Goal: Task Accomplishment & Management: Use online tool/utility

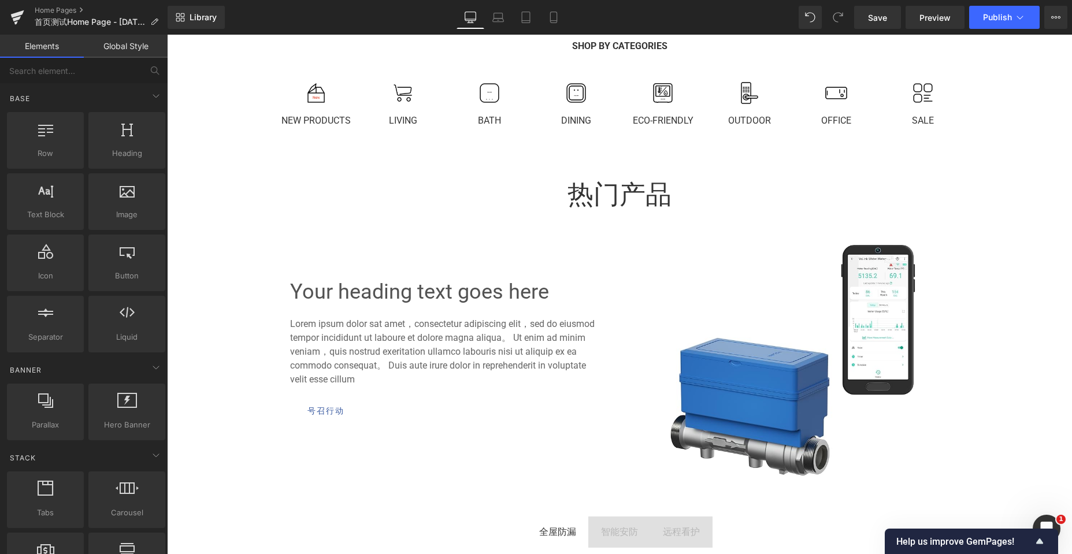
scroll to position [2417, 896]
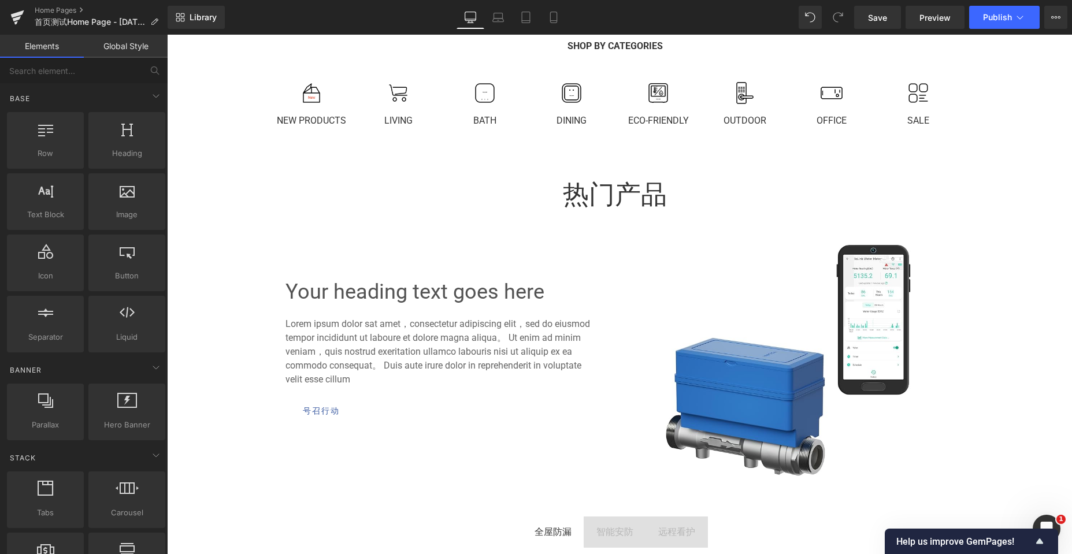
click at [142, 40] on link "Global Style" at bounding box center [126, 46] width 84 height 23
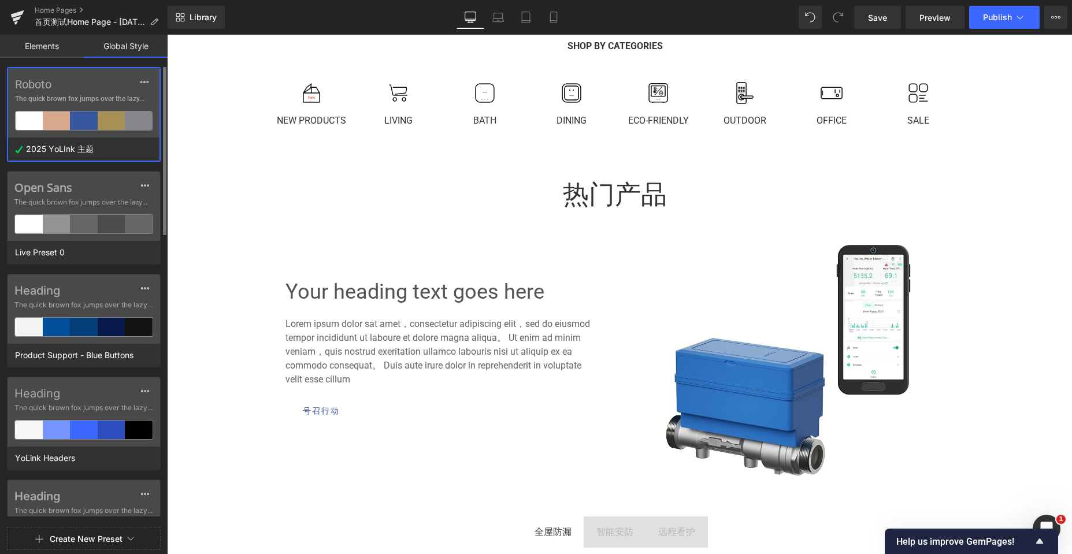
click at [106, 87] on label "Roboto" at bounding box center [84, 84] width 138 height 14
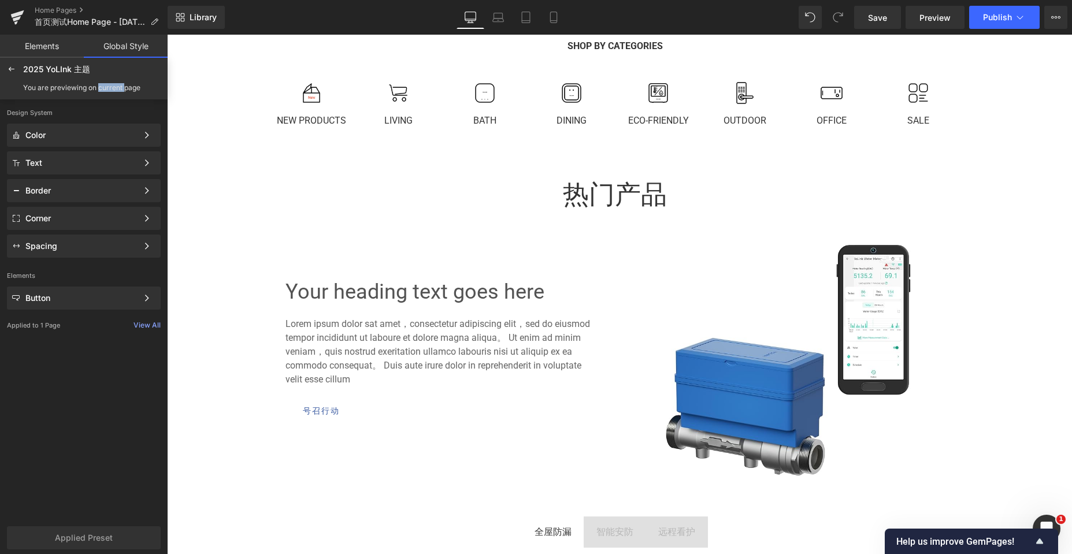
click at [106, 87] on div "You are previewing on current page" at bounding box center [81, 88] width 117 height 8
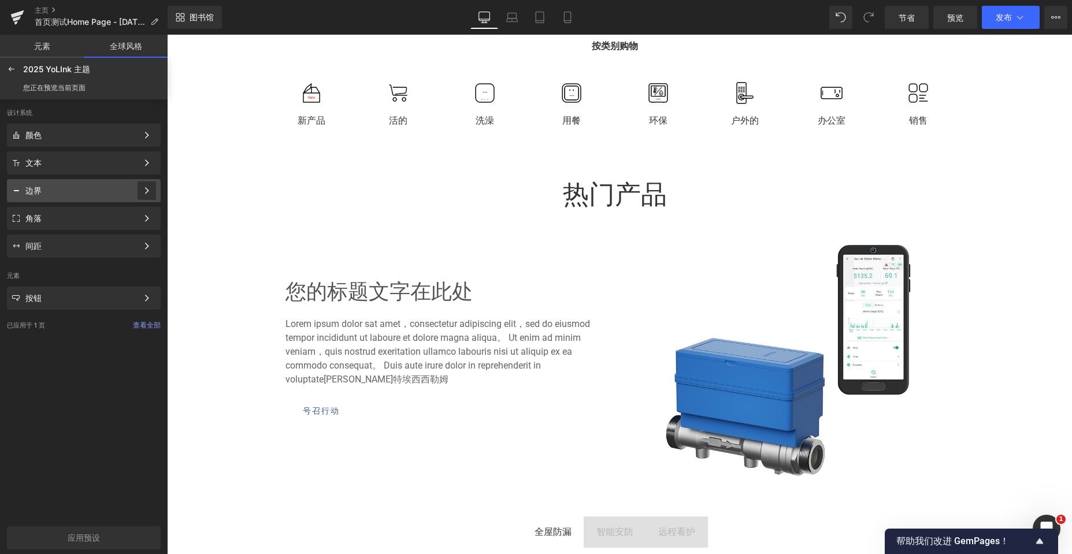
click at [141, 192] on div at bounding box center [147, 190] width 18 height 18
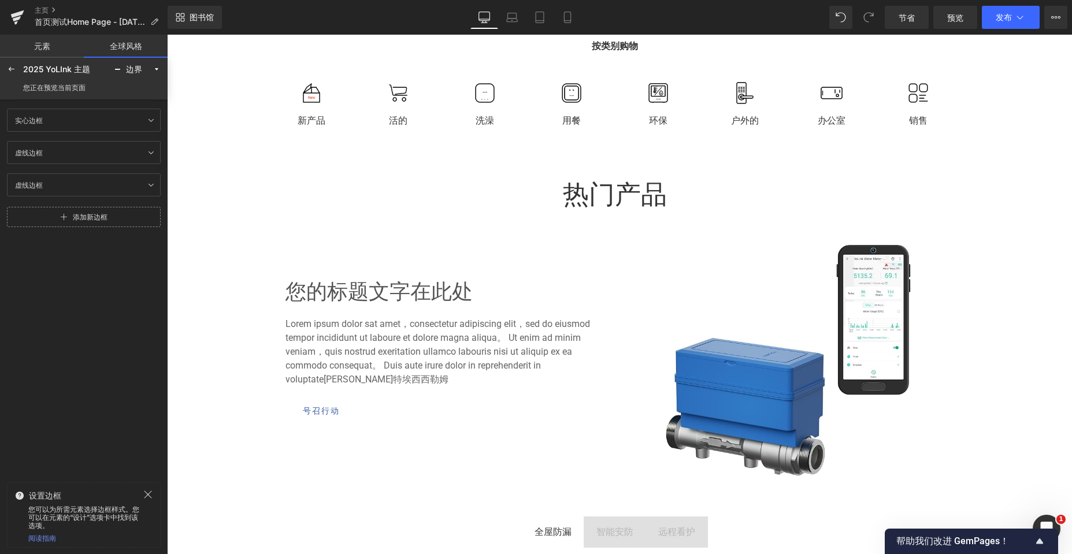
click at [71, 220] on link "添加新边框" at bounding box center [84, 217] width 154 height 20
click at [71, 220] on div "边框 1 Border 1" at bounding box center [61, 217] width 102 height 14
click at [132, 217] on icon at bounding box center [134, 217] width 9 height 9
click at [53, 218] on div "边框 1 Border 1" at bounding box center [61, 217] width 102 height 14
click at [0, 0] on input "Border 1" at bounding box center [0, 0] width 0 height 0
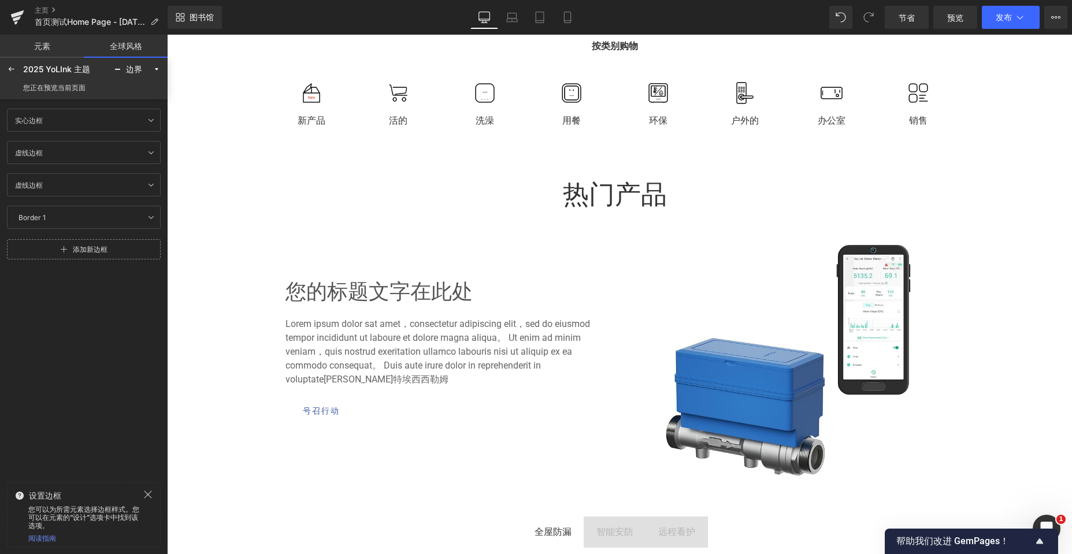
click at [110, 320] on div "实心边框 Border Solid 虚线边框 Border Dashed 虚线边框 Border Dotted 边框 1 Border 1 添加新边框" at bounding box center [84, 288] width 168 height 372
click at [146, 218] on link at bounding box center [151, 217] width 14 height 14
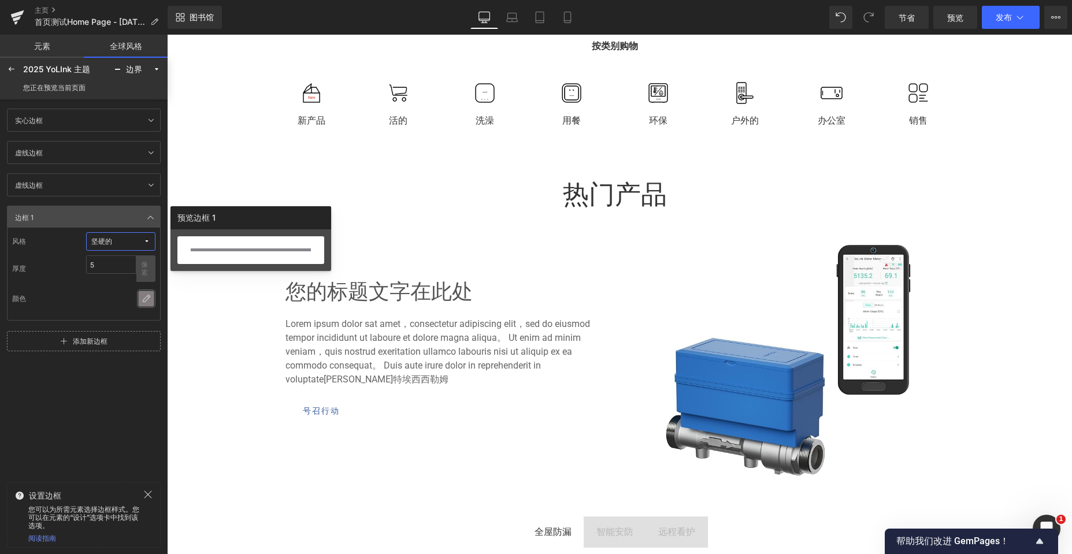
click at [145, 299] on icon at bounding box center [146, 298] width 9 height 9
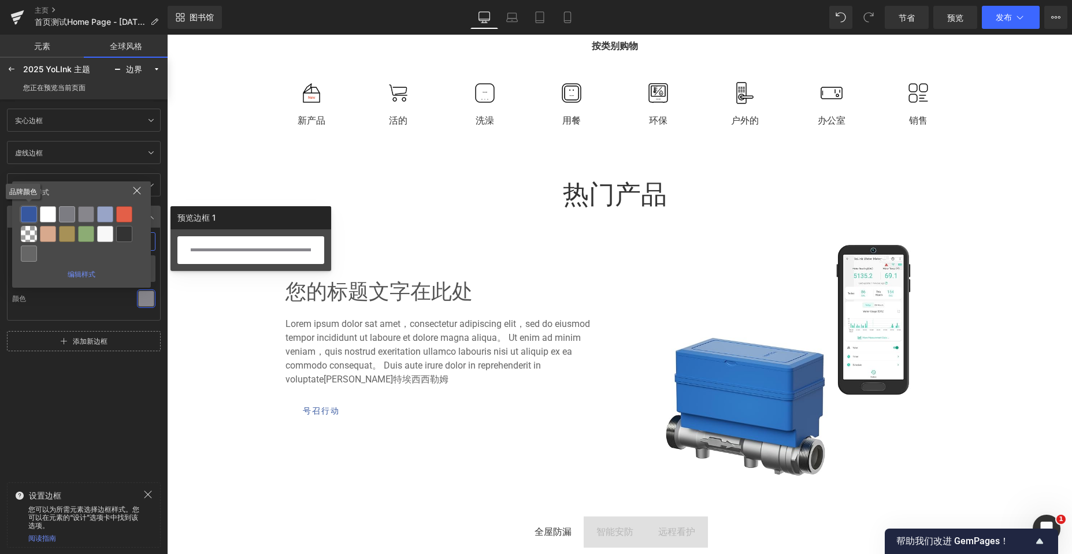
click at [31, 210] on div at bounding box center [29, 214] width 16 height 16
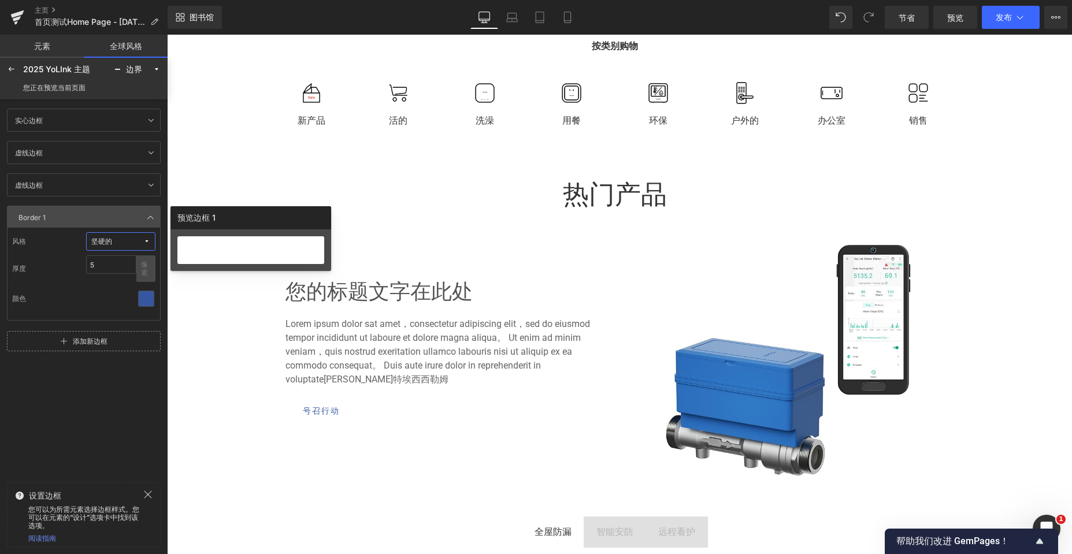
click at [93, 401] on div "实心边框 Border Solid 虚线边框 Border Dashed 虚线边框 Border Dotted 边框 1 Border 1 风格 坚硬的 厚度…" at bounding box center [84, 288] width 168 height 372
click at [224, 356] on div "您的标题文字在此处 标题 Lorem ipsum dolor sat amet，consectetur adipiscing elit，sed do eius…" at bounding box center [614, 354] width 893 height 255
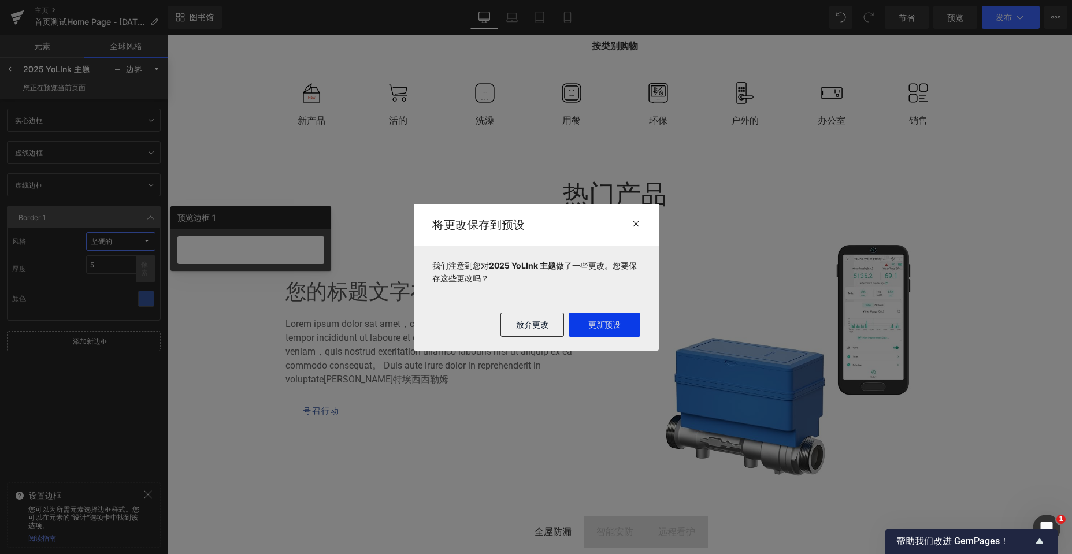
click at [588, 320] on font "更新预设" at bounding box center [604, 325] width 32 height 10
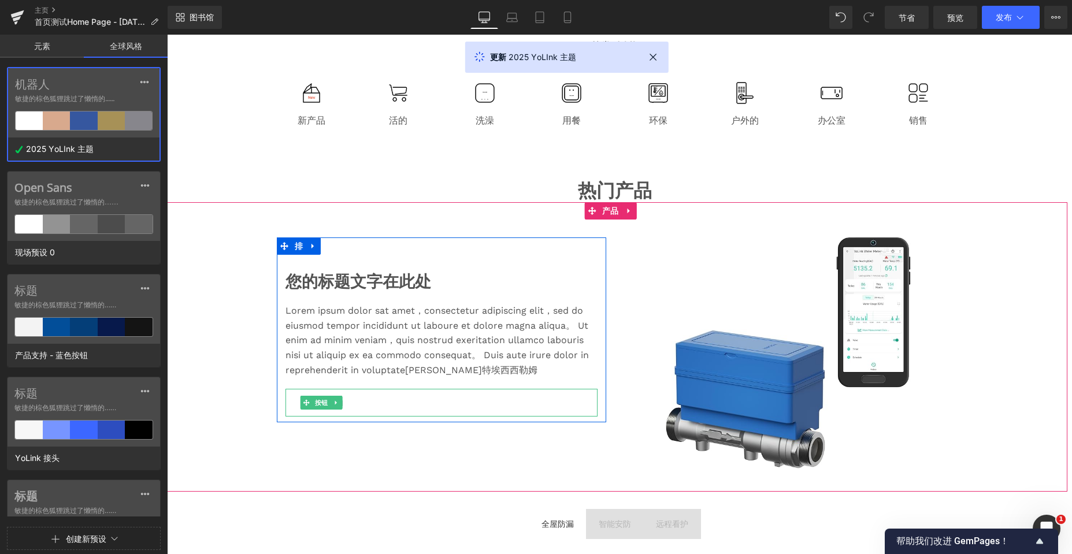
click at [347, 411] on link "号召行动" at bounding box center [323, 403] width 76 height 28
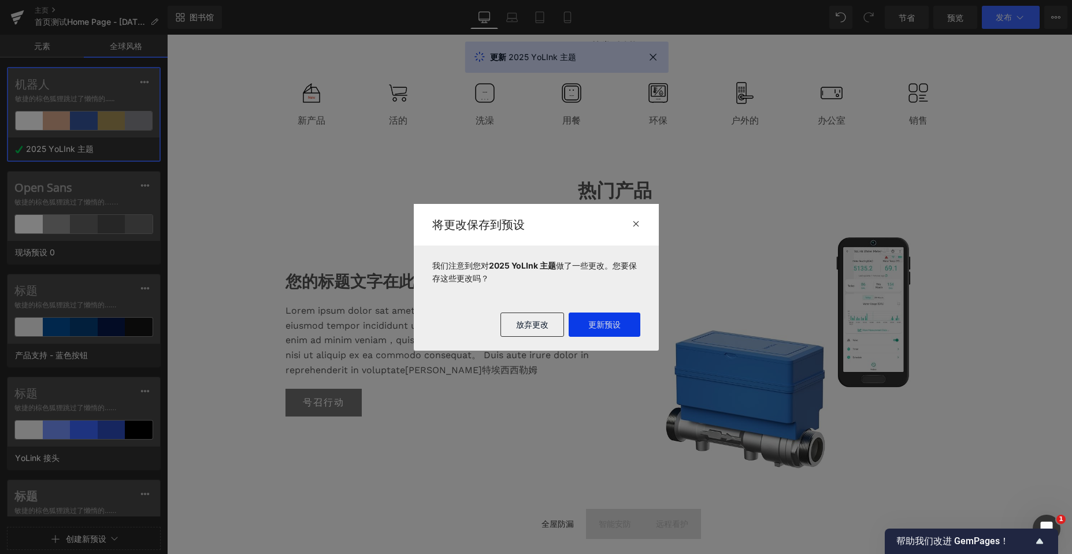
click at [623, 326] on button "更新预设" at bounding box center [605, 325] width 72 height 24
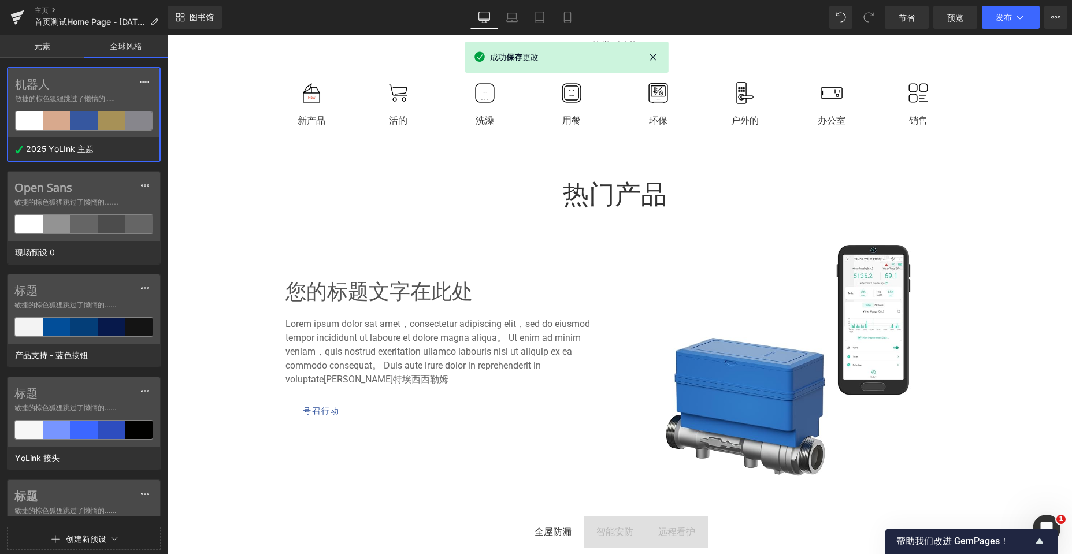
click at [43, 47] on font "元素" at bounding box center [42, 46] width 16 height 10
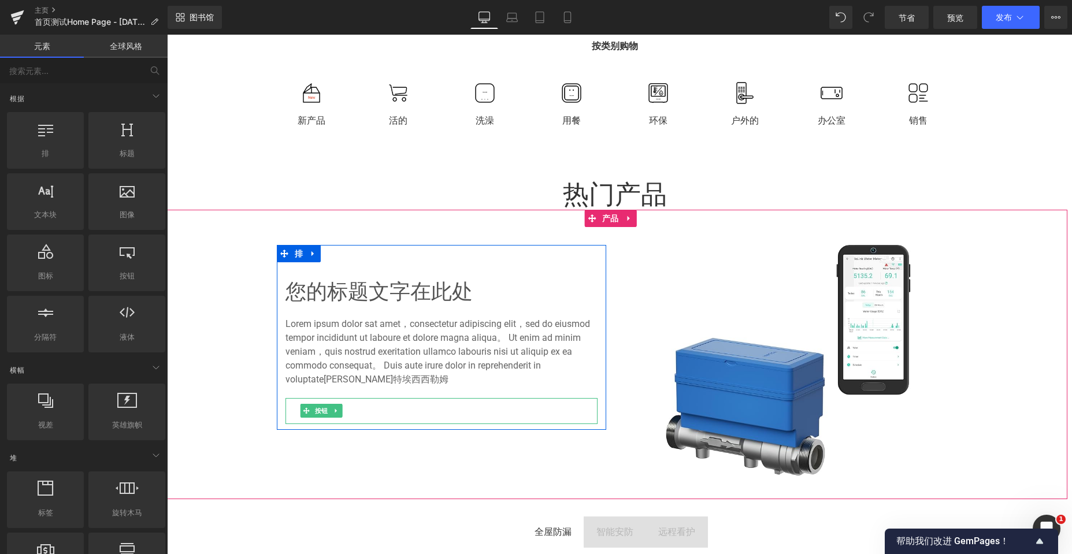
click at [345, 408] on link "号召行动" at bounding box center [321, 411] width 72 height 26
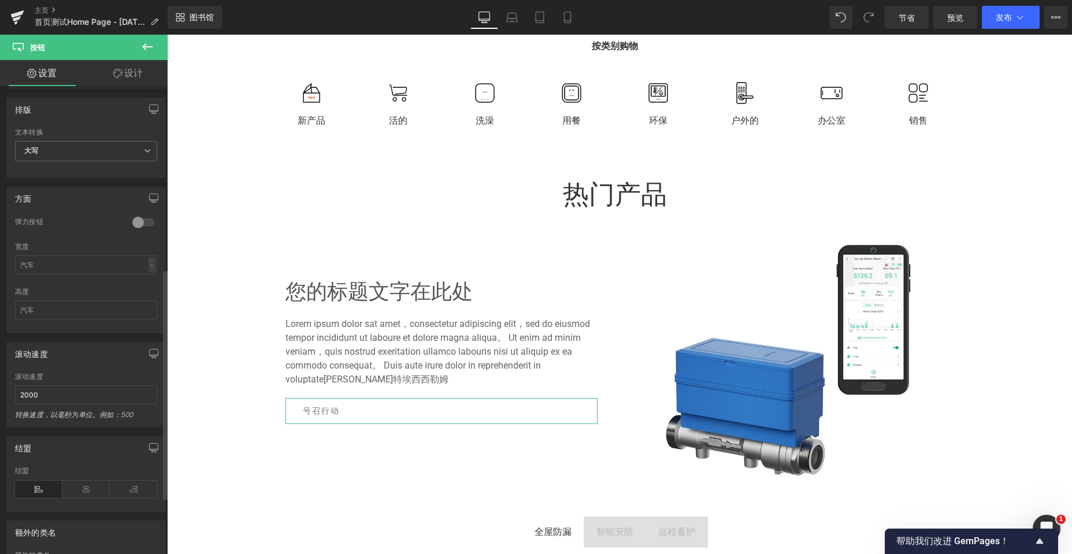
scroll to position [371, 0]
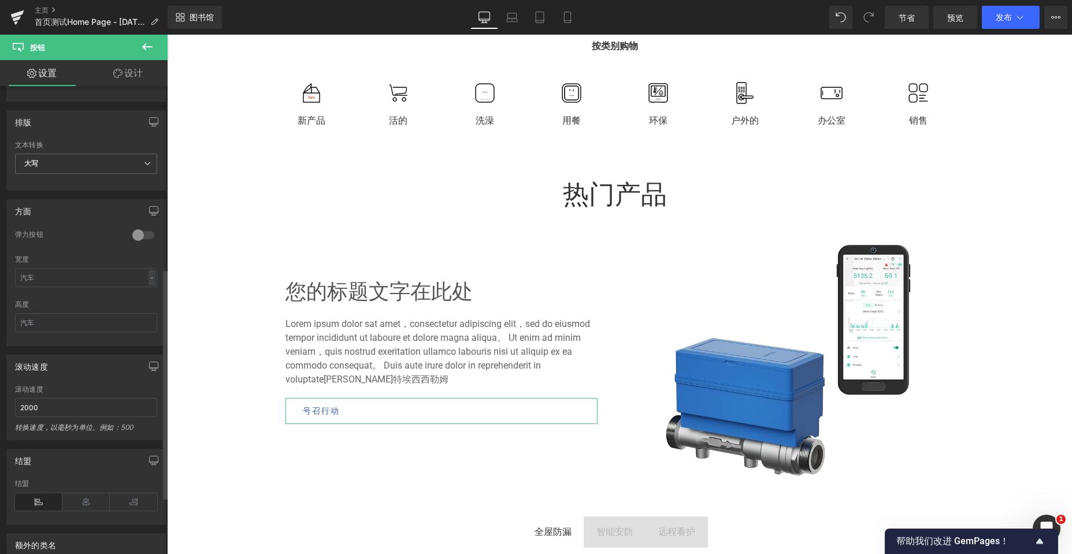
click at [135, 235] on div at bounding box center [143, 235] width 28 height 18
click at [140, 236] on div at bounding box center [143, 235] width 28 height 18
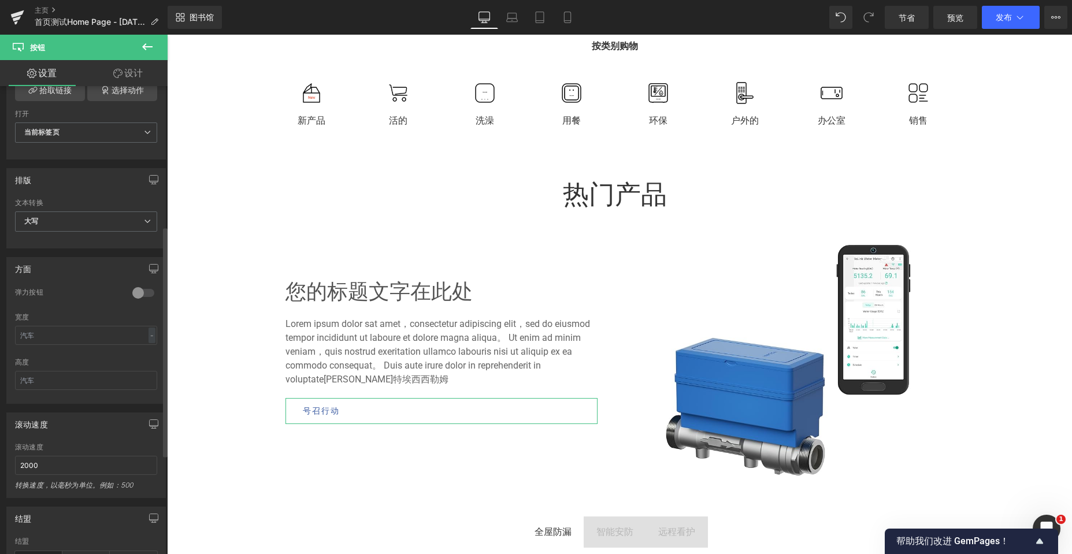
scroll to position [255, 0]
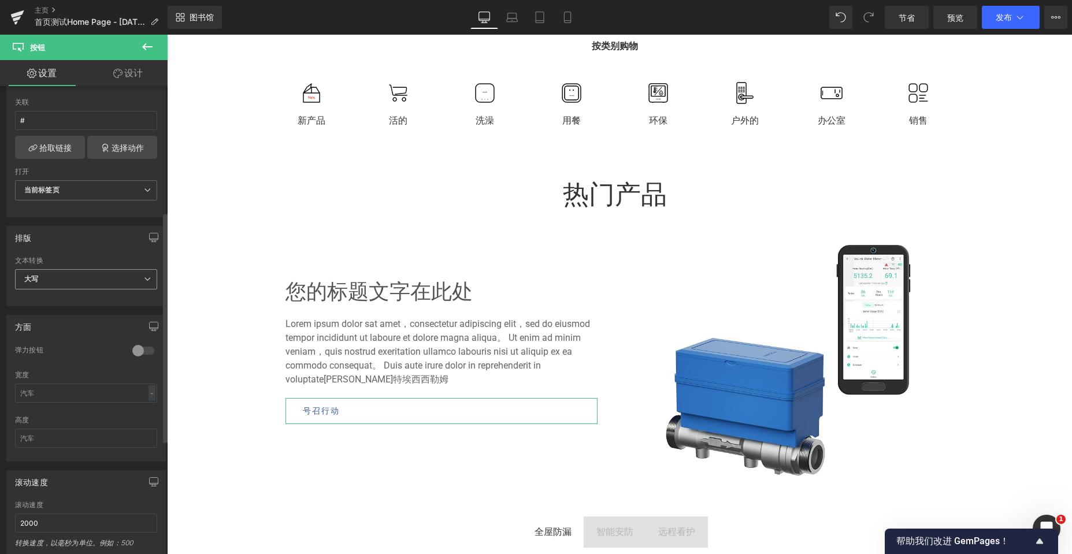
click at [144, 283] on icon at bounding box center [147, 279] width 7 height 7
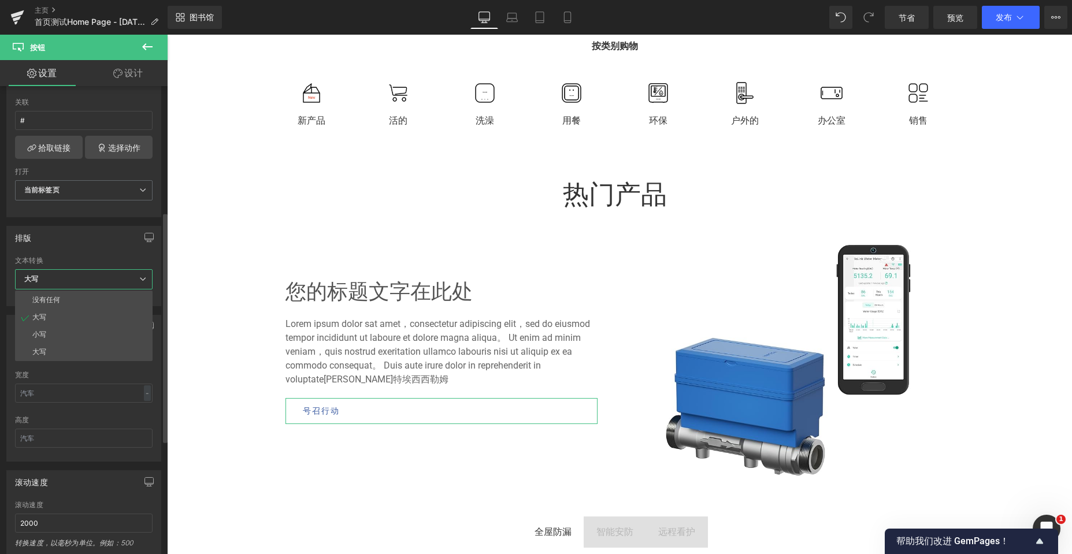
click at [140, 283] on icon at bounding box center [142, 279] width 7 height 7
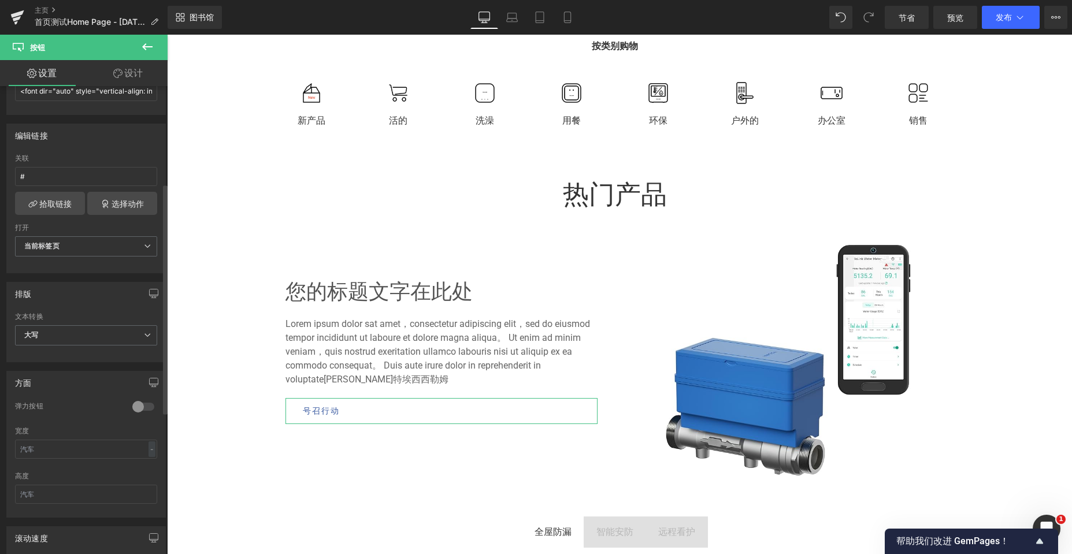
scroll to position [198, 0]
click at [146, 249] on icon at bounding box center [147, 247] width 7 height 7
click at [146, 249] on icon at bounding box center [142, 247] width 7 height 7
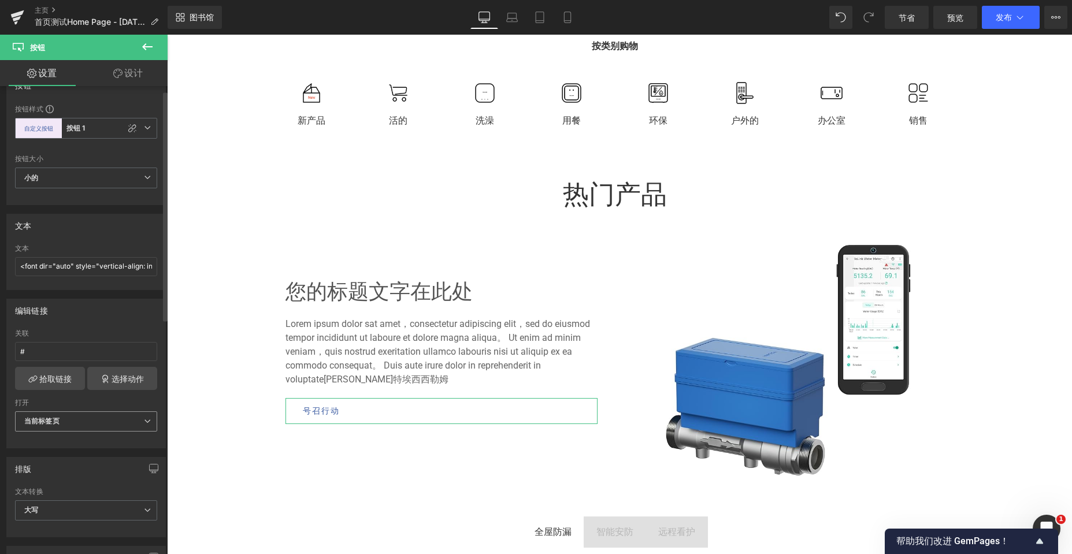
scroll to position [0, 0]
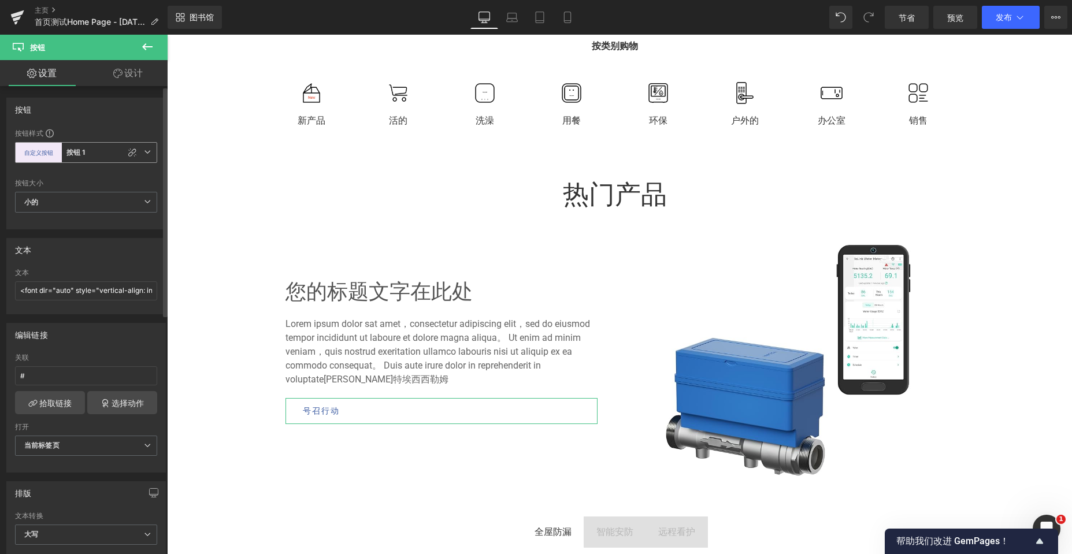
click at [148, 150] on span "自定义按钮 按钮 1" at bounding box center [86, 152] width 142 height 21
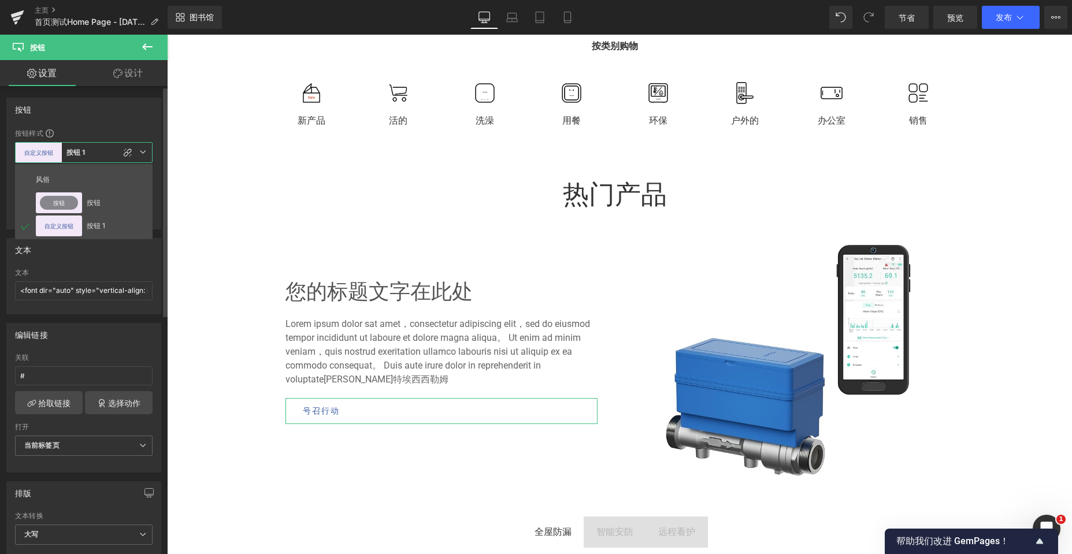
click at [148, 150] on span "自定义按钮 按钮 1" at bounding box center [84, 152] width 138 height 21
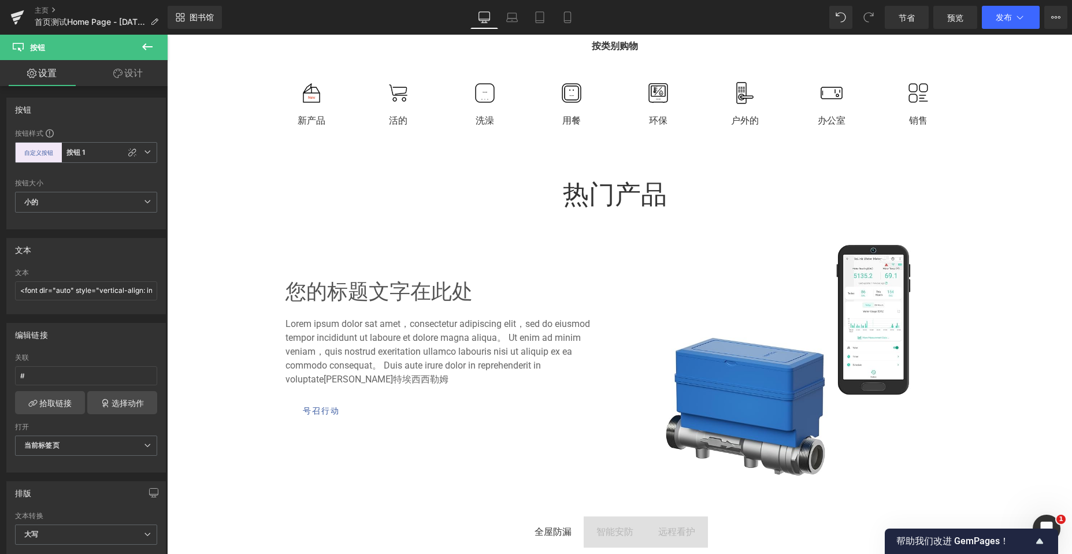
click at [146, 47] on icon at bounding box center [147, 46] width 10 height 7
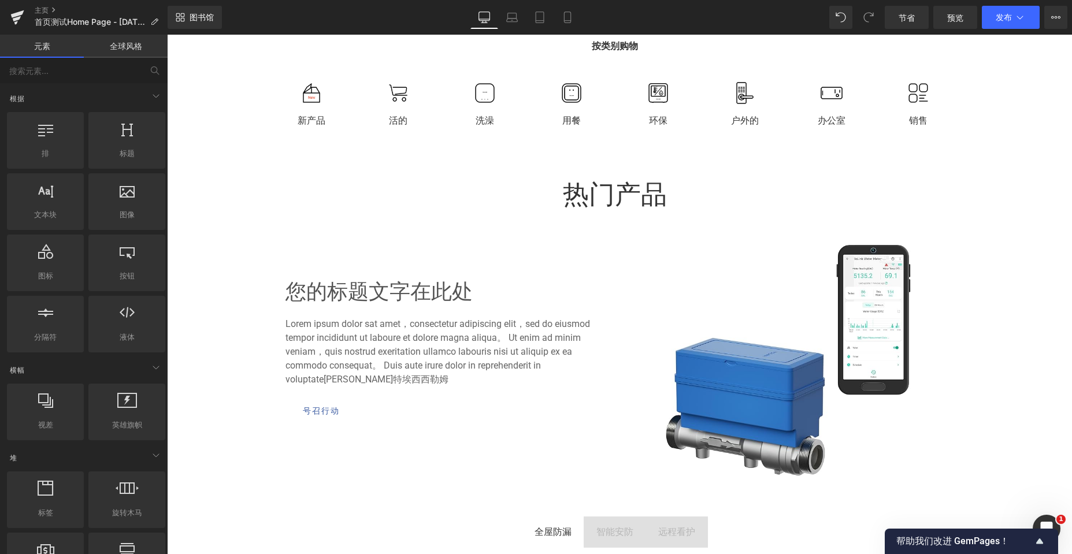
click at [130, 43] on font "全球风格" at bounding box center [126, 46] width 32 height 10
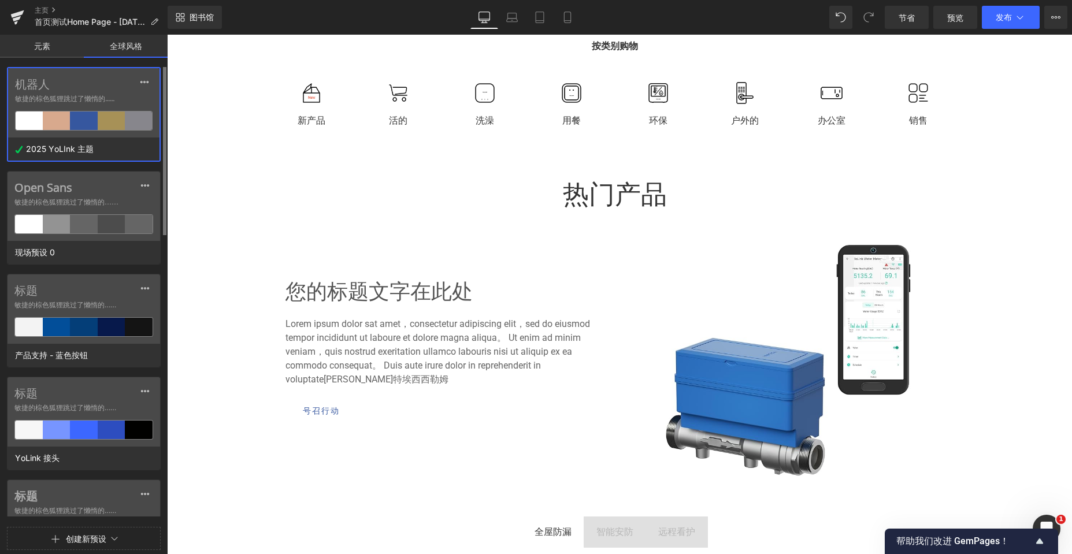
click at [121, 90] on label "机器人" at bounding box center [84, 84] width 138 height 14
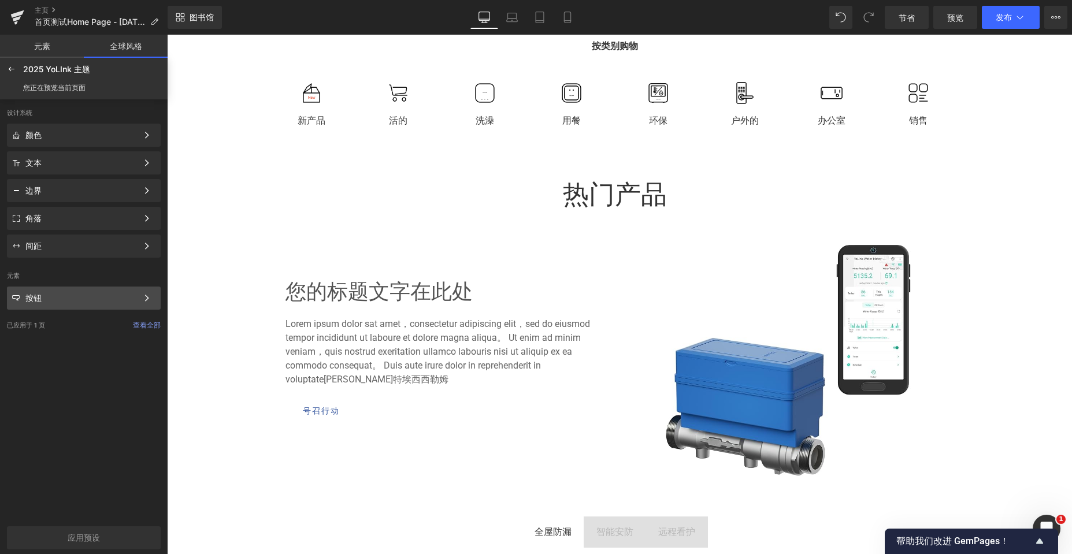
click at [90, 301] on div "按钮" at bounding box center [81, 298] width 112 height 9
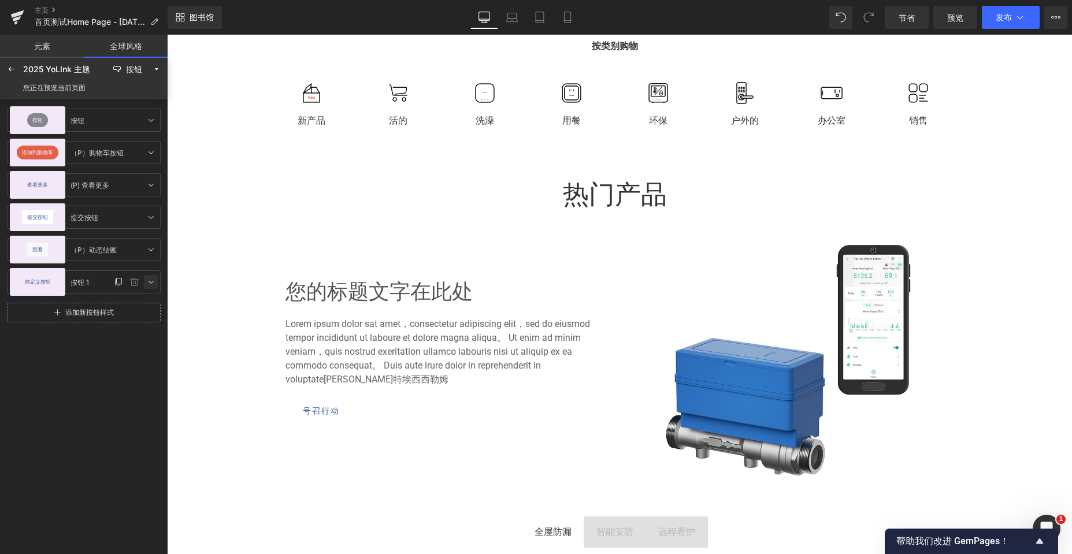
click at [151, 284] on icon at bounding box center [150, 281] width 9 height 9
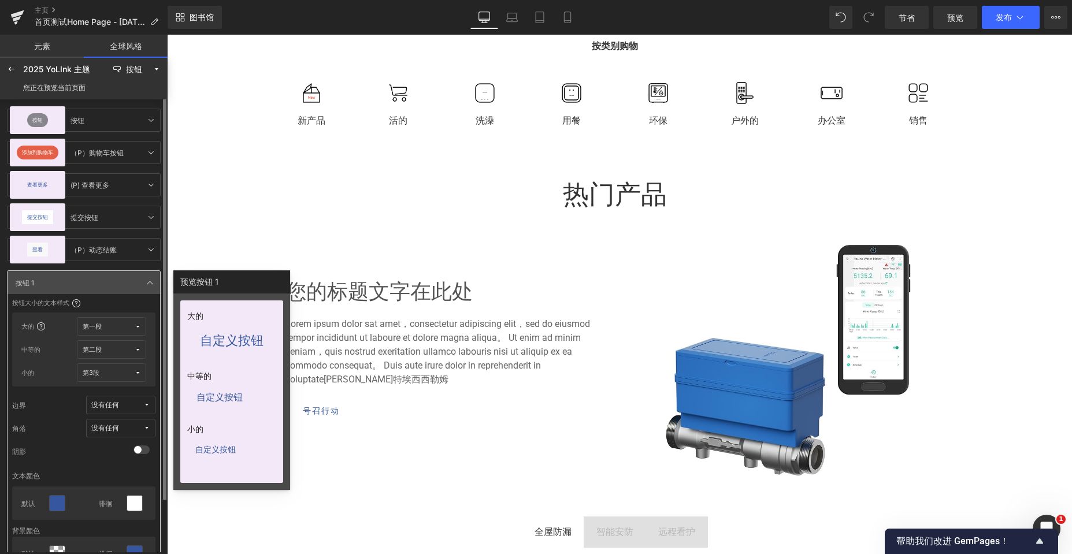
click at [153, 406] on button "没有任何" at bounding box center [120, 405] width 69 height 18
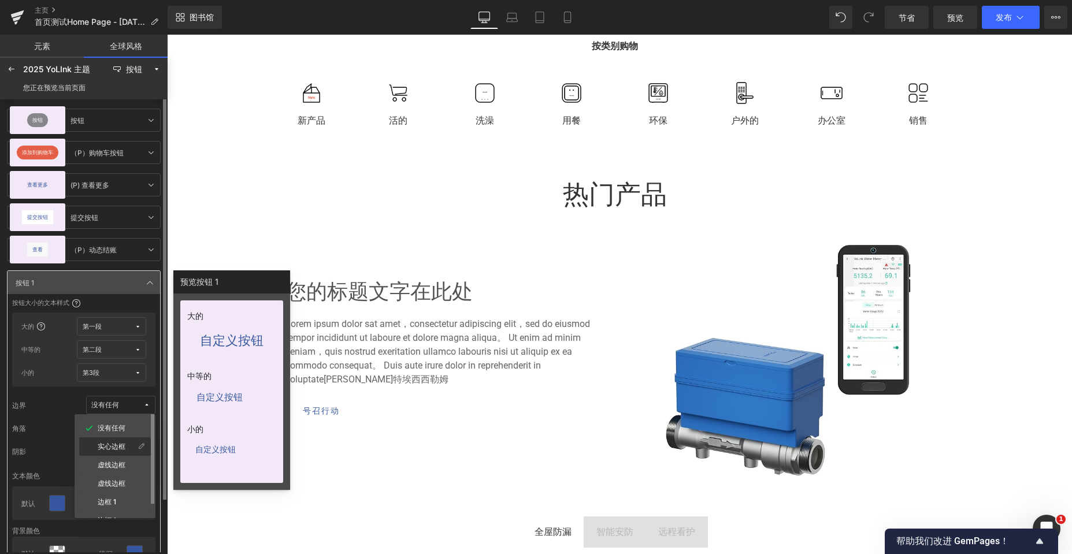
click at [121, 443] on font "实心边框" at bounding box center [112, 446] width 28 height 9
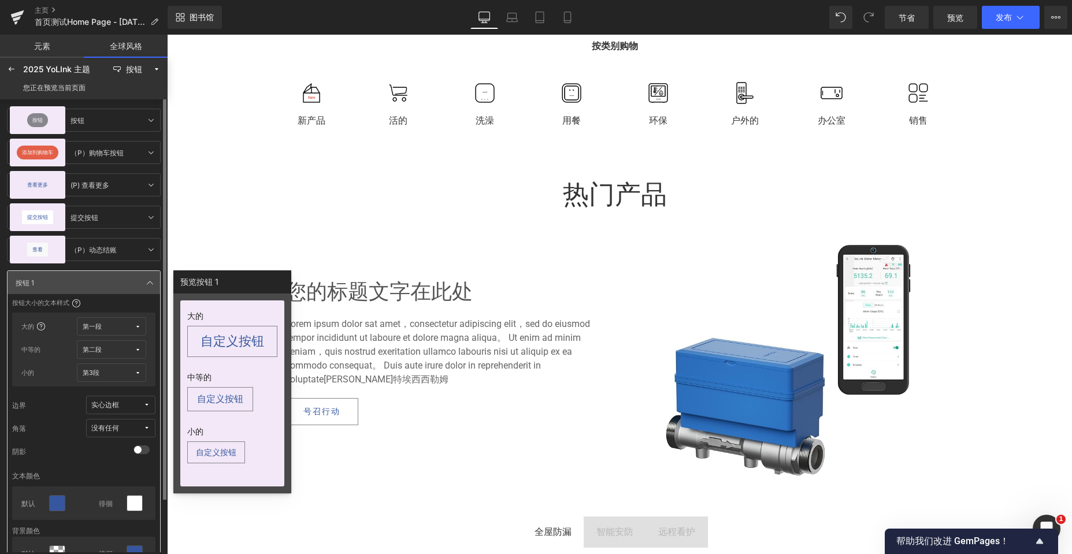
click at [117, 424] on font "没有任何" at bounding box center [105, 428] width 28 height 9
click at [106, 480] on div "默认角 1" at bounding box center [115, 488] width 72 height 18
click at [121, 430] on span "默认角 1" at bounding box center [117, 428] width 52 height 9
click at [109, 469] on font "默认角" at bounding box center [108, 469] width 21 height 9
click at [144, 407] on icon at bounding box center [146, 405] width 7 height 7
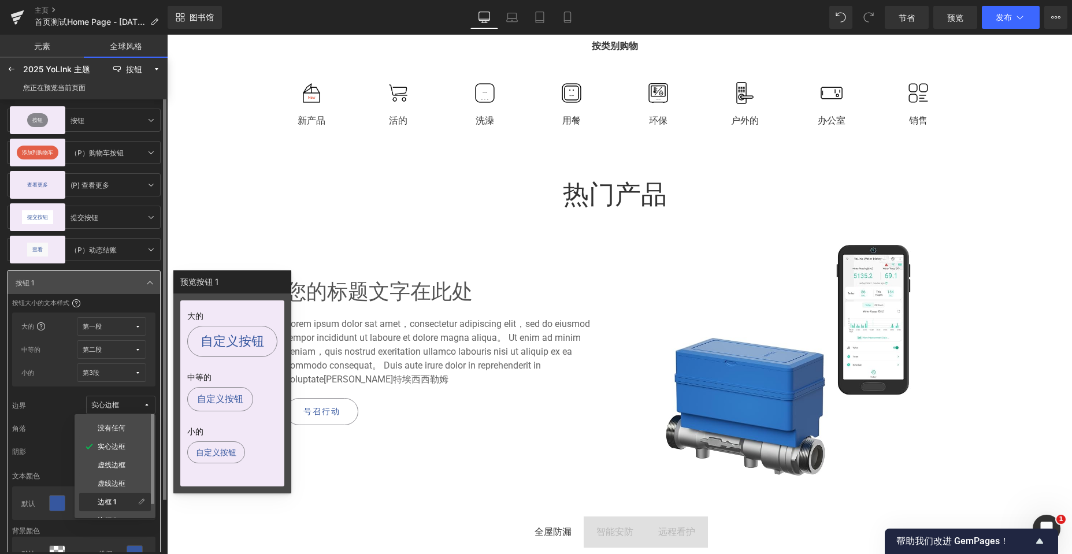
click at [114, 497] on div "边框 1" at bounding box center [115, 502] width 72 height 18
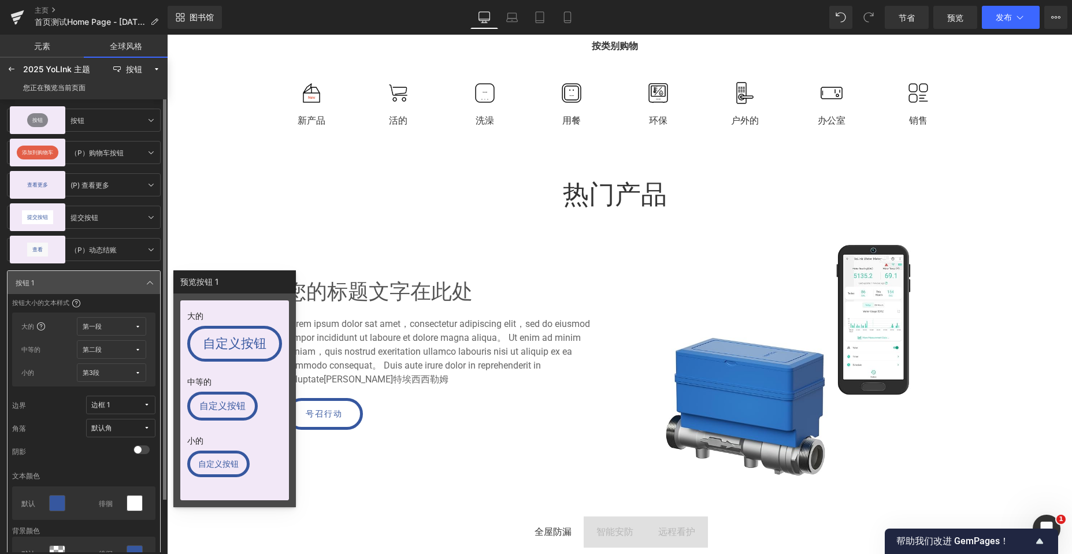
click at [147, 402] on icon at bounding box center [146, 405] width 7 height 7
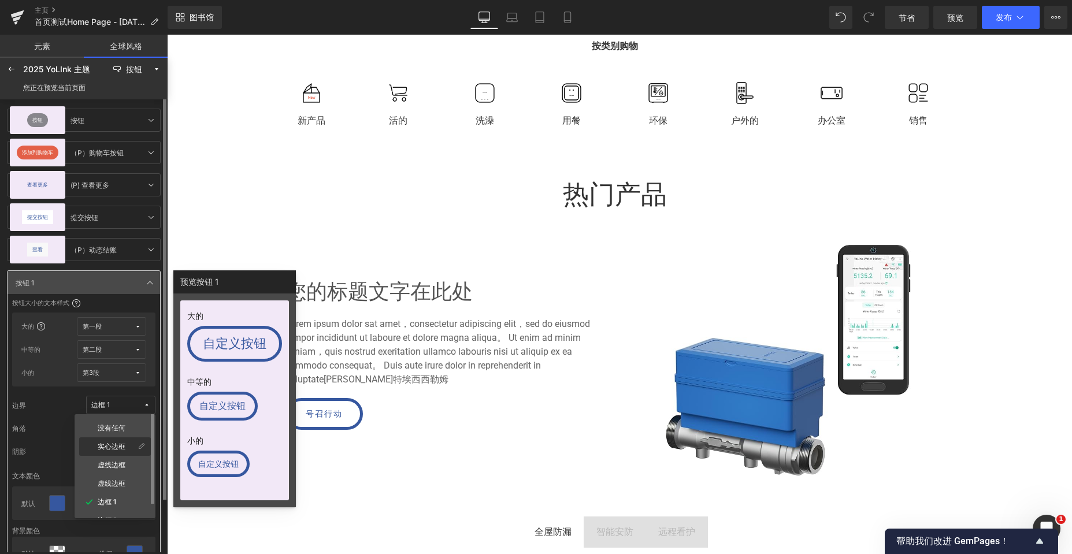
click at [116, 444] on font "实心边框" at bounding box center [112, 446] width 28 height 9
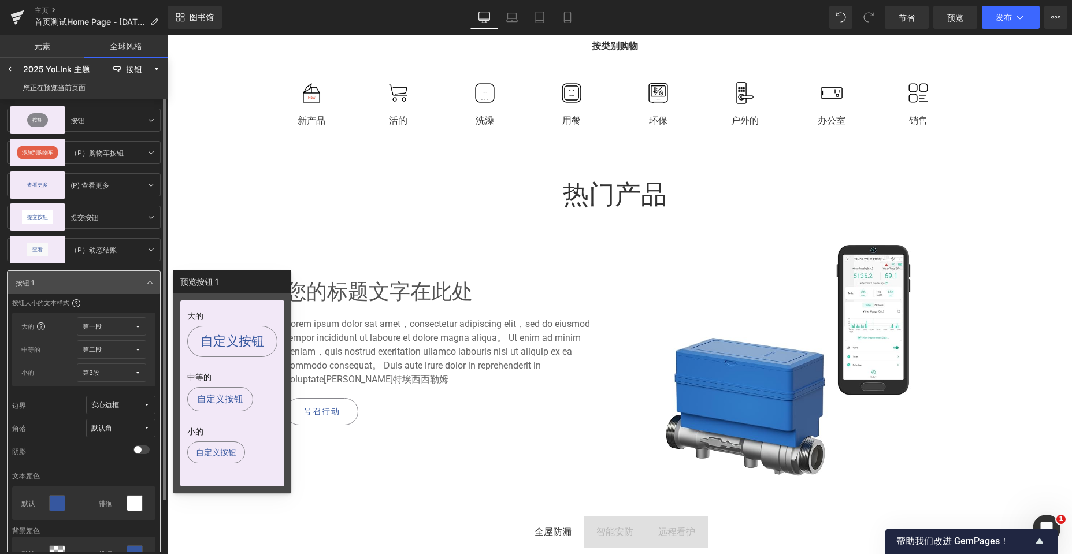
click at [129, 403] on span "实心边框" at bounding box center [117, 405] width 52 height 9
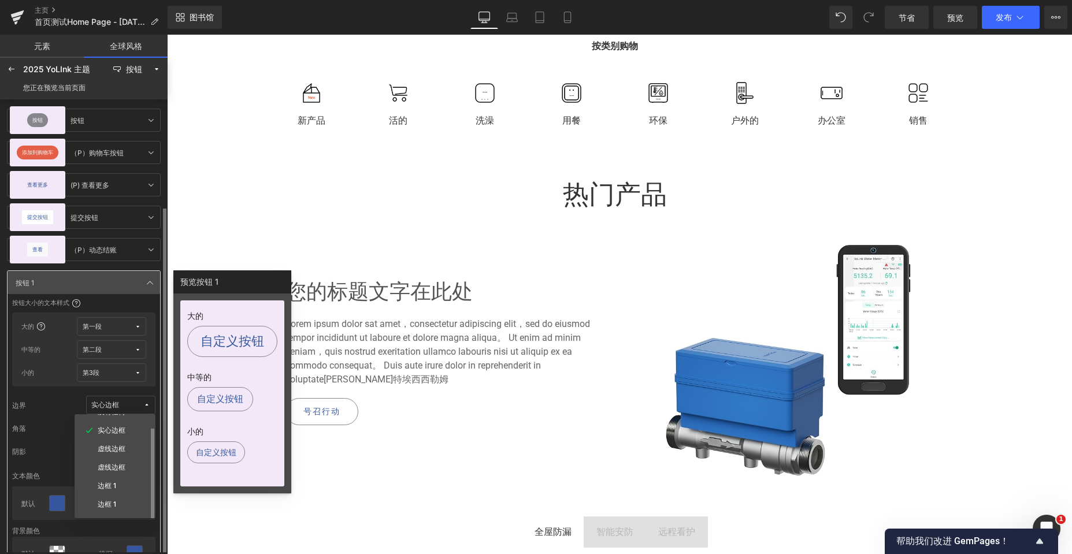
scroll to position [58, 0]
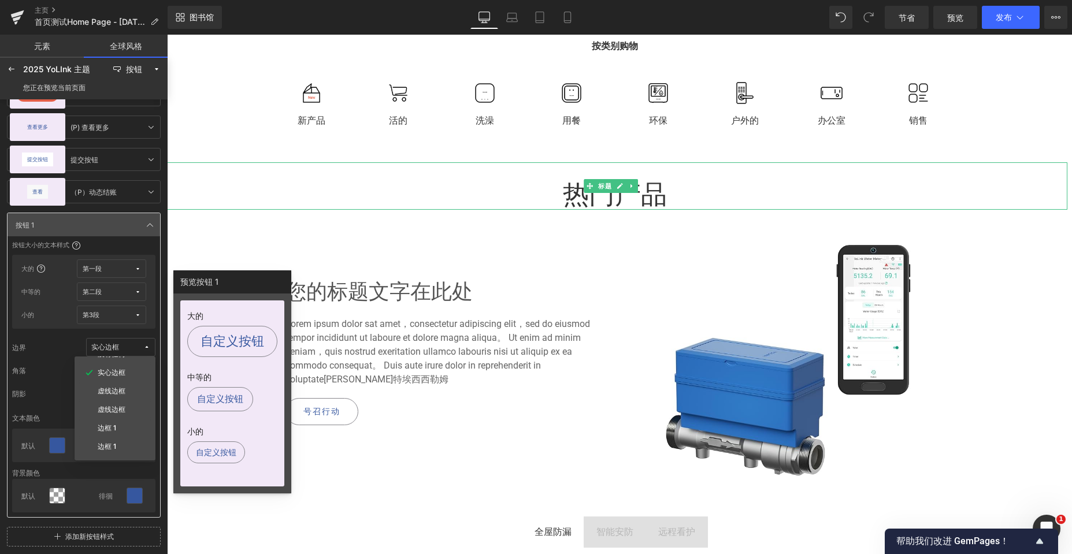
click at [274, 187] on h2 "热门产品" at bounding box center [614, 195] width 905 height 30
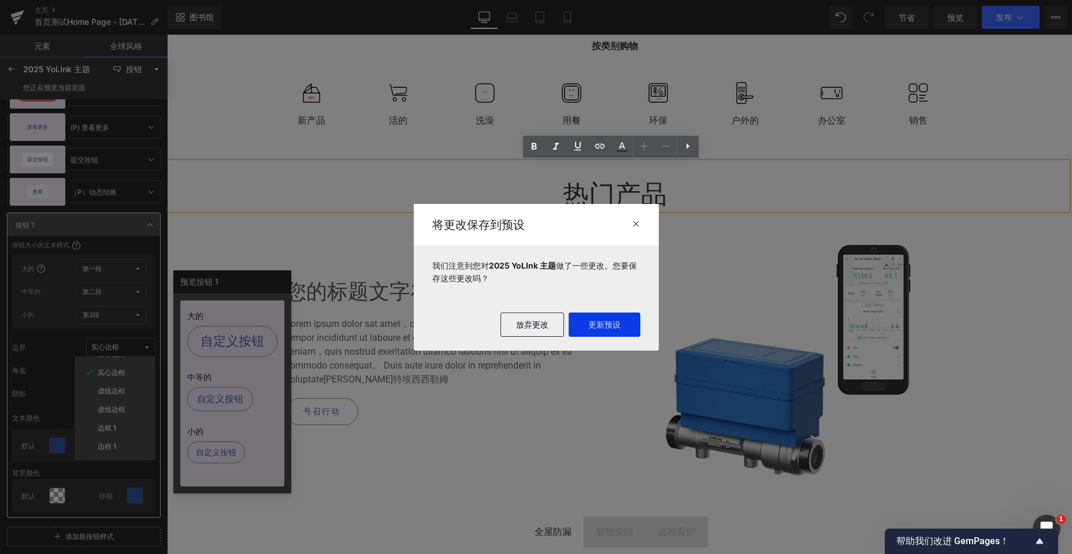
click at [603, 324] on font "更新预设" at bounding box center [604, 325] width 32 height 10
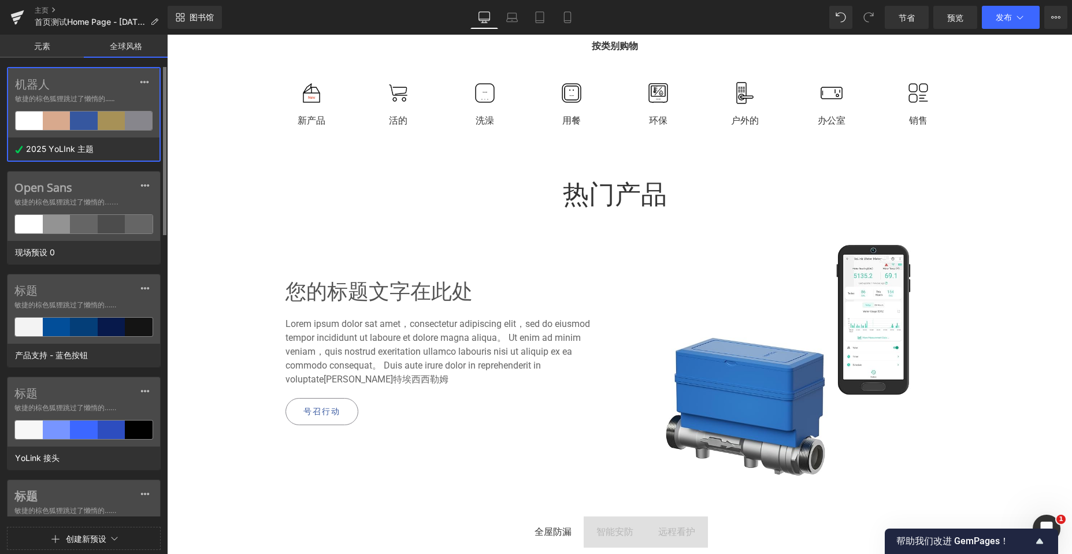
click at [115, 80] on label "机器人" at bounding box center [84, 84] width 138 height 14
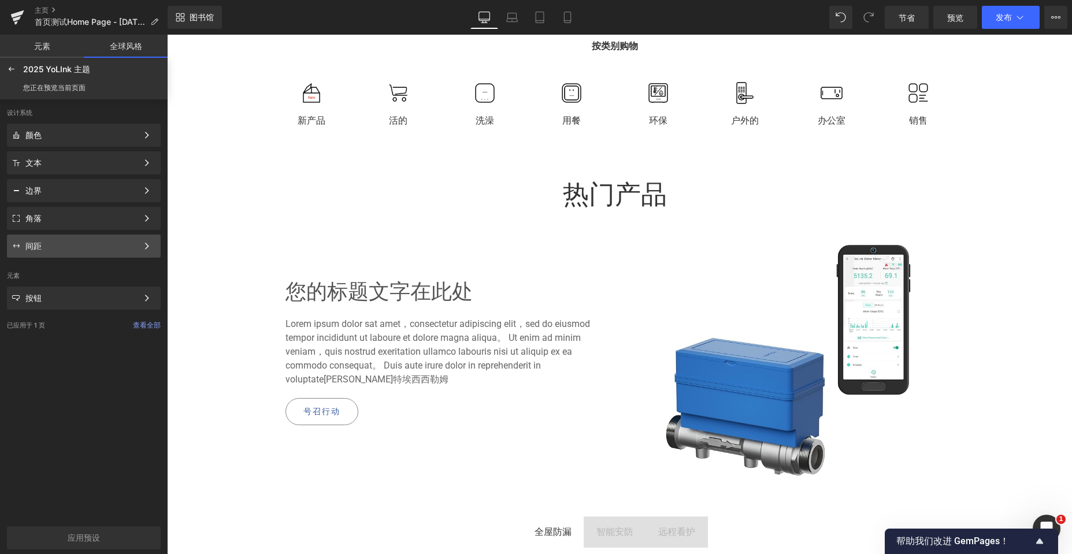
click at [72, 236] on div "间距" at bounding box center [84, 246] width 154 height 23
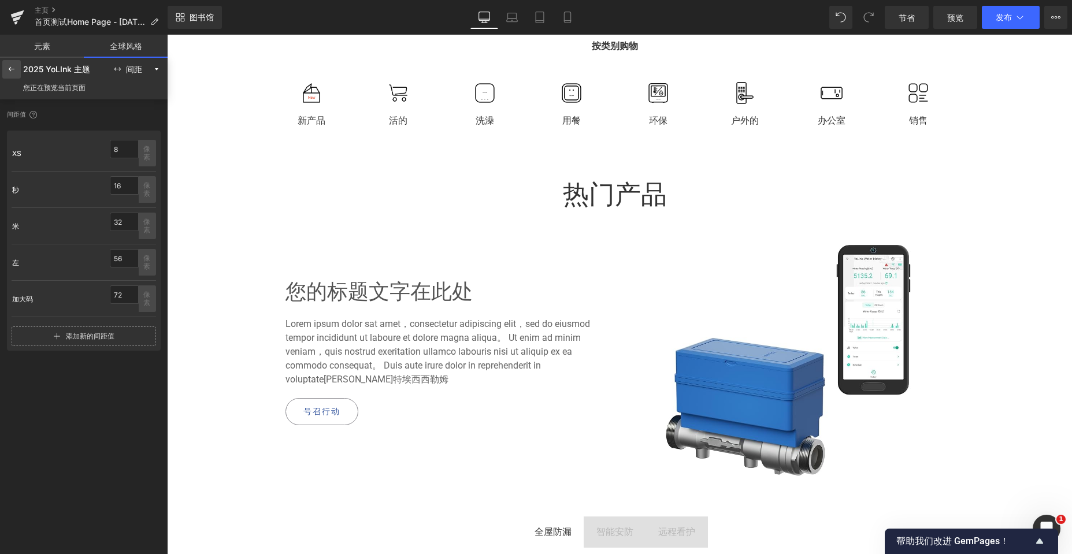
click at [14, 68] on icon at bounding box center [11, 69] width 9 height 9
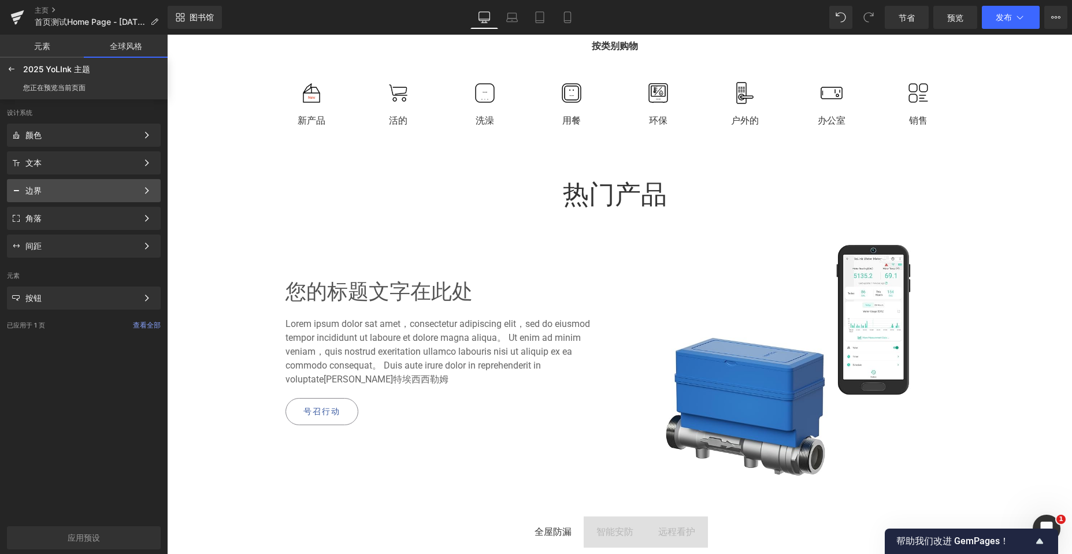
click at [79, 195] on div "边界" at bounding box center [84, 190] width 154 height 23
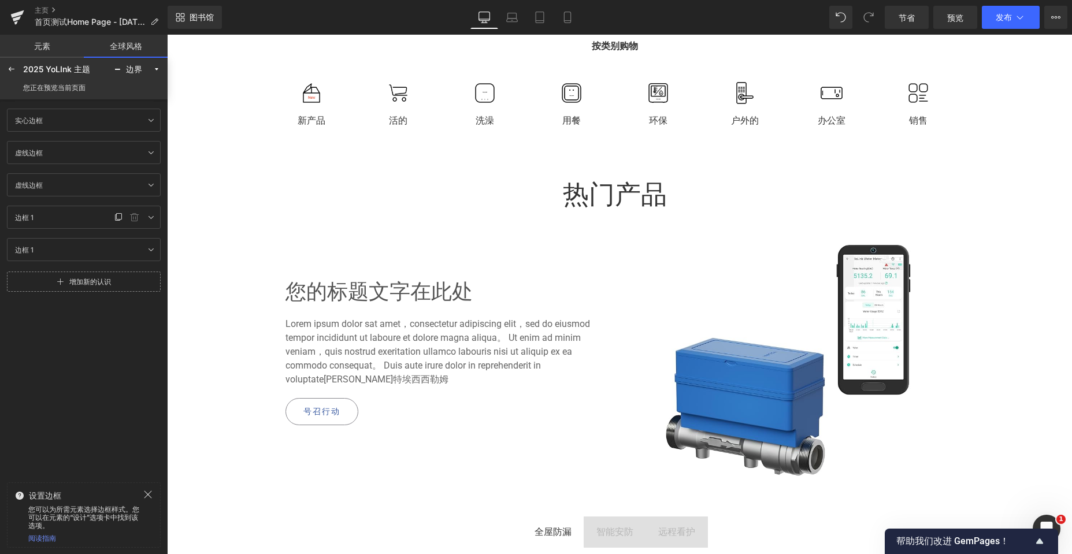
click at [57, 212] on div "边框 1 Border 1" at bounding box center [61, 217] width 102 height 14
click at [149, 218] on icon at bounding box center [150, 217] width 9 height 9
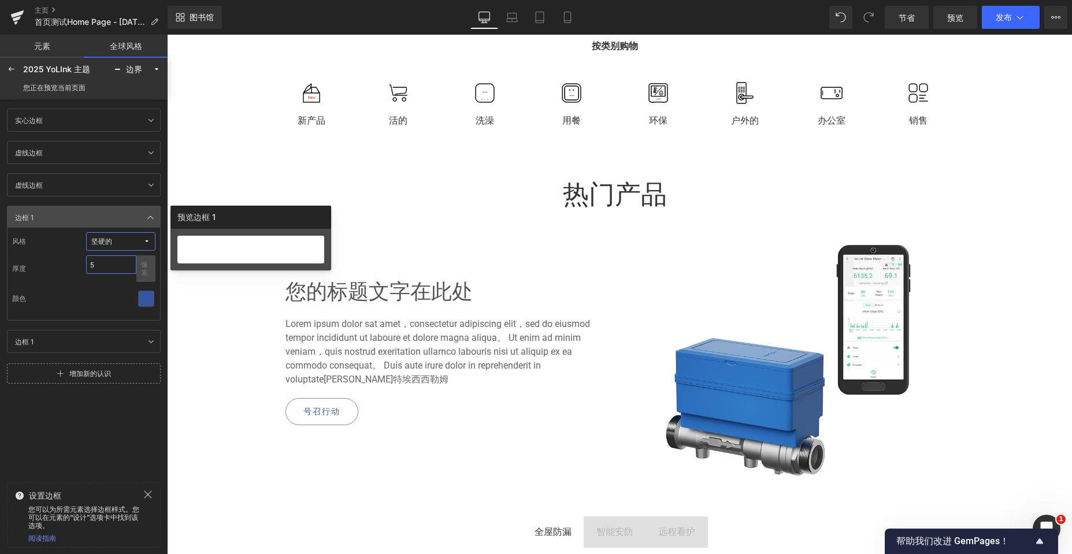
click at [106, 262] on input "5" at bounding box center [111, 264] width 50 height 18
drag, startPoint x: 106, startPoint y: 262, endPoint x: 86, endPoint y: 264, distance: 19.7
click at [86, 264] on input "5" at bounding box center [111, 264] width 50 height 18
drag, startPoint x: 101, startPoint y: 265, endPoint x: 76, endPoint y: 267, distance: 24.3
click at [76, 267] on div "厚度 3 像素" at bounding box center [83, 268] width 143 height 27
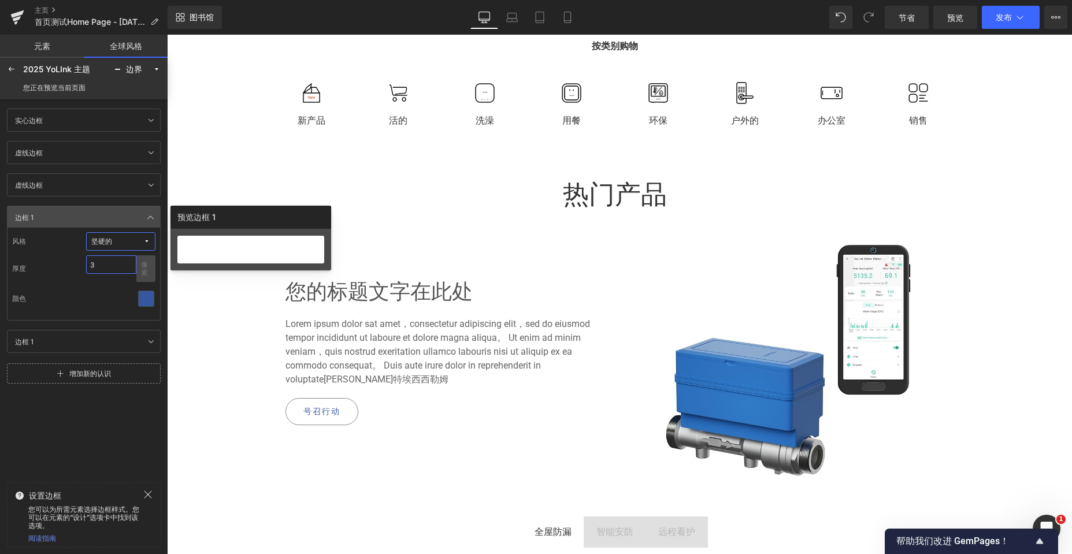
type input "2"
click at [32, 218] on input "Border 1" at bounding box center [78, 217] width 132 height 14
drag, startPoint x: 42, startPoint y: 214, endPoint x: 0, endPoint y: 219, distance: 41.9
click at [0, 219] on div "实心边框 Border Solid 虚线边框 Border Dashed 虚线边框 Border Dotted 边框 1 Border 1 风格 坚硬的 厚度…" at bounding box center [84, 233] width 168 height 262
type input "按键边框"
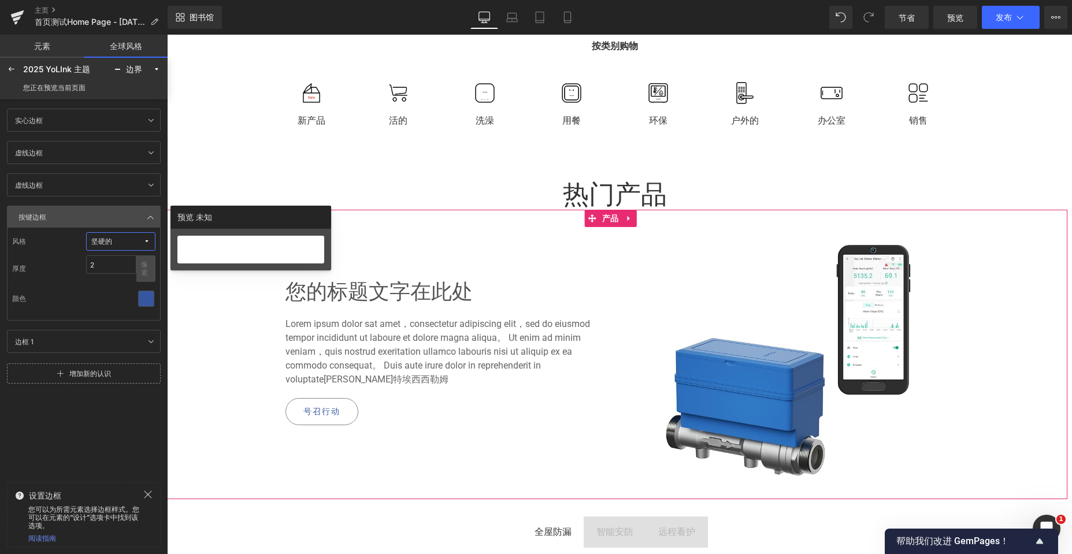
click at [189, 400] on div "您的标题文字在此处 标题 Lorem ipsum dolor sat amet，consectetur adipiscing elit，sed do eius…" at bounding box center [614, 354] width 893 height 255
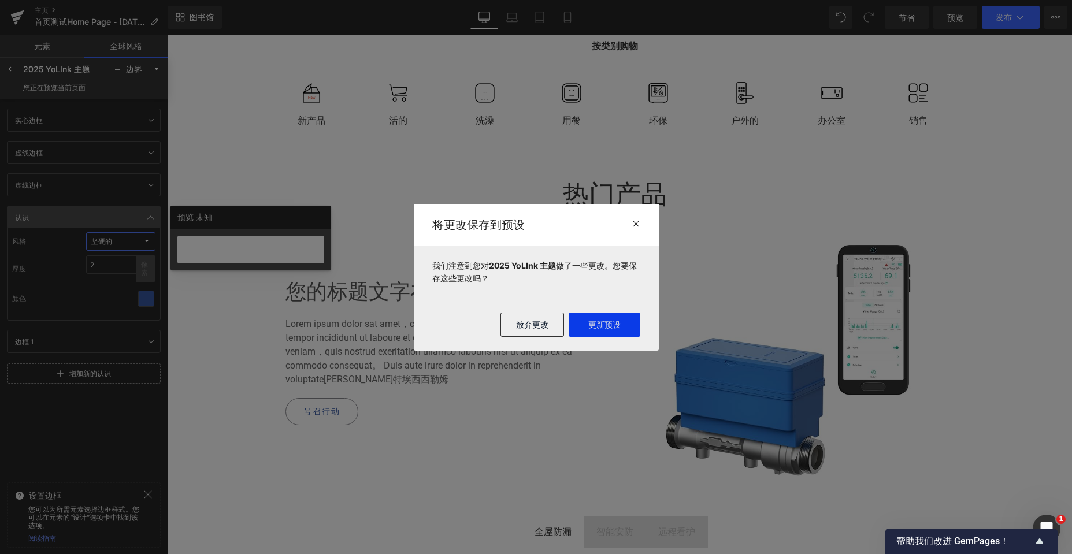
click at [588, 320] on font "更新预设" at bounding box center [604, 325] width 32 height 10
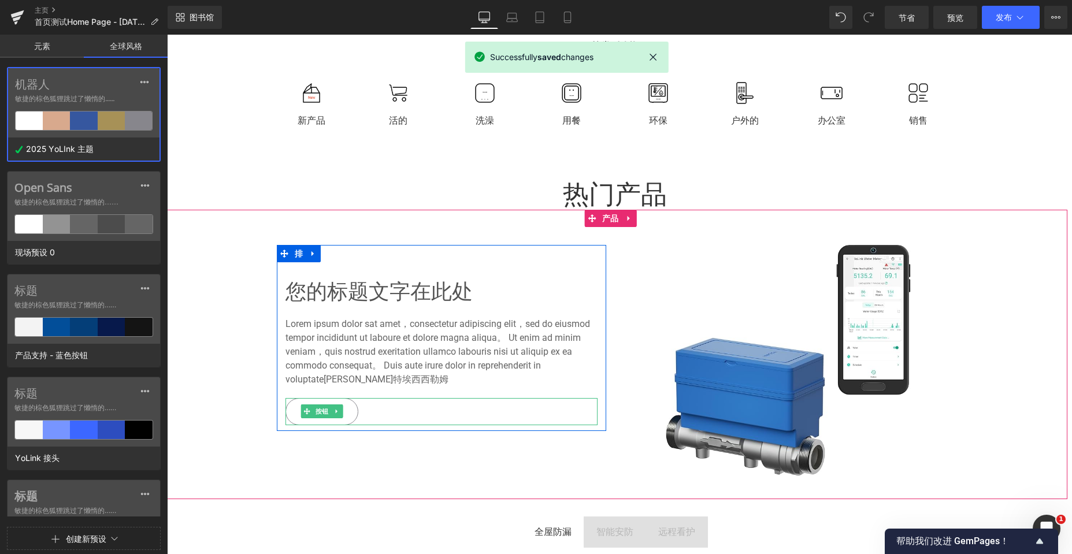
click at [352, 410] on link "号召行动" at bounding box center [321, 411] width 73 height 27
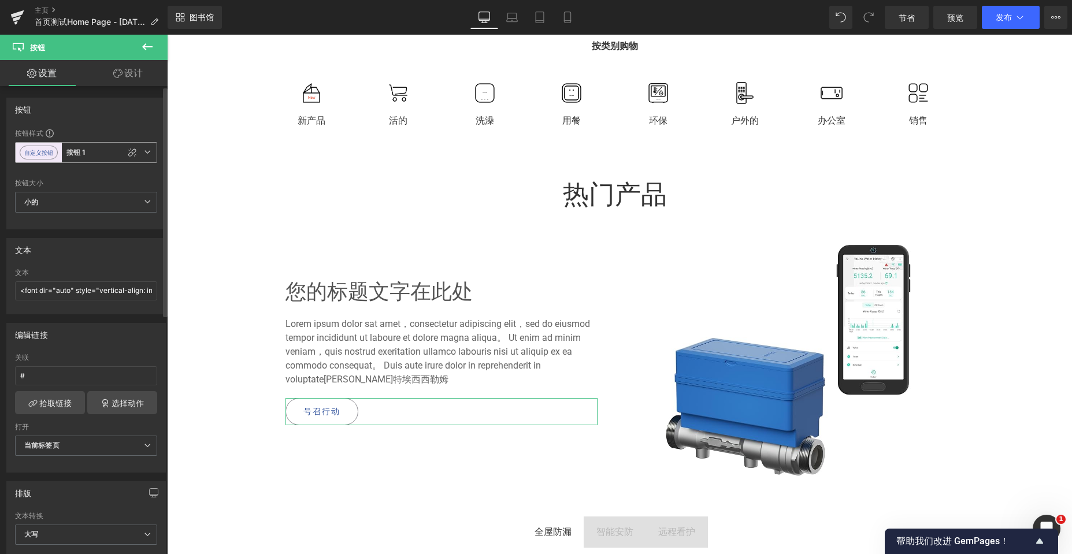
click at [144, 151] on icon at bounding box center [147, 151] width 7 height 7
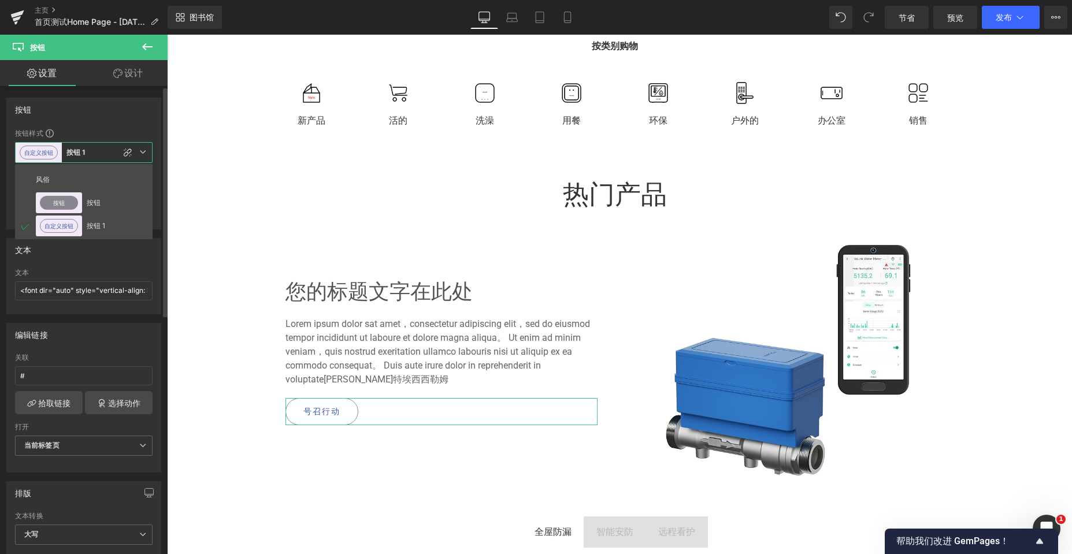
click at [132, 110] on div "按钮" at bounding box center [84, 109] width 154 height 22
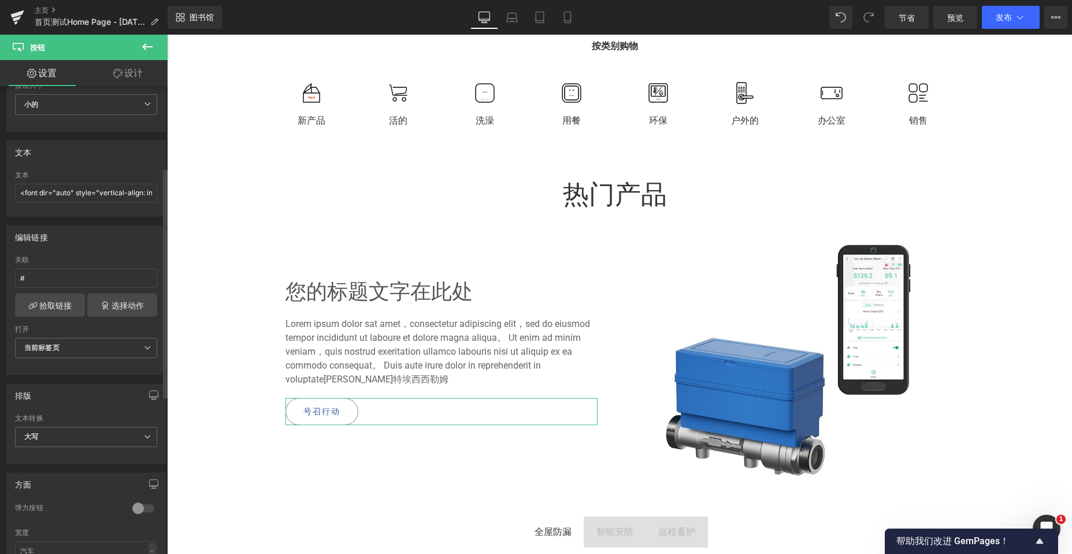
scroll to position [173, 0]
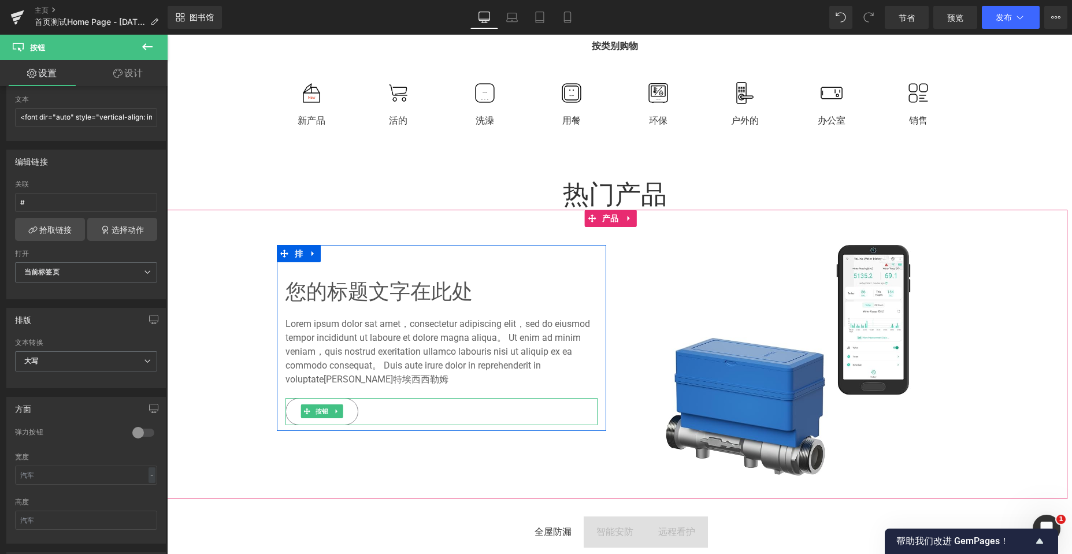
click at [348, 411] on link "号召行动" at bounding box center [321, 411] width 73 height 27
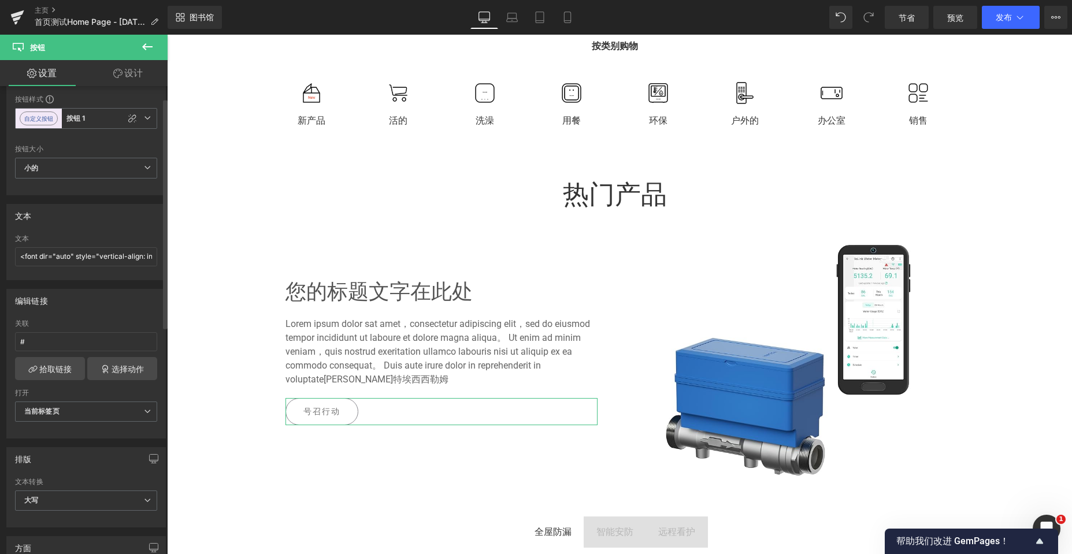
scroll to position [24, 0]
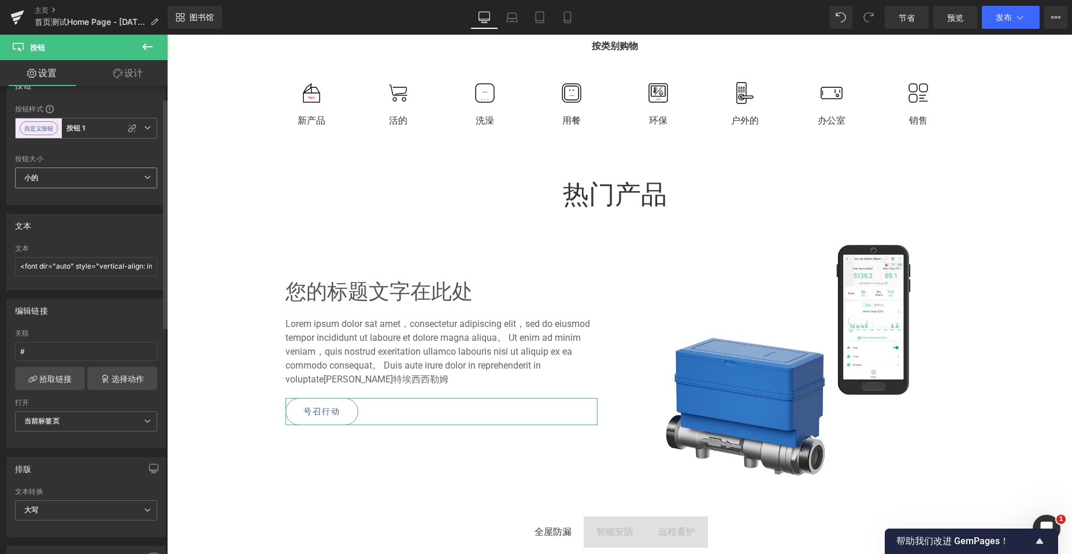
click at [138, 176] on span "小的" at bounding box center [86, 178] width 142 height 21
click at [138, 176] on span "小的" at bounding box center [84, 178] width 138 height 21
click at [147, 128] on span "自定义按钮 按钮 1" at bounding box center [86, 128] width 142 height 21
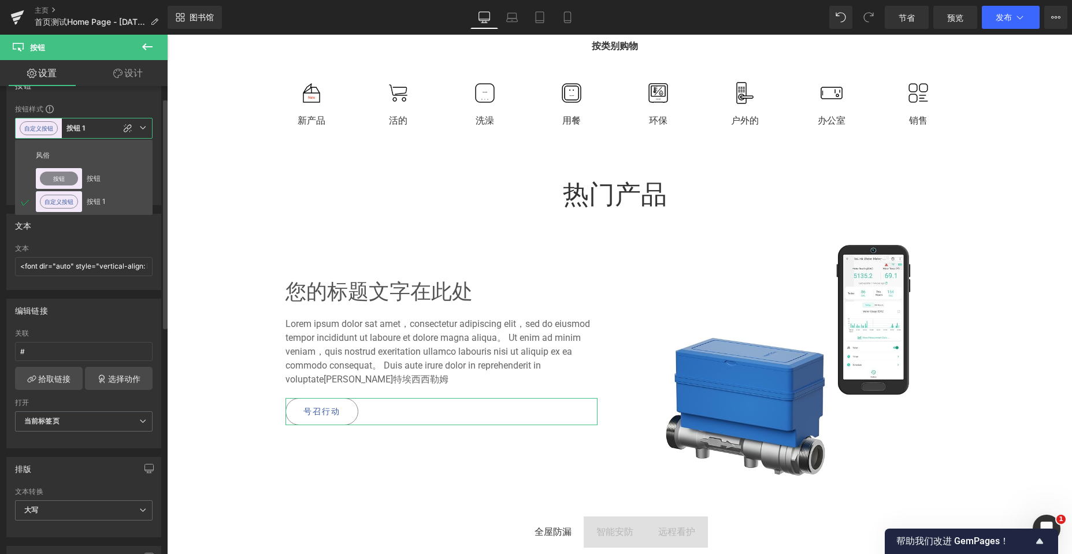
click at [147, 128] on span "自定义按钮 按钮 1" at bounding box center [84, 128] width 138 height 21
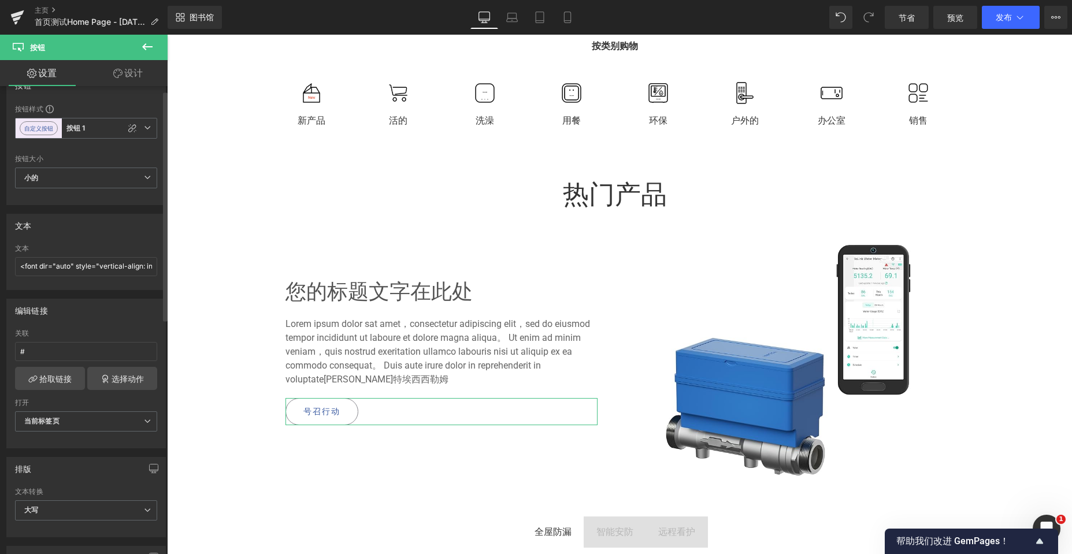
scroll to position [0, 0]
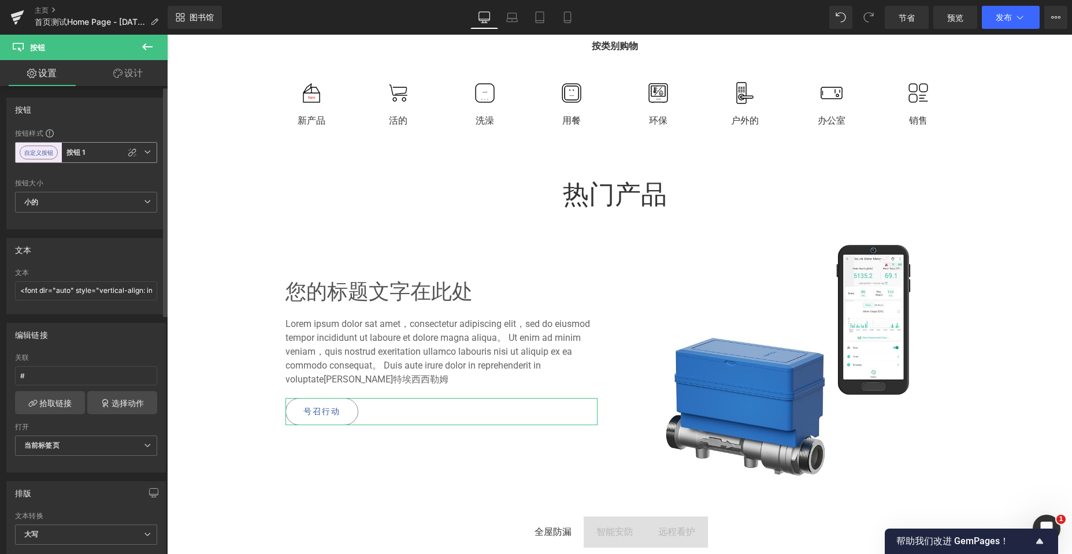
click at [147, 151] on span "自定义按钮 按钮 1" at bounding box center [86, 152] width 142 height 21
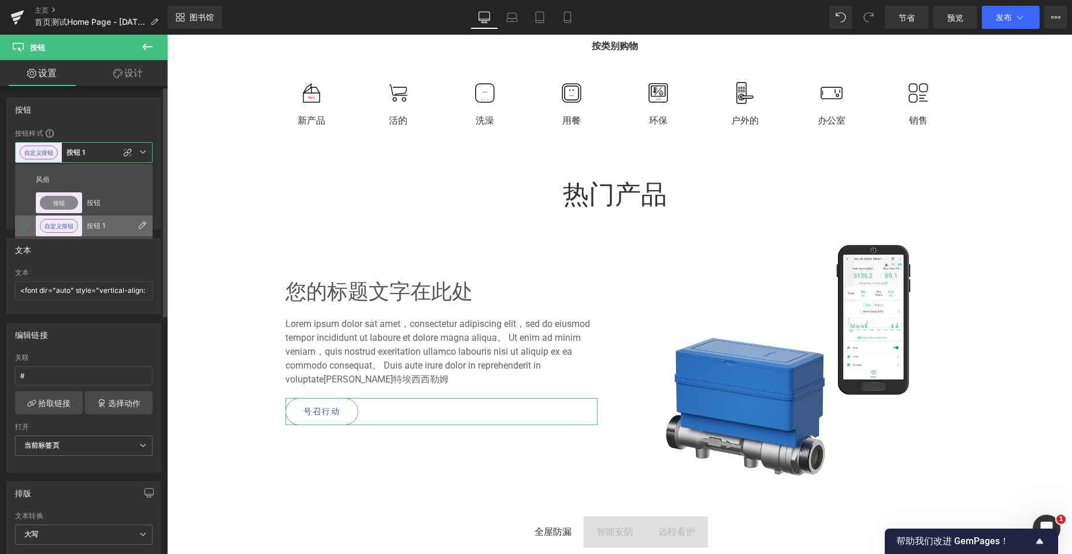
click at [65, 221] on button "自定义按钮" at bounding box center [59, 226] width 38 height 14
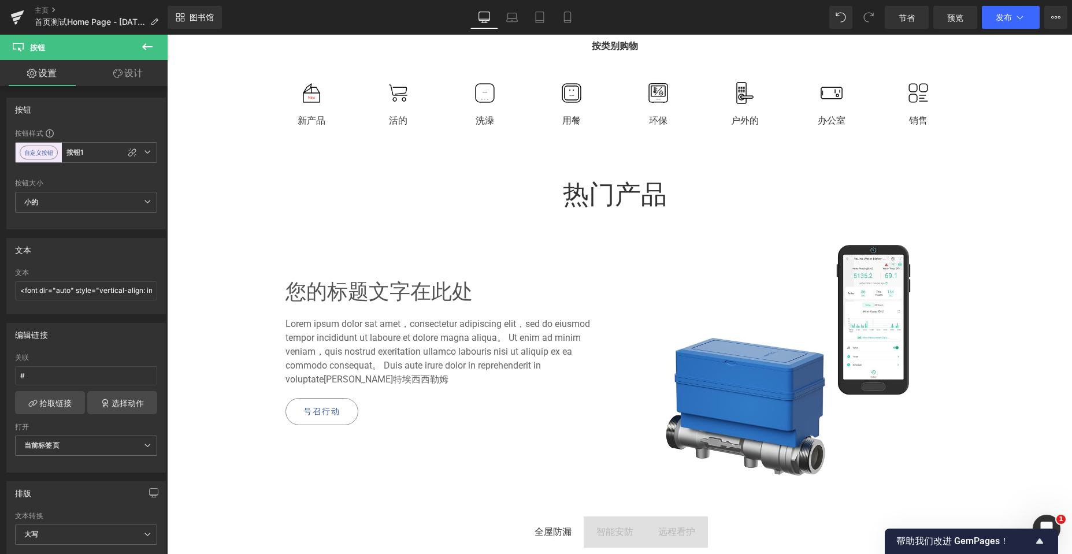
click at [146, 46] on icon at bounding box center [147, 47] width 14 height 14
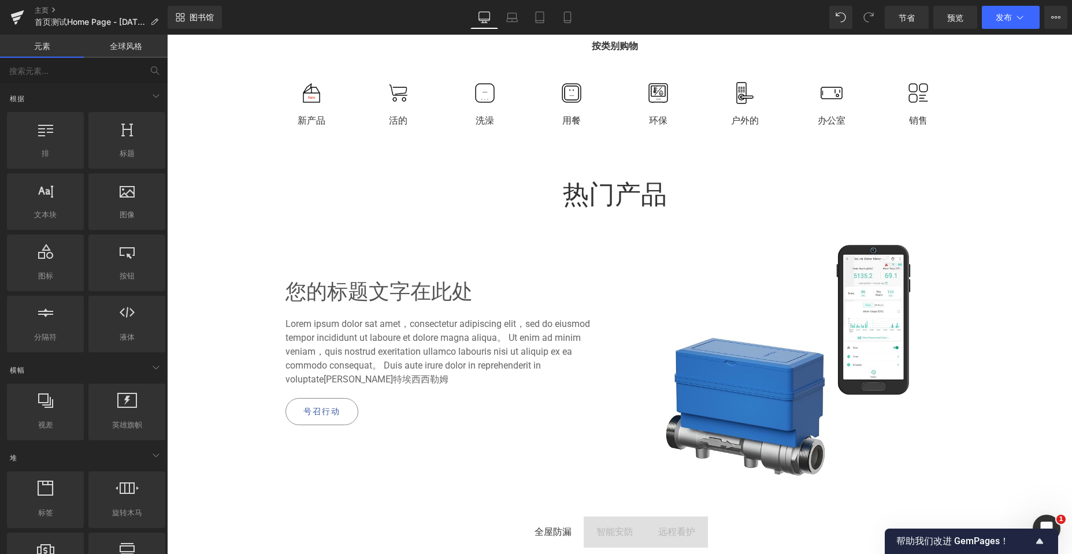
click at [131, 44] on font "全球风格" at bounding box center [126, 46] width 32 height 10
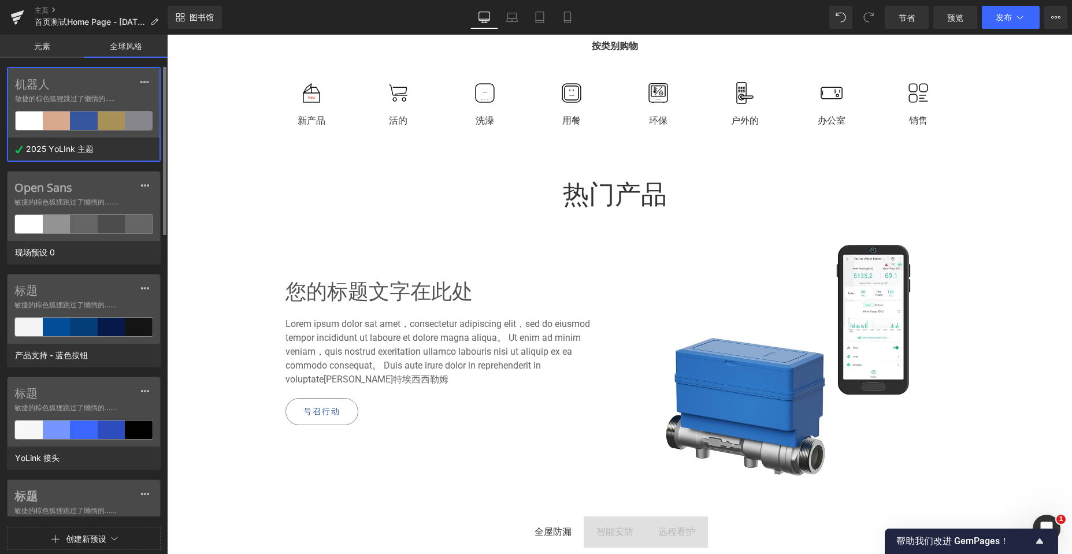
click at [122, 98] on span "敏捷的棕色狐狸跳过了懒惰的……" at bounding box center [84, 99] width 138 height 10
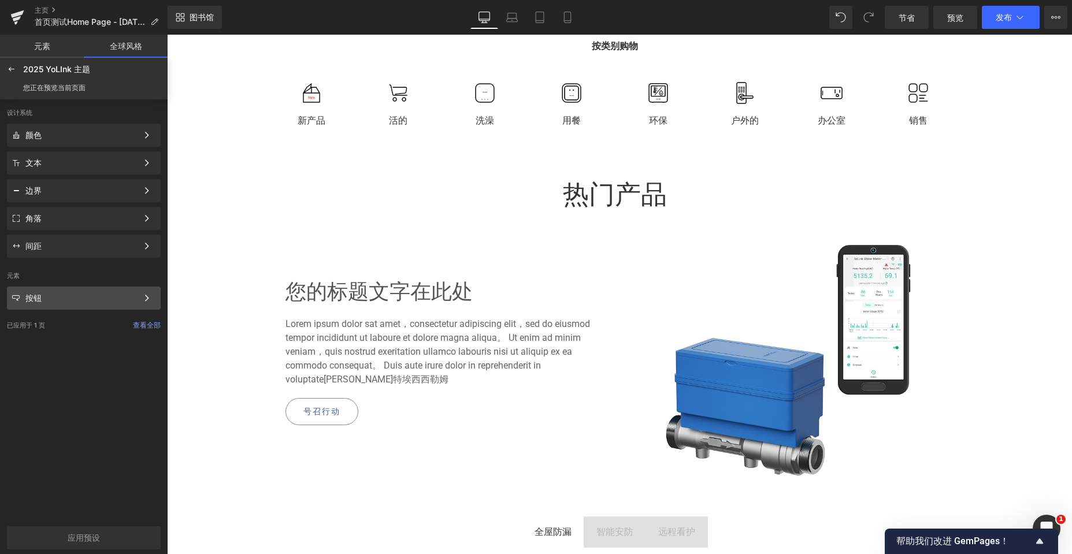
click at [74, 307] on div "按钮 颜色样式 定义调色板并将其应用到您的页面 1/3 下一个" at bounding box center [84, 298] width 154 height 23
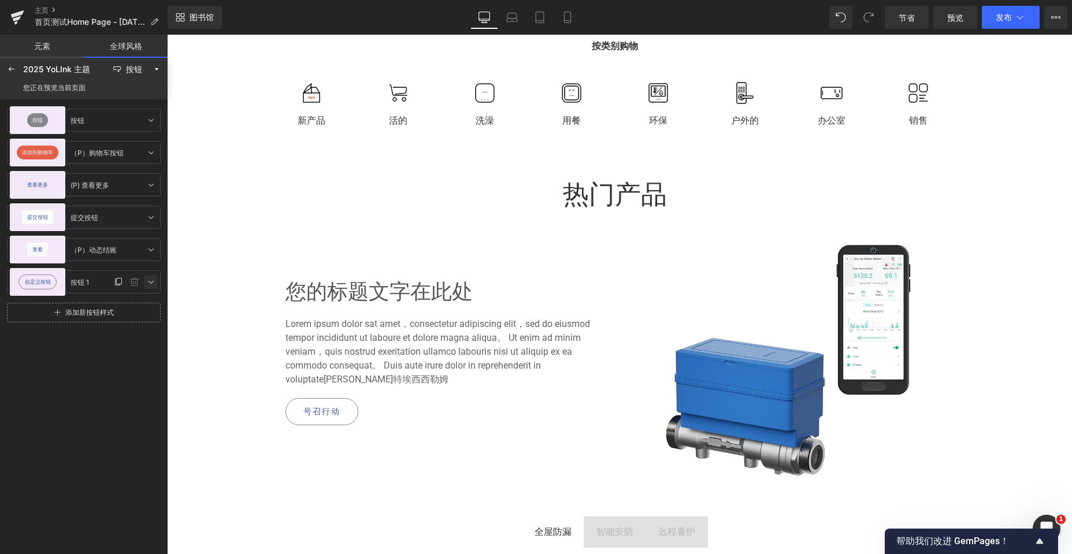
click at [146, 285] on link at bounding box center [151, 282] width 14 height 14
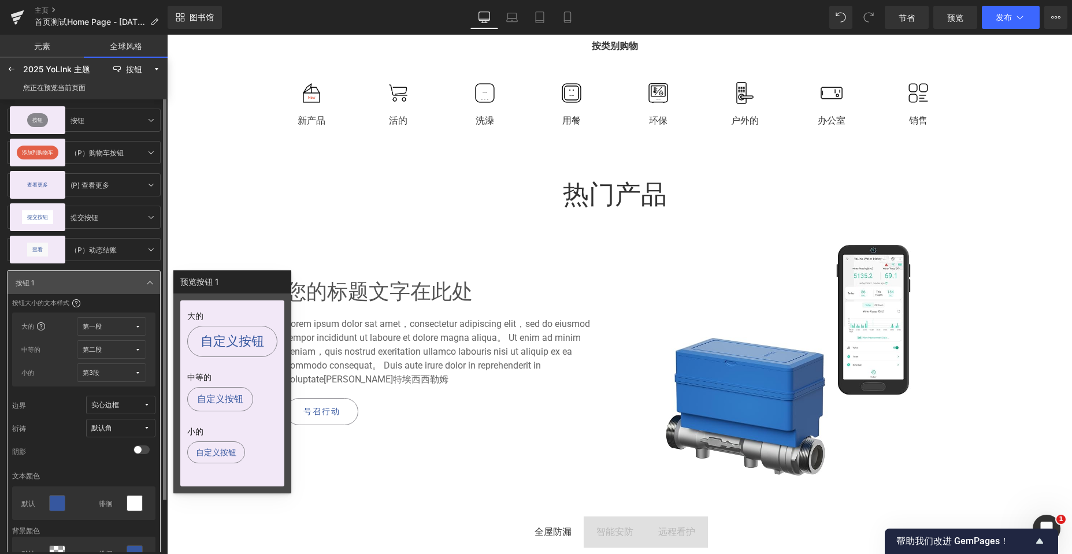
click at [133, 404] on span "实心边框" at bounding box center [117, 405] width 52 height 9
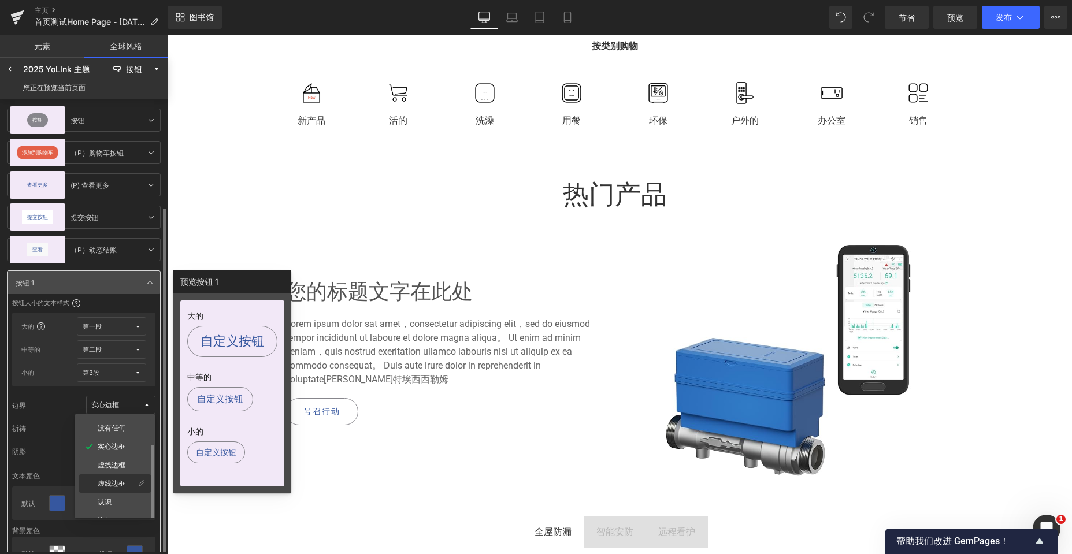
scroll to position [58, 0]
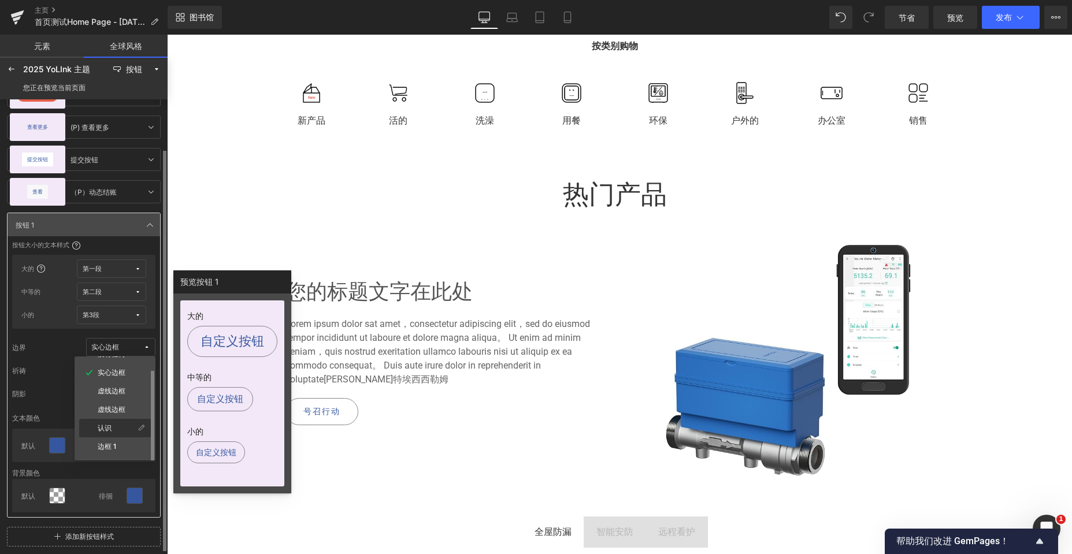
click at [118, 433] on div "认识" at bounding box center [115, 428] width 72 height 18
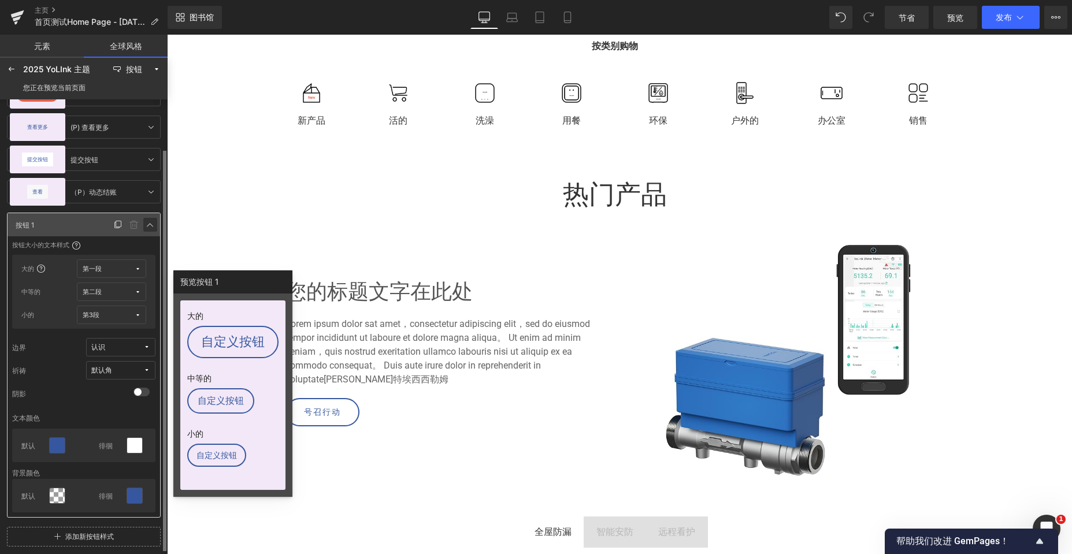
click at [151, 225] on icon at bounding box center [150, 224] width 9 height 9
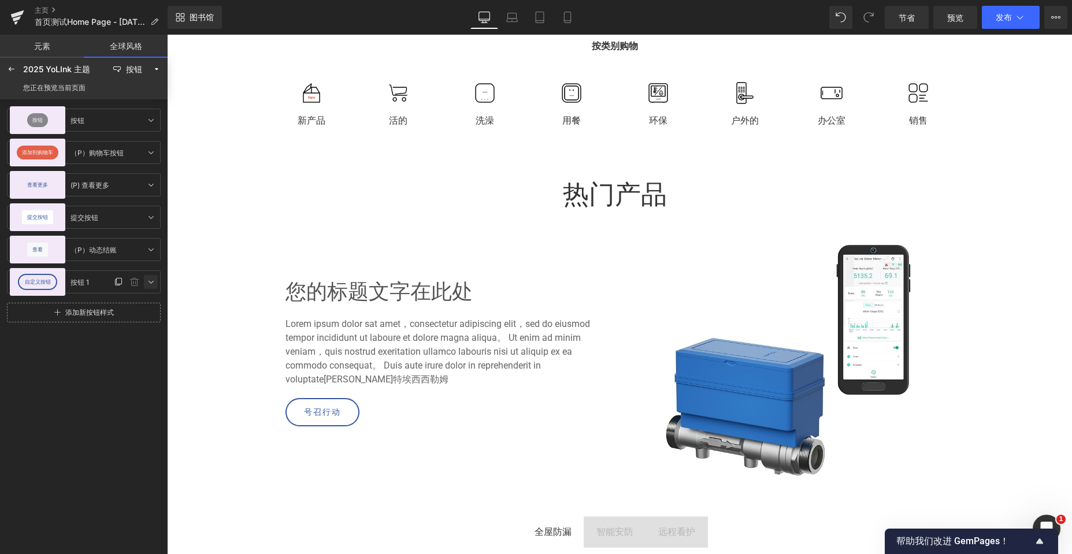
scroll to position [0, 0]
click at [198, 372] on div "您的标题文字在此处 标题 Lorem ipsum dolor sat amet，consectetur adipiscing elit，sed do eius…" at bounding box center [614, 354] width 893 height 255
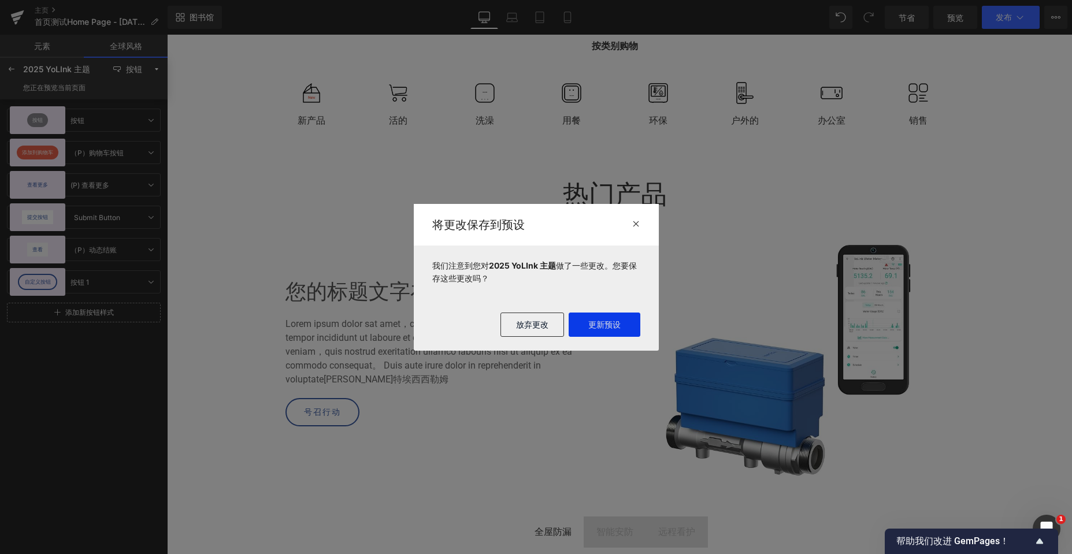
click at [599, 330] on button "更新预设" at bounding box center [605, 325] width 72 height 24
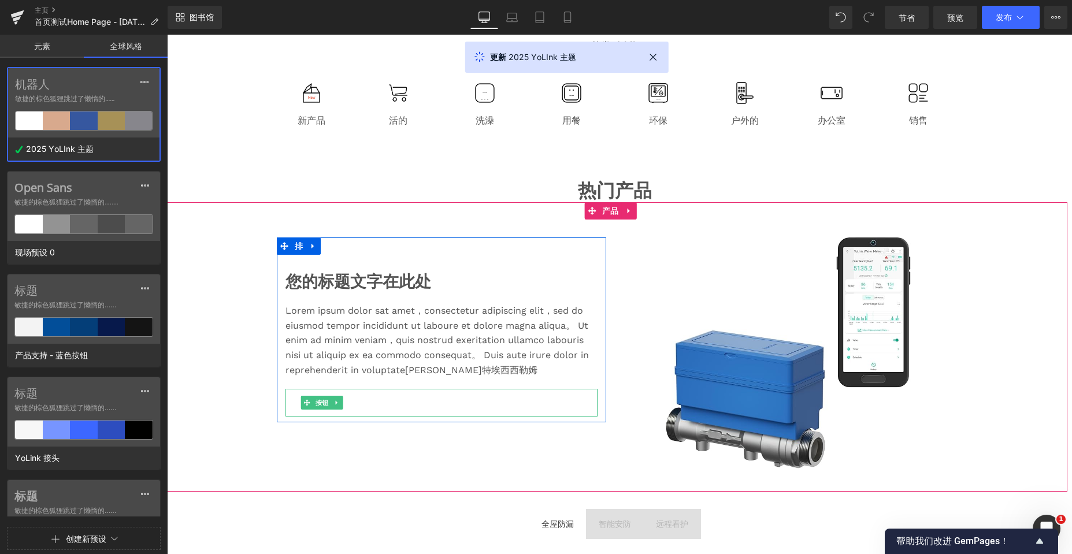
click at [347, 411] on link "号召行动" at bounding box center [323, 403] width 76 height 28
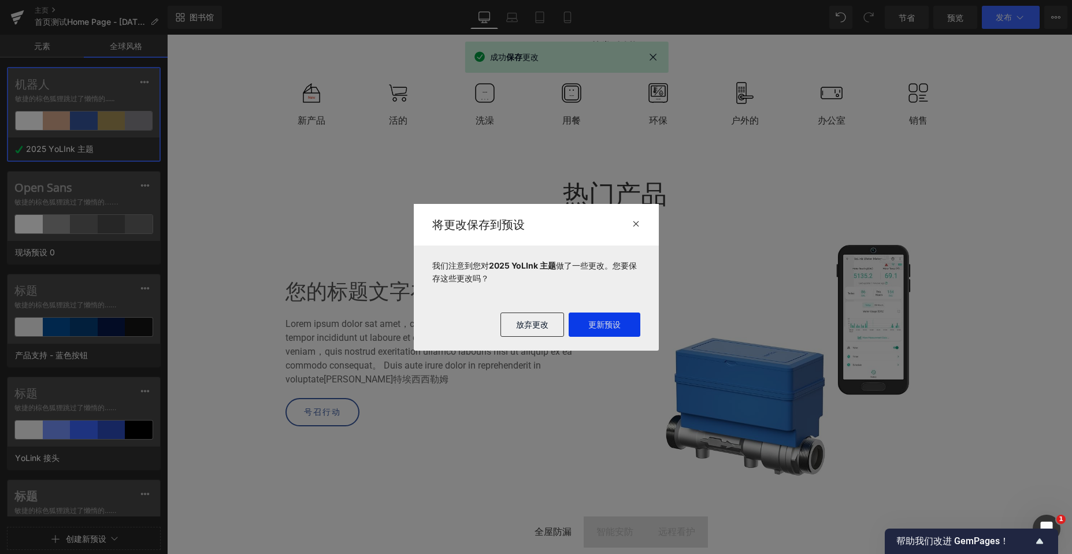
click at [612, 328] on font "更新预设" at bounding box center [604, 325] width 32 height 10
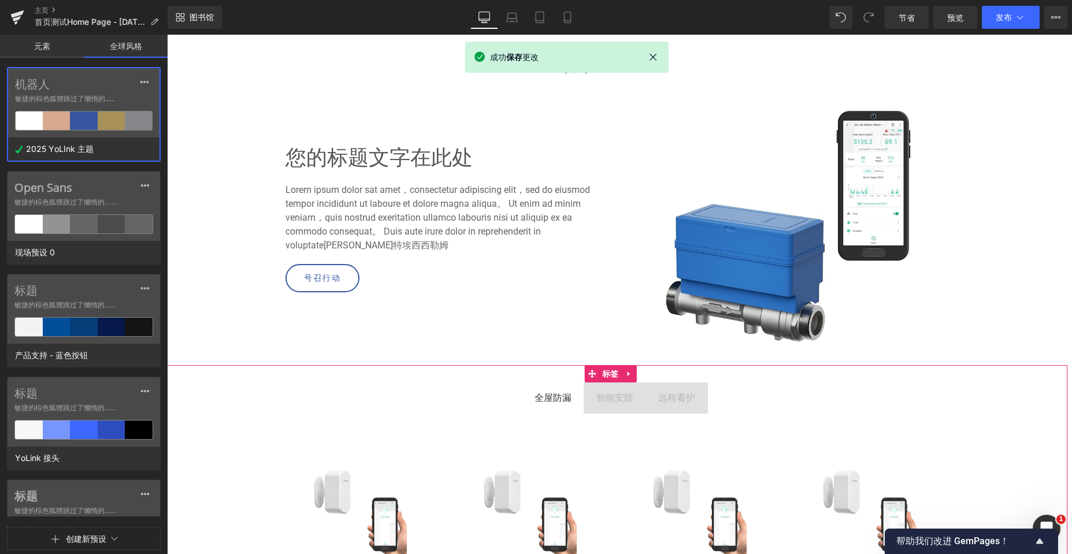
scroll to position [578, 0]
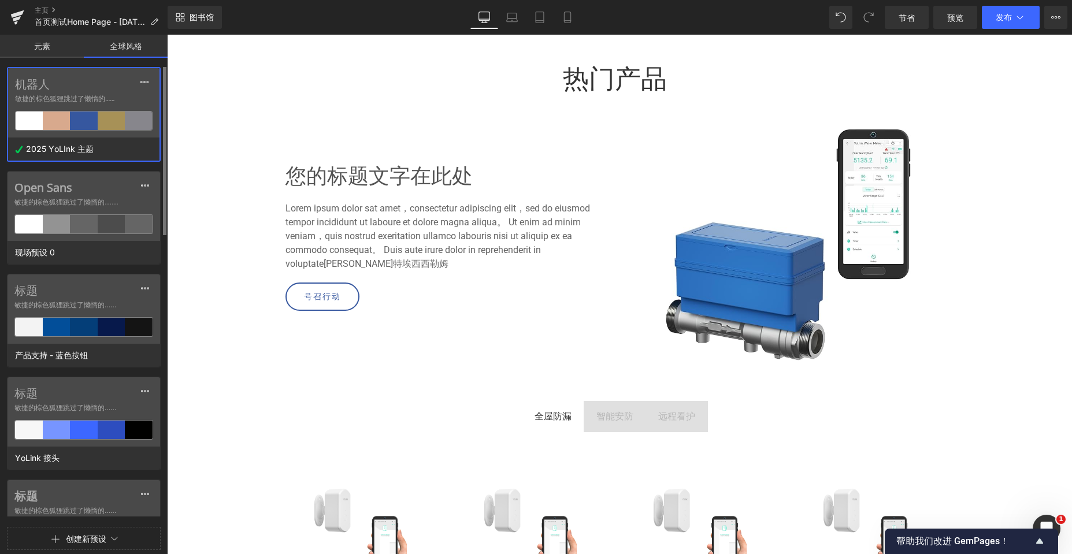
click at [100, 87] on label "机器人" at bounding box center [84, 84] width 138 height 14
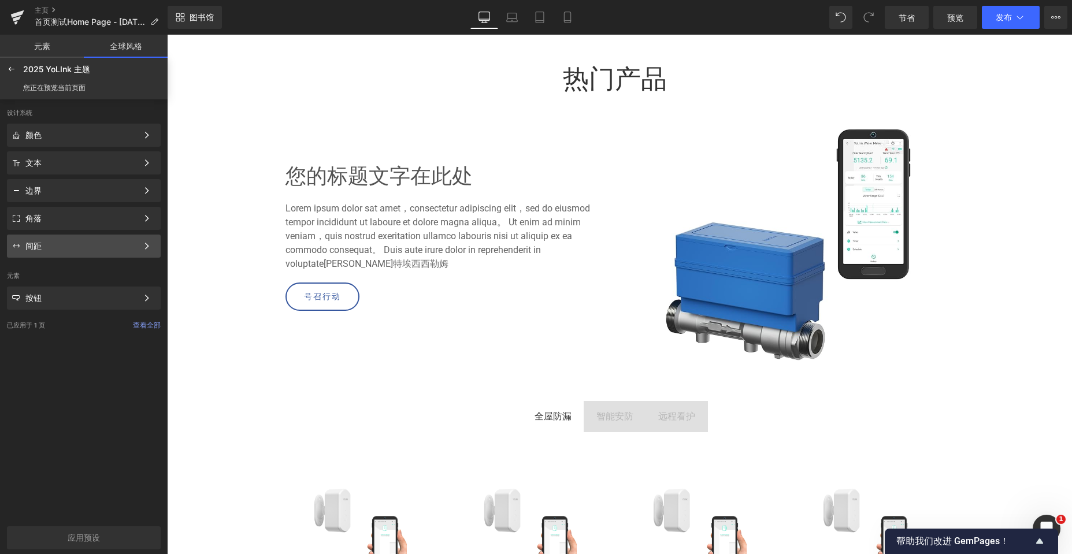
click at [55, 244] on div "间距" at bounding box center [81, 246] width 112 height 9
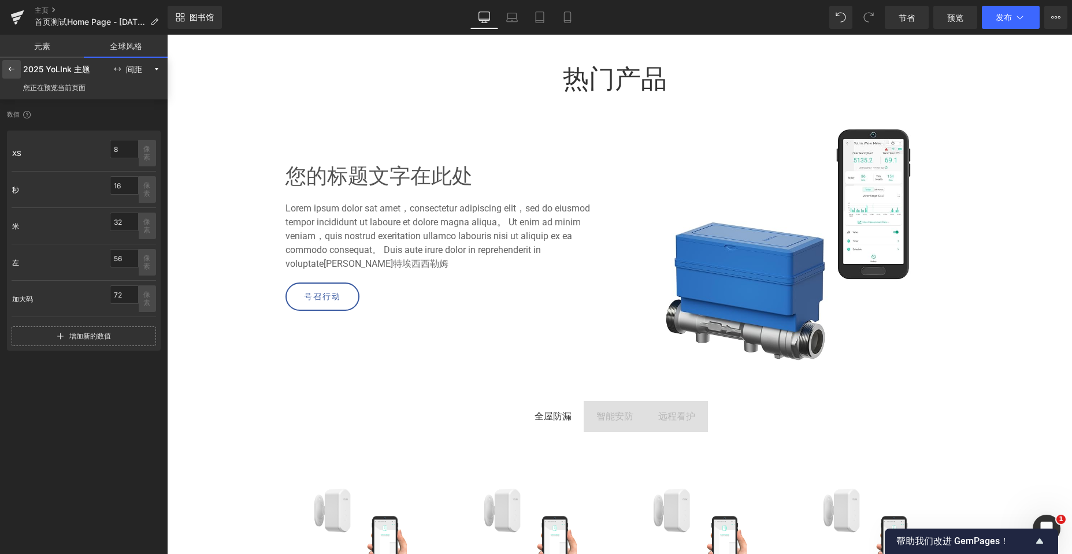
click at [8, 68] on icon at bounding box center [11, 69] width 9 height 9
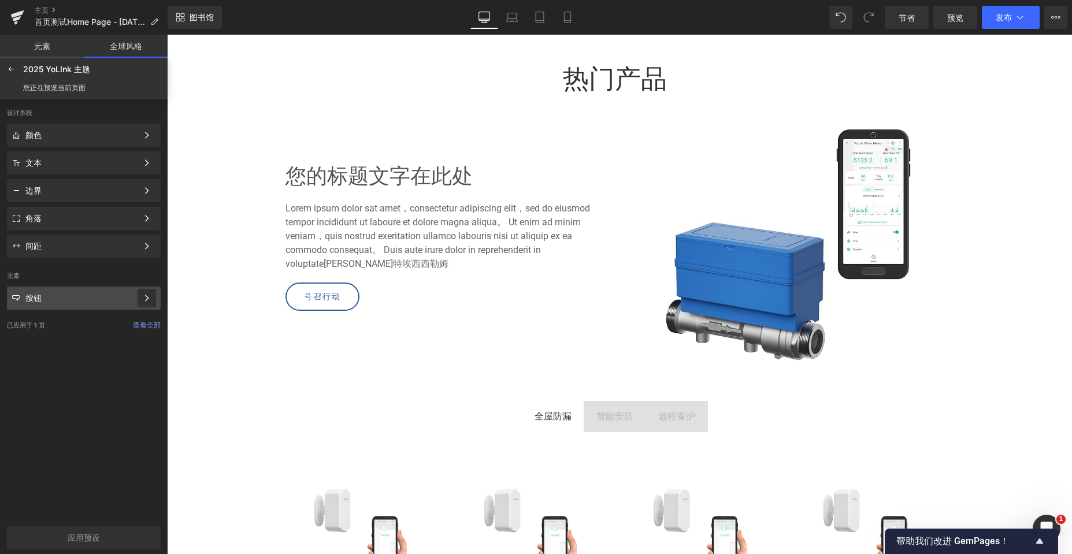
click at [144, 293] on div at bounding box center [147, 298] width 18 height 18
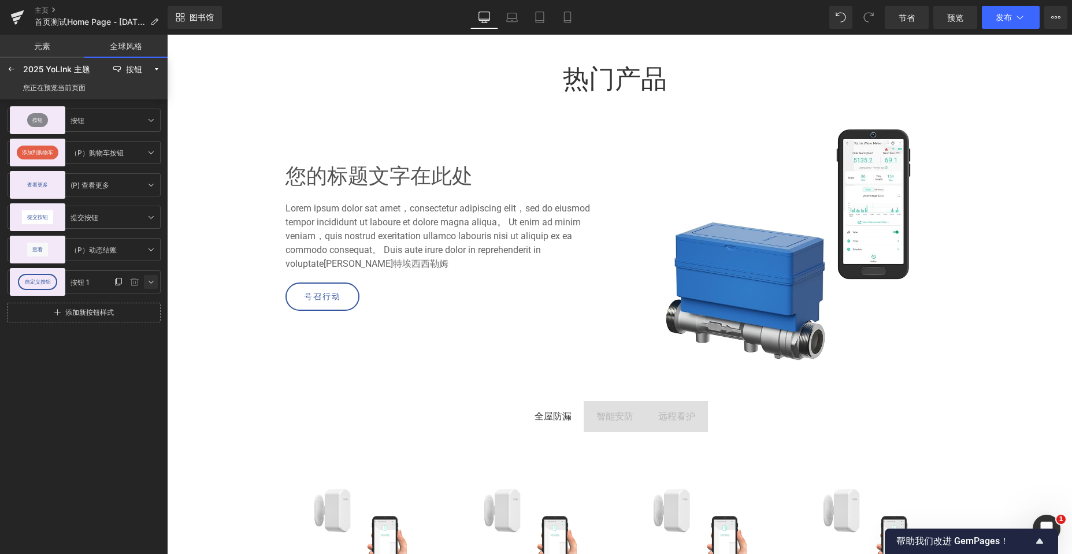
click at [148, 284] on icon at bounding box center [150, 281] width 9 height 9
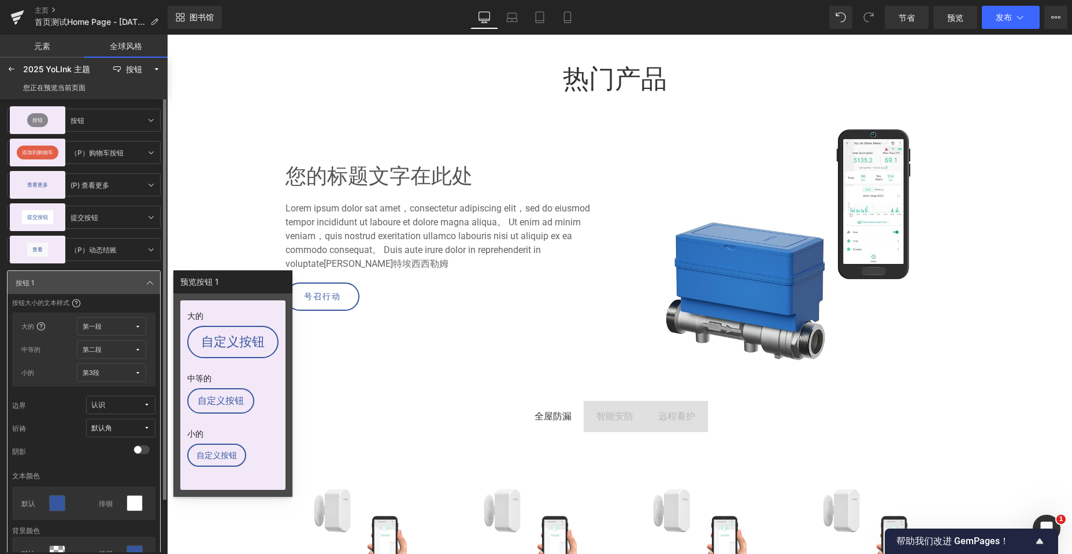
scroll to position [59, 0]
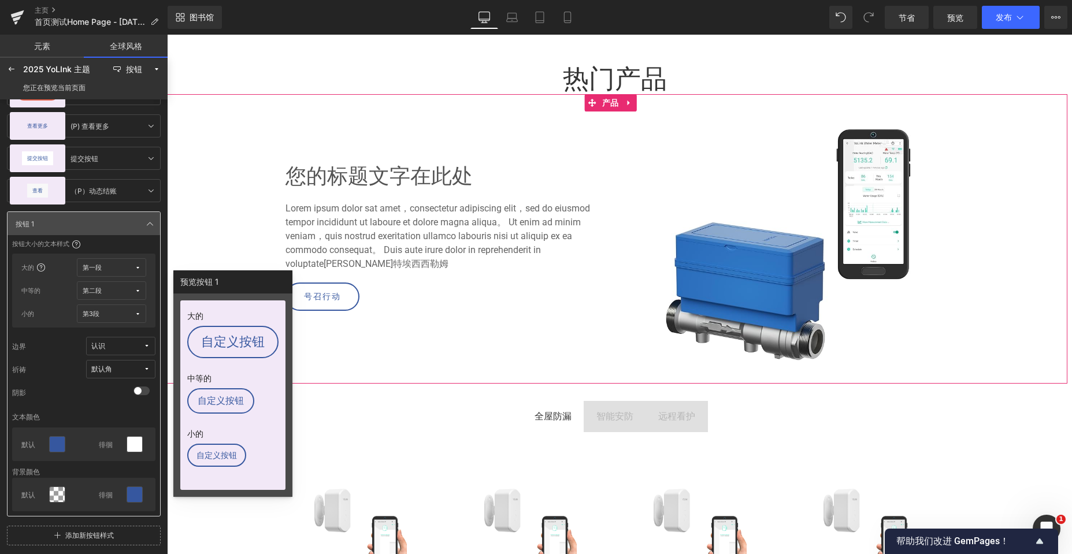
click at [192, 154] on div "您的标题文字在此处 标题 Lorem ipsum dolor sat amet，consectetur adipiscing elit，sed do eius…" at bounding box center [614, 239] width 893 height 255
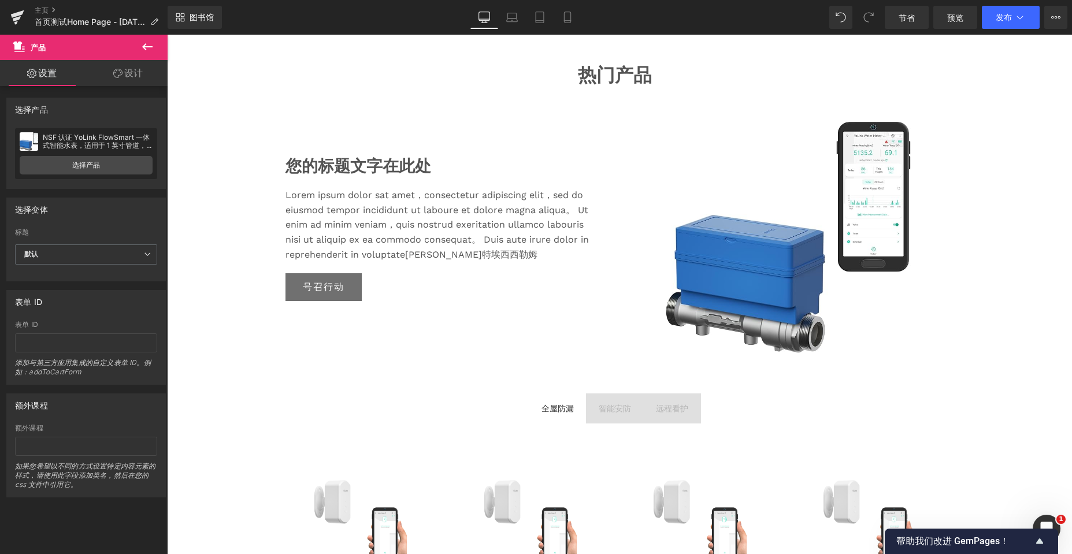
click at [228, 202] on div "您的标题文字在此处 标题 Lorem ipsum dolor sat amet，consectetur adipiscing elit，sed do eius…" at bounding box center [614, 231] width 893 height 255
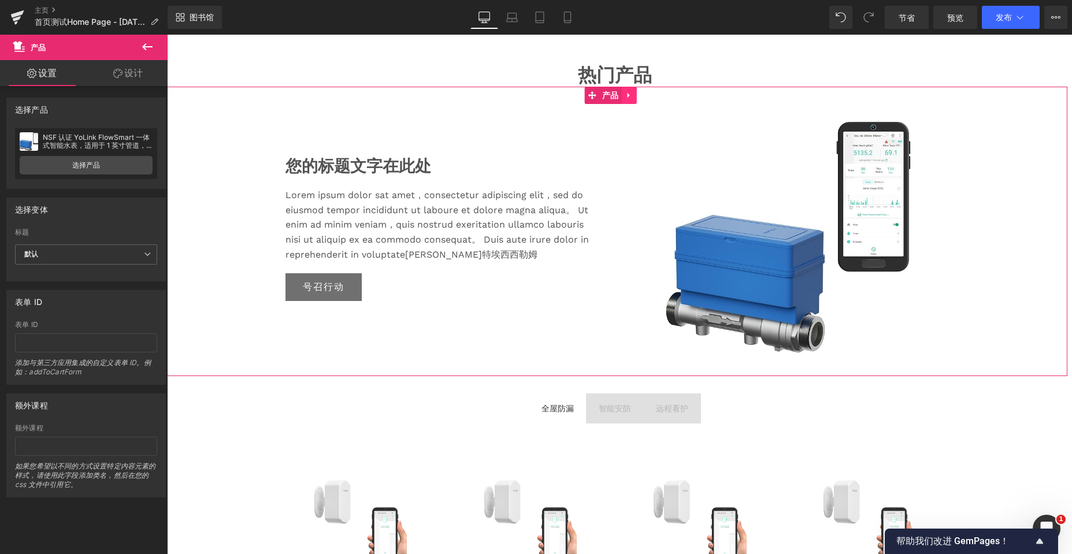
click at [632, 99] on icon at bounding box center [629, 95] width 8 height 9
click at [623, 99] on icon at bounding box center [622, 95] width 8 height 8
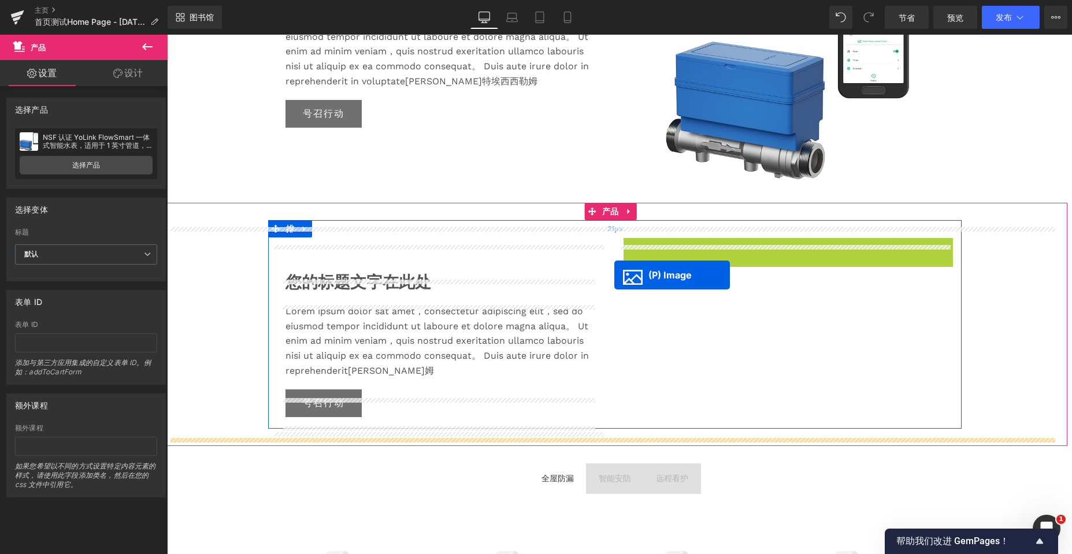
scroll to position [2663, 896]
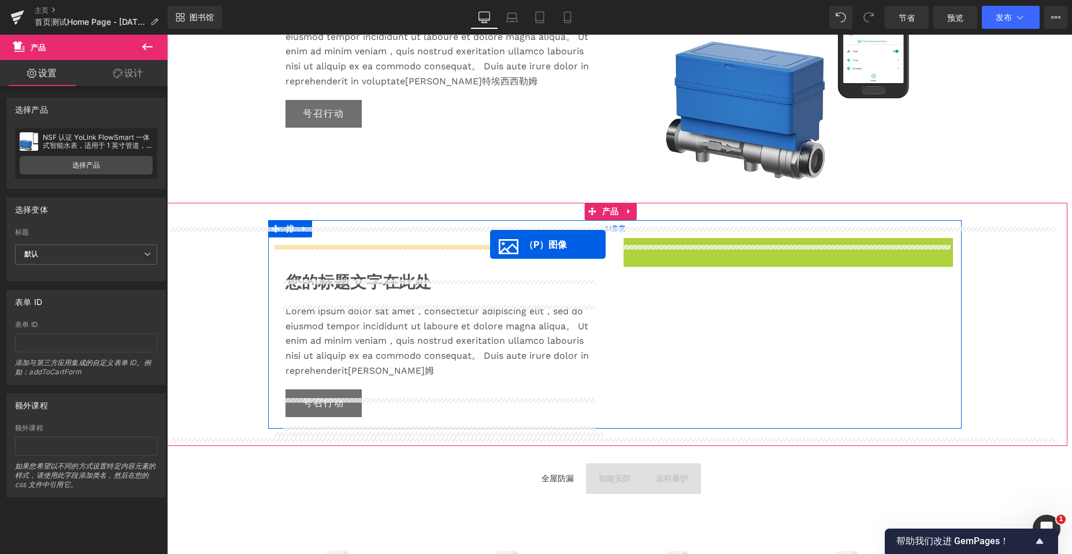
drag, startPoint x: 753, startPoint y: 363, endPoint x: 490, endPoint y: 244, distance: 288.3
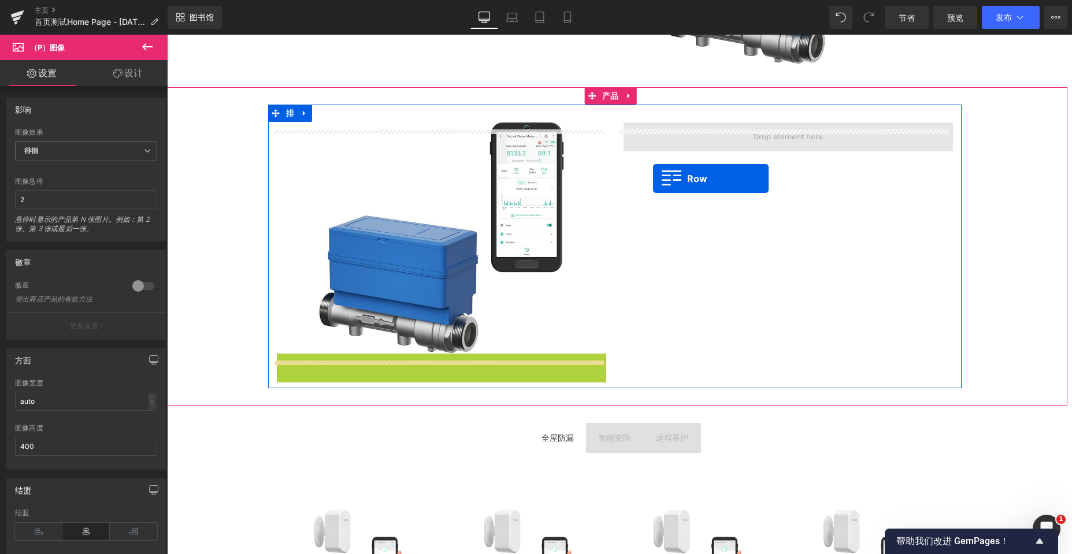
scroll to position [2736, 896]
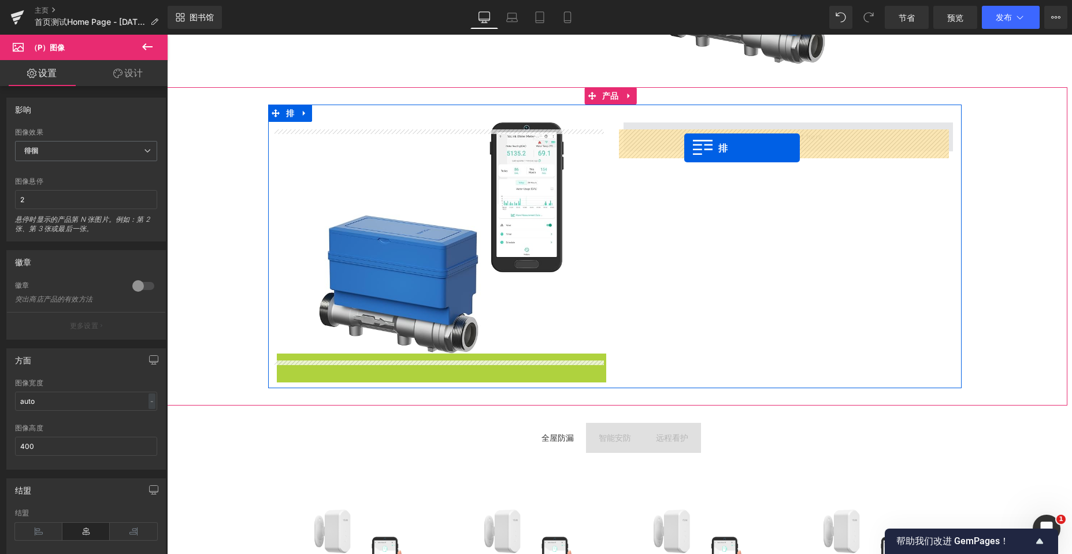
drag, startPoint x: 278, startPoint y: 370, endPoint x: 684, endPoint y: 148, distance: 462.3
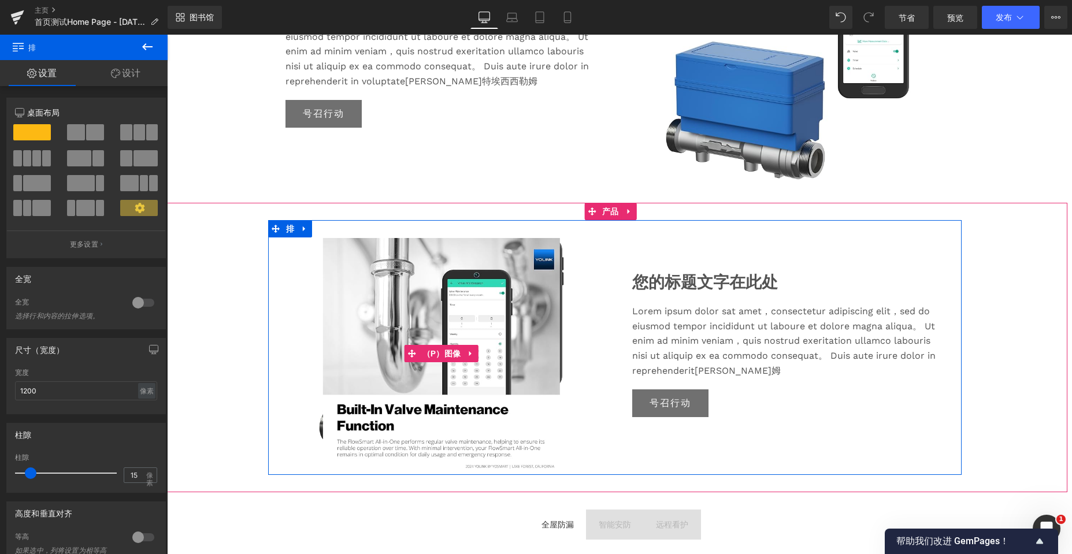
scroll to position [693, 0]
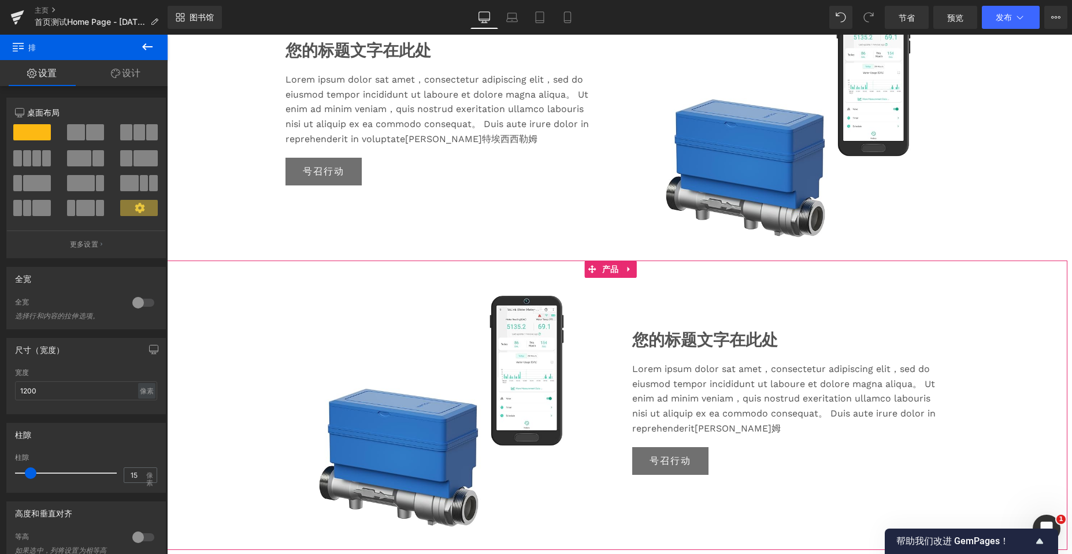
click at [1018, 352] on div "促销 （P）图像 您的标题文字在此处 标题 Lorem ipsum dolor sat amet，consectetur adipiscing elit，se…" at bounding box center [614, 405] width 893 height 255
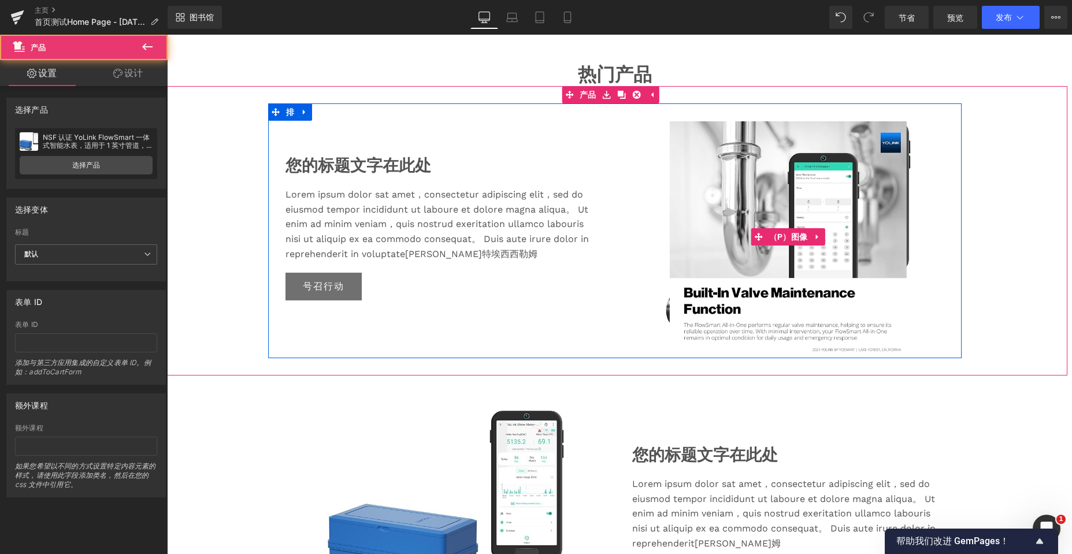
scroll to position [578, 0]
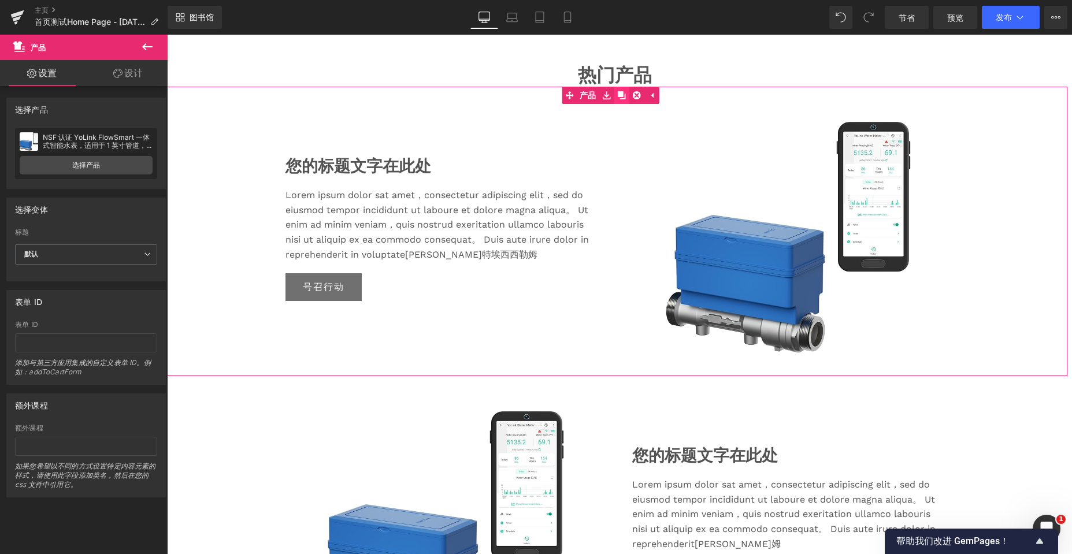
click at [626, 102] on link at bounding box center [621, 95] width 15 height 17
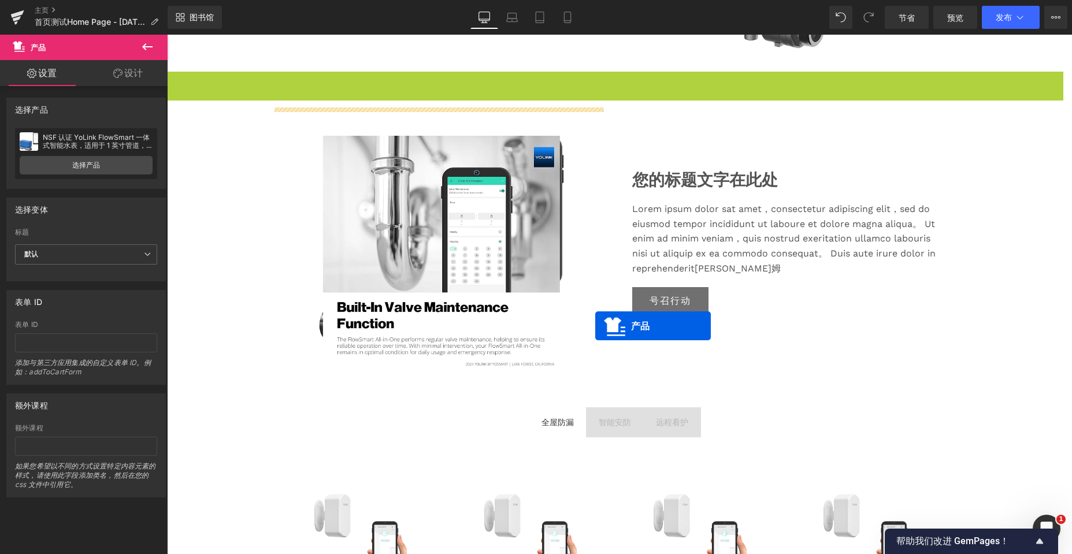
scroll to position [924, 0]
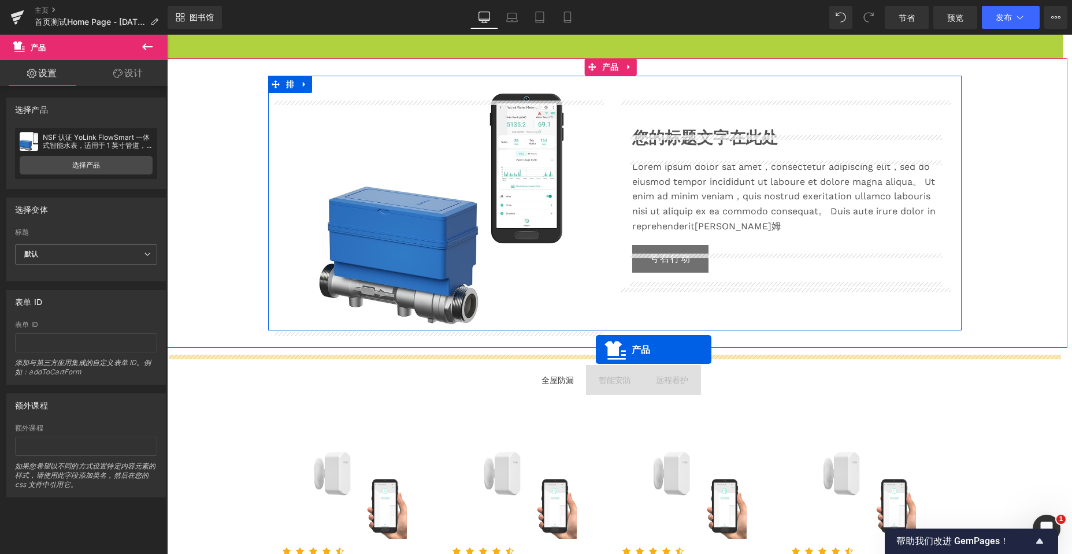
drag, startPoint x: 589, startPoint y: 105, endPoint x: 596, endPoint y: 350, distance: 244.5
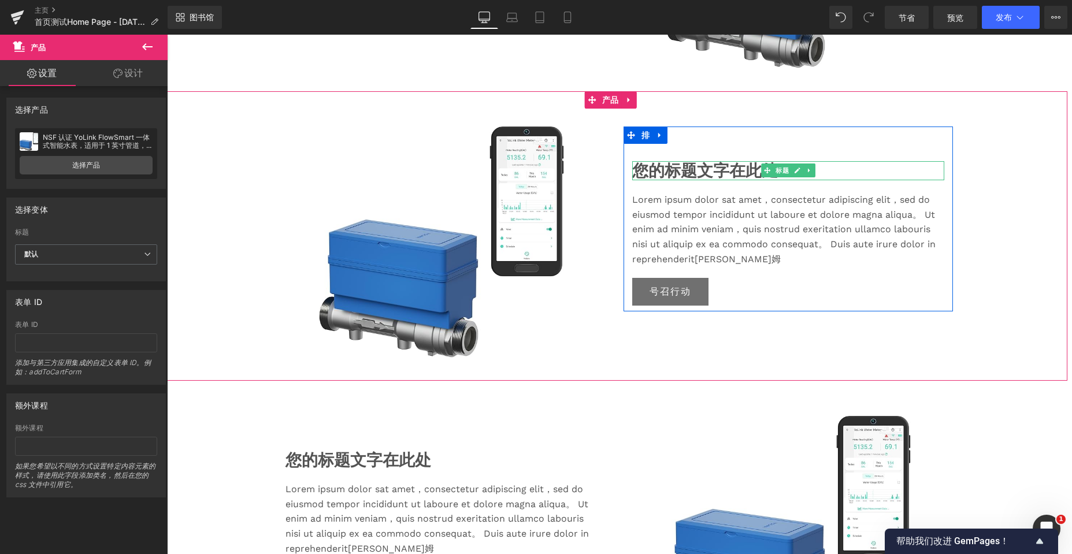
scroll to position [809, 0]
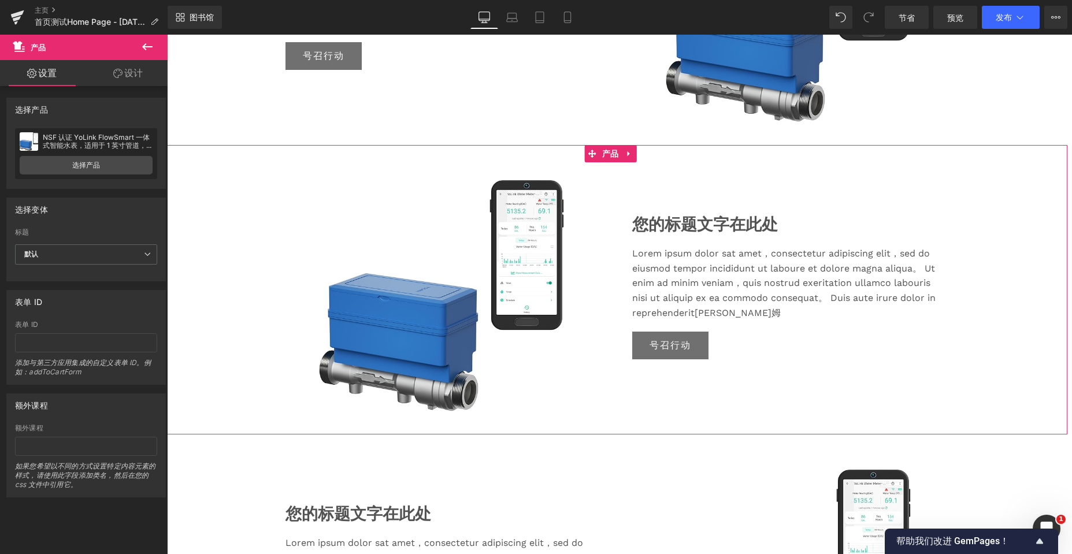
click at [631, 158] on icon at bounding box center [629, 153] width 8 height 9
click at [624, 158] on icon at bounding box center [622, 153] width 8 height 9
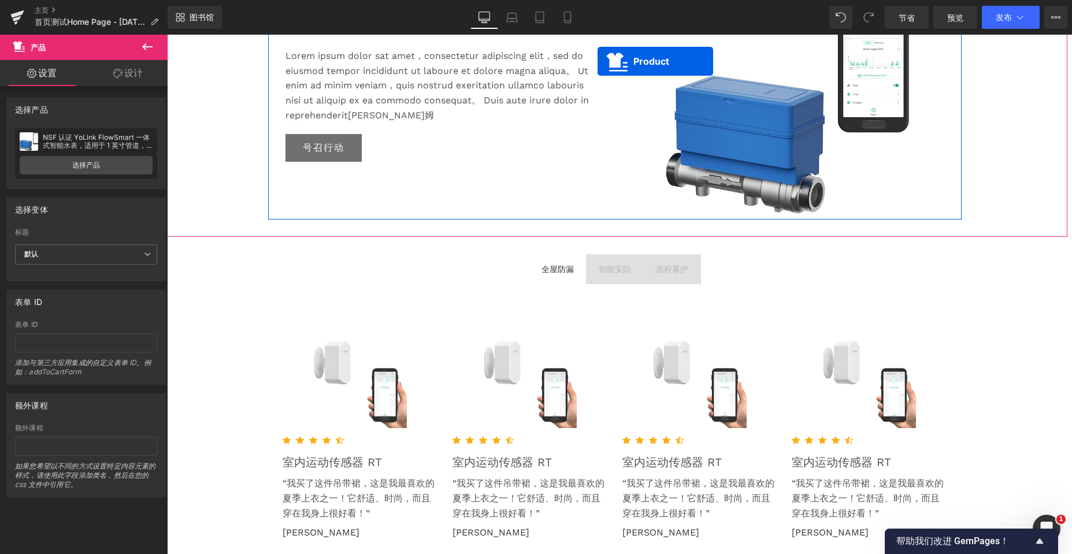
scroll to position [3025, 896]
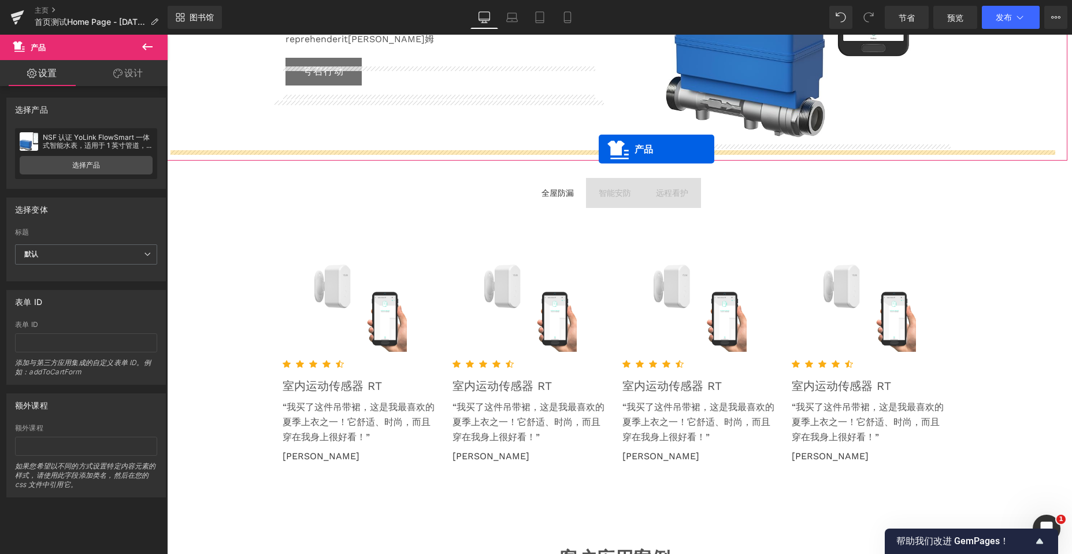
drag, startPoint x: 593, startPoint y: 87, endPoint x: 599, endPoint y: 149, distance: 62.1
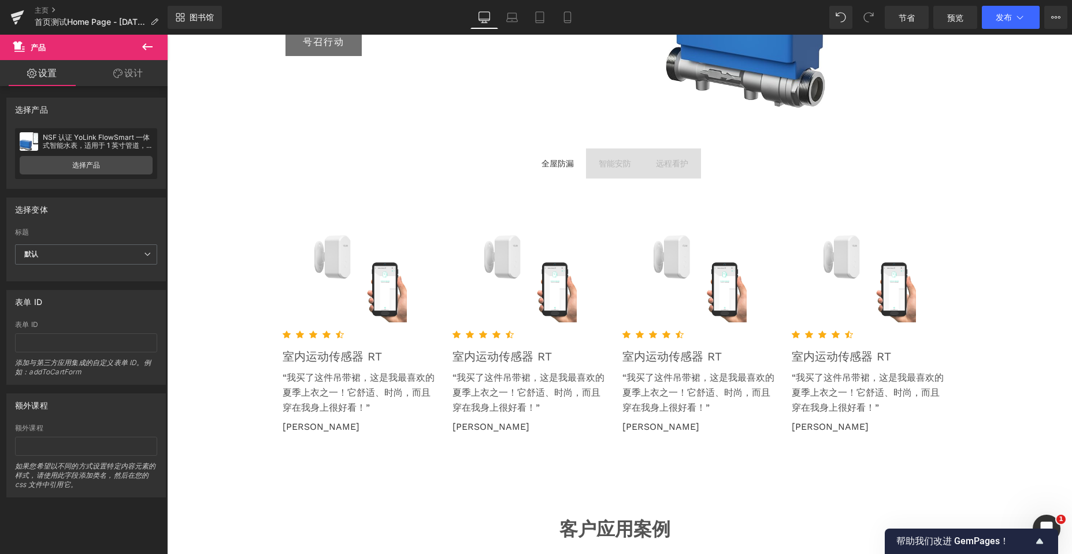
scroll to position [1170, 0]
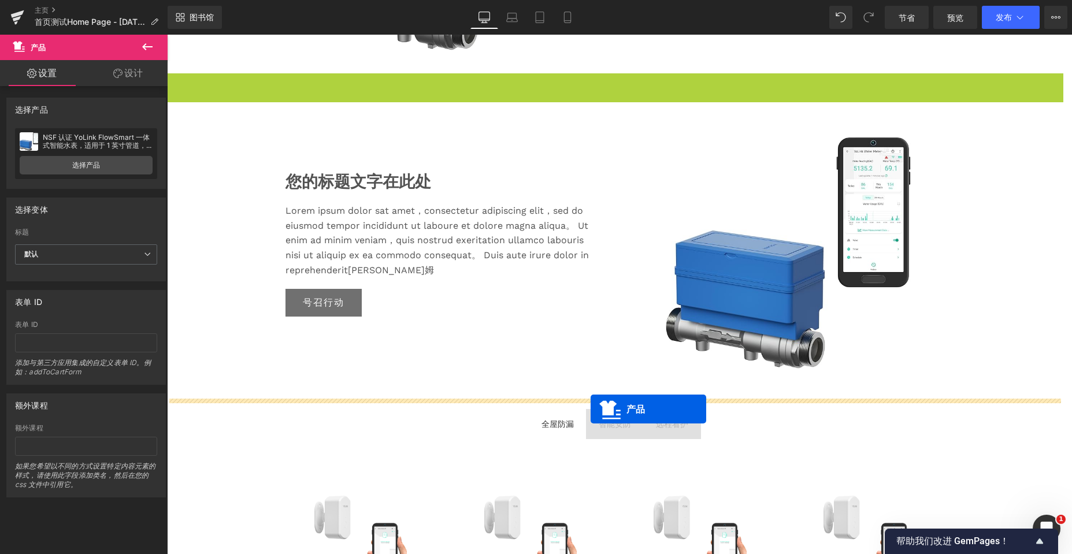
drag, startPoint x: 589, startPoint y: 174, endPoint x: 591, endPoint y: 409, distance: 234.6
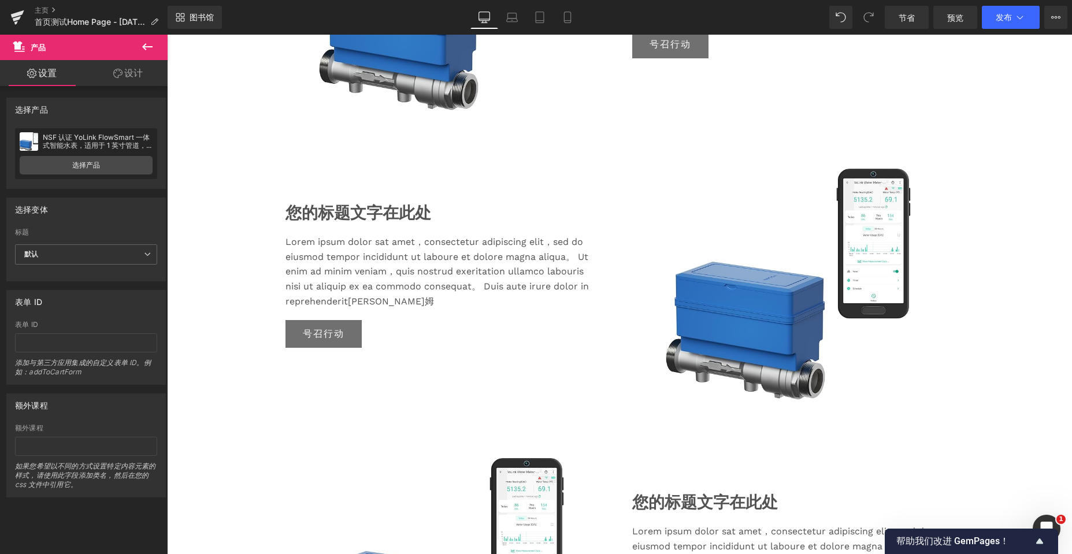
scroll to position [1083, 0]
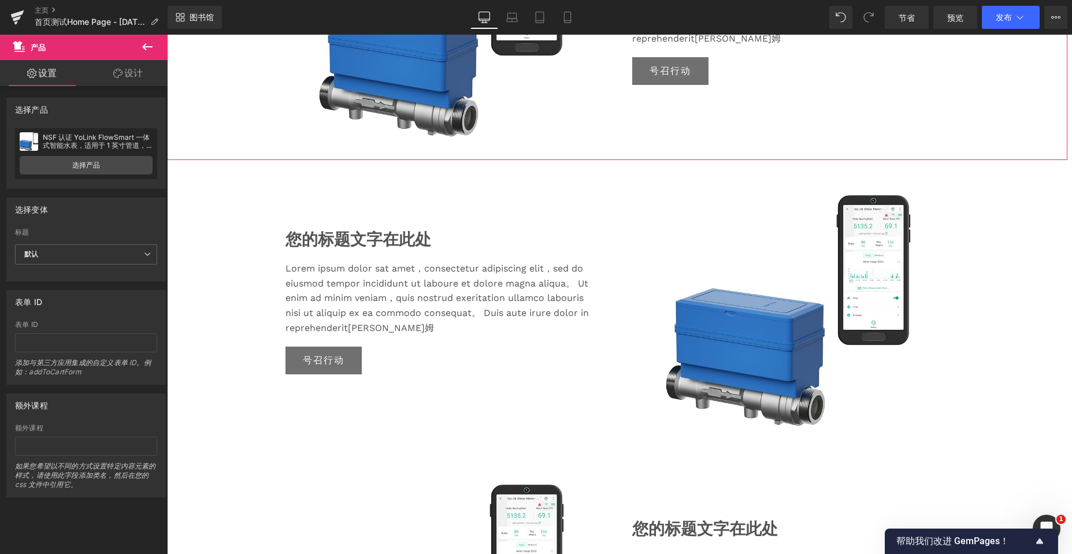
click at [1011, 139] on div "促销 （P）图像 您的标题文字在此处 标题 Lorem ipsum dolor sat amet，consectetur adipiscing elit，se…" at bounding box center [614, 15] width 893 height 255
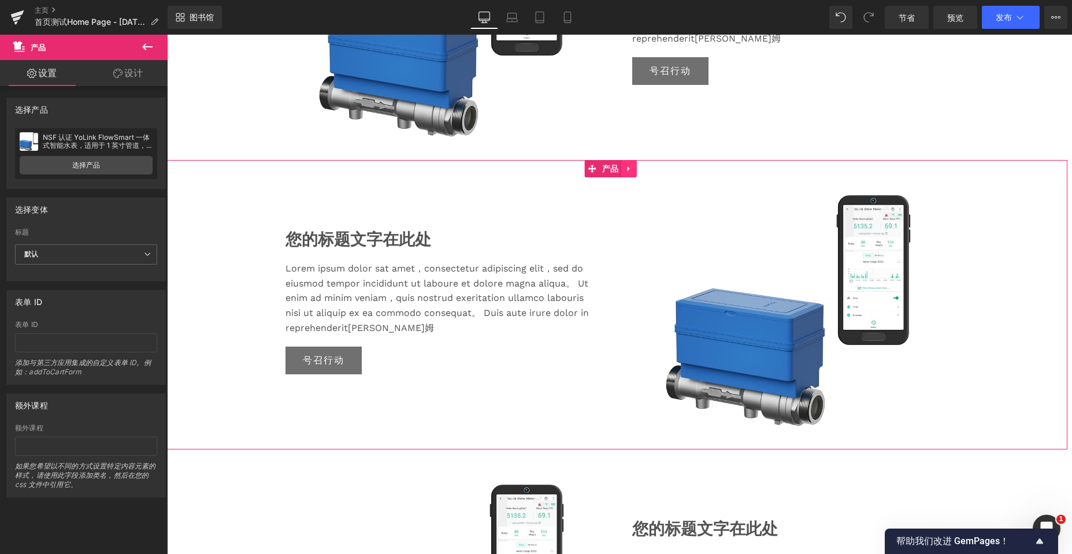
click at [631, 173] on icon at bounding box center [629, 168] width 8 height 9
click at [623, 173] on icon at bounding box center [622, 169] width 8 height 8
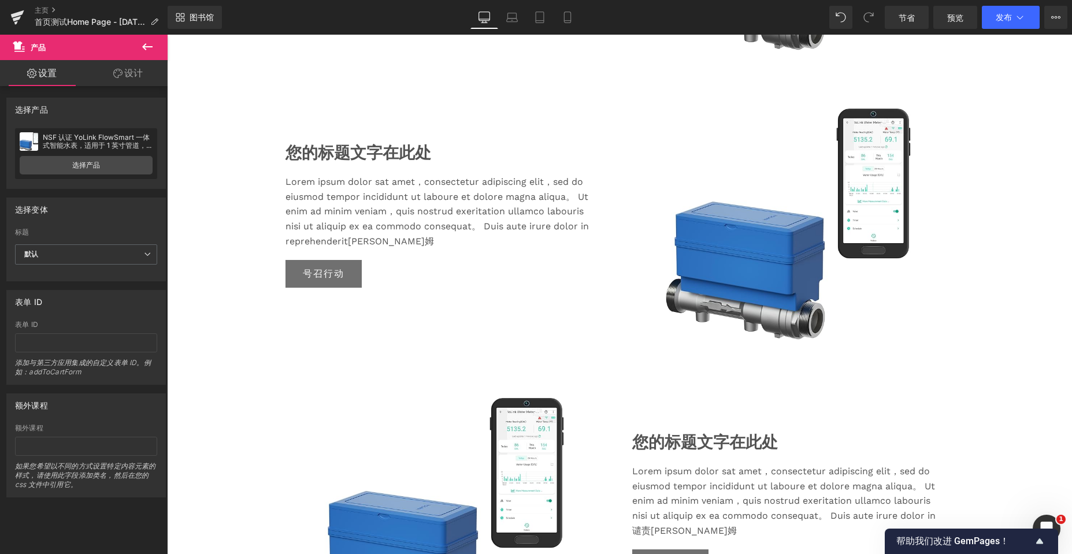
scroll to position [0, 0]
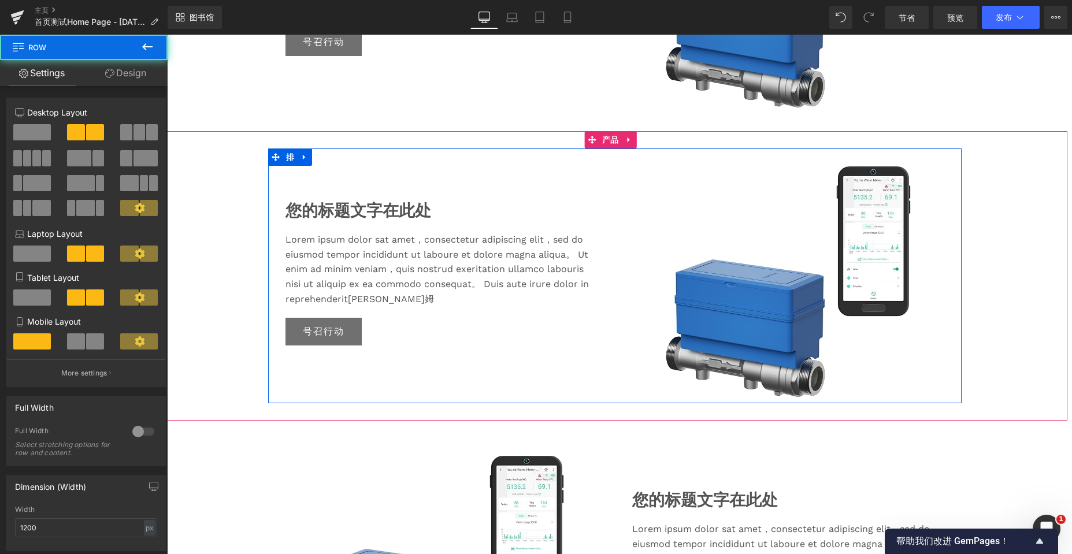
click at [615, 231] on div "促销 （P）图像" at bounding box center [788, 281] width 347 height 231
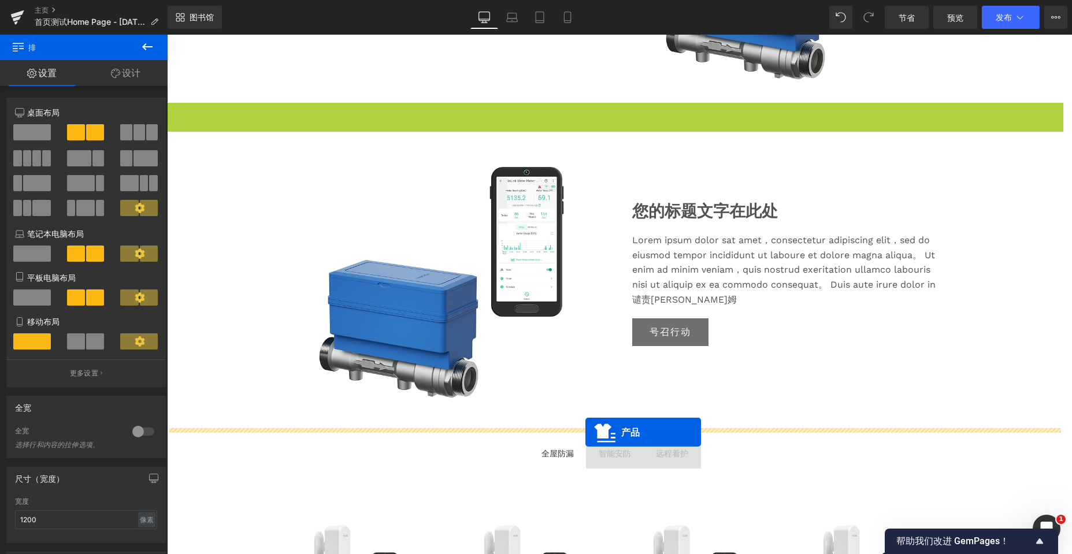
drag, startPoint x: 591, startPoint y: 149, endPoint x: 585, endPoint y: 432, distance: 283.2
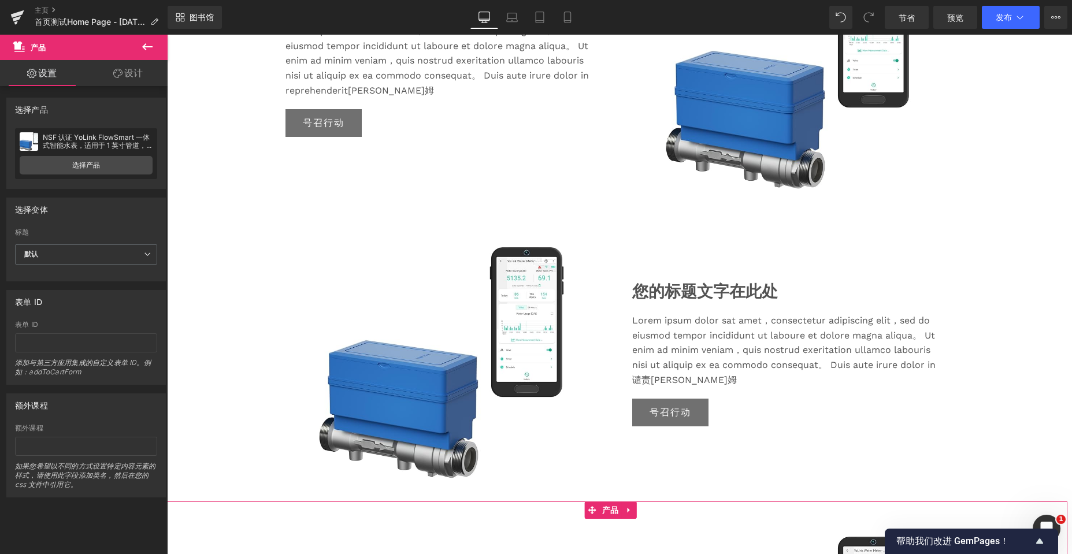
scroll to position [1314, 0]
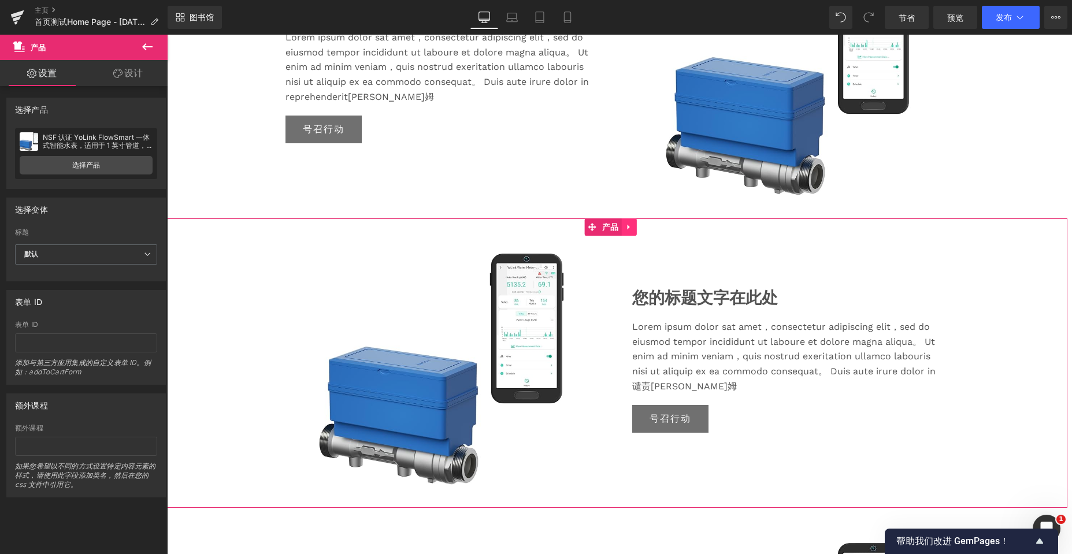
click at [632, 231] on icon at bounding box center [629, 226] width 8 height 9
click at [623, 231] on icon at bounding box center [622, 227] width 8 height 8
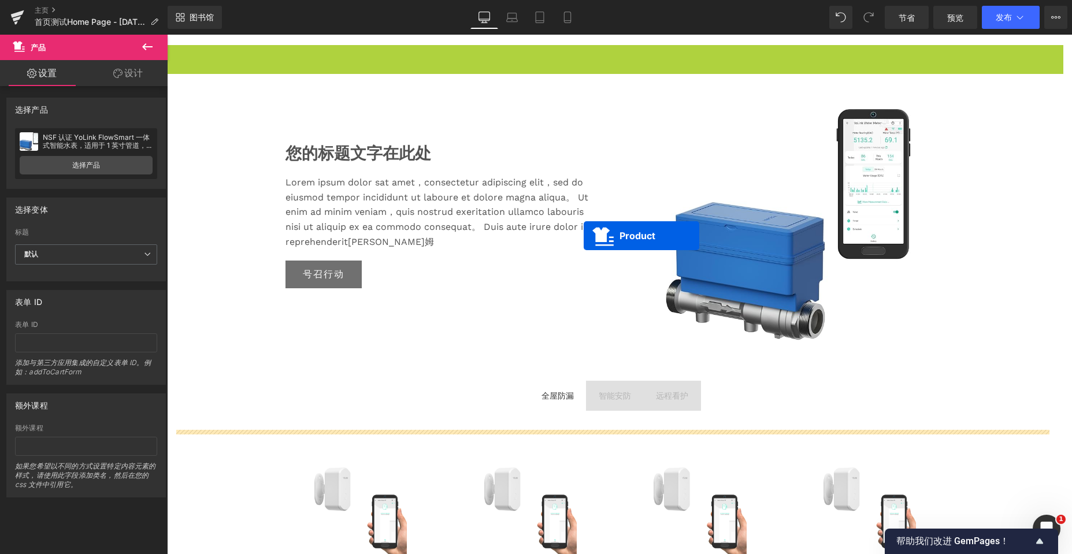
scroll to position [3604, 896]
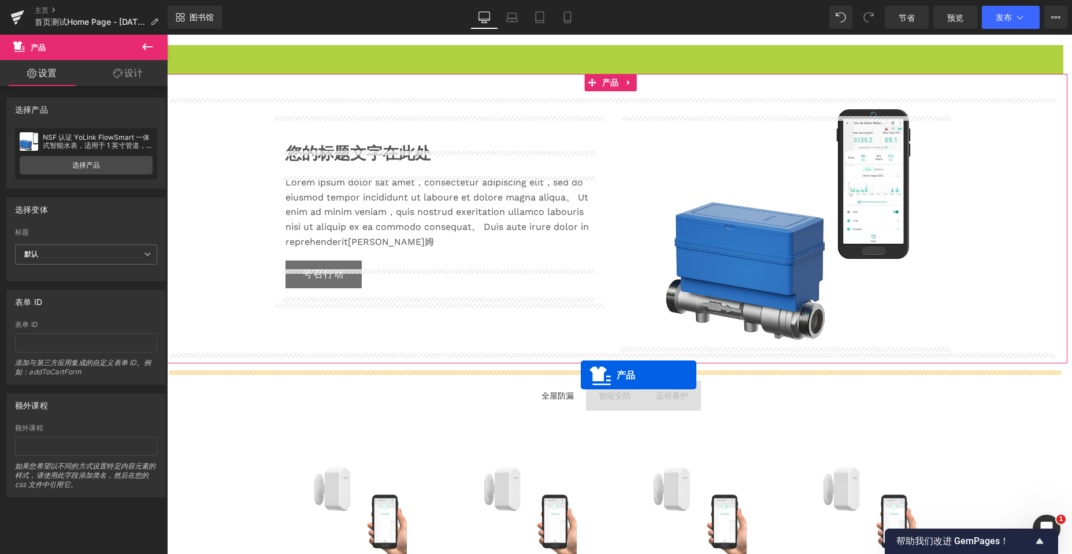
drag, startPoint x: 588, startPoint y: 91, endPoint x: 581, endPoint y: 375, distance: 284.4
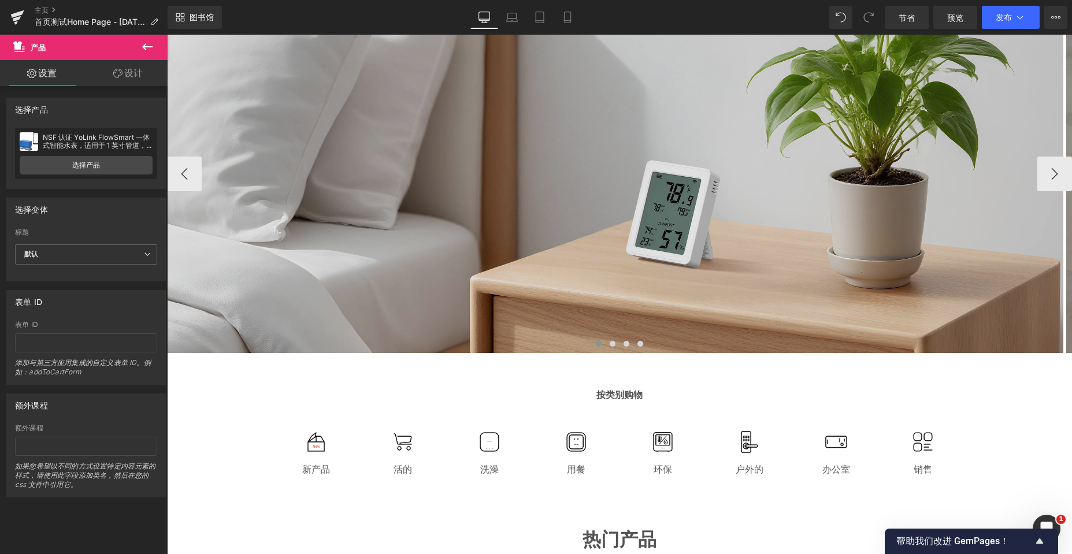
scroll to position [0, 0]
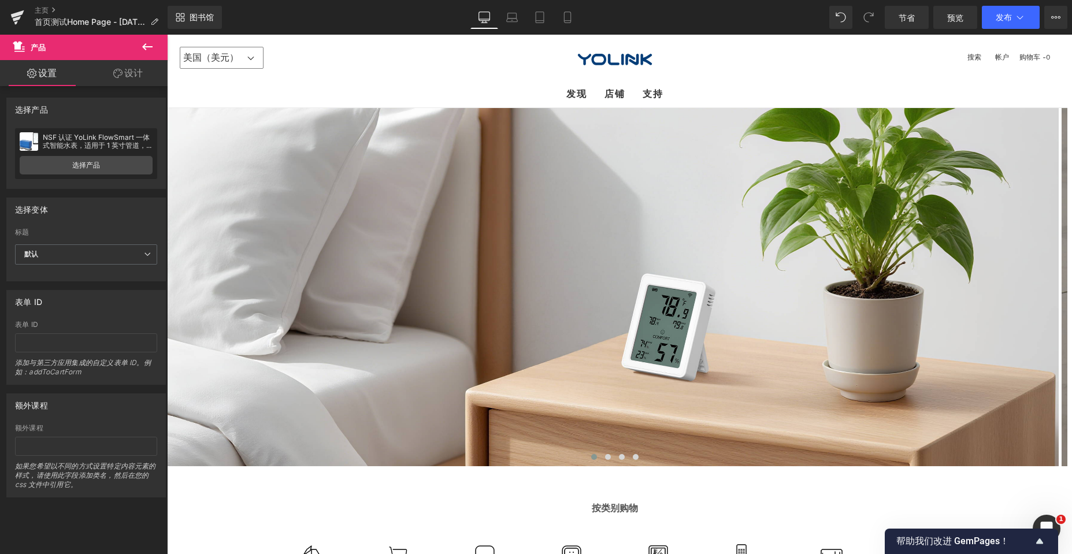
click at [761, 65] on div "美国（美元） 阿富汗 (AFN ؋) 奥兰群岛 (EUR €) 阿尔巴尼亚（ALL L） 阿尔及利亚 (DZD د.ج) 安道尔 (欧元 €) 0" at bounding box center [614, 58] width 905 height 46
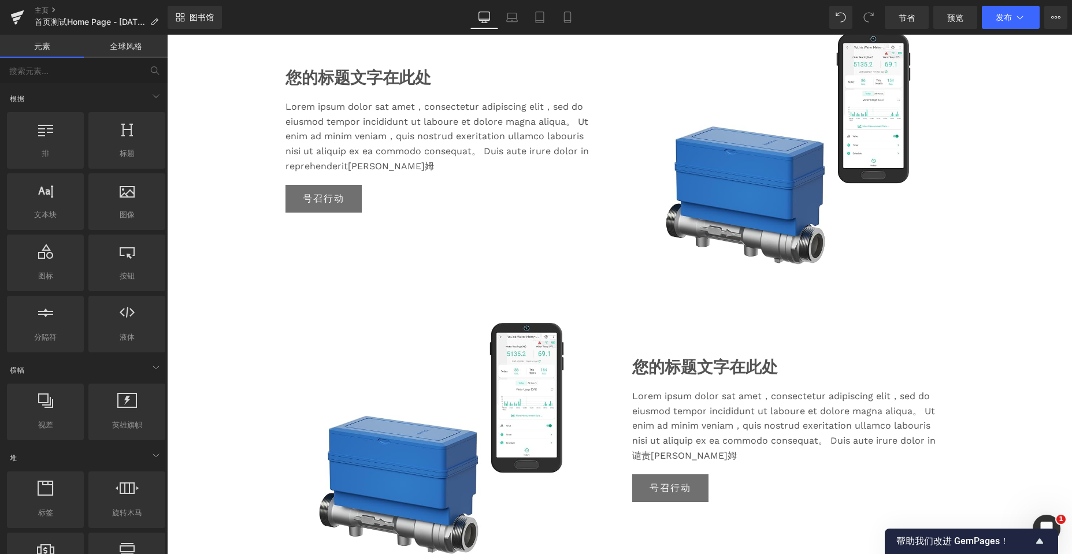
scroll to position [1618, 0]
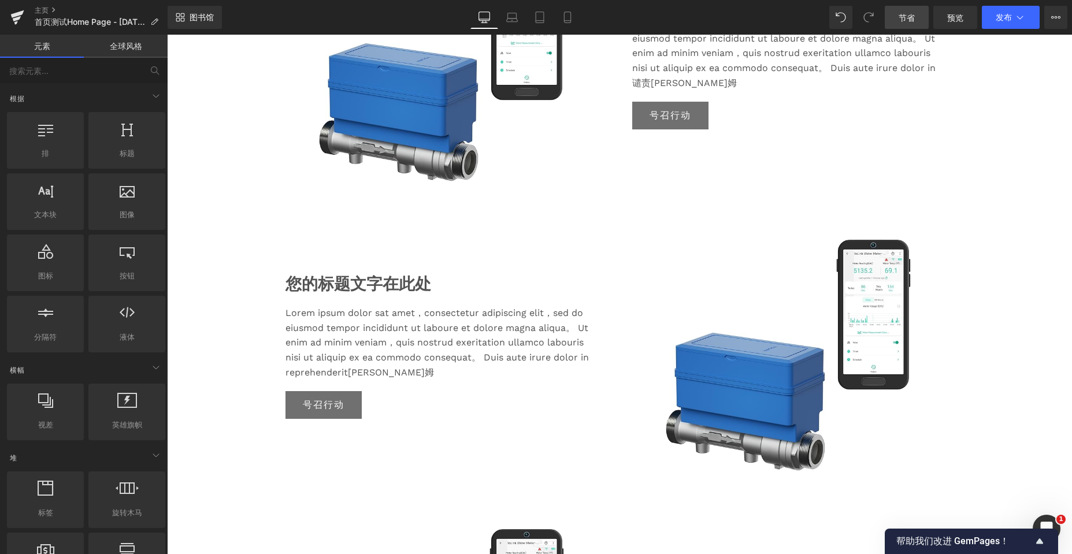
click at [908, 10] on link "节省" at bounding box center [907, 17] width 44 height 23
click at [42, 9] on font "主页" at bounding box center [42, 10] width 14 height 9
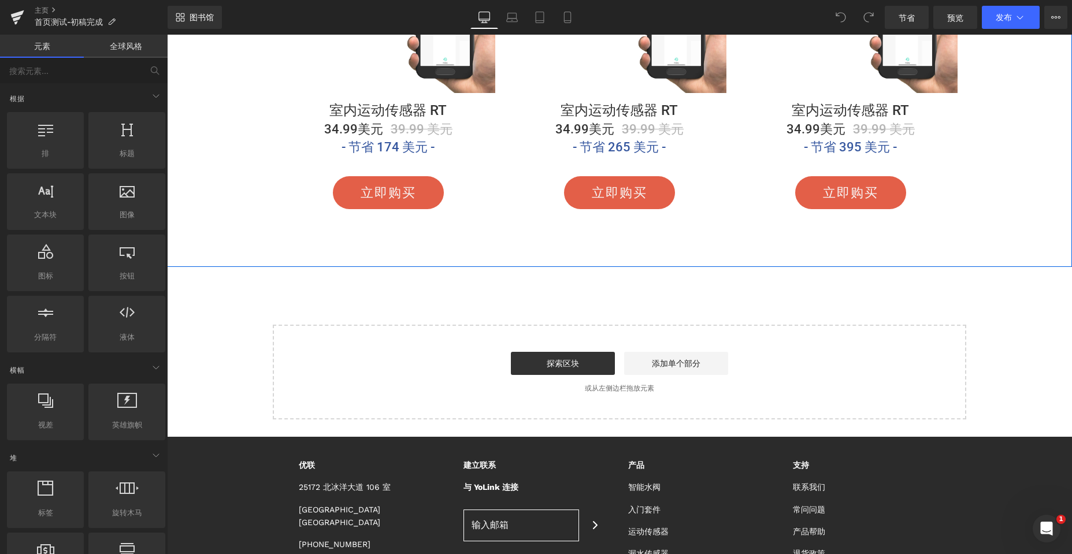
scroll to position [3178, 0]
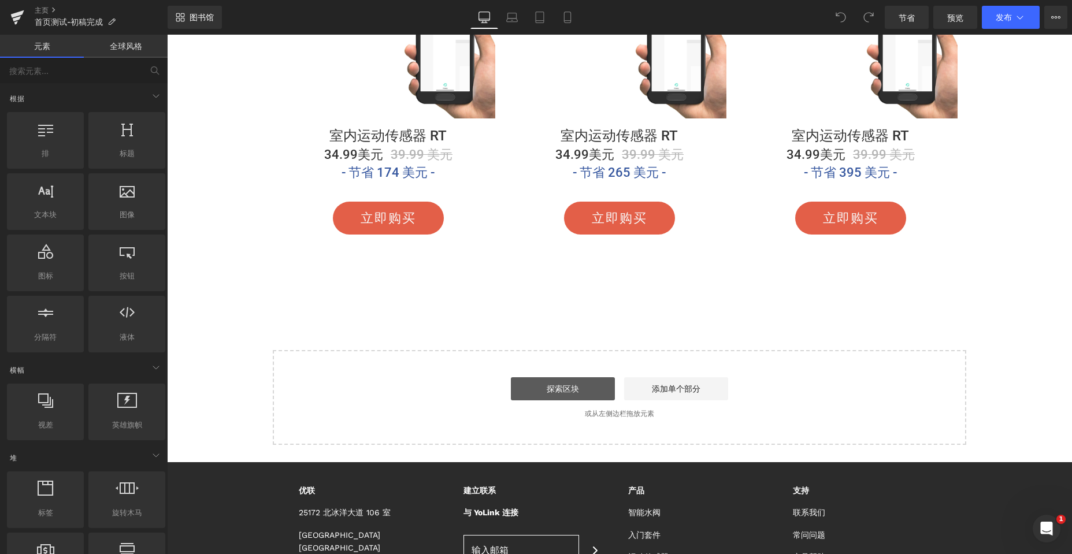
click at [557, 393] on font "探索区块" at bounding box center [563, 388] width 32 height 9
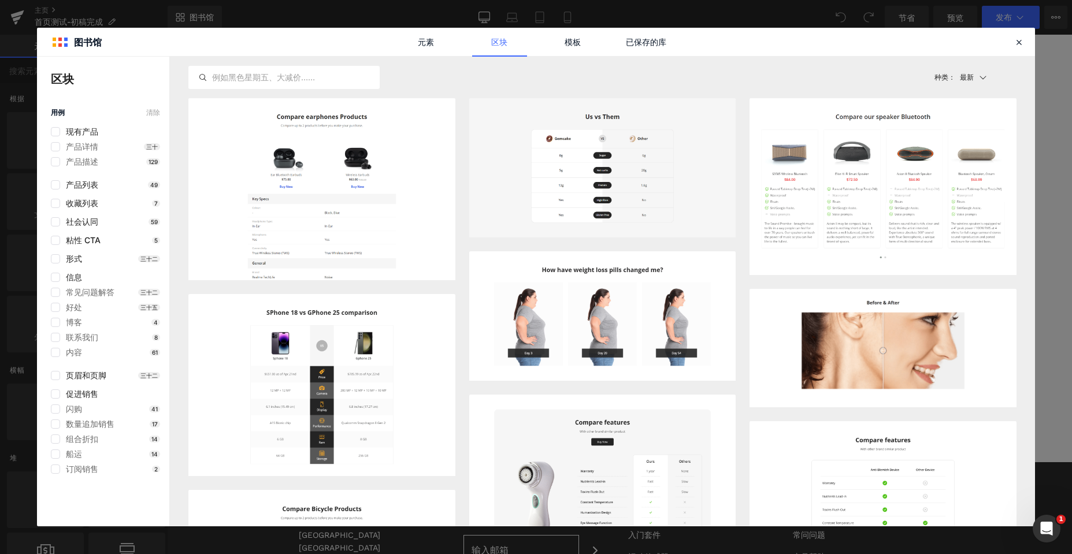
click at [58, 272] on div "用例 清除 现有产品 产品详情 三十 产品描述 129 产品列表 49 收藏列表 7 社会认同 59 粘性 CTA 5 形式 三十二 信息 常见问题解答 三十…" at bounding box center [103, 291] width 132 height 365
click at [57, 280] on label at bounding box center [55, 277] width 9 height 9
click at [55, 277] on input "checkbox" at bounding box center [55, 277] width 0 height 0
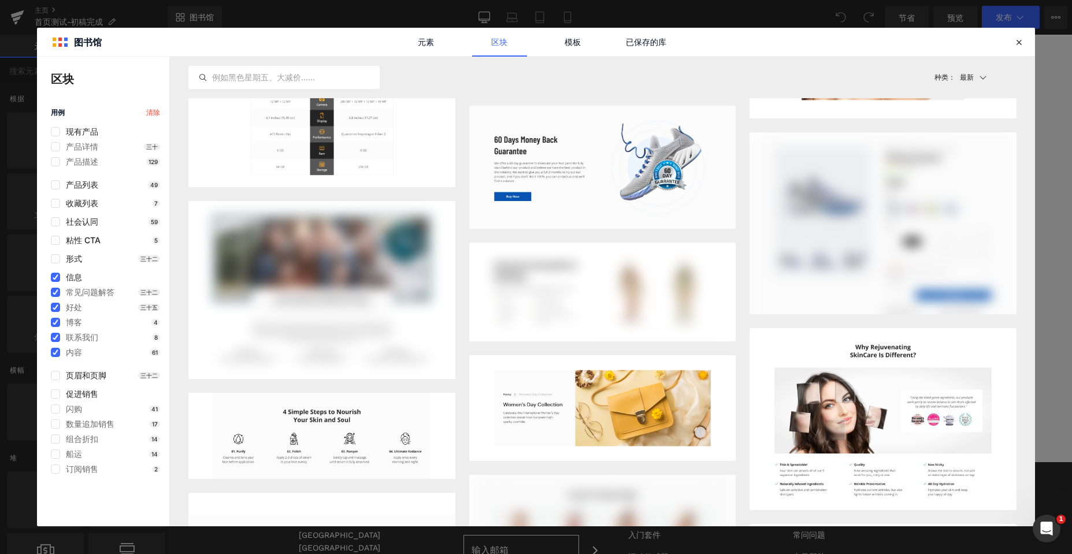
scroll to position [578, 0]
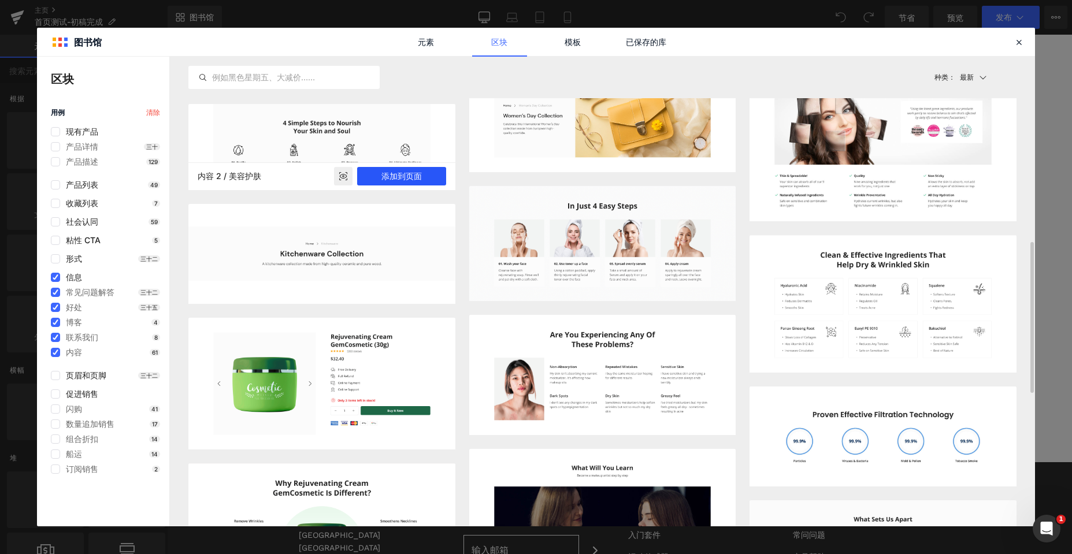
click at [397, 176] on font "添加到页面" at bounding box center [401, 176] width 40 height 10
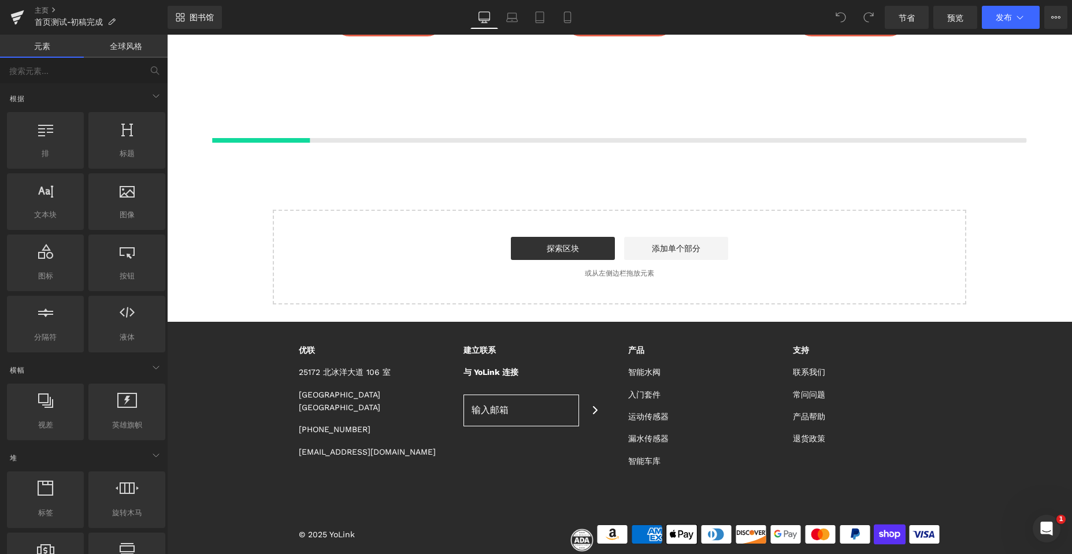
scroll to position [3378, 0]
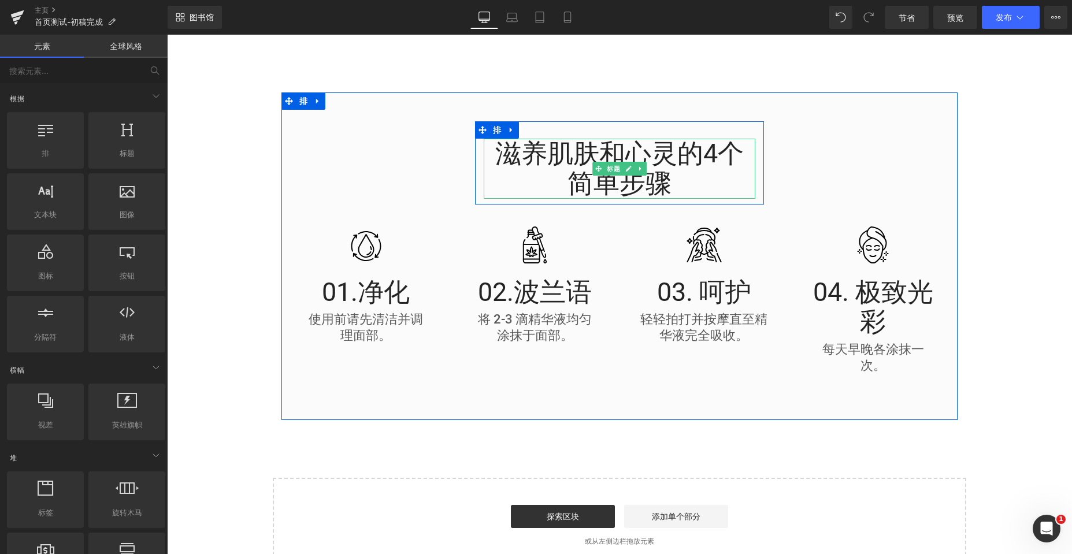
click at [536, 150] on font "滋养肌肤和心灵的4个简单步骤" at bounding box center [619, 168] width 248 height 61
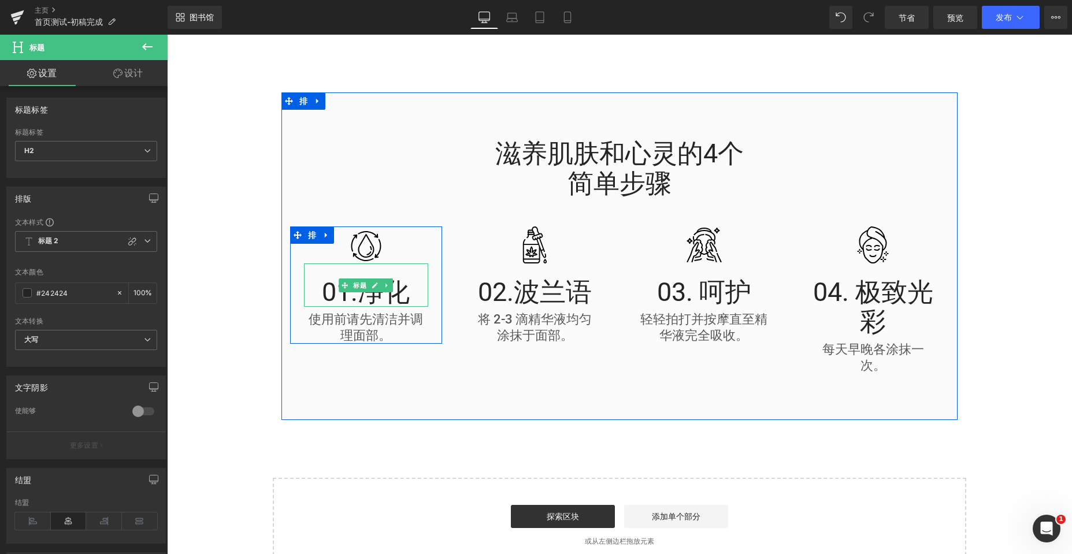
click at [398, 292] on font "01.净化" at bounding box center [366, 292] width 88 height 31
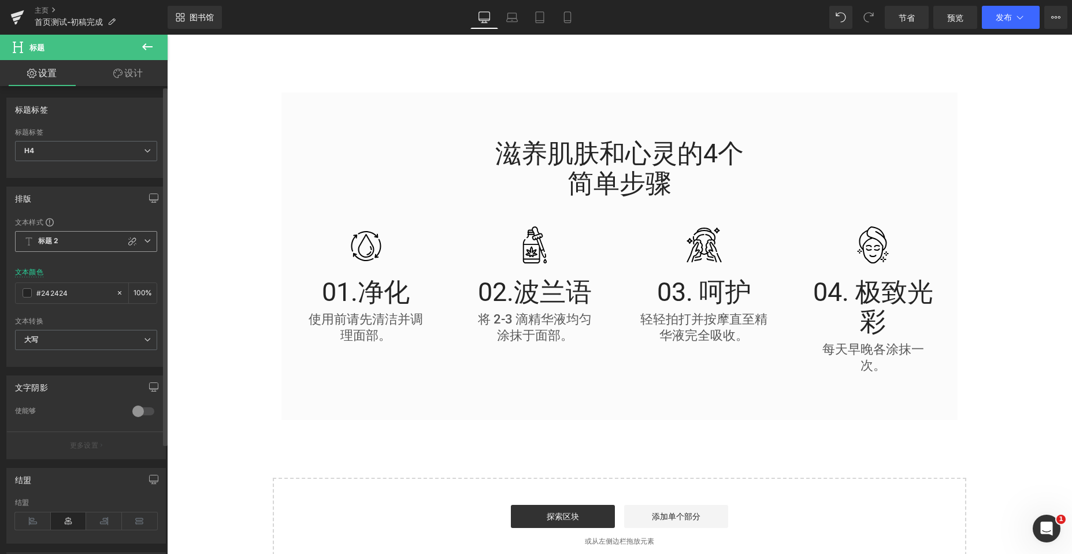
click at [144, 237] on icon at bounding box center [147, 240] width 7 height 7
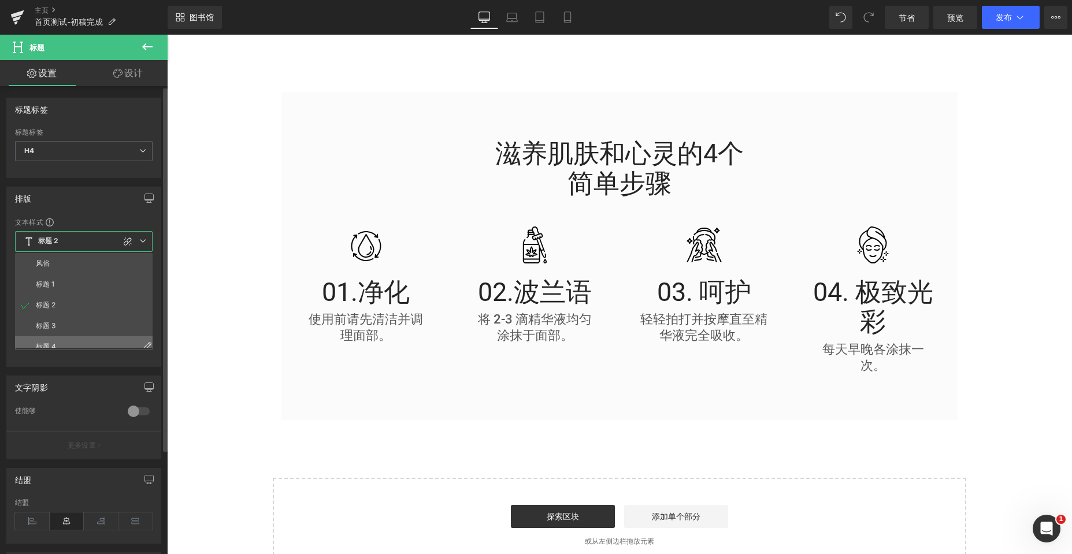
click at [89, 337] on li "标题 4" at bounding box center [86, 346] width 143 height 21
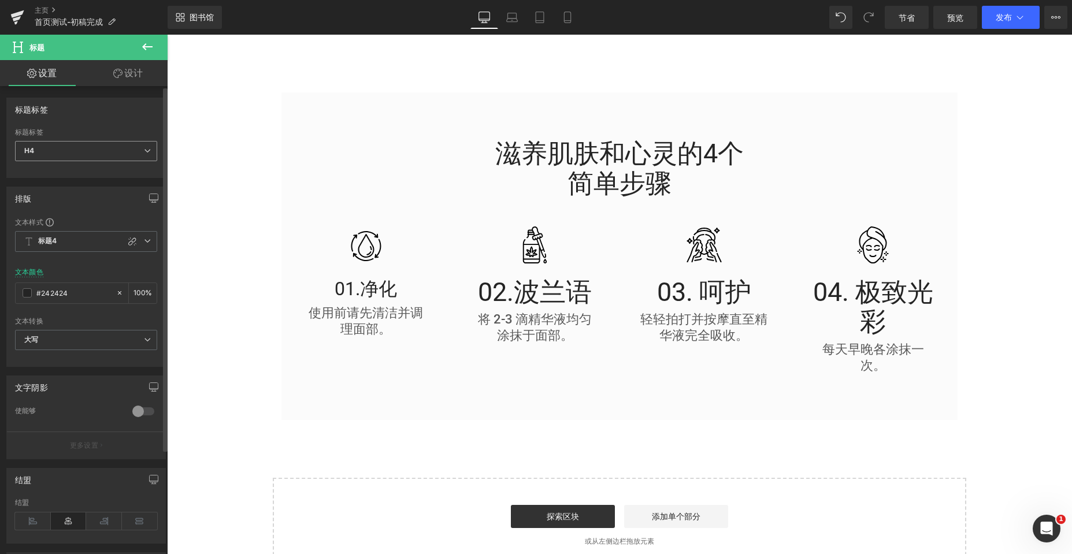
click at [144, 147] on icon at bounding box center [147, 150] width 7 height 7
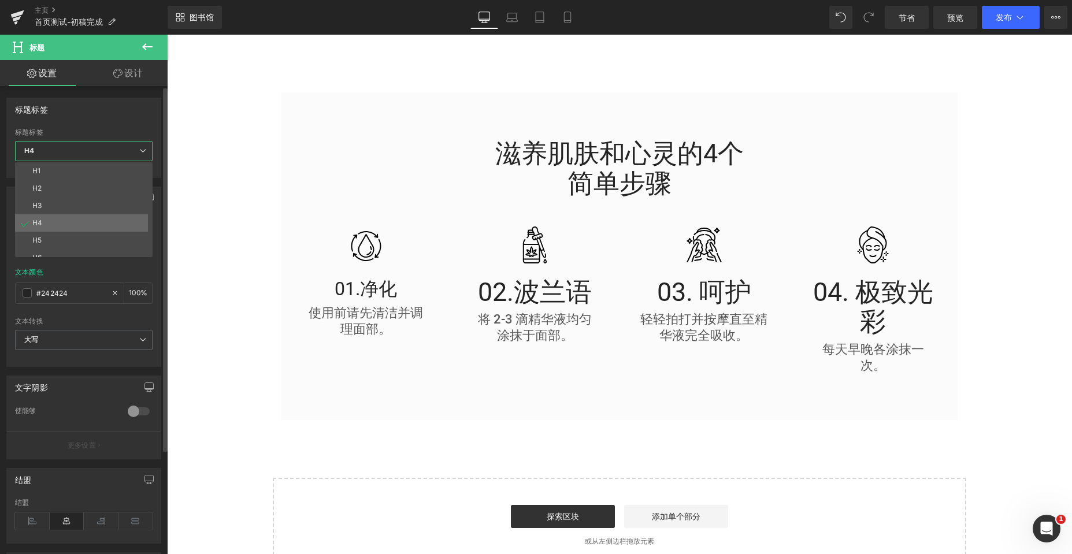
click at [84, 228] on li "H4" at bounding box center [86, 222] width 143 height 17
type input "100"
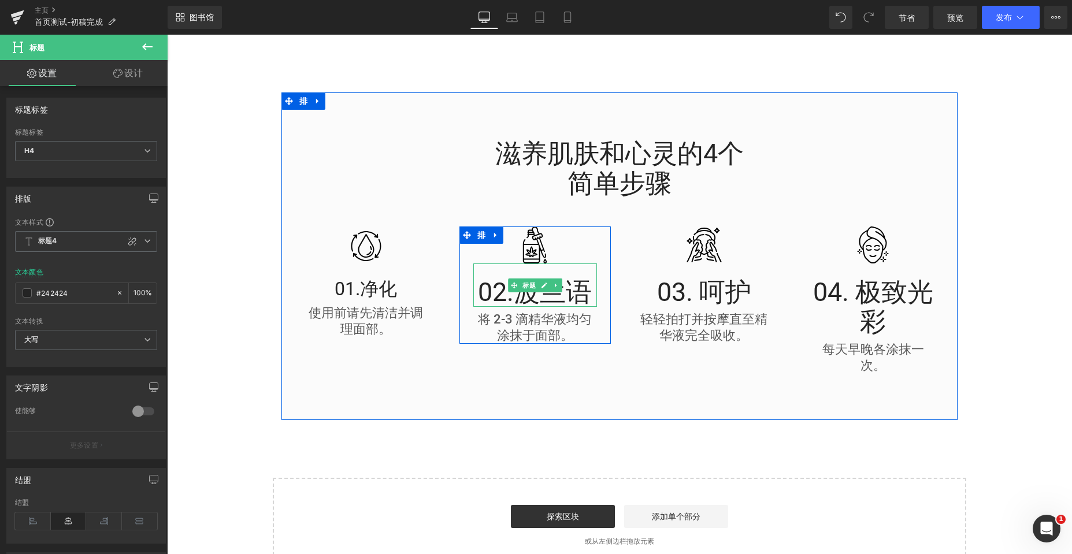
click at [574, 294] on font "02.波兰语" at bounding box center [535, 292] width 114 height 31
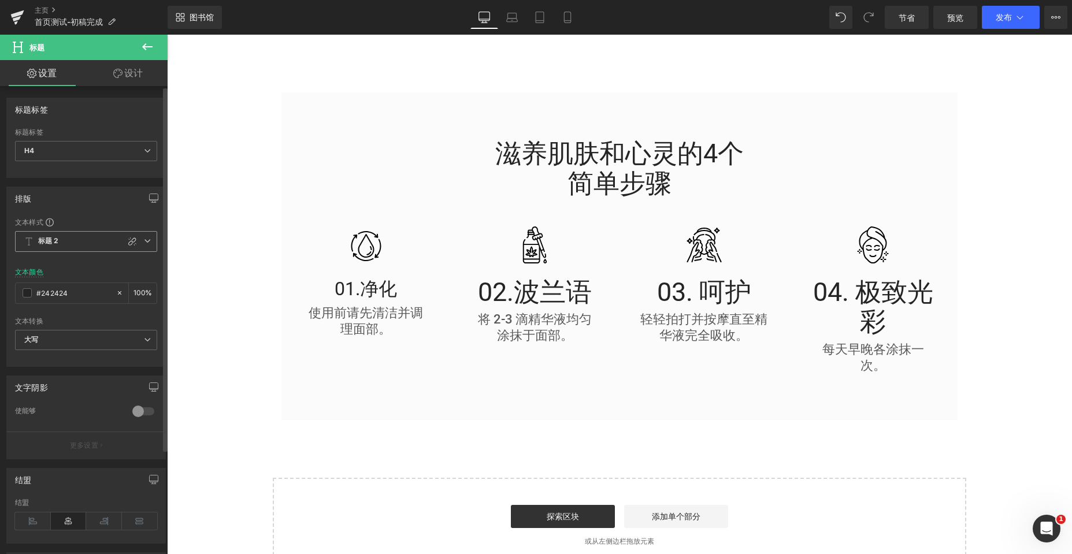
click at [87, 242] on span "标题 2" at bounding box center [86, 241] width 142 height 21
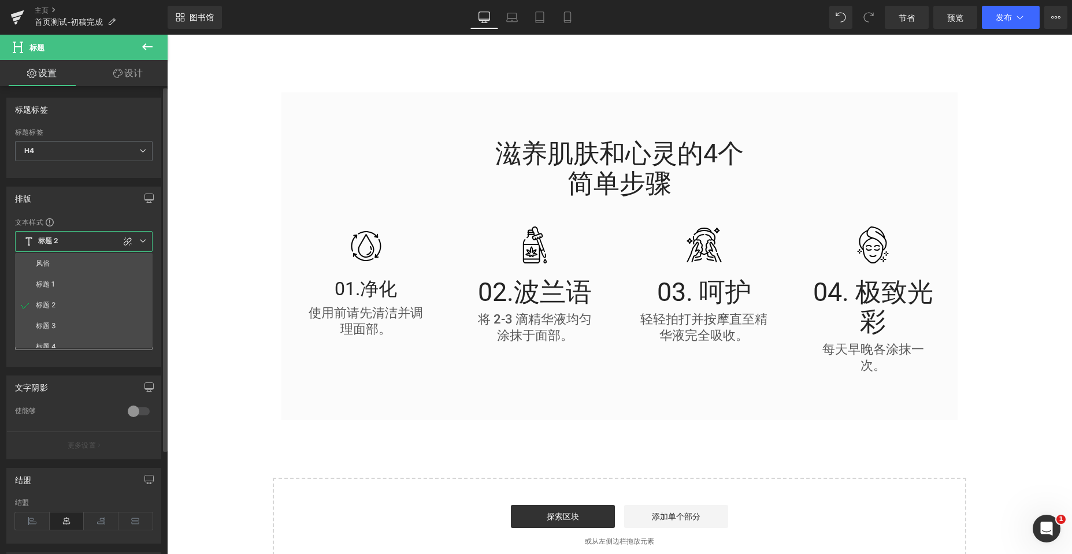
click at [60, 343] on li "标题 4" at bounding box center [86, 346] width 143 height 21
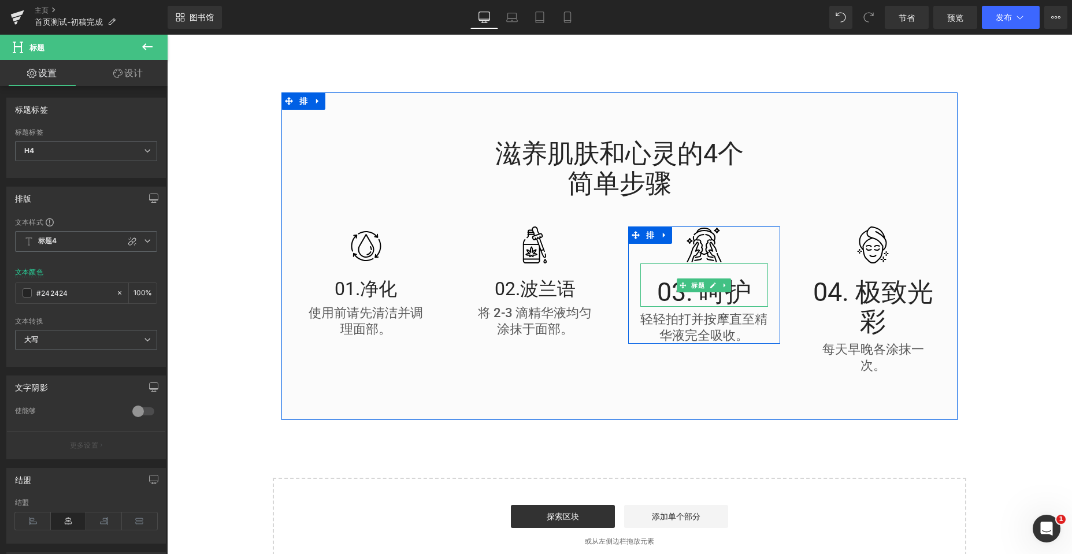
click at [741, 293] on font "03. 呵护" at bounding box center [704, 292] width 94 height 31
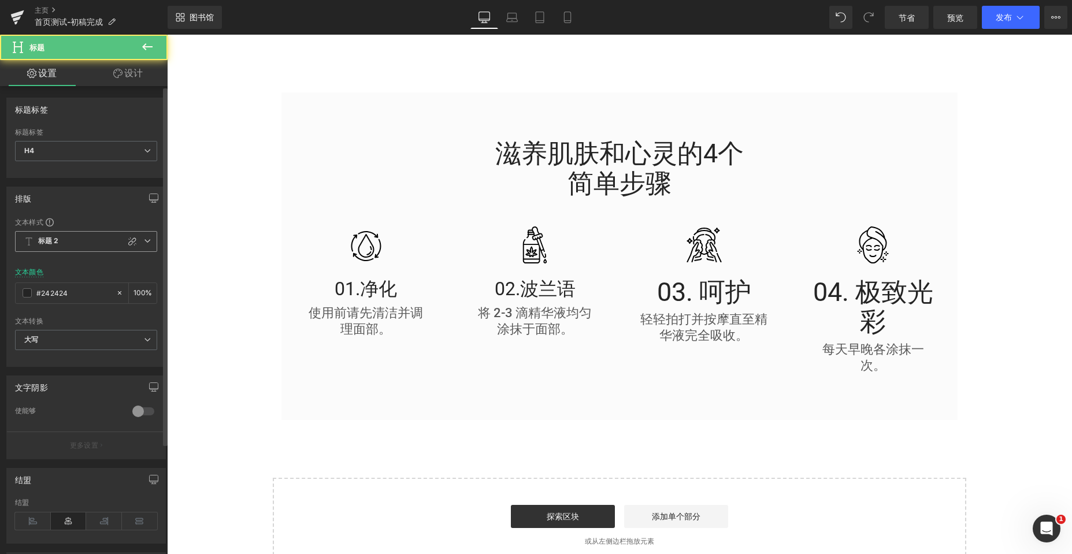
click at [112, 240] on span "标题 2" at bounding box center [86, 241] width 142 height 21
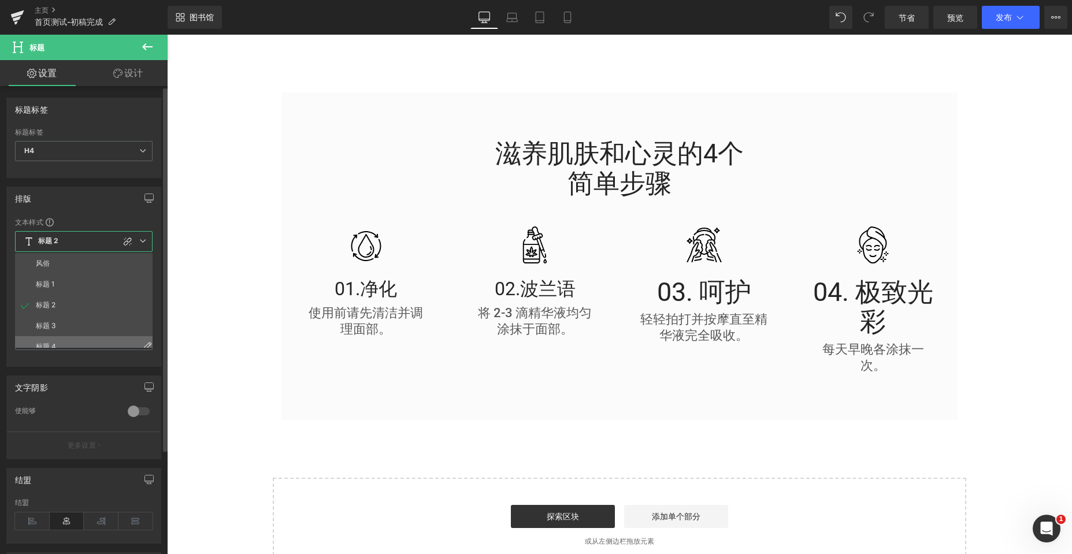
drag, startPoint x: 64, startPoint y: 343, endPoint x: 103, endPoint y: 303, distance: 56.4
click at [64, 343] on li "标题 4" at bounding box center [86, 346] width 143 height 21
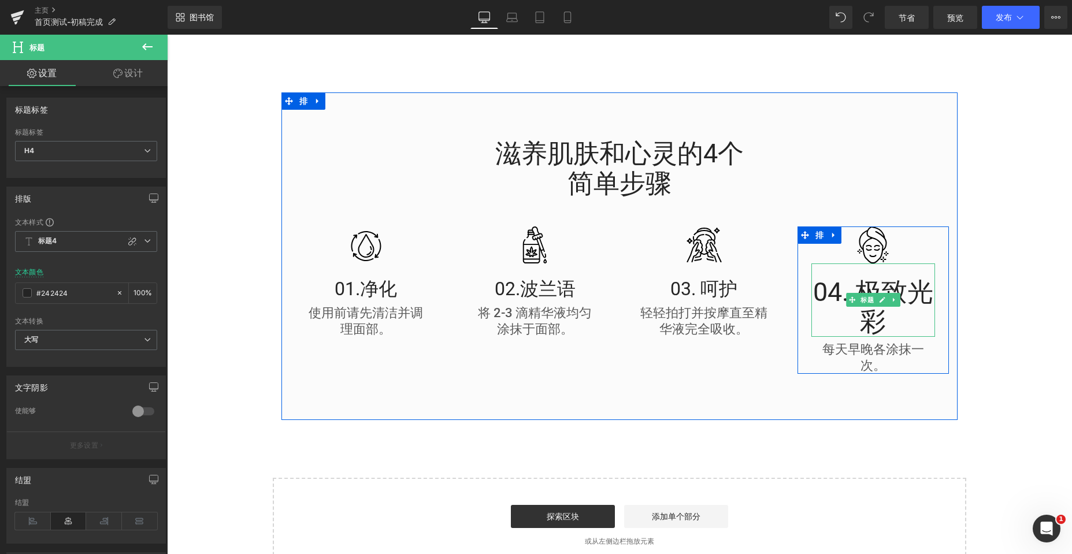
click at [890, 284] on font "04. 极致光彩" at bounding box center [873, 307] width 120 height 61
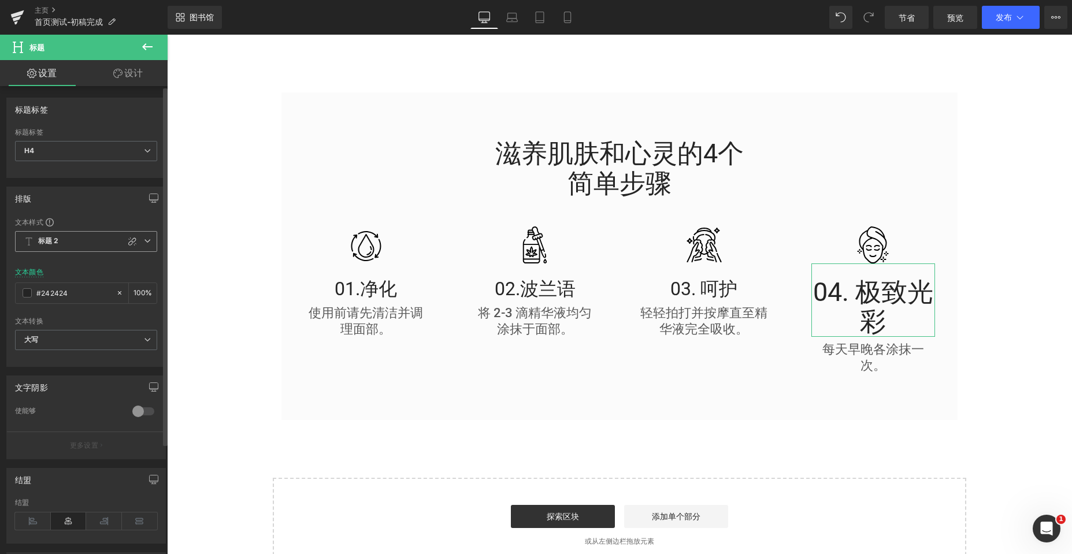
drag, startPoint x: 142, startPoint y: 242, endPoint x: 135, endPoint y: 261, distance: 21.0
click at [144, 242] on icon at bounding box center [147, 240] width 7 height 7
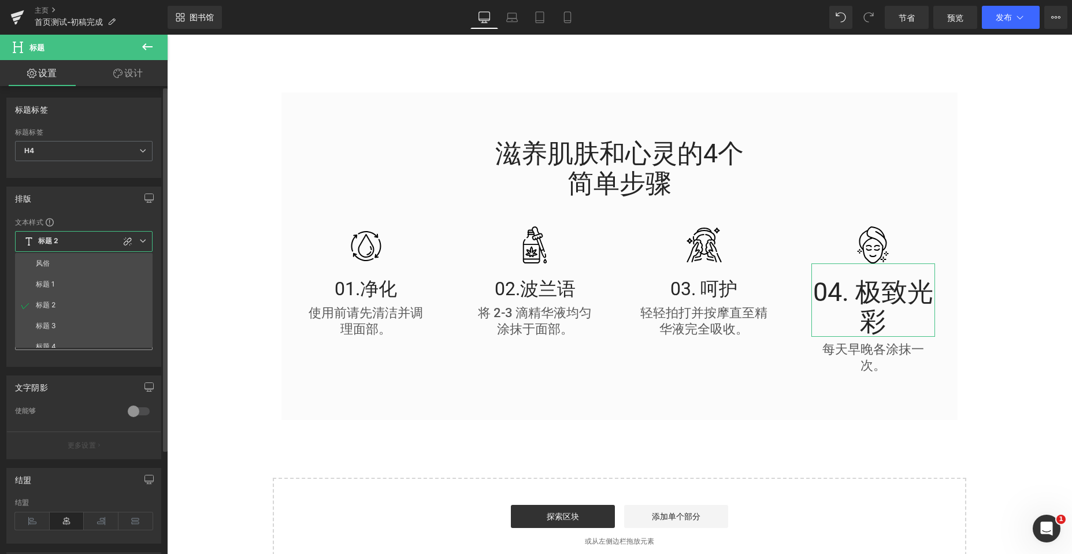
click at [76, 340] on li "标题 4" at bounding box center [86, 346] width 143 height 21
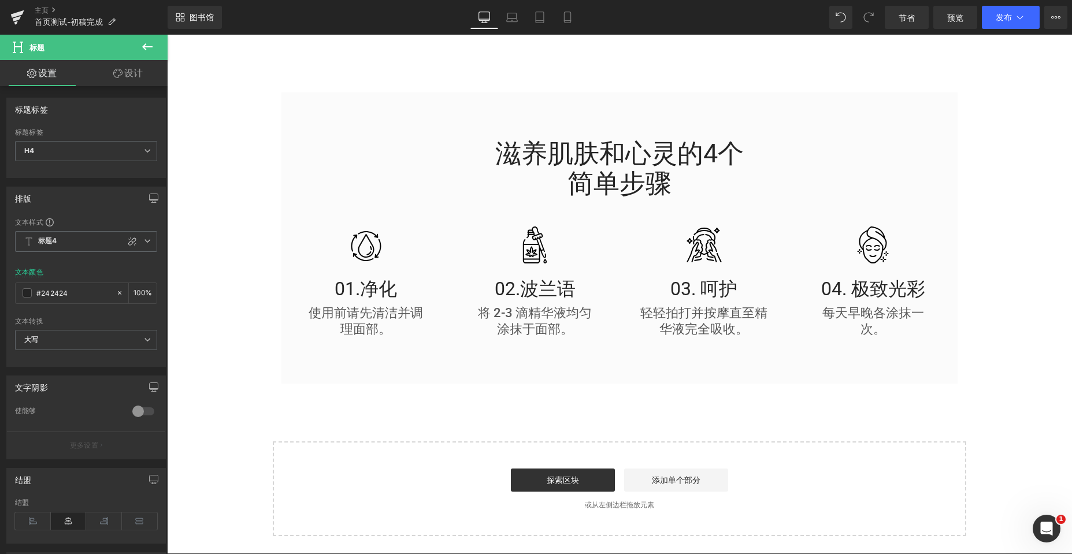
drag, startPoint x: 1006, startPoint y: 122, endPoint x: 981, endPoint y: 116, distance: 26.1
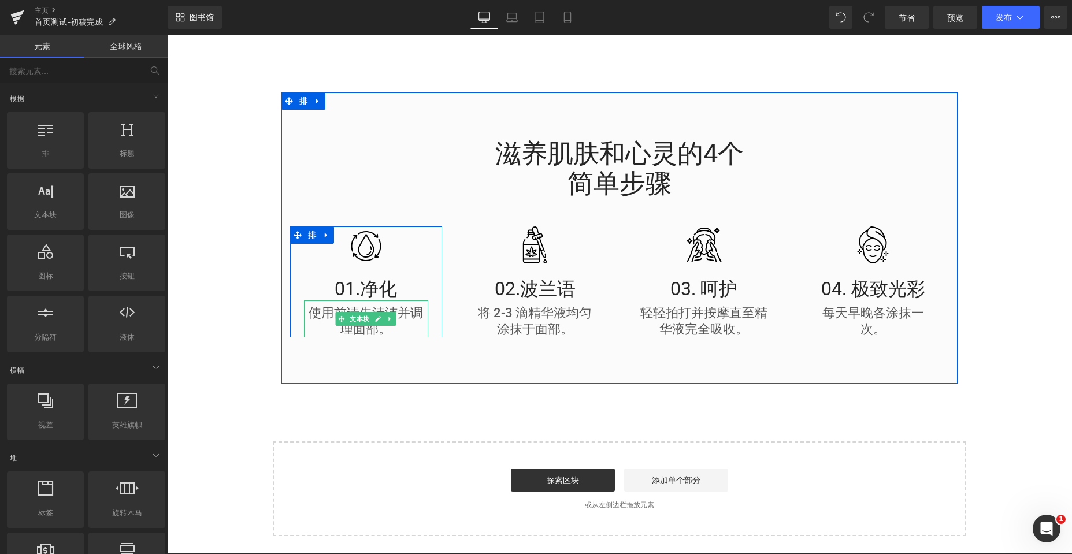
click at [311, 315] on font "使用前请先清洁并调理面部。" at bounding box center [366, 321] width 114 height 31
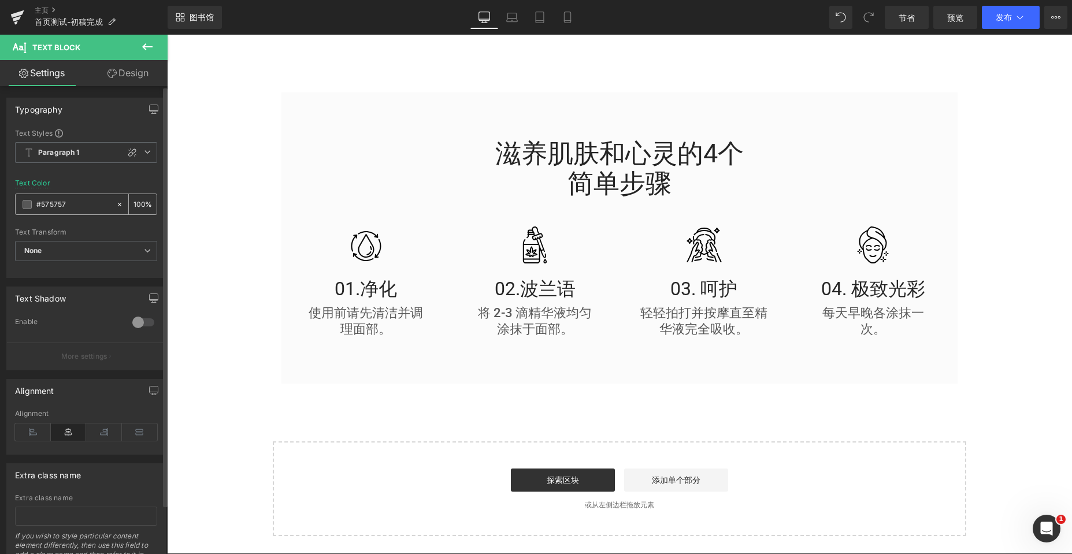
click at [25, 202] on span at bounding box center [27, 204] width 9 height 9
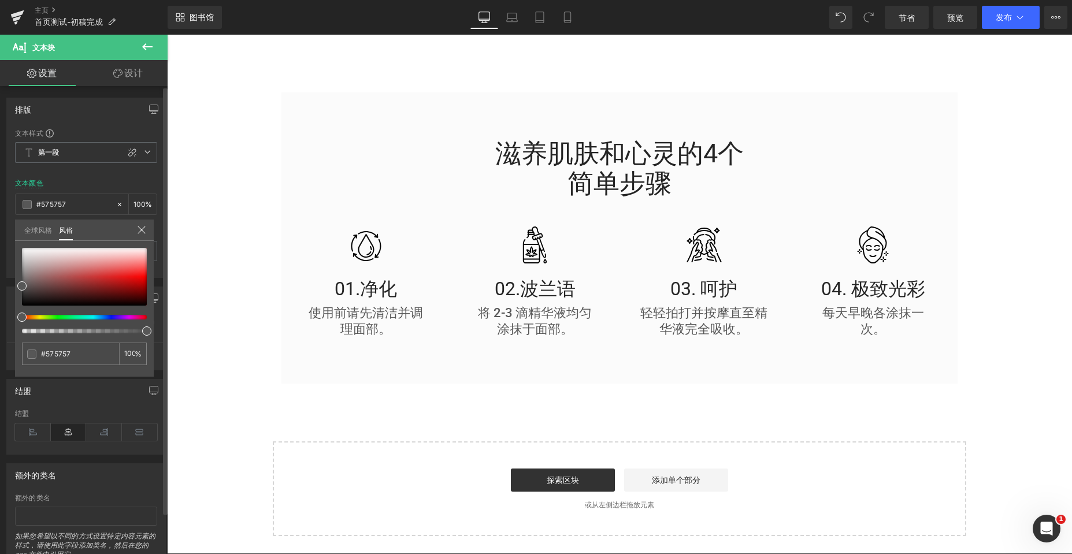
click at [32, 225] on link "全球风格" at bounding box center [38, 230] width 28 height 20
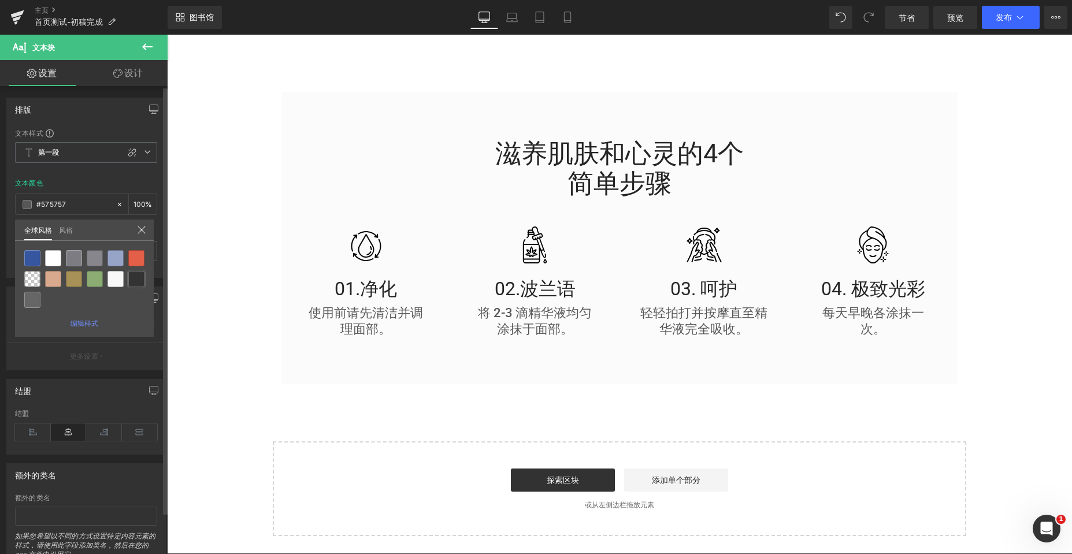
click at [133, 279] on div at bounding box center [136, 279] width 16 height 16
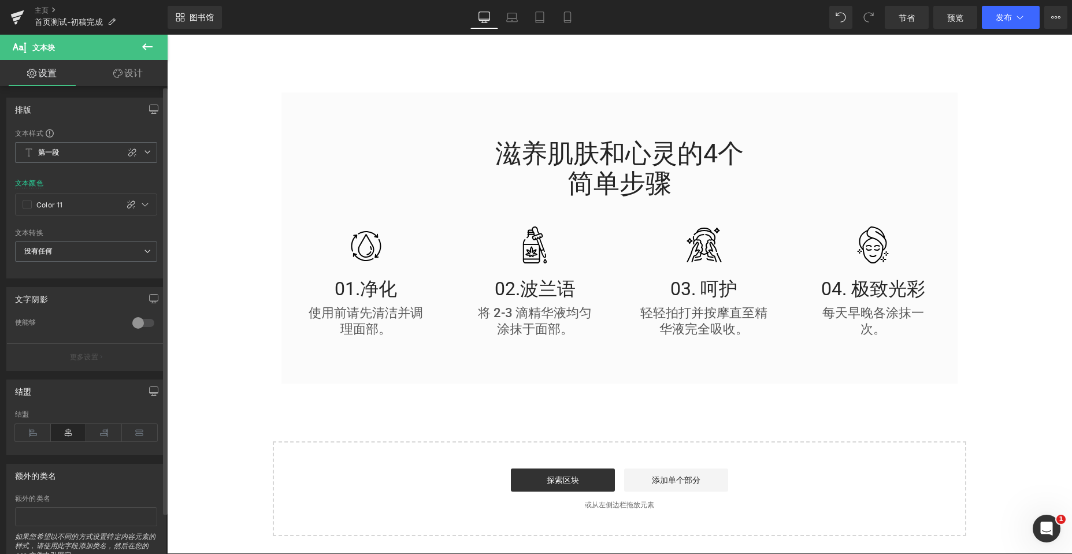
type input "Color 11"
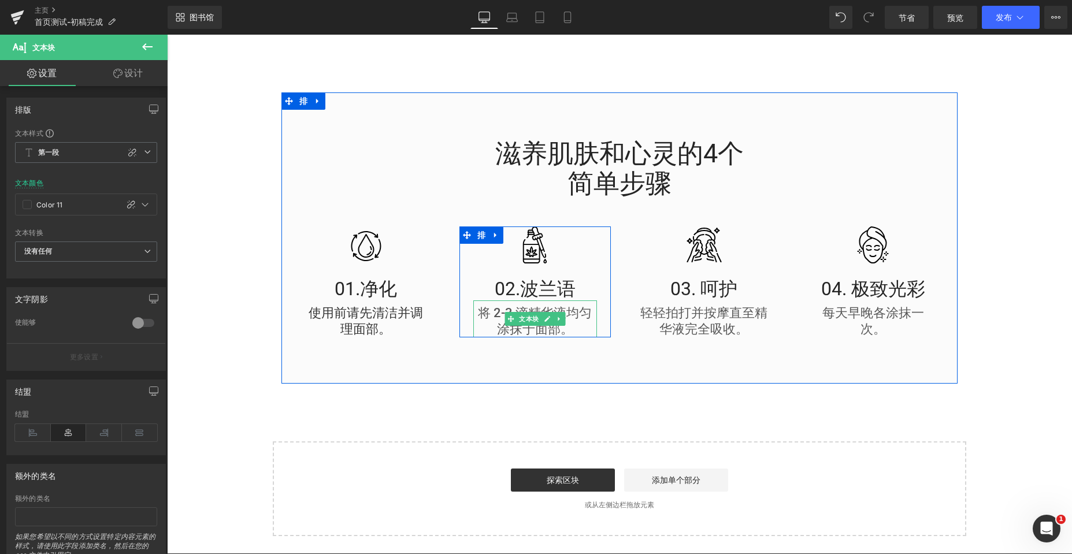
click at [490, 309] on font "将 2-3 滴精华液均匀涂抹于面部。" at bounding box center [535, 321] width 114 height 31
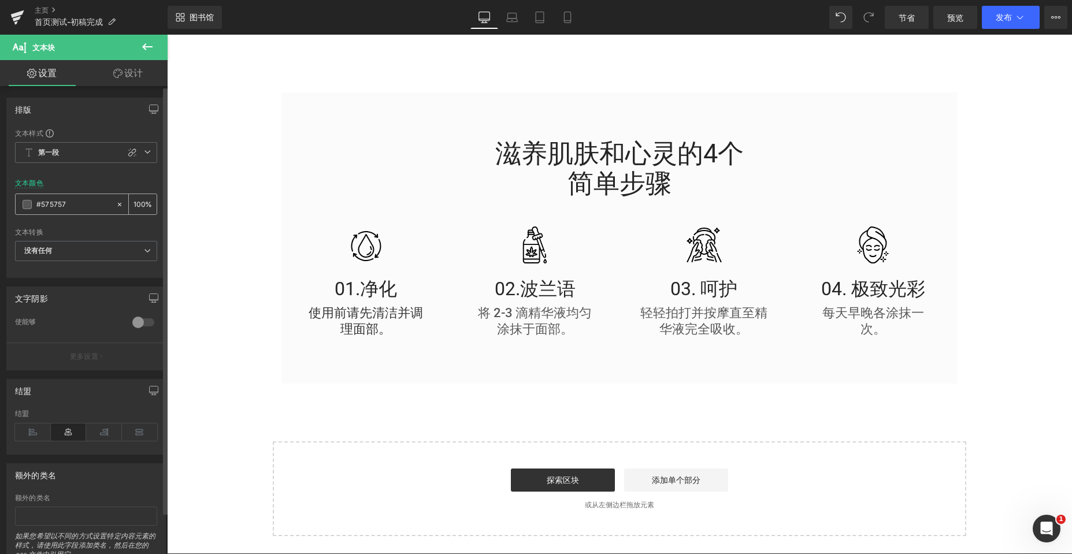
click at [20, 206] on div "#575757" at bounding box center [66, 204] width 100 height 20
click at [22, 205] on div "#575757" at bounding box center [66, 204] width 100 height 20
click at [27, 202] on span at bounding box center [27, 204] width 9 height 9
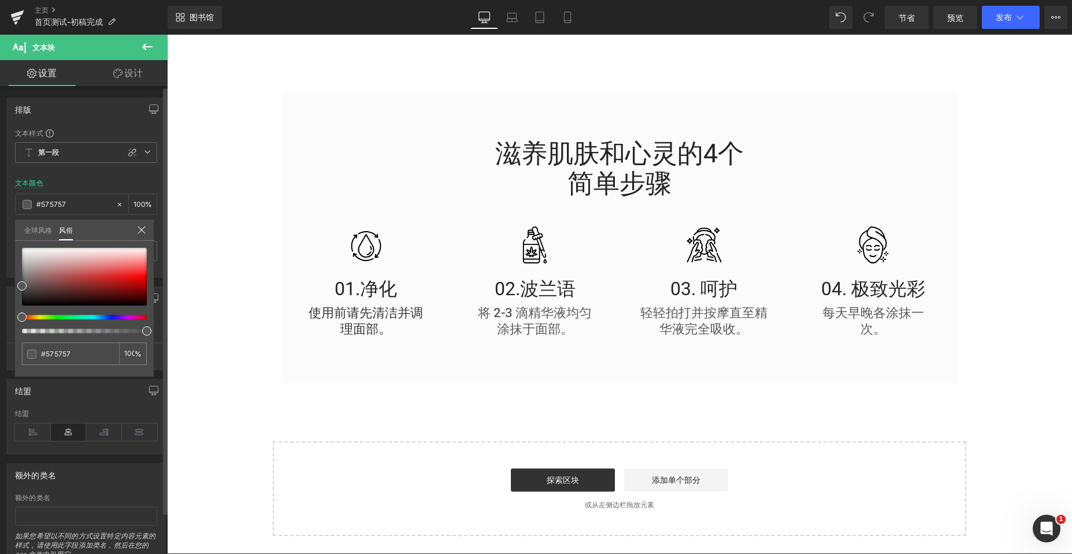
click at [38, 229] on font "全球风格" at bounding box center [38, 230] width 28 height 9
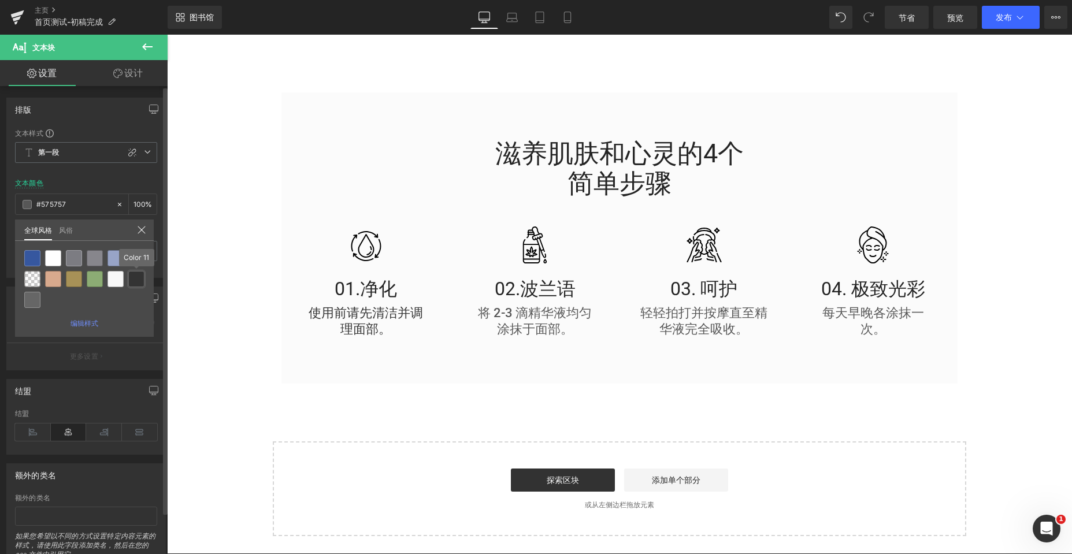
click at [131, 282] on div at bounding box center [136, 279] width 16 height 16
type input "Color 11"
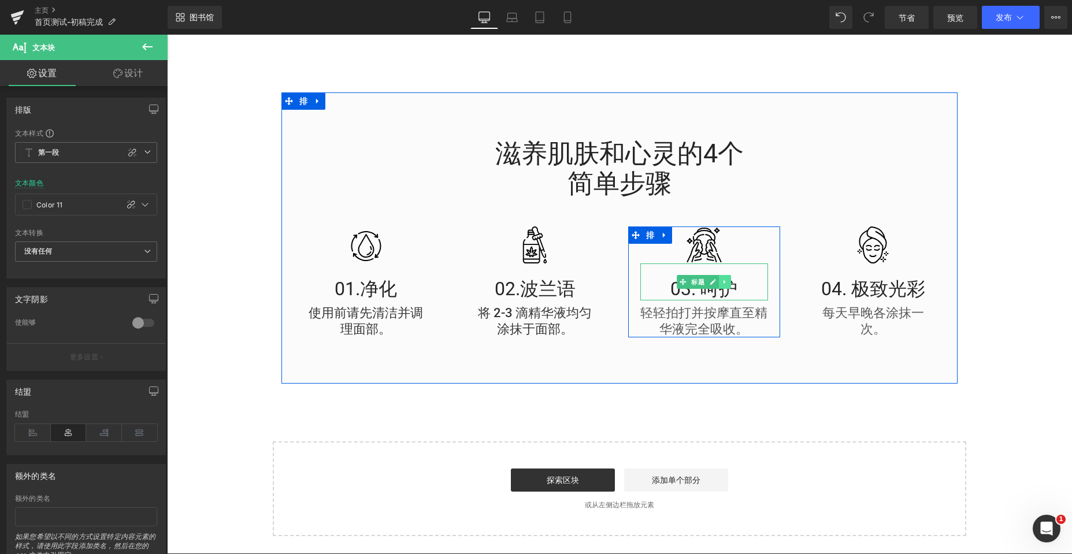
click at [722, 284] on icon at bounding box center [725, 281] width 6 height 7
click at [727, 283] on icon at bounding box center [730, 281] width 6 height 6
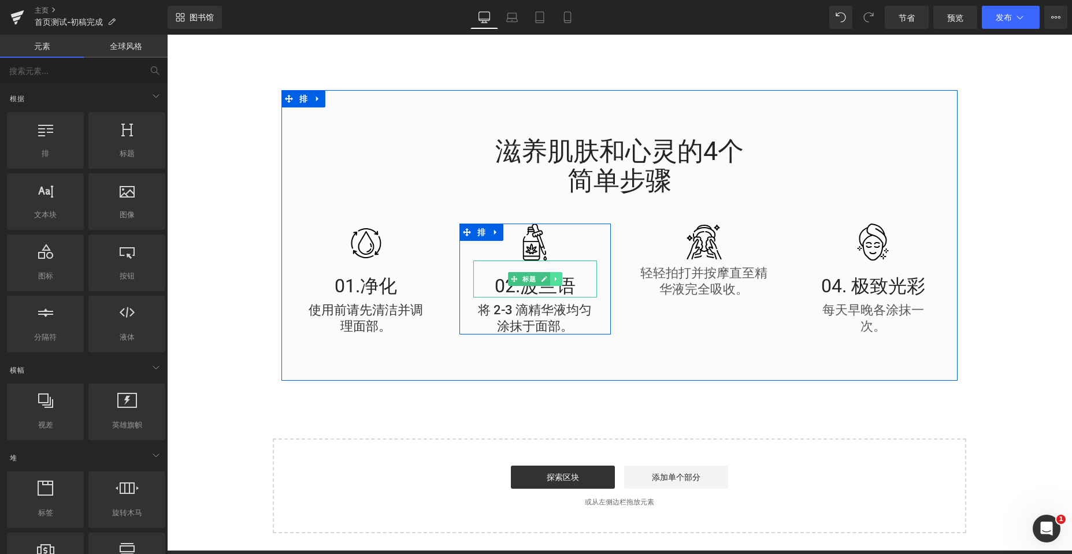
scroll to position [3375, 0]
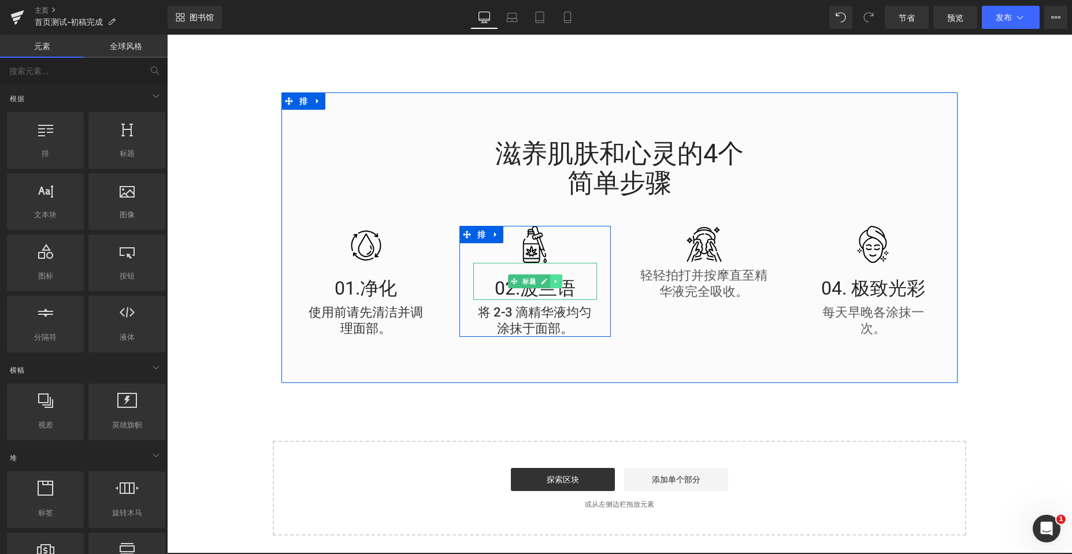
click at [552, 280] on icon at bounding box center [555, 281] width 6 height 7
click at [559, 280] on icon at bounding box center [562, 281] width 6 height 6
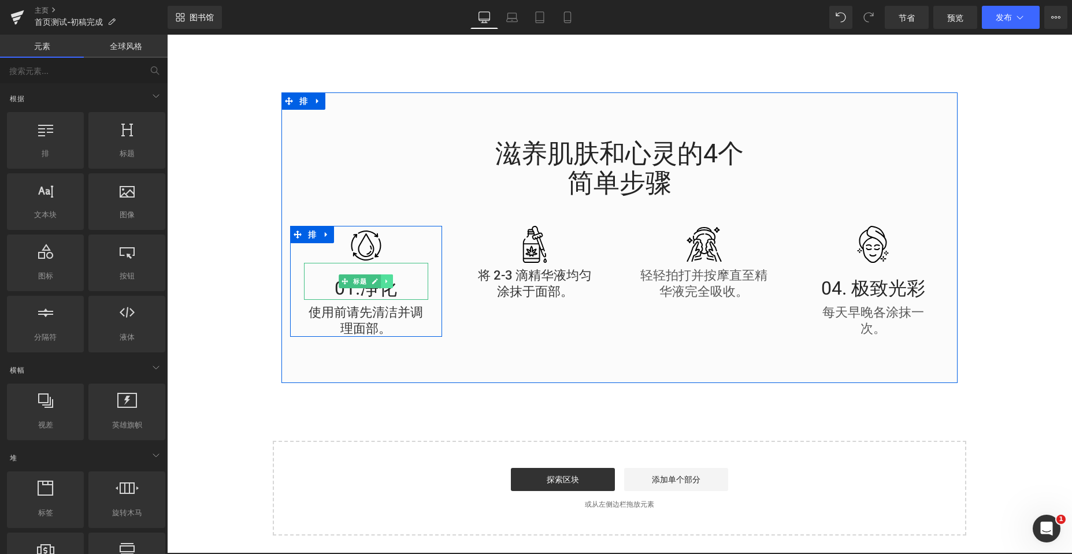
click at [384, 280] on icon at bounding box center [387, 281] width 6 height 7
click at [387, 280] on link at bounding box center [393, 281] width 12 height 14
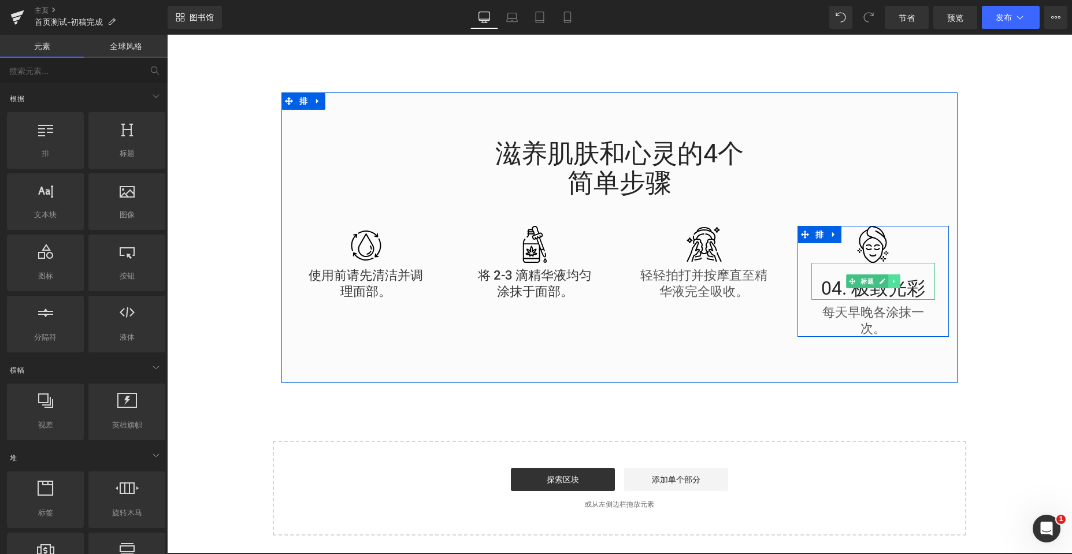
click at [892, 282] on icon at bounding box center [893, 282] width 2 height 4
click at [894, 283] on link at bounding box center [900, 281] width 12 height 14
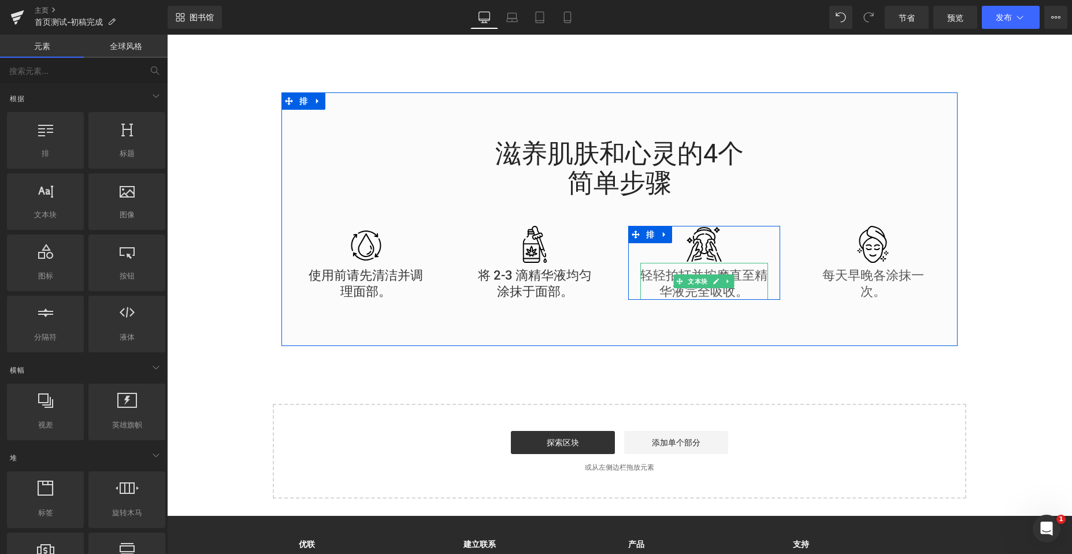
click at [644, 273] on font "轻轻拍打并按摩直至精华液完全吸收。" at bounding box center [703, 283] width 127 height 31
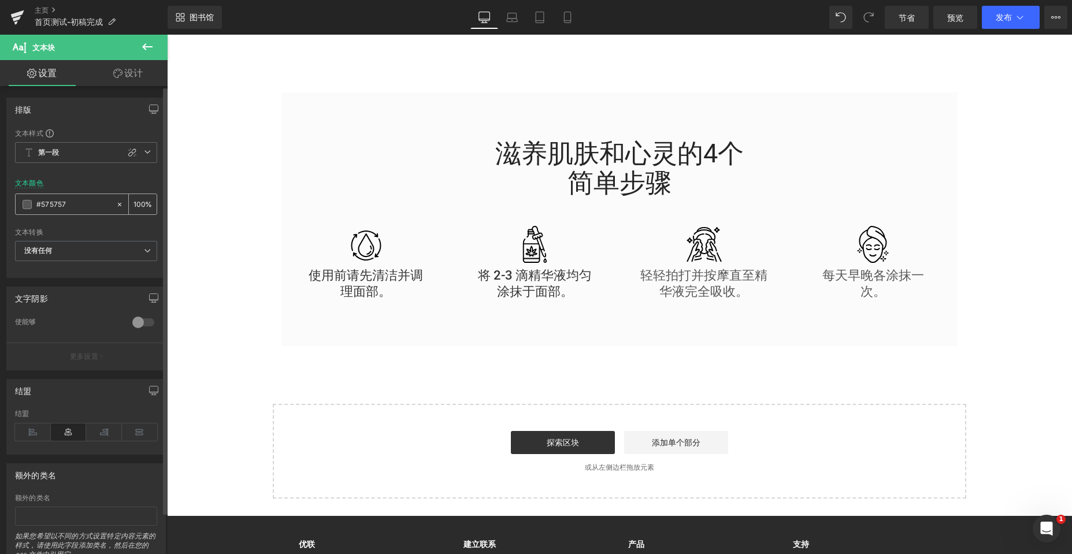
click at [27, 203] on span at bounding box center [27, 204] width 9 height 9
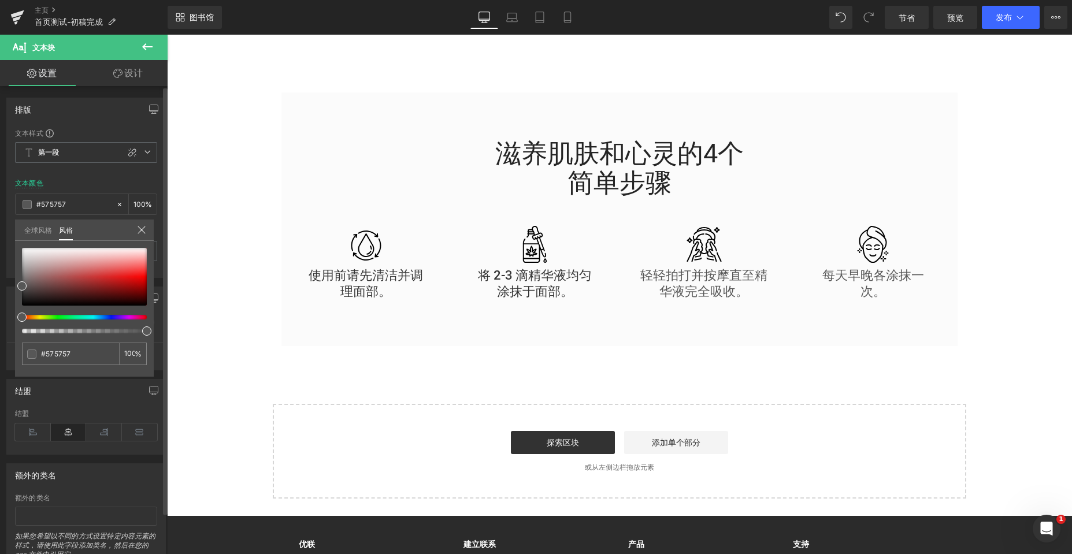
click at [27, 231] on font "全球风格" at bounding box center [38, 230] width 28 height 9
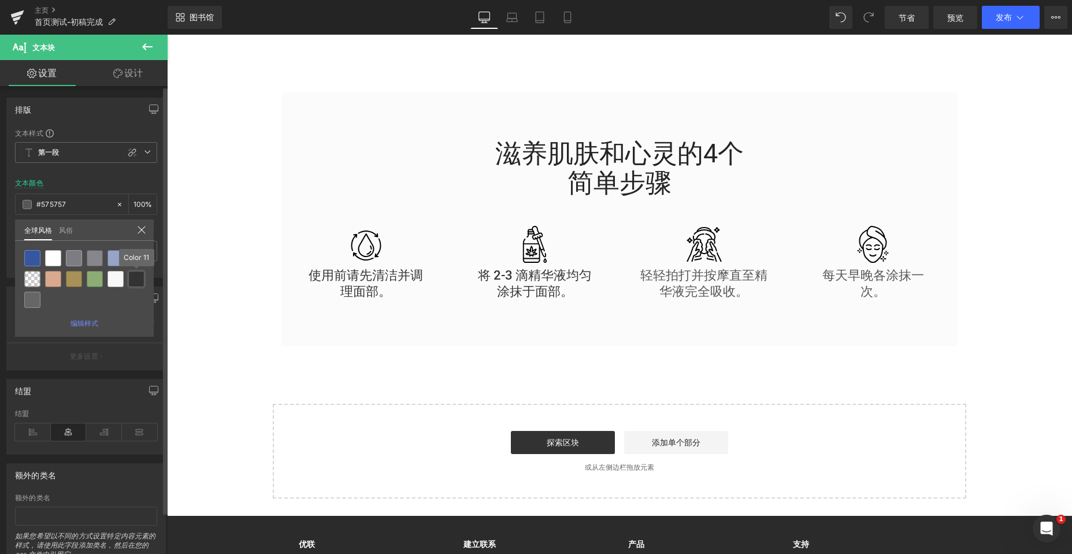
drag, startPoint x: 136, startPoint y: 283, endPoint x: 262, endPoint y: 236, distance: 133.8
click at [136, 283] on div at bounding box center [136, 279] width 16 height 16
type input "Color 11"
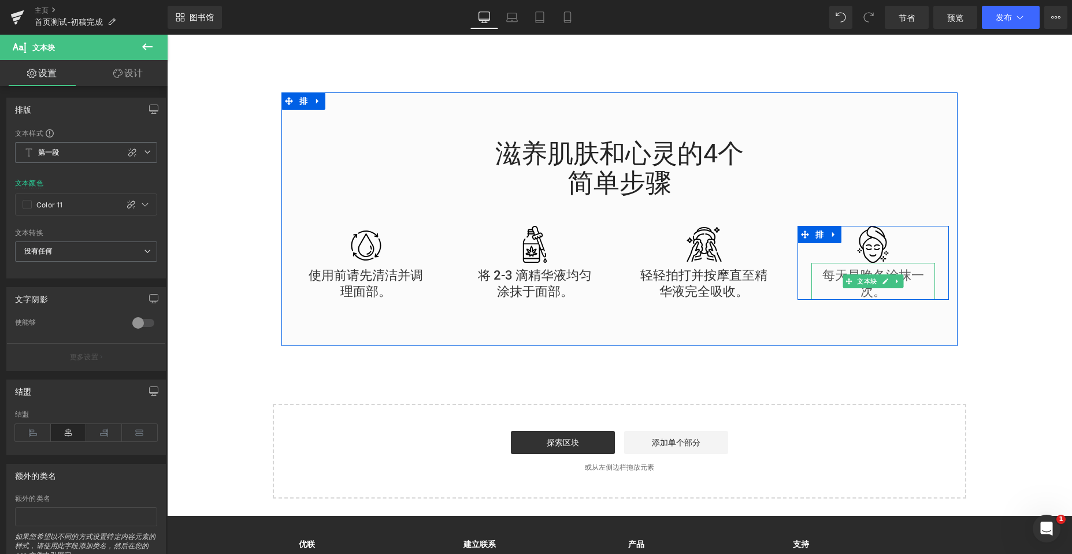
click at [835, 273] on font "每天早晚各涂抹一次。" at bounding box center [873, 283] width 102 height 31
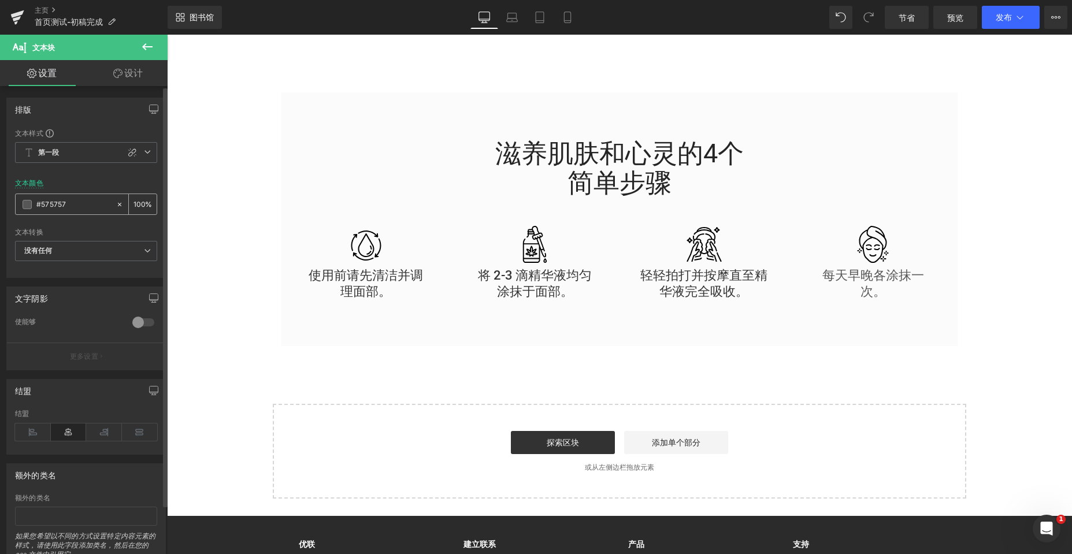
click at [24, 202] on span at bounding box center [27, 204] width 9 height 9
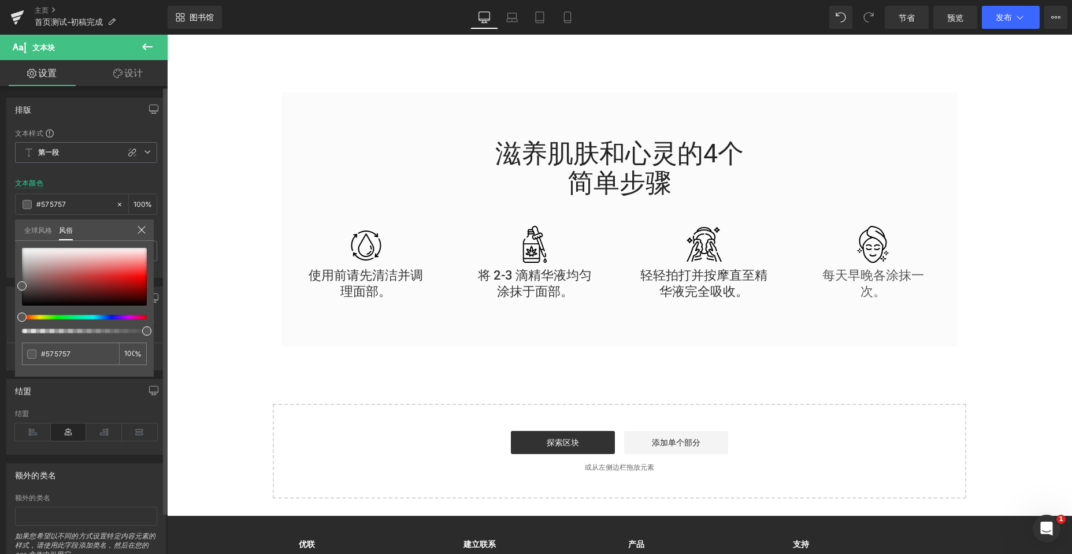
click at [37, 221] on link "全球风格" at bounding box center [38, 230] width 28 height 20
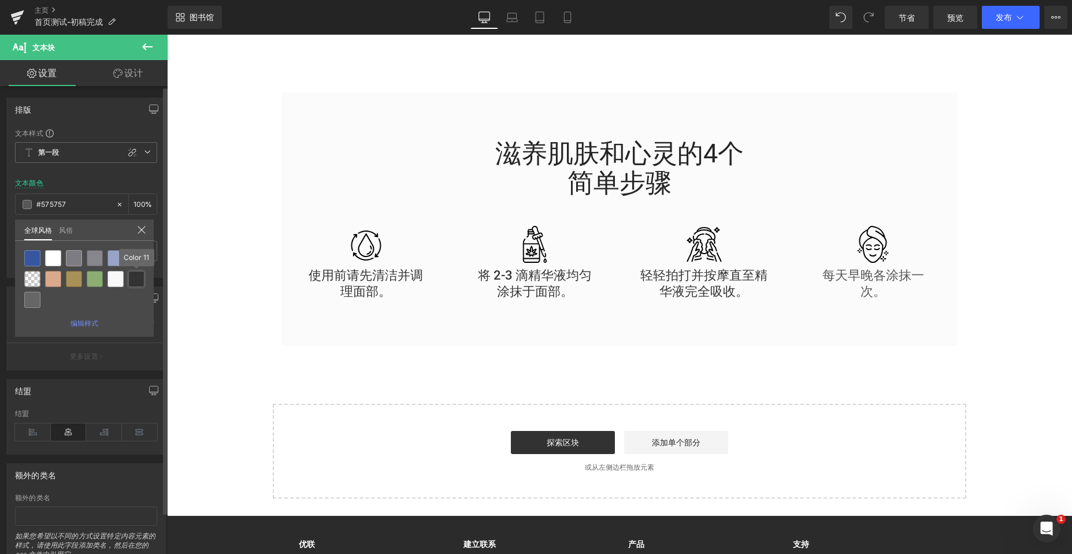
click at [135, 278] on div at bounding box center [136, 279] width 16 height 16
type input "Color 11"
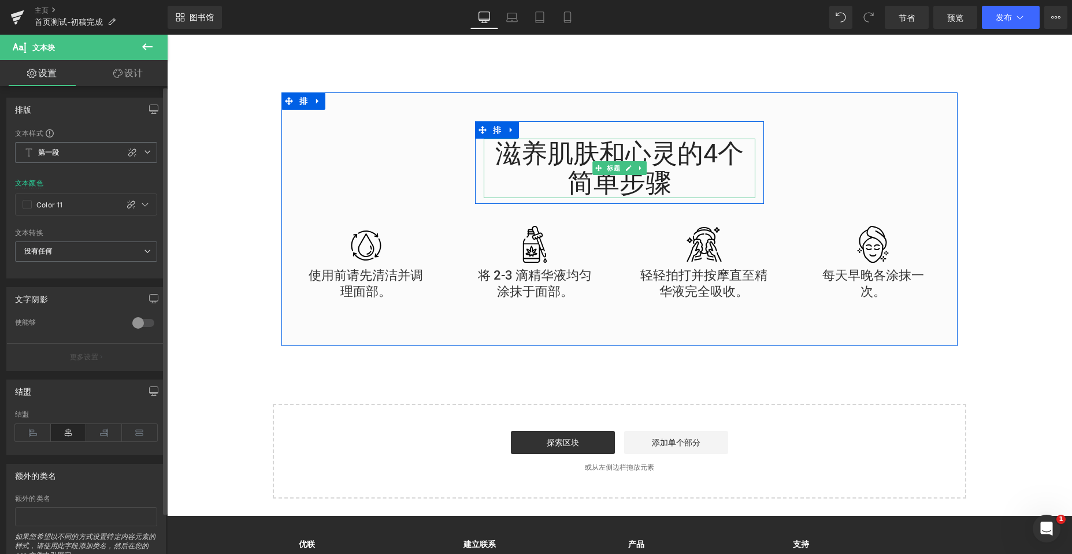
click at [655, 181] on font "滋养肌肤和心灵的4个简单步骤" at bounding box center [619, 168] width 248 height 61
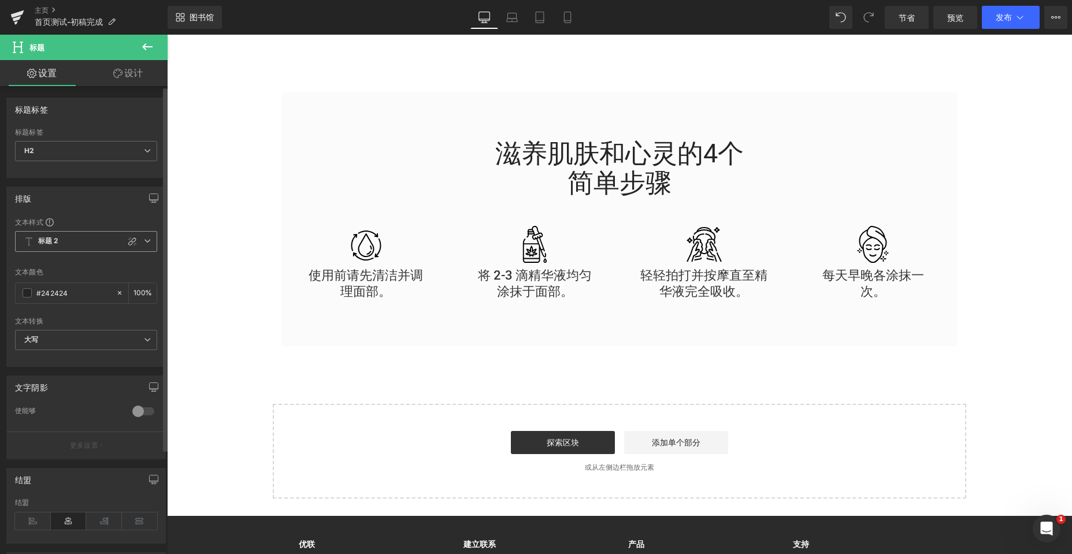
click at [96, 239] on span "标题 2" at bounding box center [86, 241] width 142 height 21
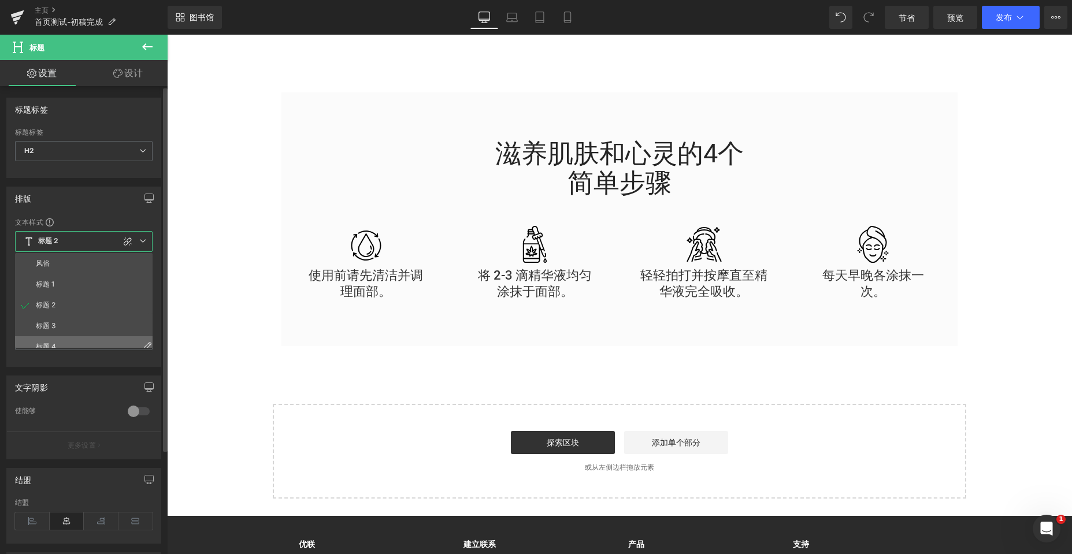
click at [54, 341] on li "标题 4" at bounding box center [86, 346] width 143 height 21
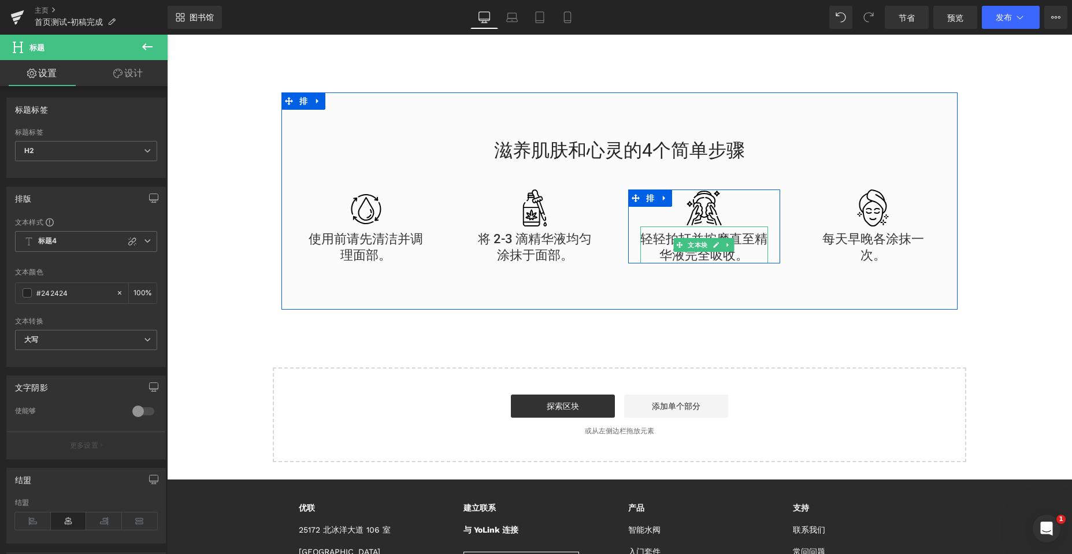
click at [648, 238] on font "轻轻拍打并按摩直至精华液完全吸收。" at bounding box center [703, 247] width 127 height 31
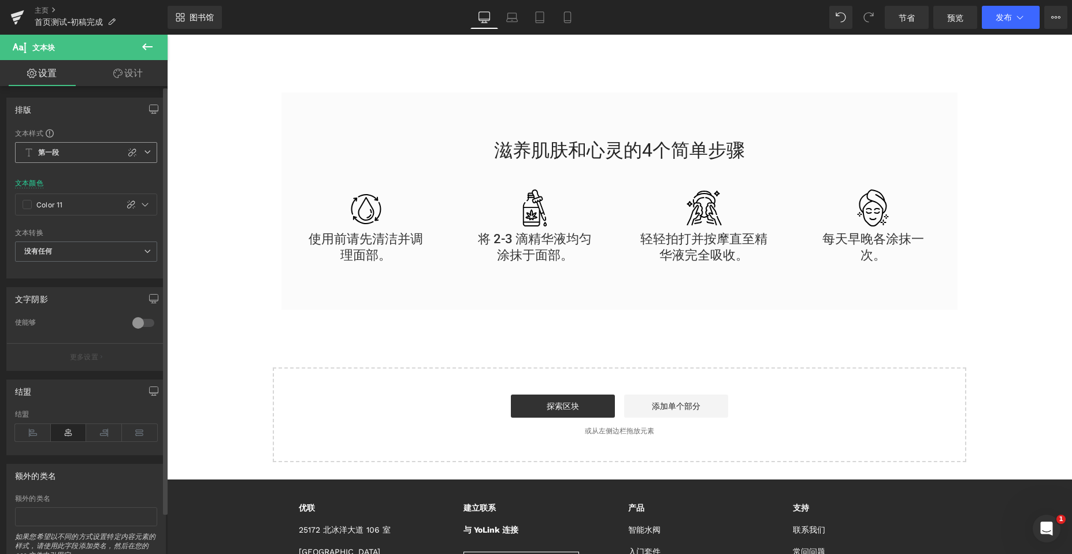
click at [146, 154] on icon at bounding box center [147, 151] width 7 height 7
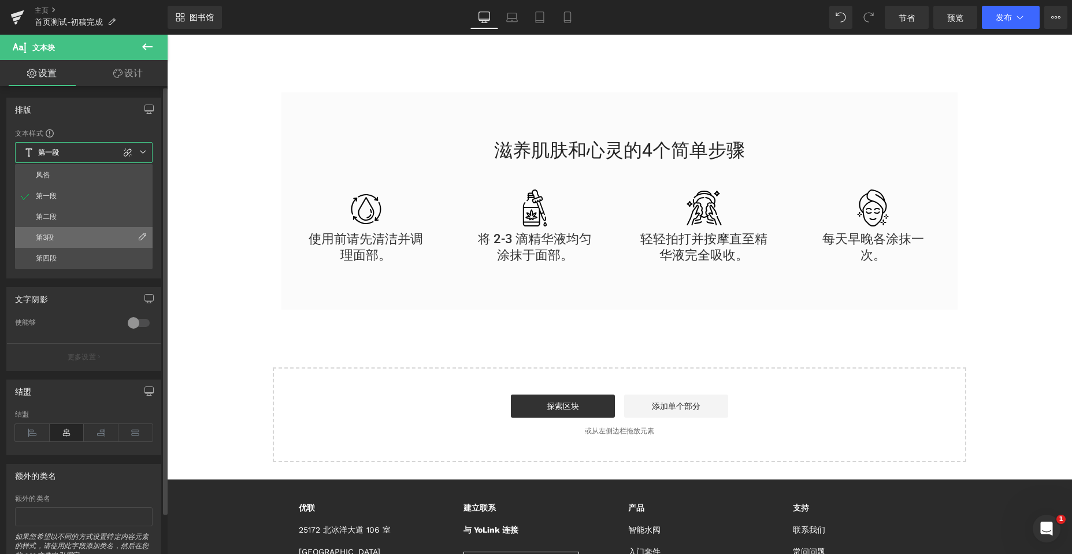
click at [90, 243] on li "第3段" at bounding box center [84, 237] width 138 height 21
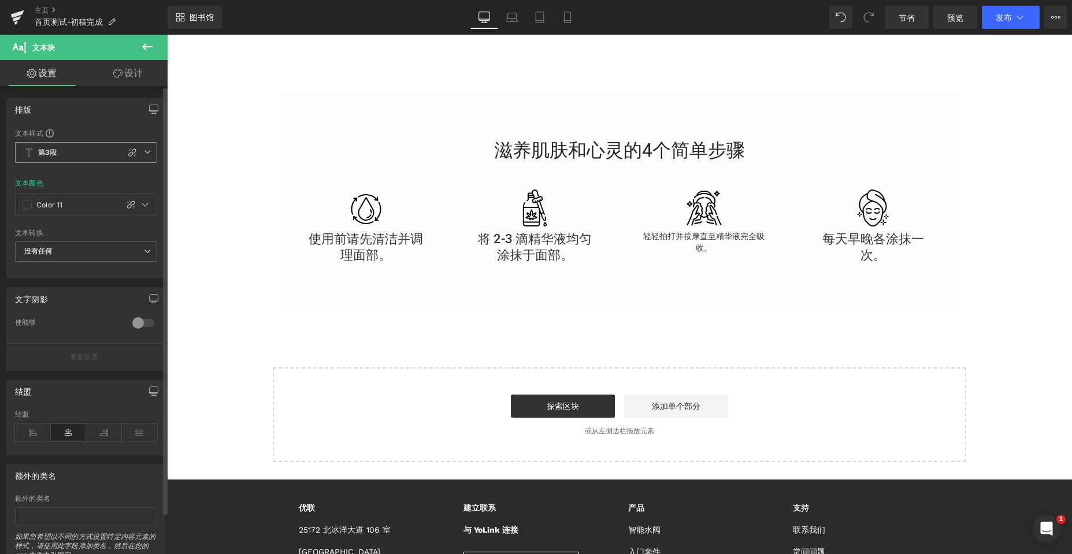
click at [144, 154] on icon at bounding box center [147, 151] width 7 height 7
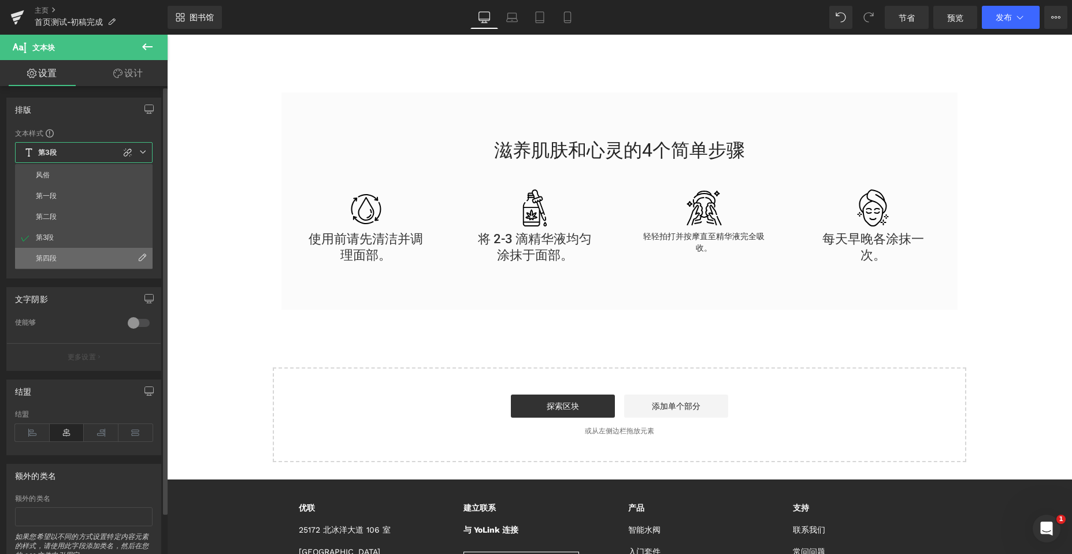
click at [68, 255] on li "第四段" at bounding box center [84, 258] width 138 height 21
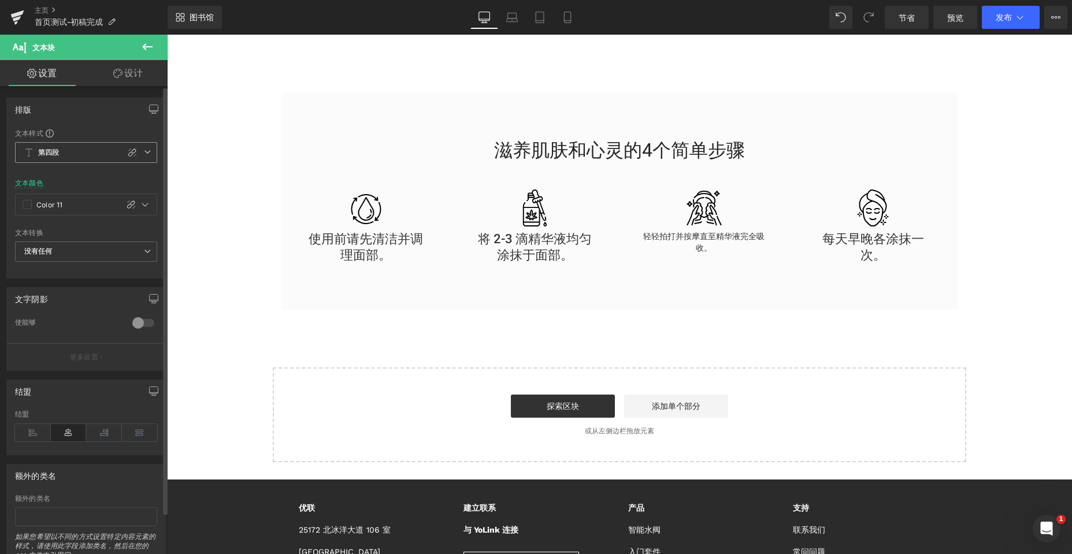
click at [144, 152] on icon at bounding box center [147, 151] width 7 height 7
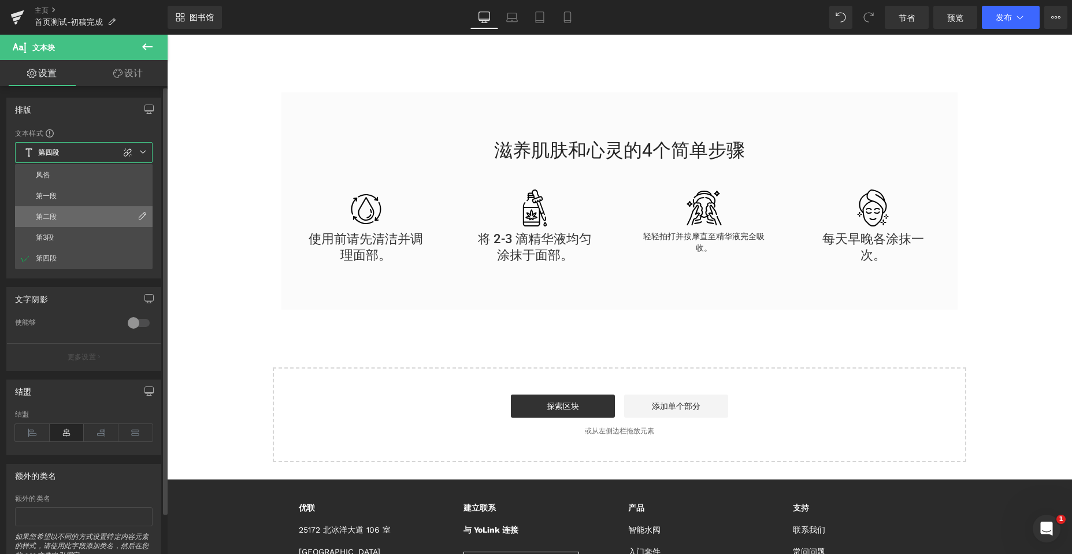
click at [64, 213] on li "第二段" at bounding box center [84, 216] width 138 height 21
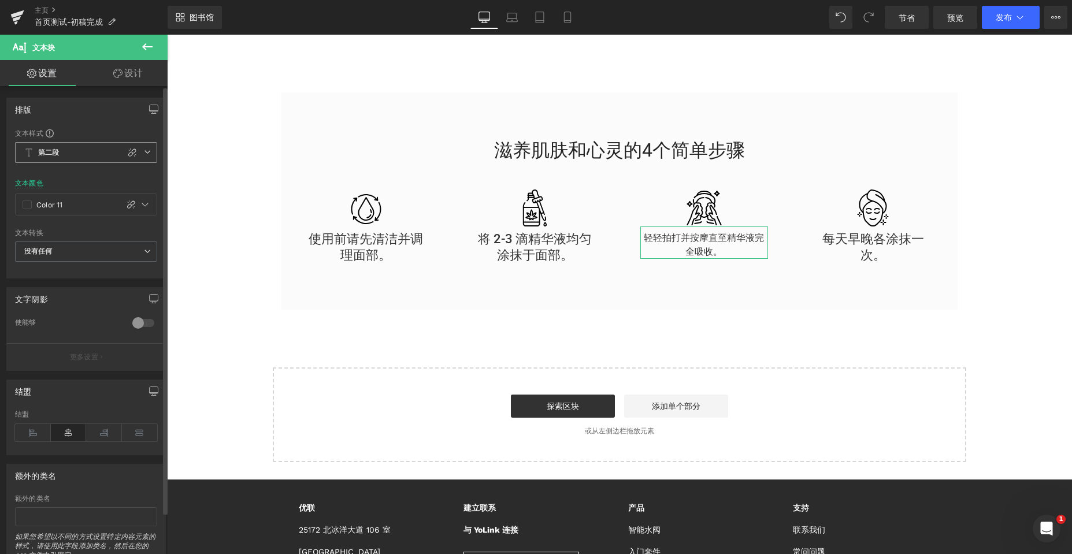
click at [140, 146] on span "第二段" at bounding box center [86, 152] width 142 height 21
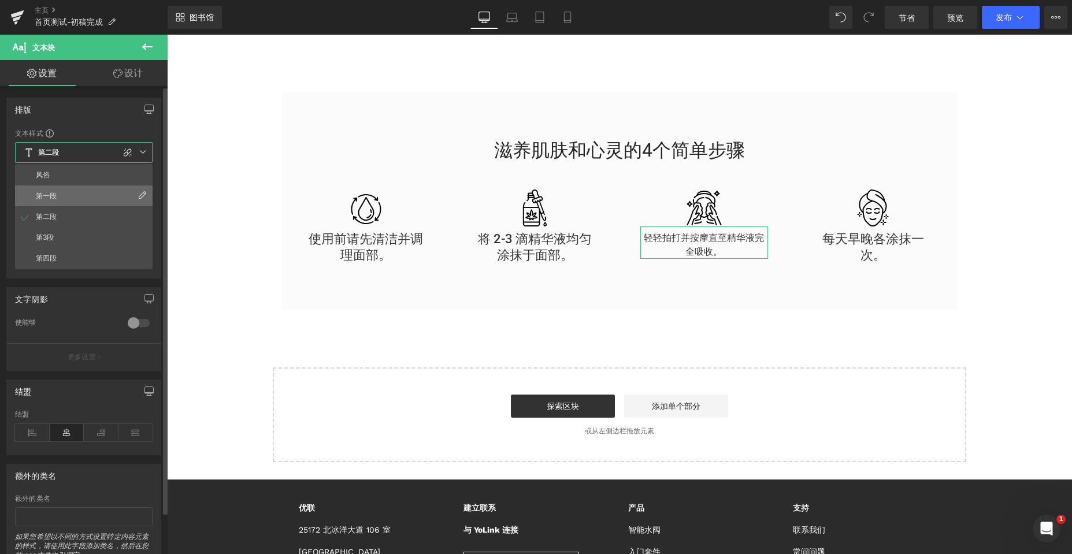
click at [70, 200] on li "第一段" at bounding box center [84, 195] width 138 height 21
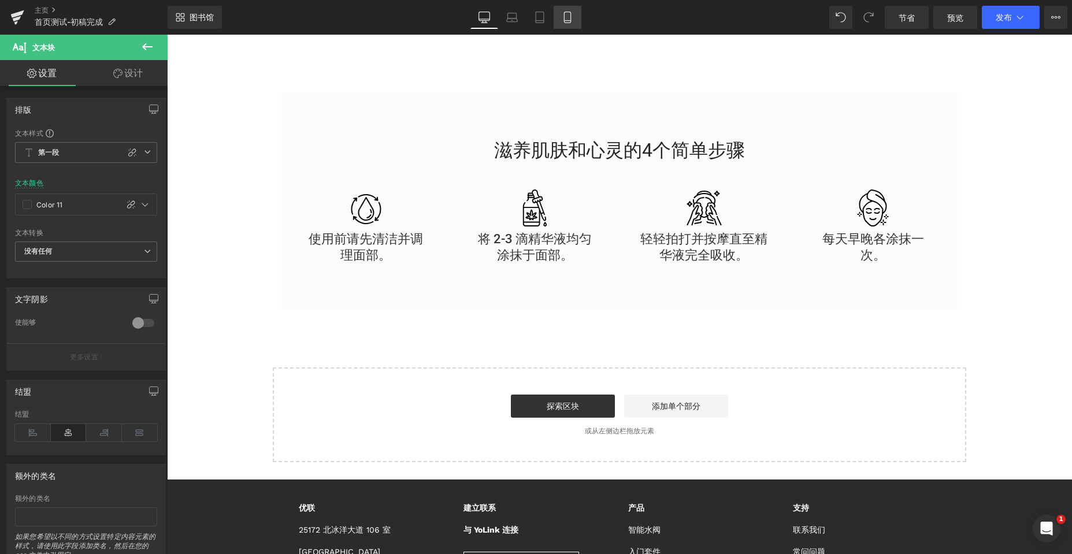
click at [565, 16] on icon at bounding box center [568, 18] width 12 height 12
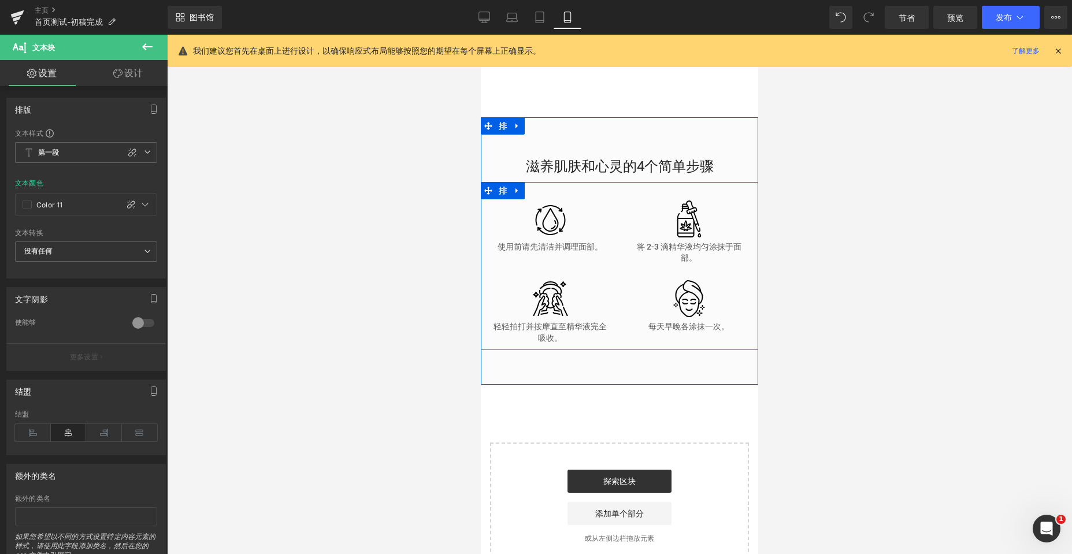
scroll to position [4800, 0]
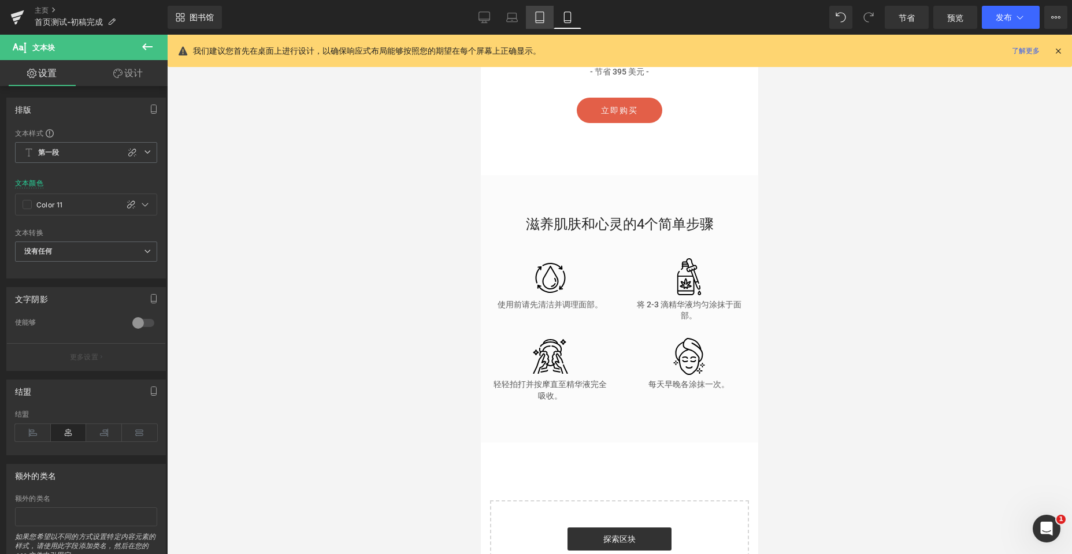
click at [537, 16] on icon at bounding box center [540, 18] width 12 height 12
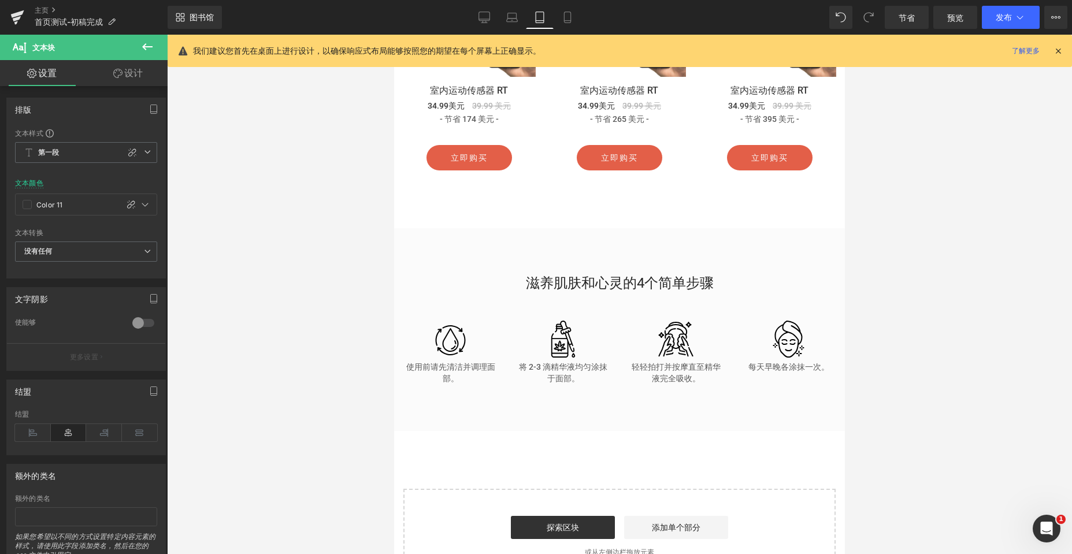
scroll to position [2684, 0]
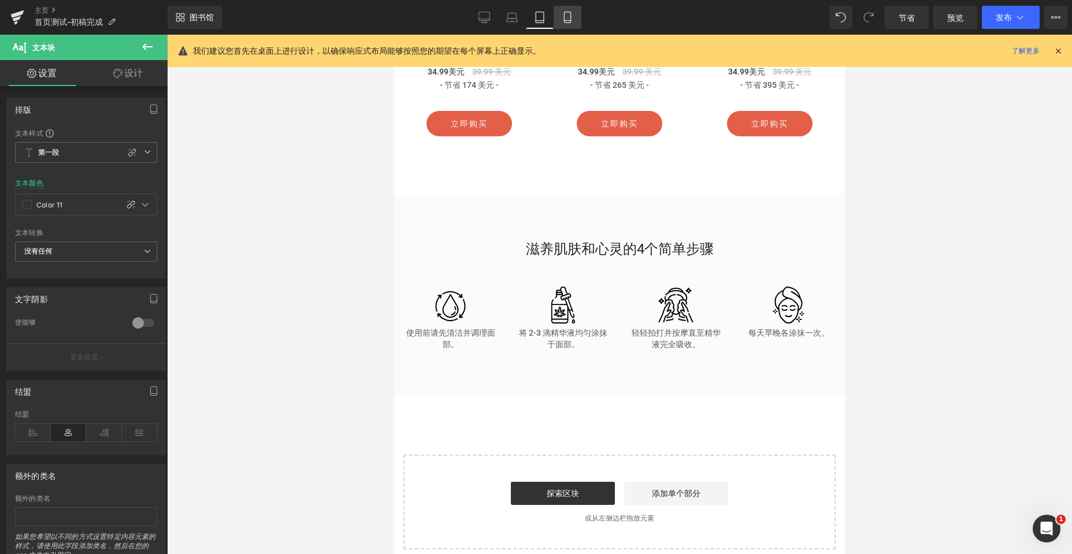
click at [559, 19] on link "移动的" at bounding box center [568, 17] width 28 height 23
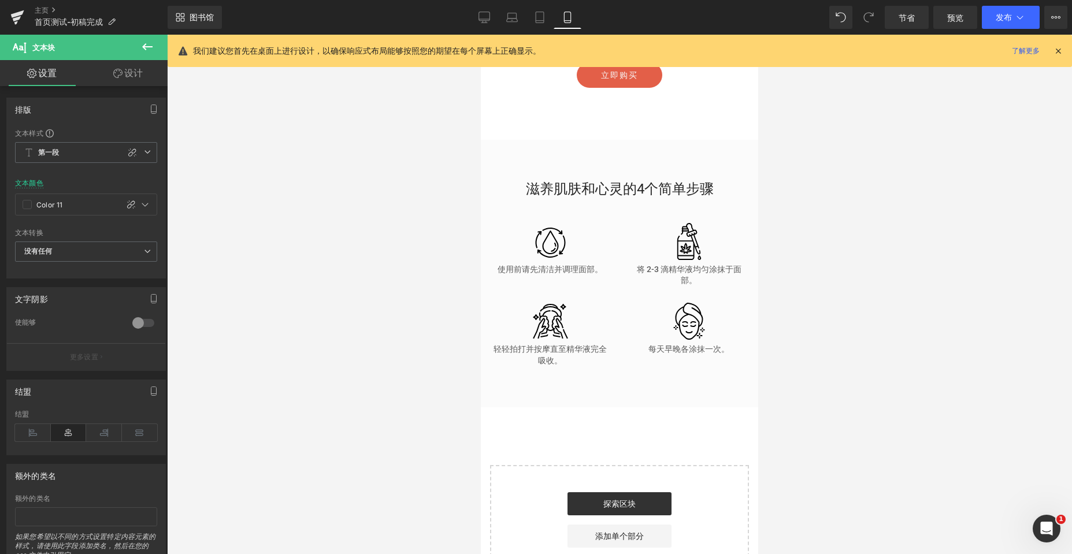
scroll to position [4800, 0]
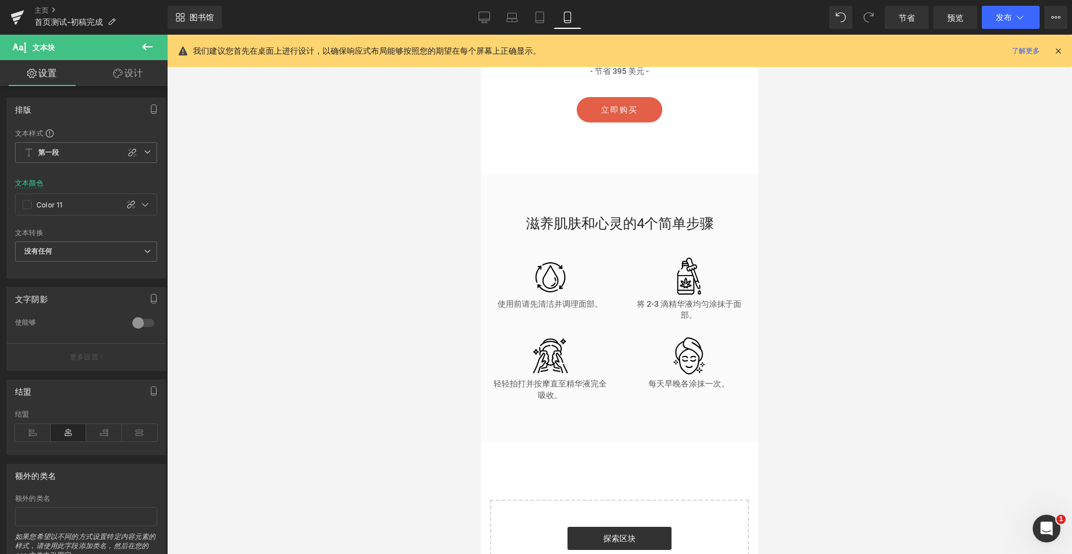
click at [908, 252] on div at bounding box center [619, 294] width 905 height 519
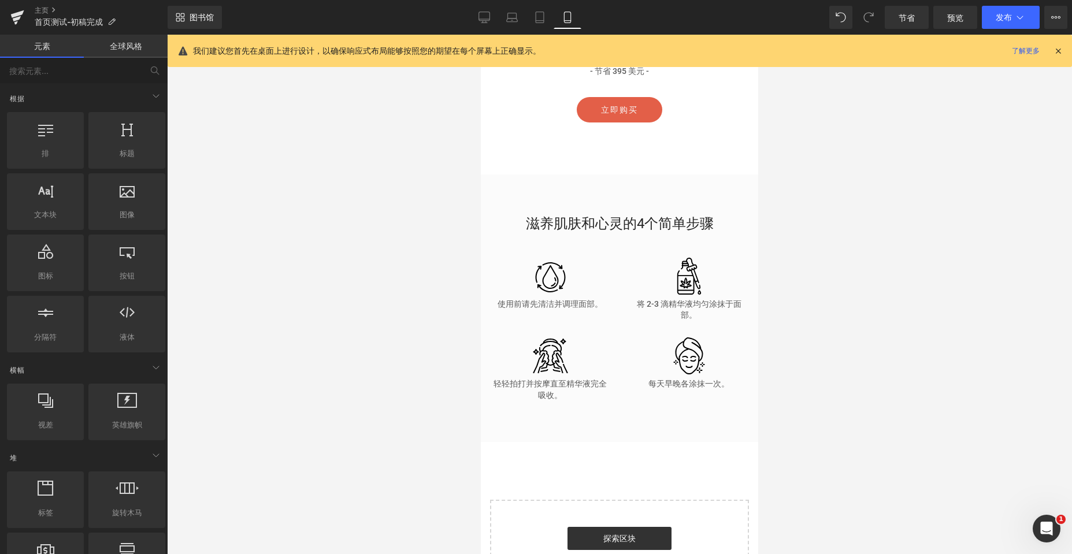
click at [990, 268] on div at bounding box center [619, 294] width 905 height 519
click at [1056, 49] on icon at bounding box center [1058, 51] width 10 height 10
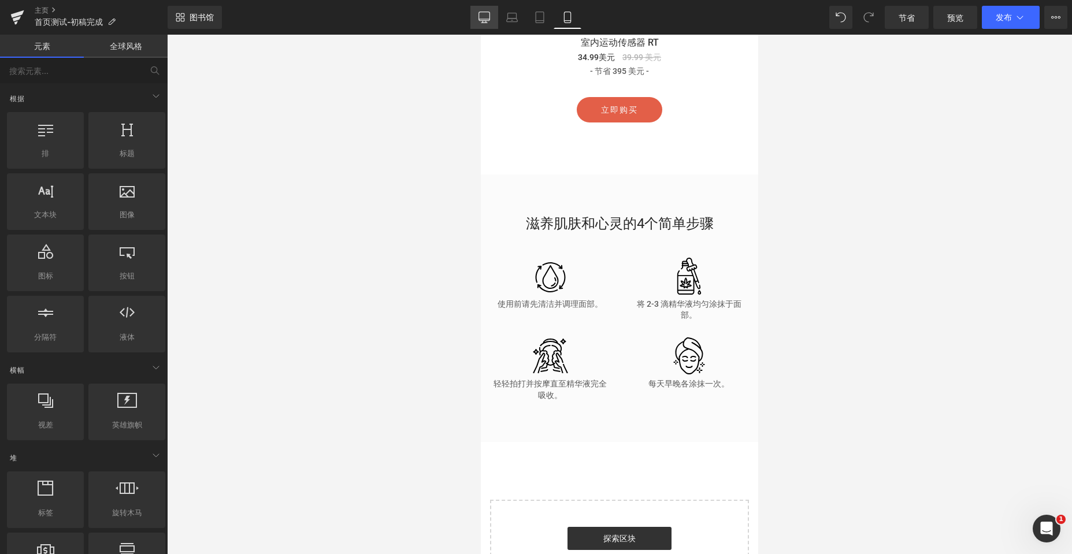
click at [488, 14] on icon at bounding box center [484, 18] width 12 height 12
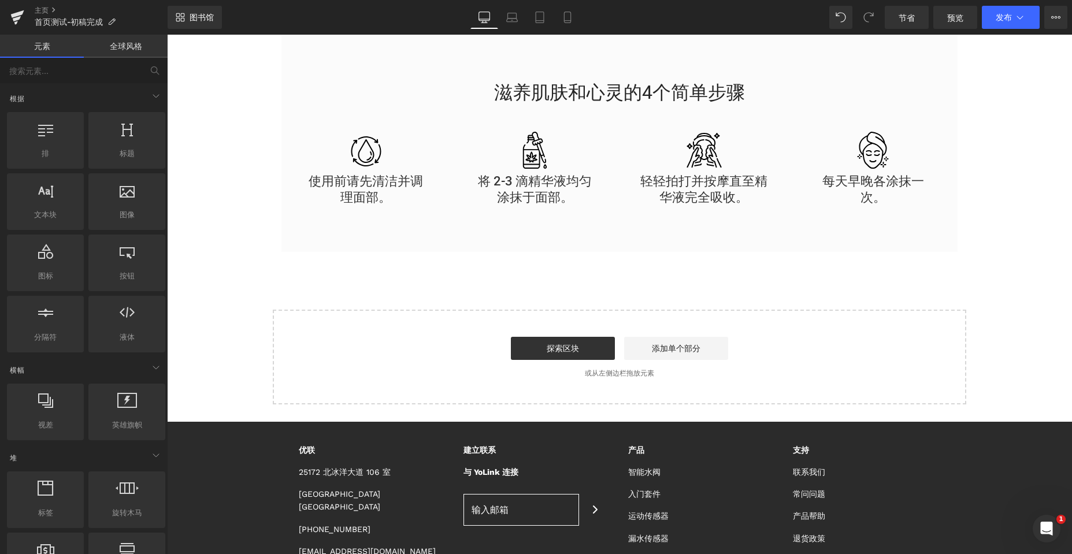
scroll to position [3433, 0]
click at [571, 21] on icon at bounding box center [568, 18] width 12 height 12
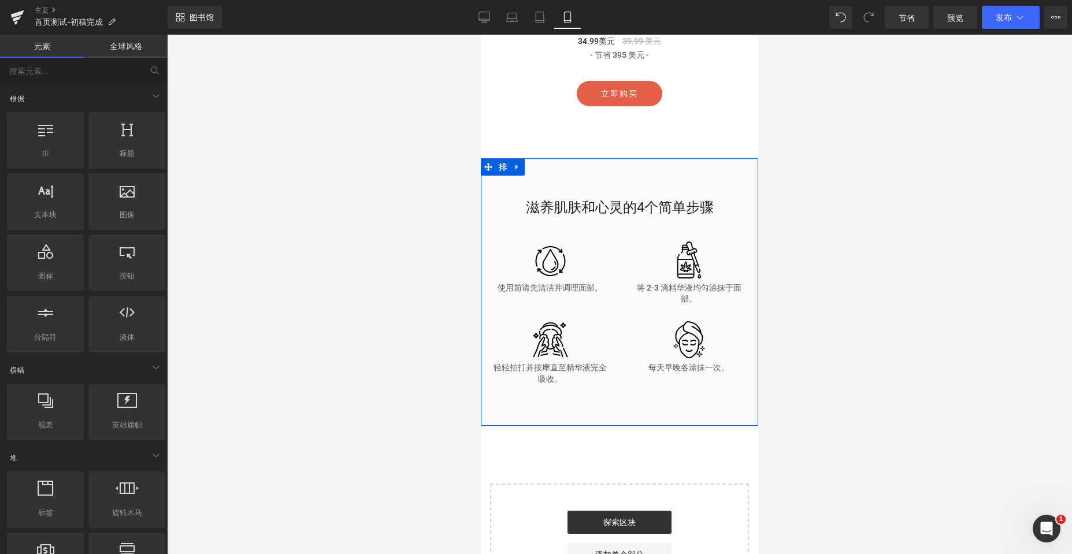
scroll to position [4812, 0]
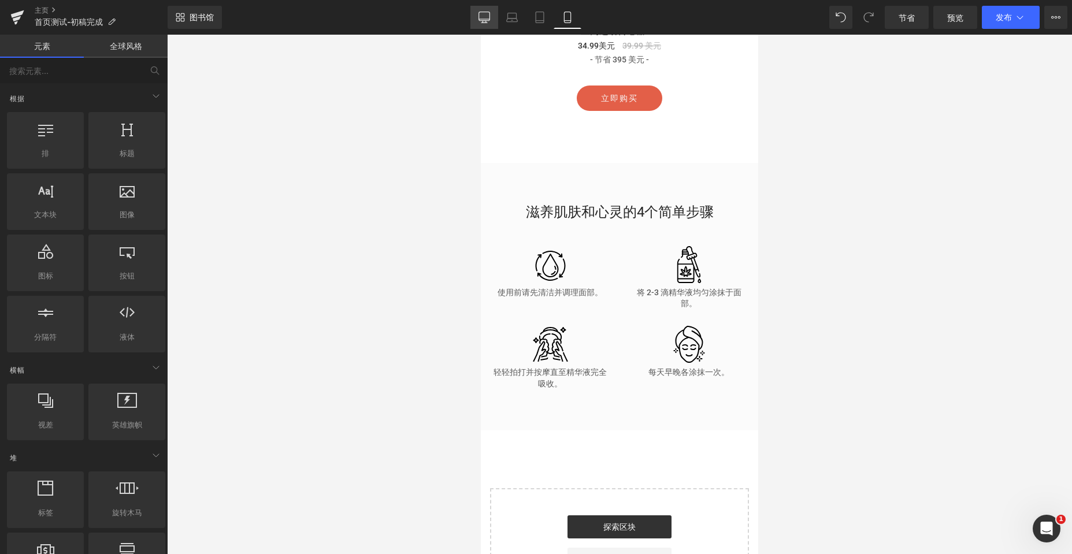
click at [485, 21] on icon at bounding box center [483, 16] width 11 height 9
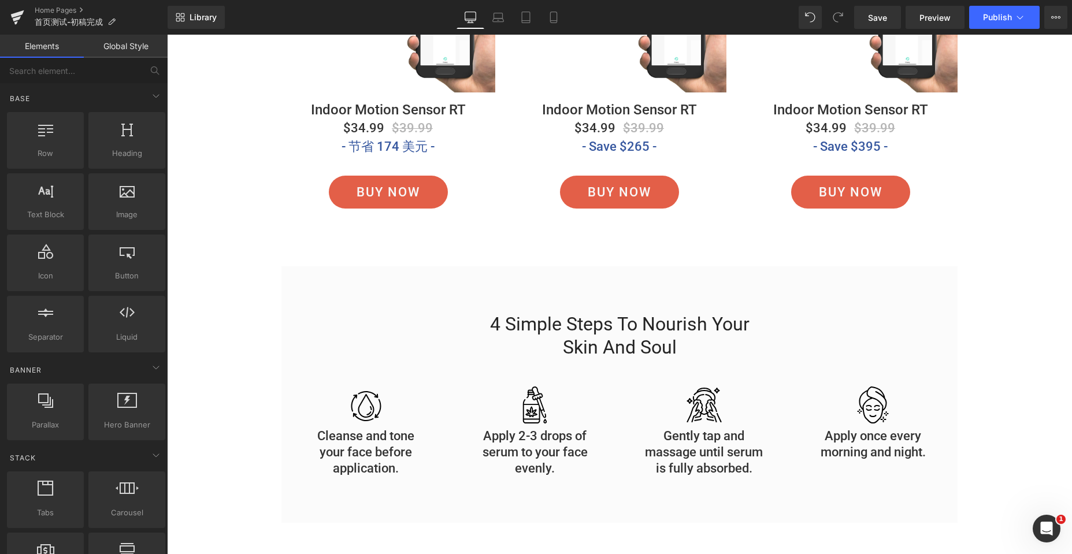
scroll to position [3202, 0]
click at [597, 322] on h2 "4 Simple Steps to Nourish Your Skin and Soul" at bounding box center [620, 335] width 272 height 46
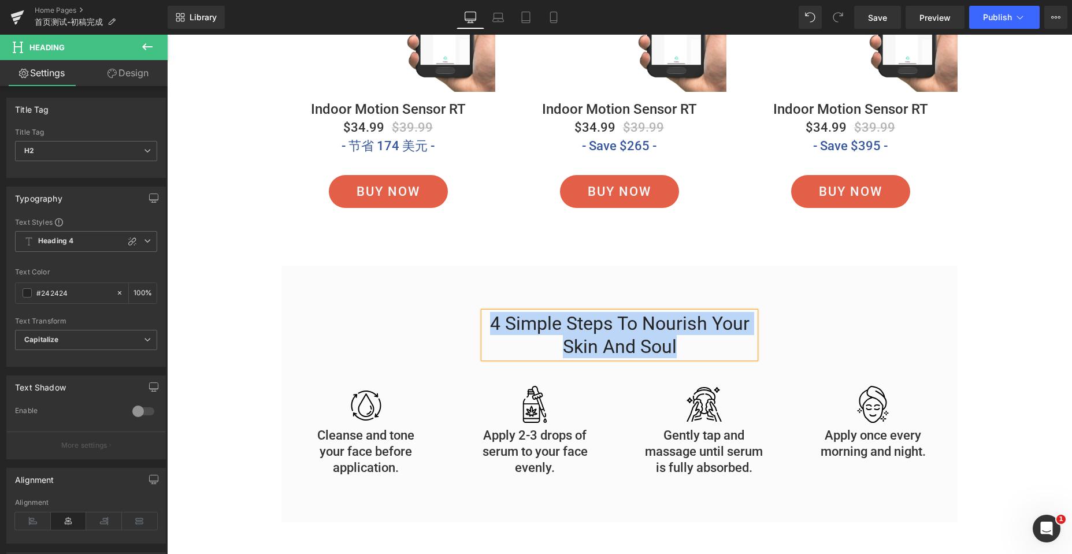
paste div
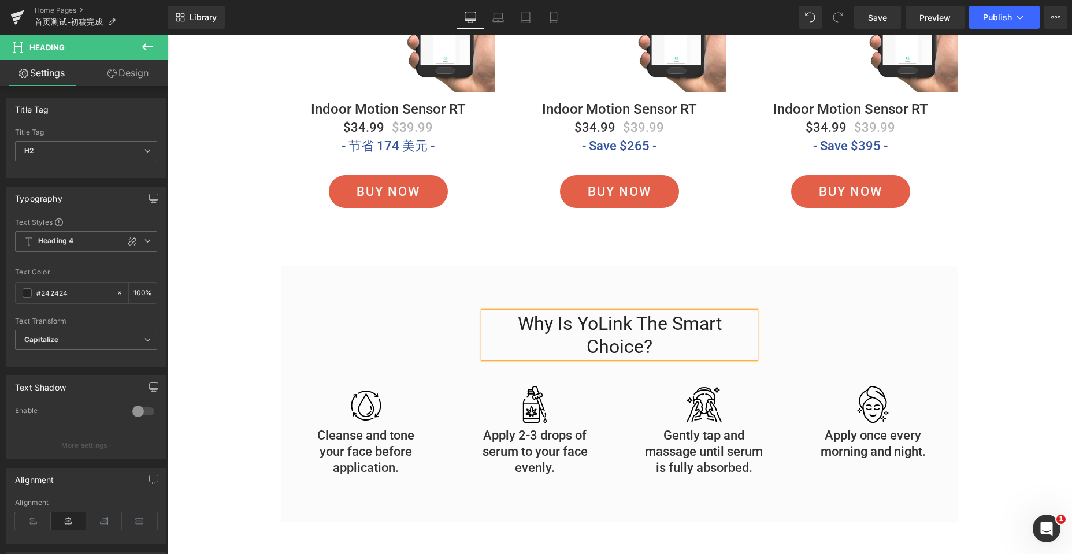
click at [529, 290] on div "Why is YoLink the Smart Choice? Heading Row Image Cleanse and tone your face be…" at bounding box center [619, 394] width 676 height 257
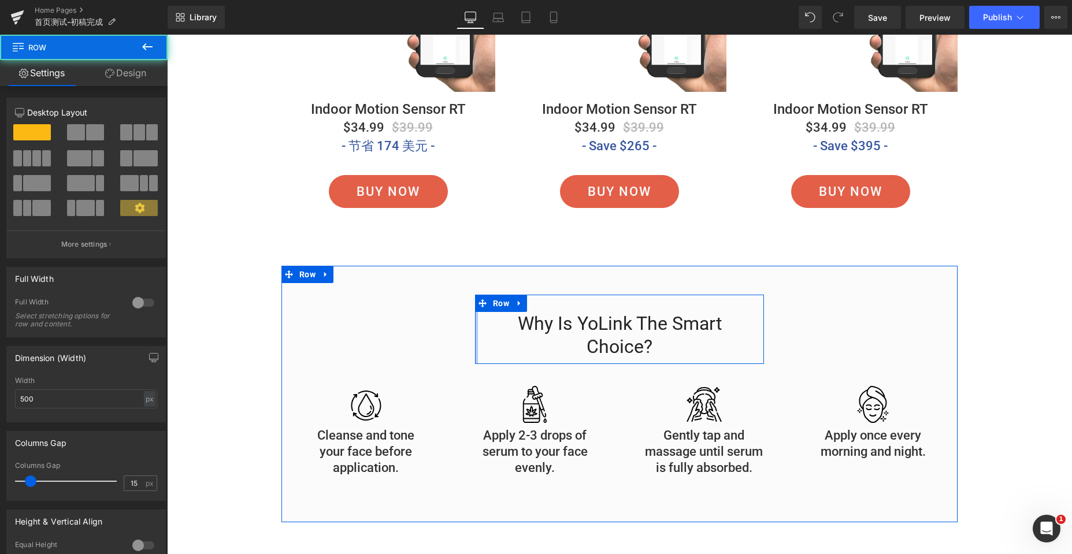
drag, startPoint x: 473, startPoint y: 326, endPoint x: 399, endPoint y: 322, distance: 74.6
click at [399, 322] on div "Why is YoLink the Smart Choice? Heading Row Image Cleanse and tone your face be…" at bounding box center [619, 388] width 676 height 187
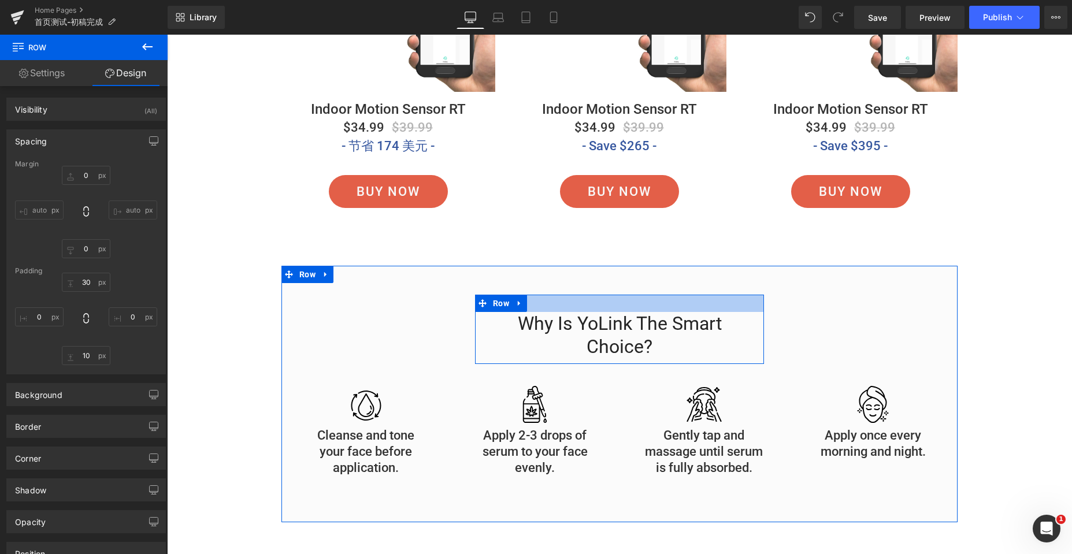
click at [566, 300] on div at bounding box center [619, 303] width 289 height 17
click at [475, 322] on div at bounding box center [476, 329] width 3 height 69
click at [559, 303] on div at bounding box center [619, 303] width 289 height 17
click at [478, 302] on icon at bounding box center [482, 303] width 8 height 8
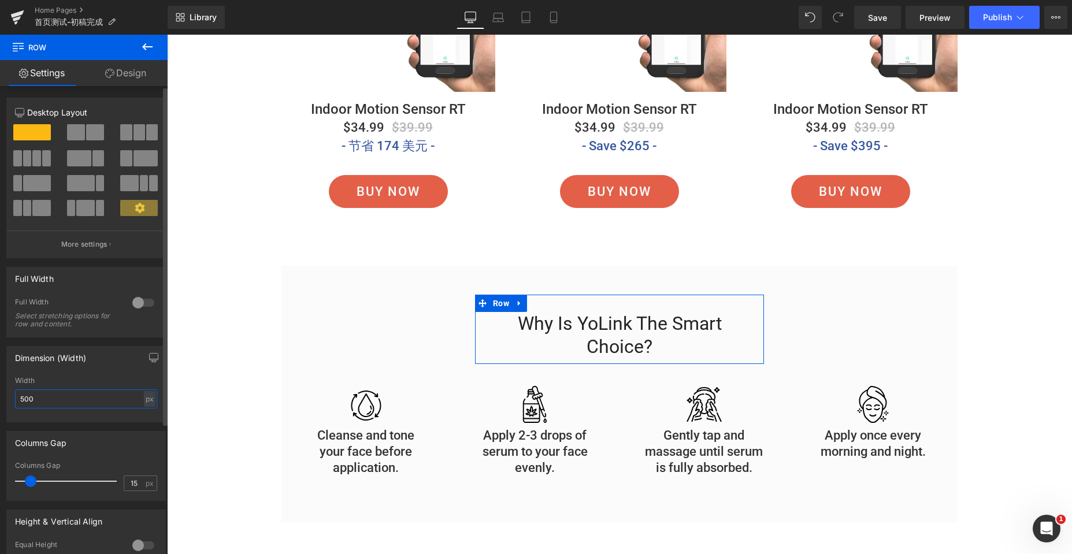
click at [53, 402] on input "500" at bounding box center [86, 398] width 142 height 19
drag, startPoint x: 53, startPoint y: 402, endPoint x: 0, endPoint y: 395, distance: 53.0
click at [0, 395] on div "Dimension (Width) 500px Width 500 px % px" at bounding box center [86, 379] width 173 height 85
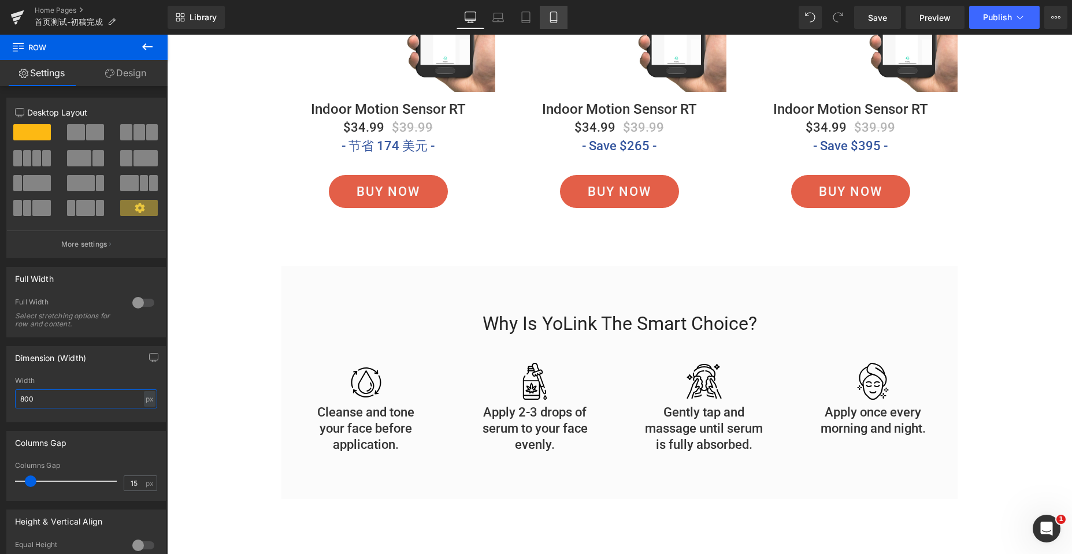
type input "800"
click at [551, 16] on icon at bounding box center [553, 17] width 6 height 11
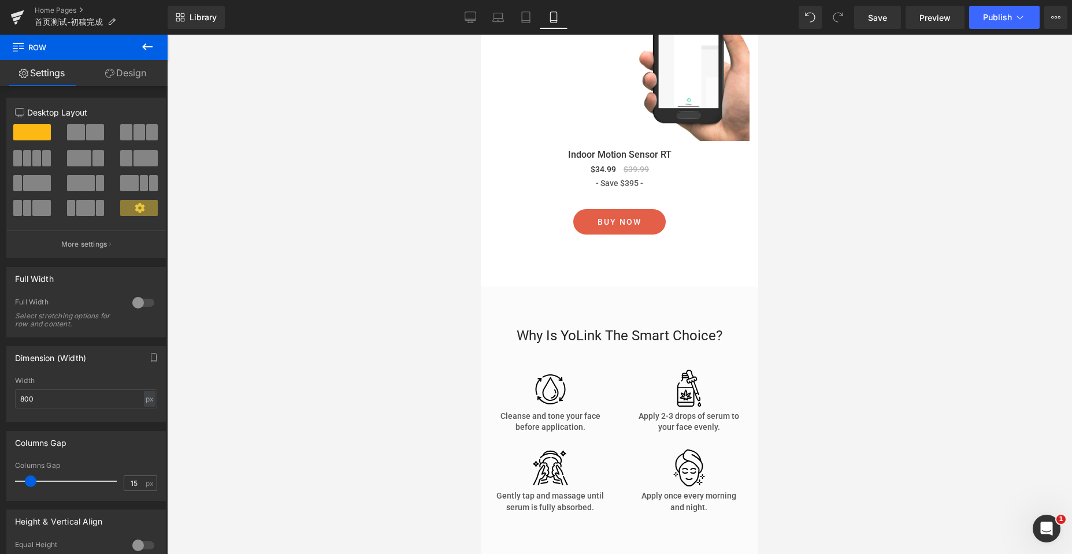
scroll to position [4688, 0]
click at [473, 20] on icon at bounding box center [471, 18] width 12 height 12
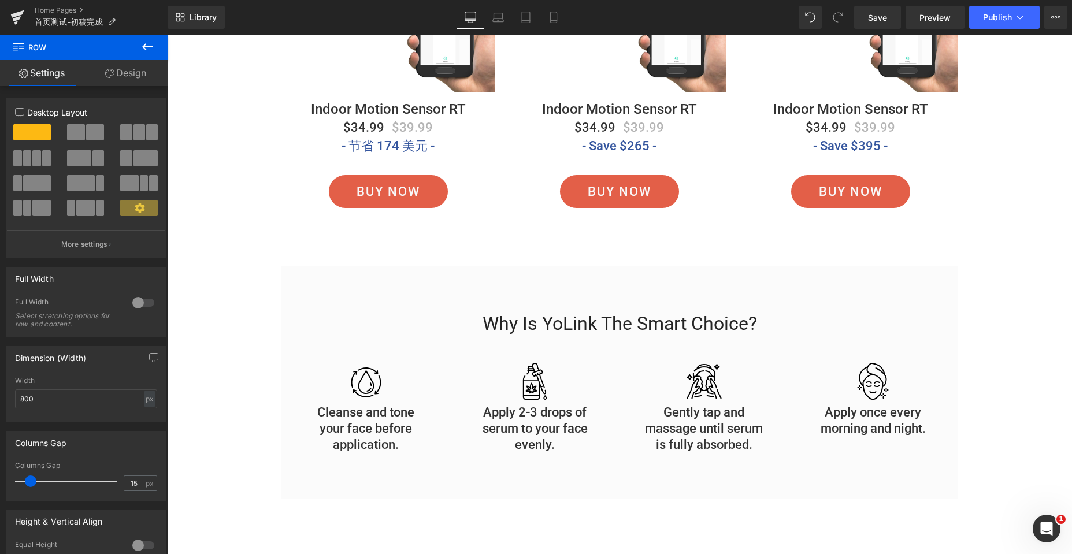
scroll to position [3202, 0]
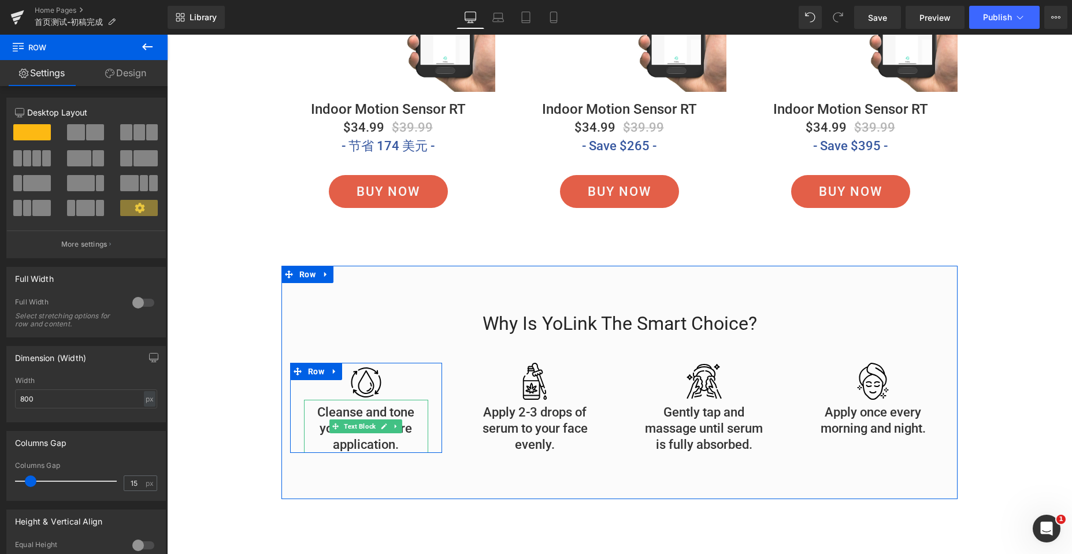
click at [322, 413] on p "Cleanse and tone your face before application." at bounding box center [366, 428] width 124 height 49
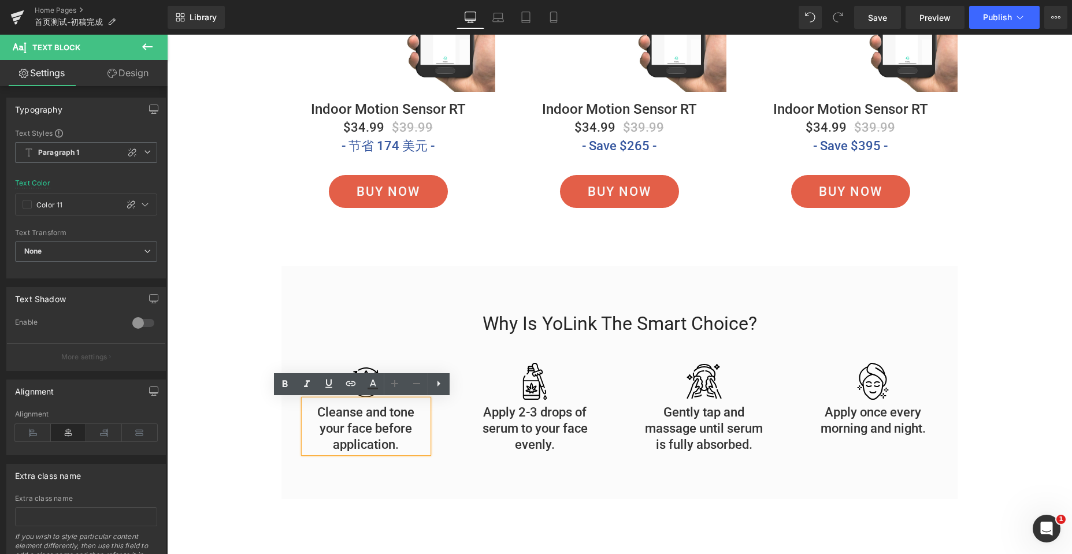
click at [344, 425] on p "Cleanse and tone your face before application." at bounding box center [366, 428] width 124 height 49
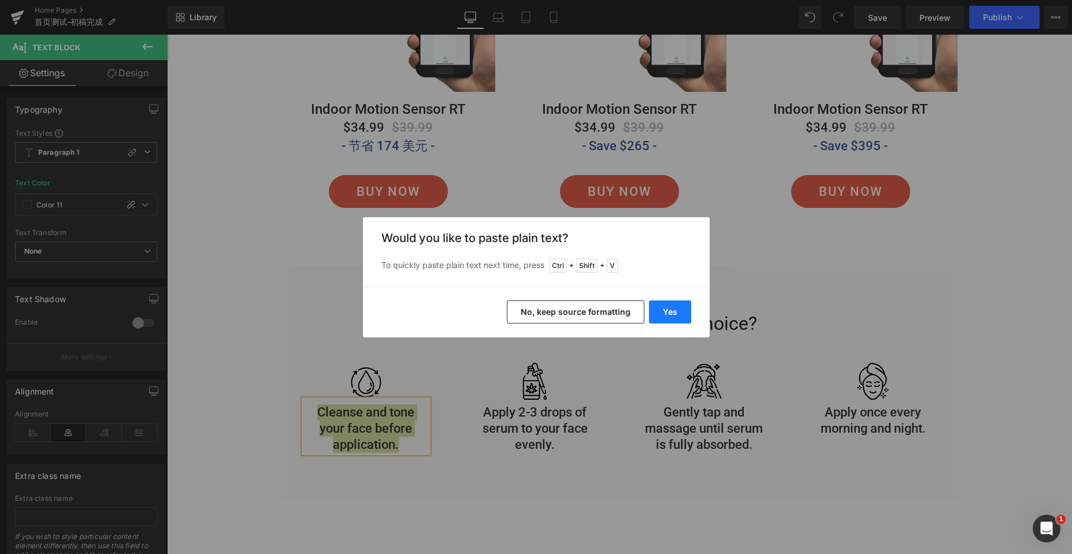
click at [666, 311] on button "Yes" at bounding box center [670, 311] width 42 height 23
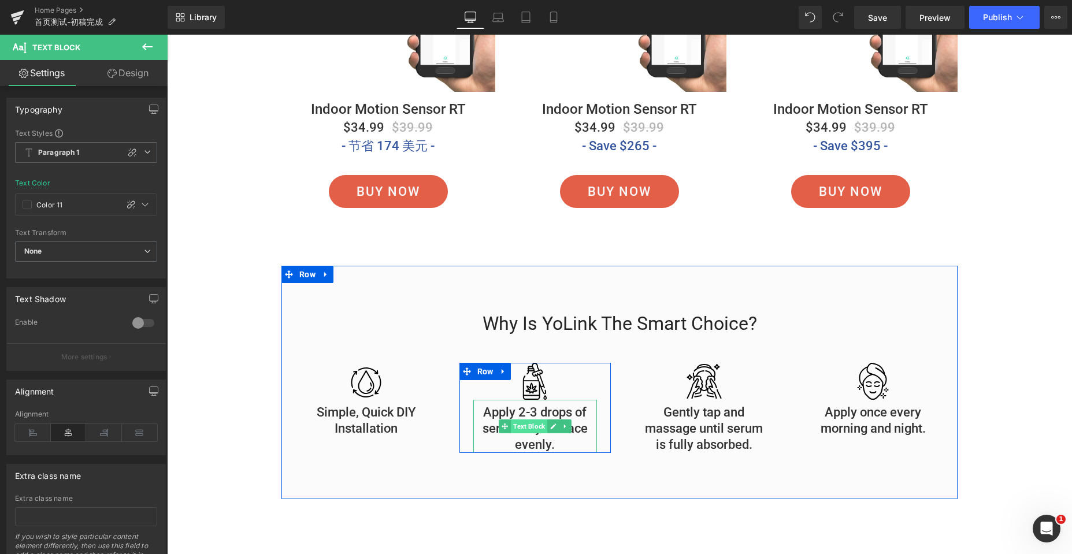
click at [525, 426] on span "Text Block" at bounding box center [529, 426] width 36 height 14
click at [581, 411] on p "Apply 2-3 drops of serum to your face evenly." at bounding box center [535, 428] width 124 height 49
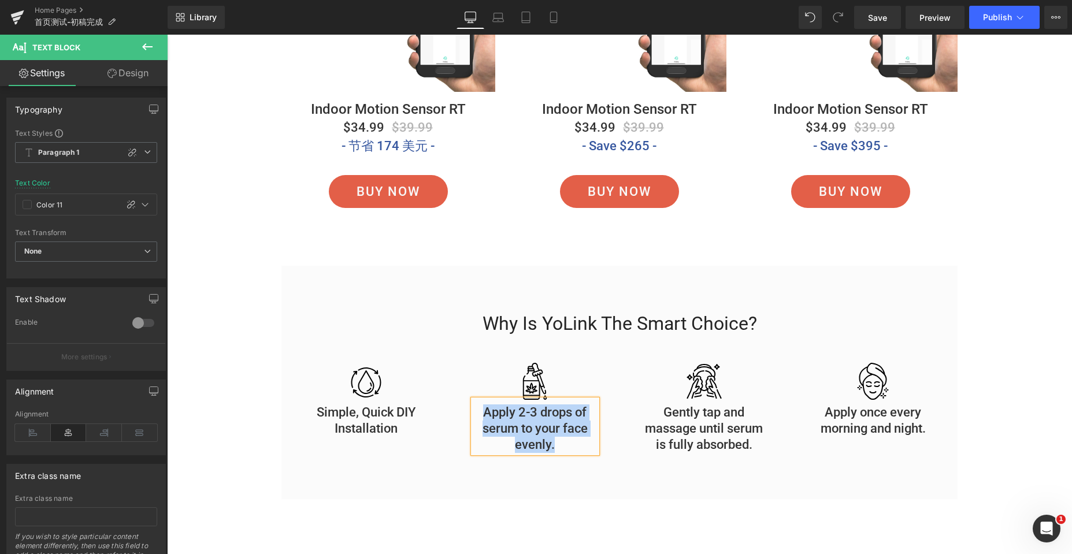
paste div
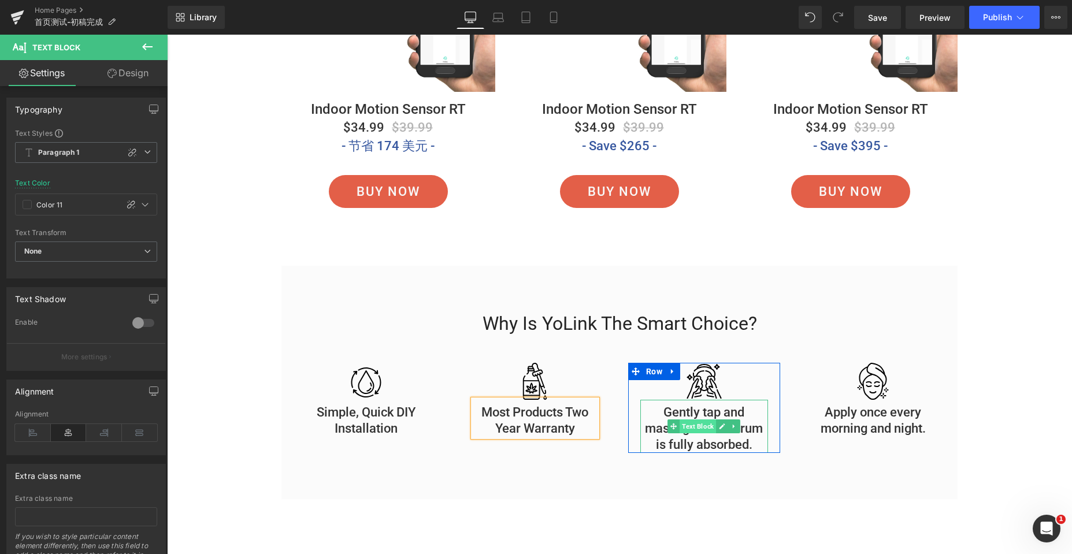
click at [688, 430] on span "Text Block" at bounding box center [697, 426] width 36 height 14
click at [708, 410] on p "Gently tap and massage until serum is fully absorbed." at bounding box center [704, 428] width 128 height 49
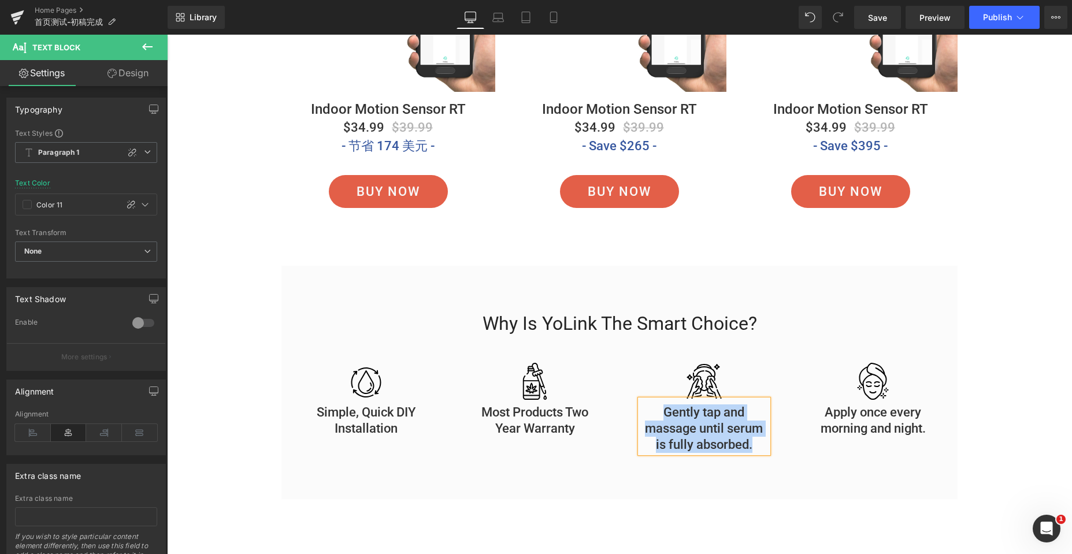
paste div
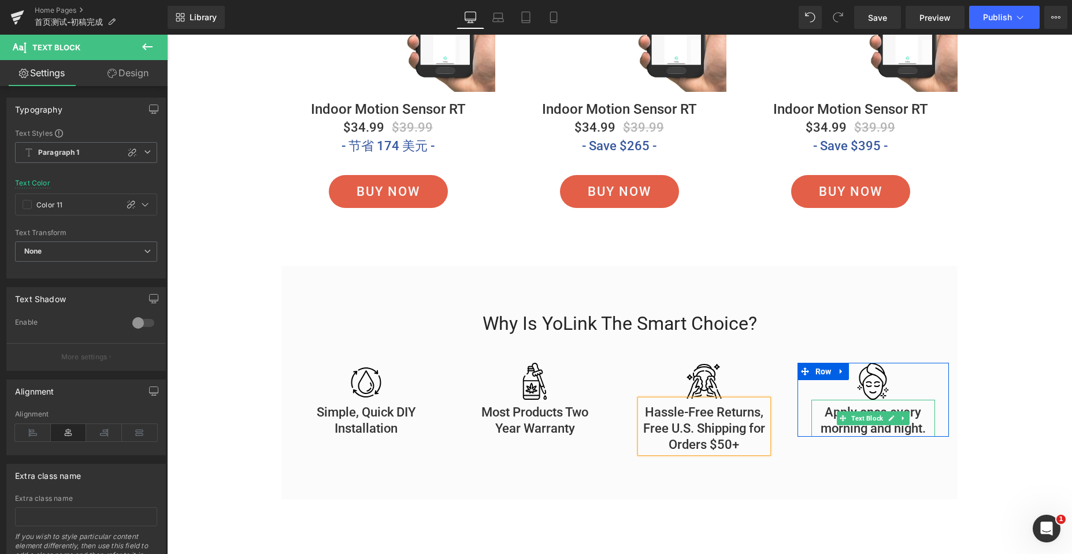
click at [820, 410] on p "Apply once every morning and night." at bounding box center [873, 420] width 124 height 32
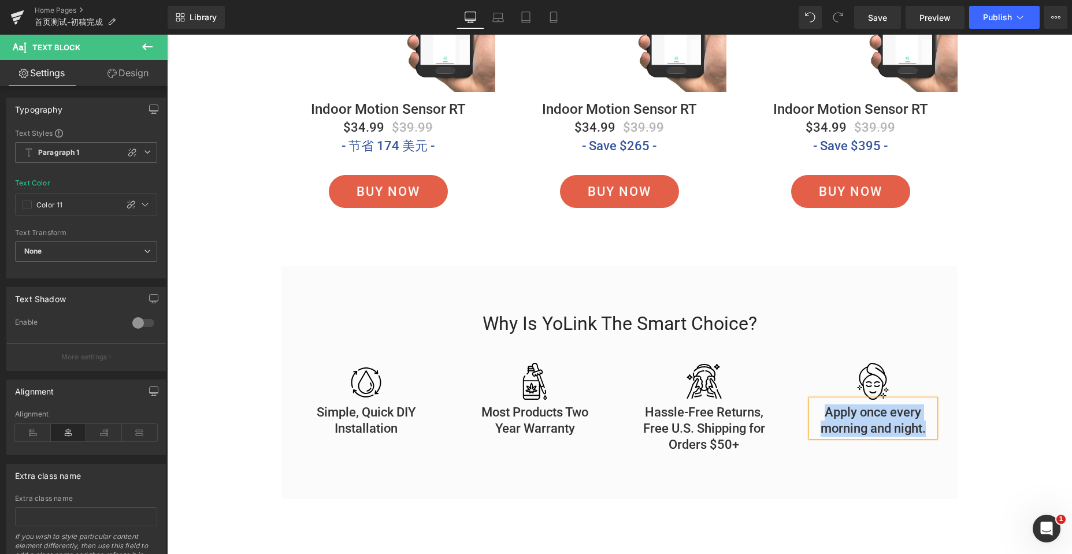
paste div
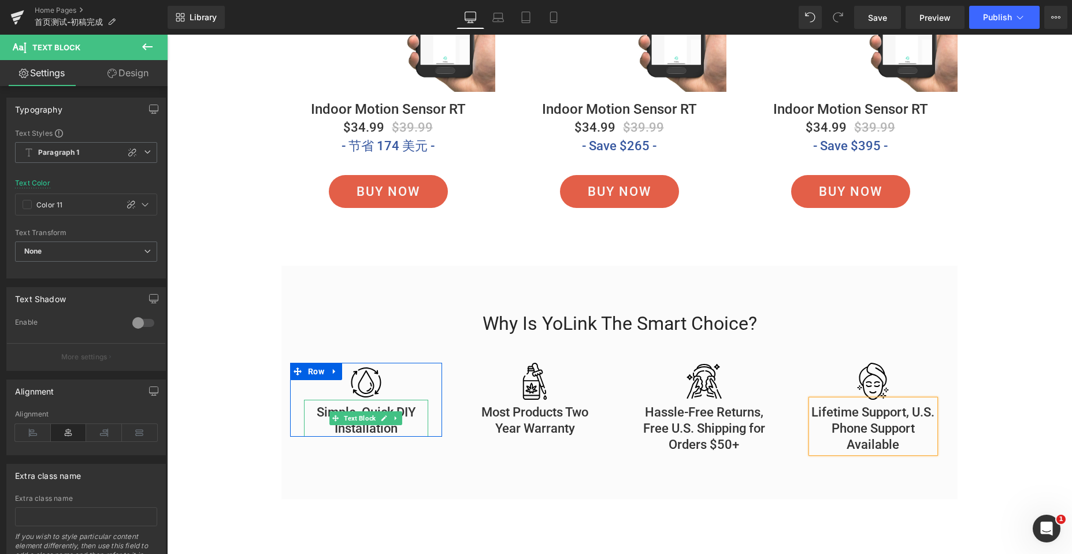
click at [319, 410] on p "Simple, Quick DIY Installation" at bounding box center [366, 420] width 124 height 32
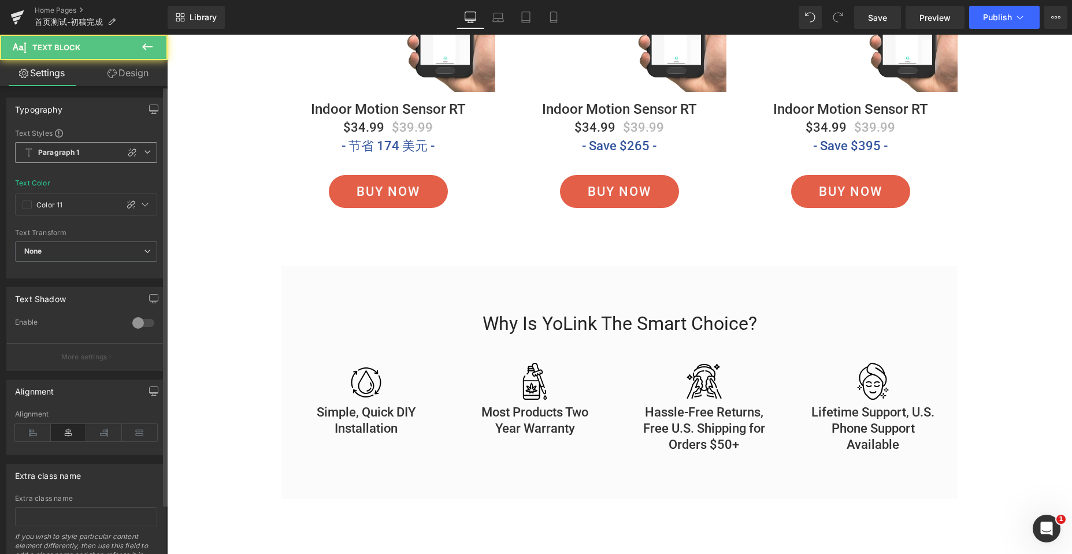
click at [145, 150] on icon at bounding box center [147, 151] width 7 height 7
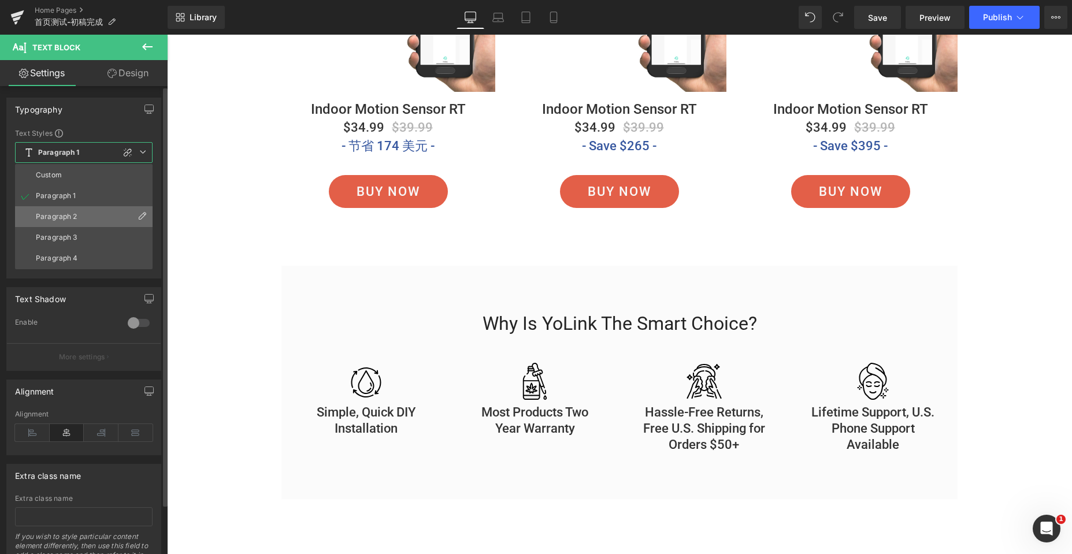
click at [91, 211] on li "Paragraph 2" at bounding box center [84, 216] width 138 height 21
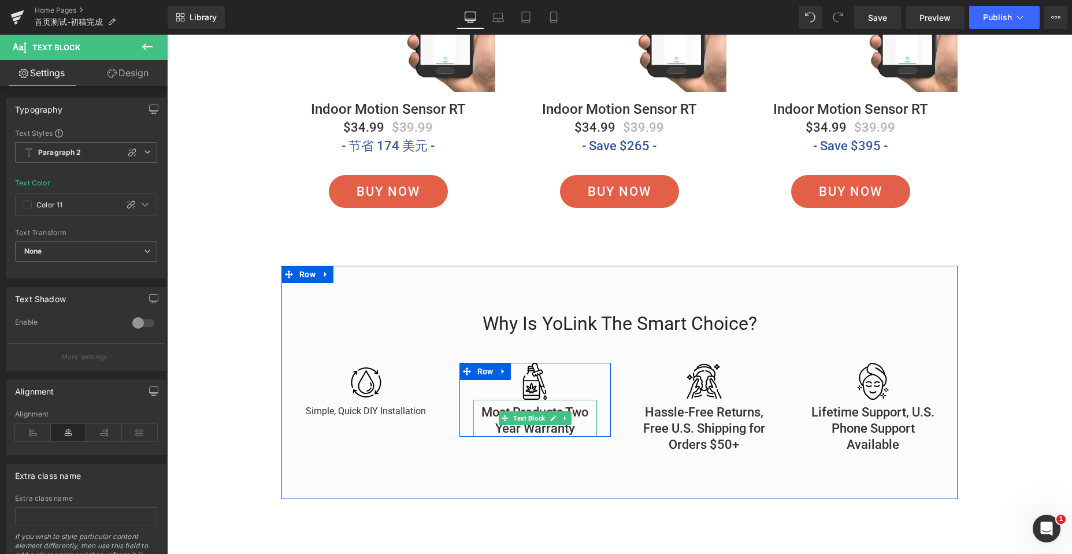
click at [487, 409] on p "Most Products Two Year Warranty" at bounding box center [535, 420] width 124 height 32
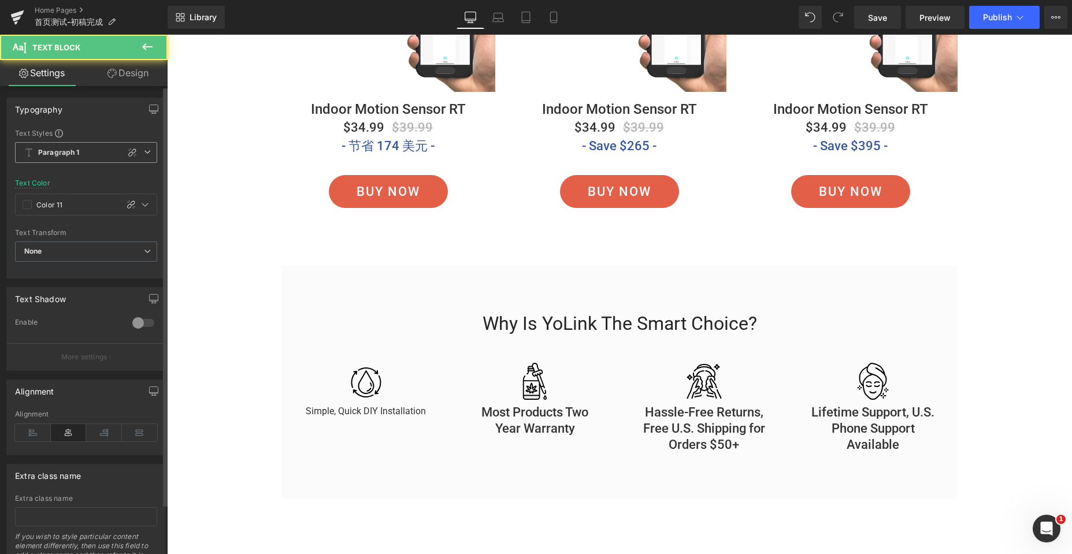
click at [146, 153] on icon at bounding box center [147, 151] width 7 height 7
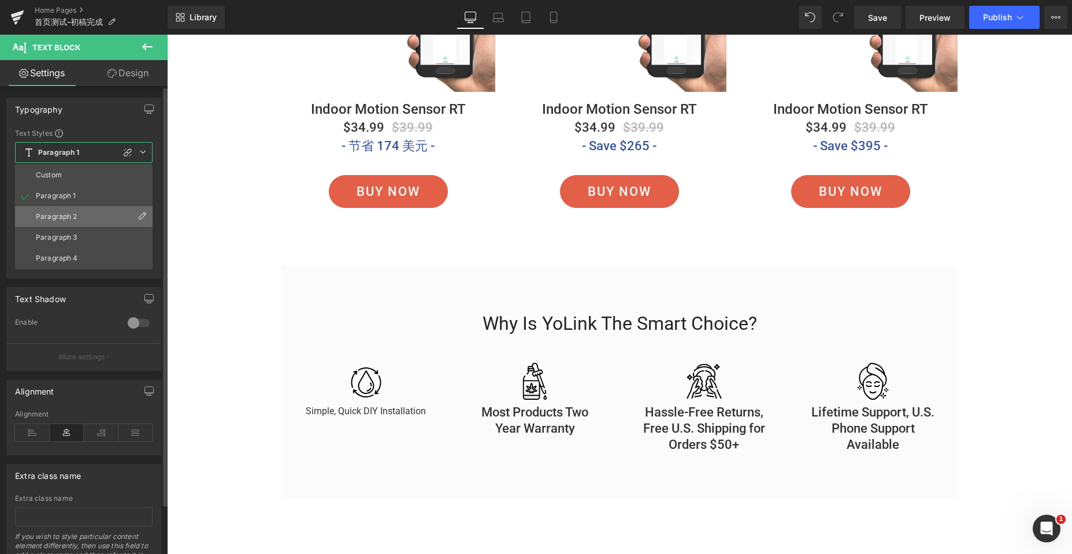
click at [73, 210] on li "Paragraph 2" at bounding box center [84, 216] width 138 height 21
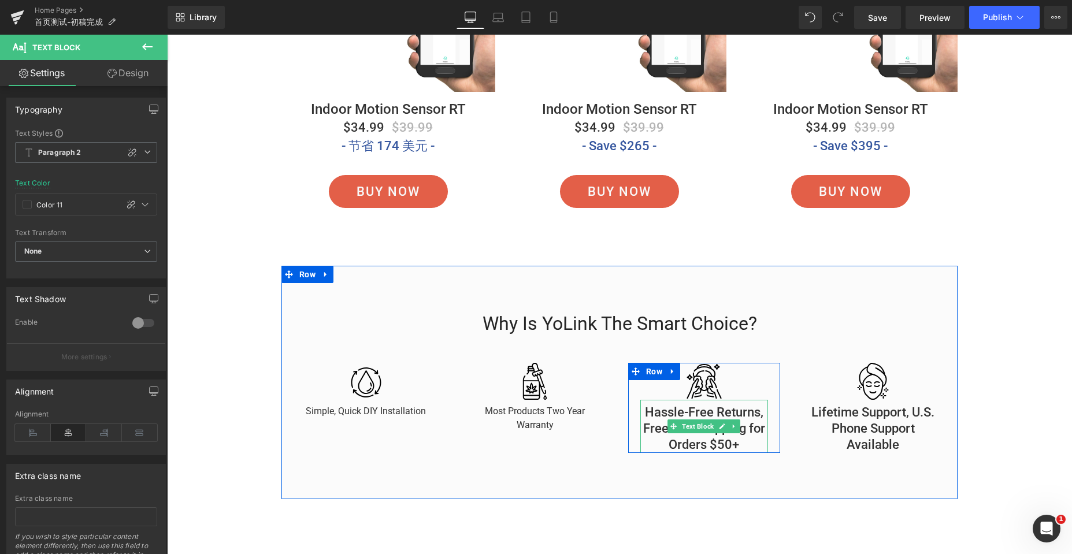
click at [649, 411] on p "Hassle-Free Returns, Free U.S. Shipping for Orders $50+" at bounding box center [704, 428] width 128 height 49
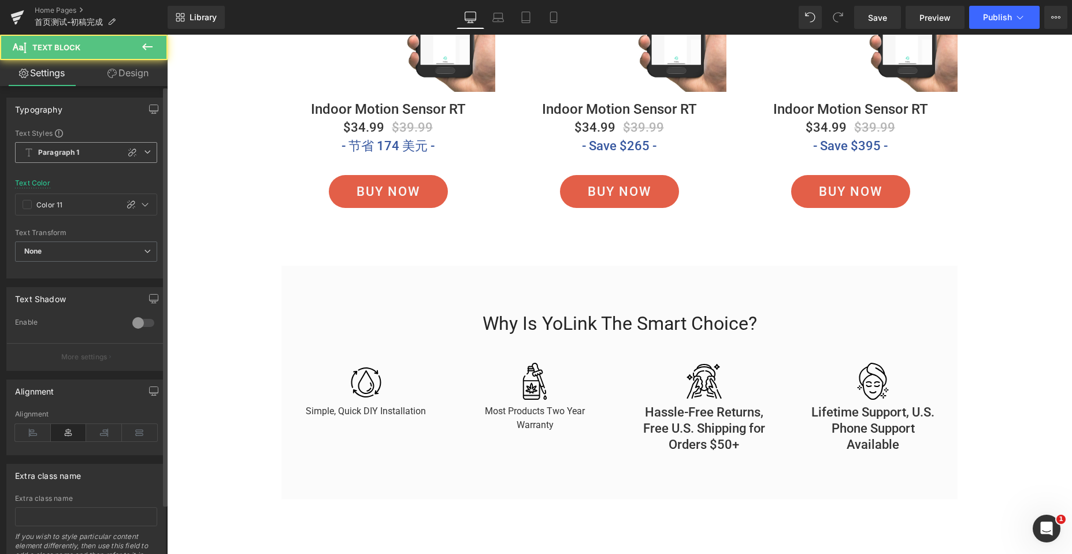
click at [146, 158] on span "Paragraph 1" at bounding box center [86, 152] width 142 height 21
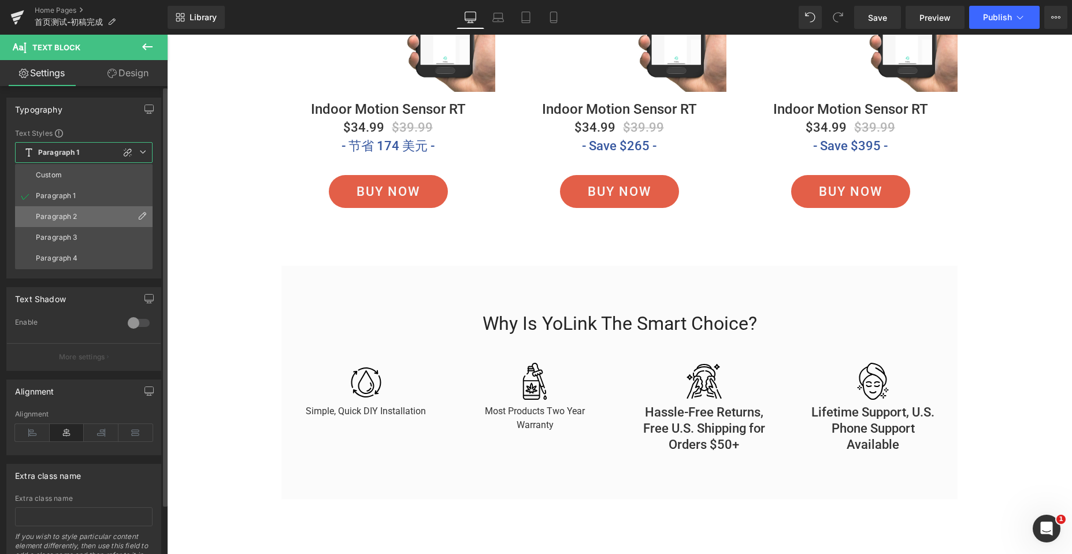
click at [68, 213] on div "Paragraph 2" at bounding box center [57, 217] width 42 height 8
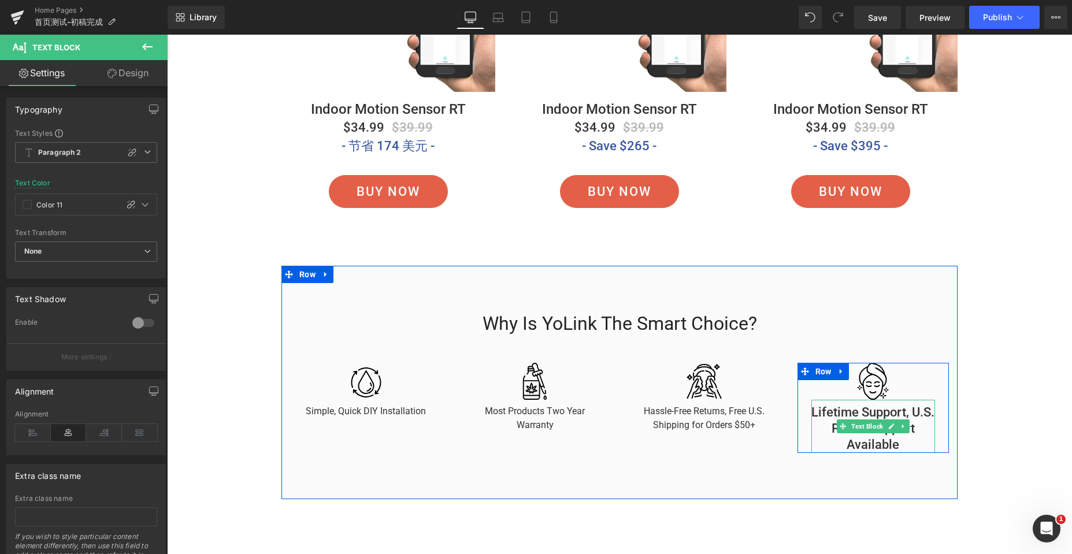
click at [829, 410] on p "Lifetime Support, U.S. Phone Support Available" at bounding box center [873, 428] width 124 height 49
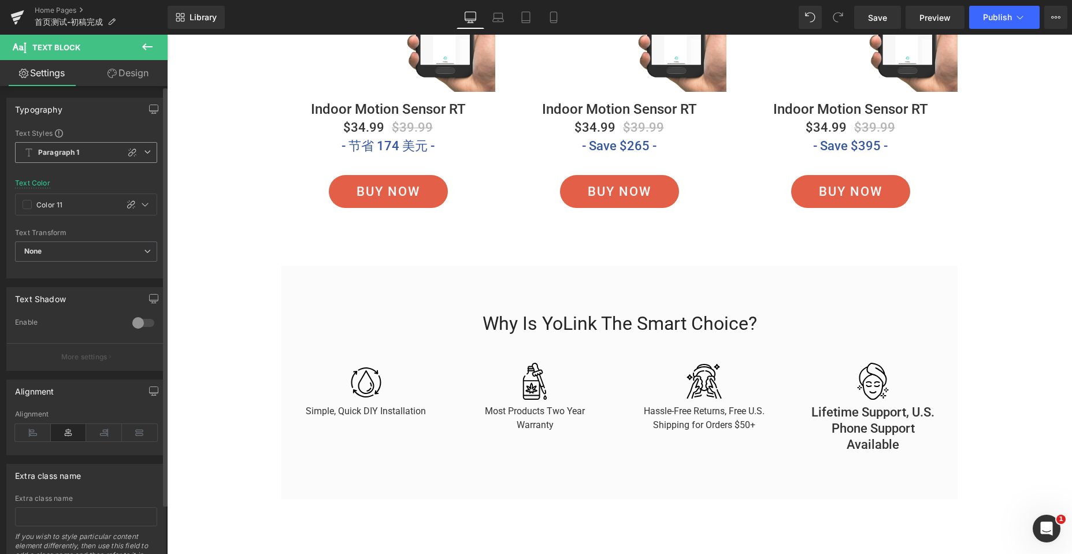
drag, startPoint x: 142, startPoint y: 150, endPoint x: 128, endPoint y: 172, distance: 25.7
click at [144, 150] on icon at bounding box center [147, 151] width 7 height 7
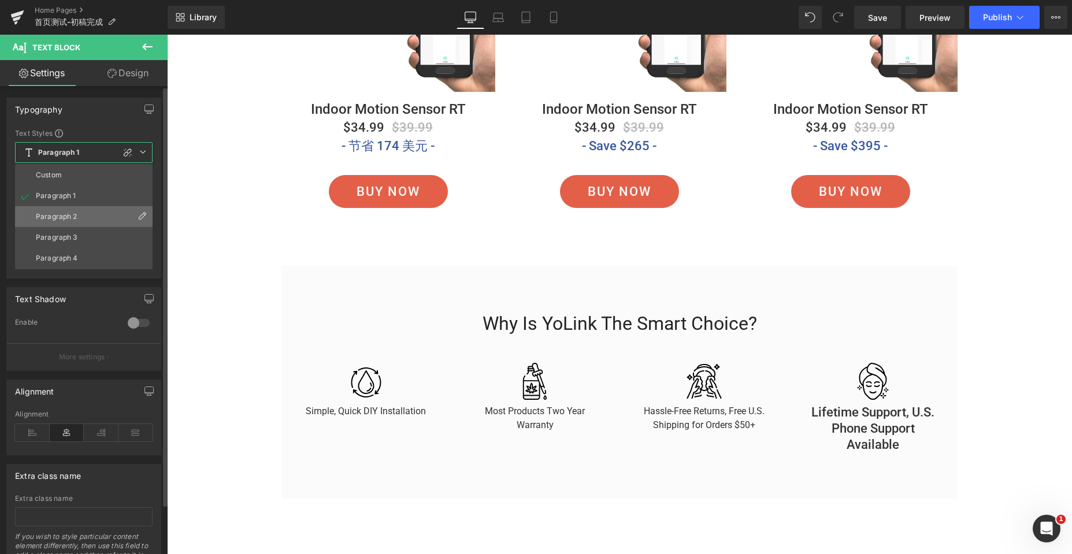
drag, startPoint x: 92, startPoint y: 214, endPoint x: 13, endPoint y: 235, distance: 82.4
click at [92, 214] on li "Paragraph 2" at bounding box center [84, 216] width 138 height 21
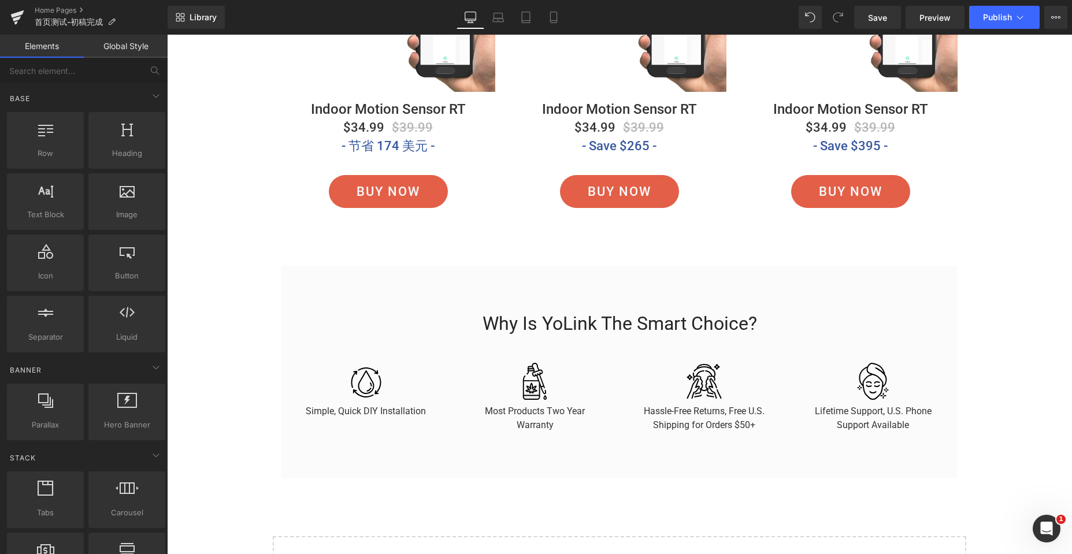
click at [554, 16] on icon at bounding box center [554, 18] width 12 height 12
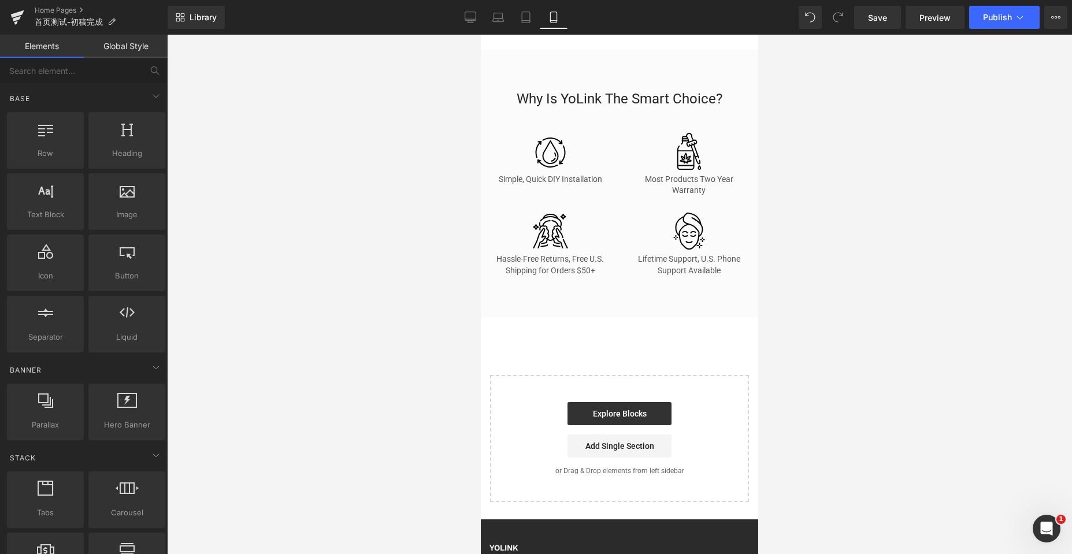
scroll to position [4925, 0]
click at [465, 17] on icon at bounding box center [471, 18] width 12 height 12
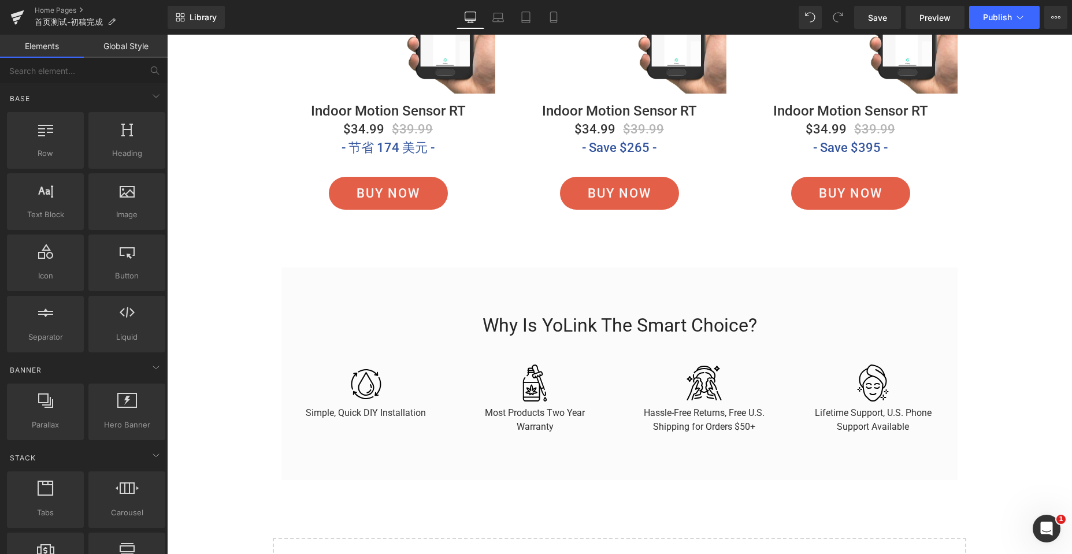
scroll to position [3433, 0]
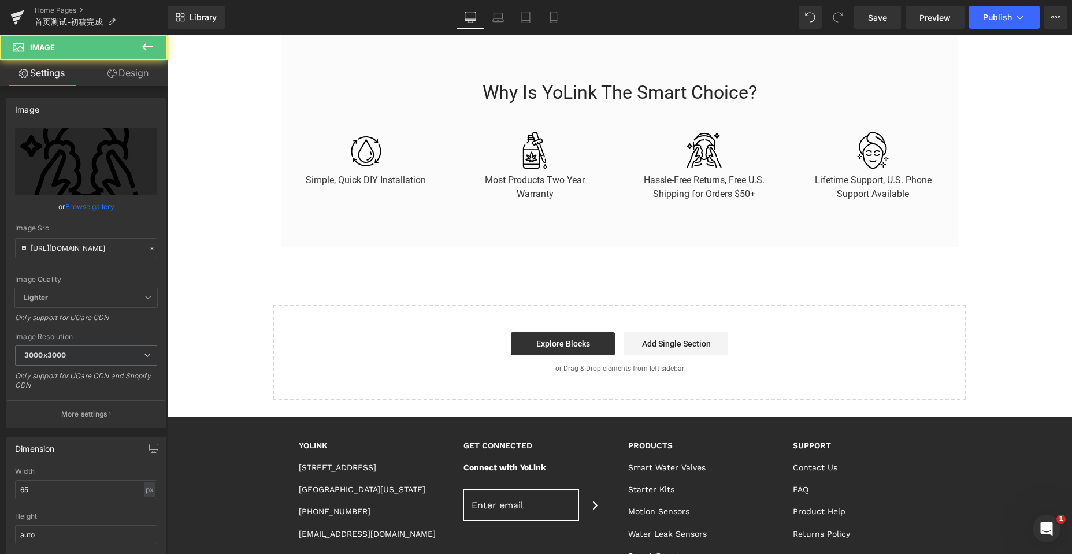
click at [701, 136] on img at bounding box center [704, 150] width 38 height 37
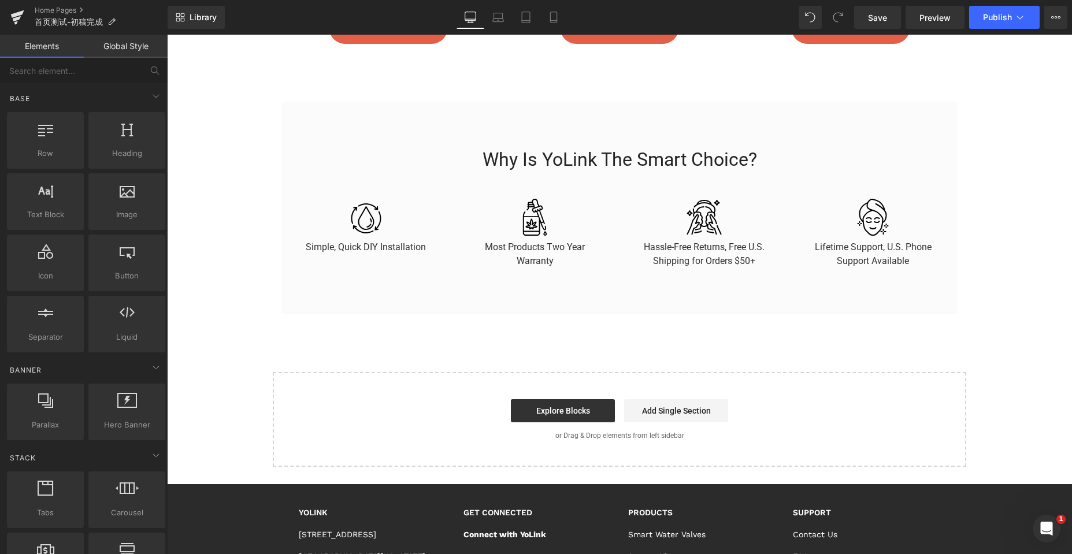
scroll to position [3260, 0]
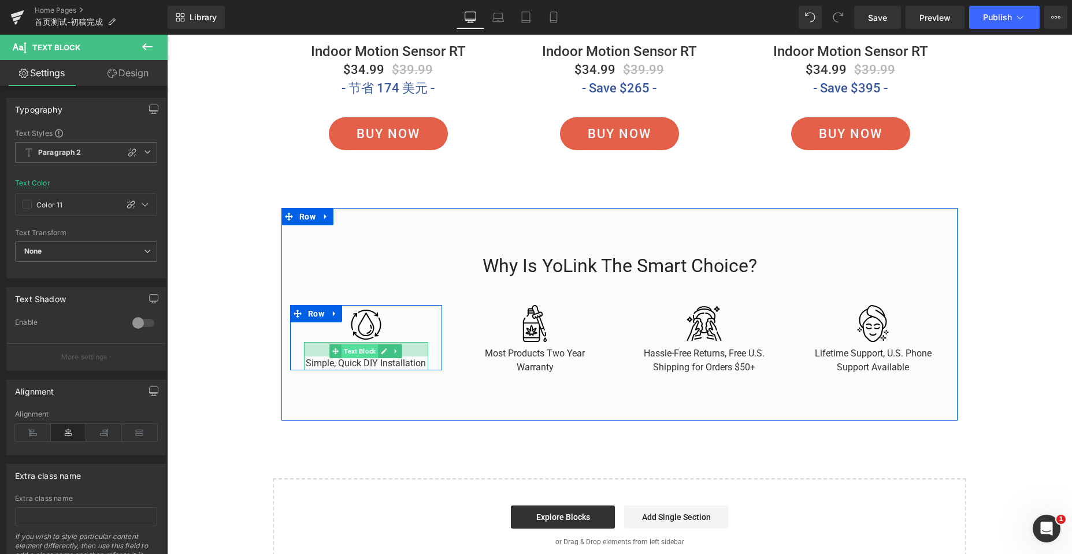
drag, startPoint x: 363, startPoint y: 342, endPoint x: 363, endPoint y: 352, distance: 9.8
click at [363, 352] on div "Simple, Quick DIY Installation Text Block" at bounding box center [366, 356] width 124 height 28
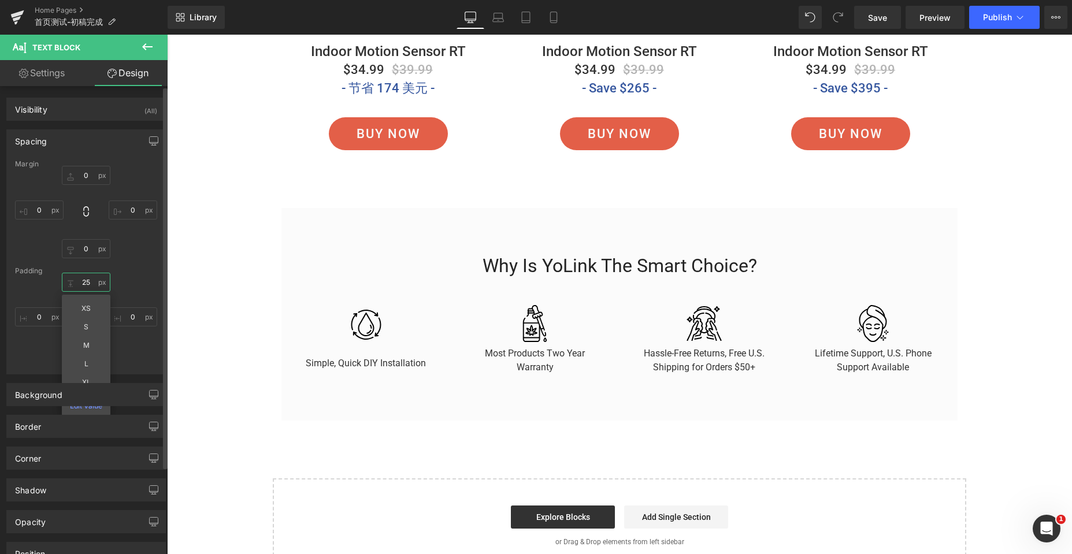
click at [87, 283] on input "25" at bounding box center [86, 282] width 49 height 19
drag, startPoint x: 88, startPoint y: 281, endPoint x: 81, endPoint y: 280, distance: 7.0
click at [81, 280] on input "25" at bounding box center [86, 282] width 49 height 19
type input "30"
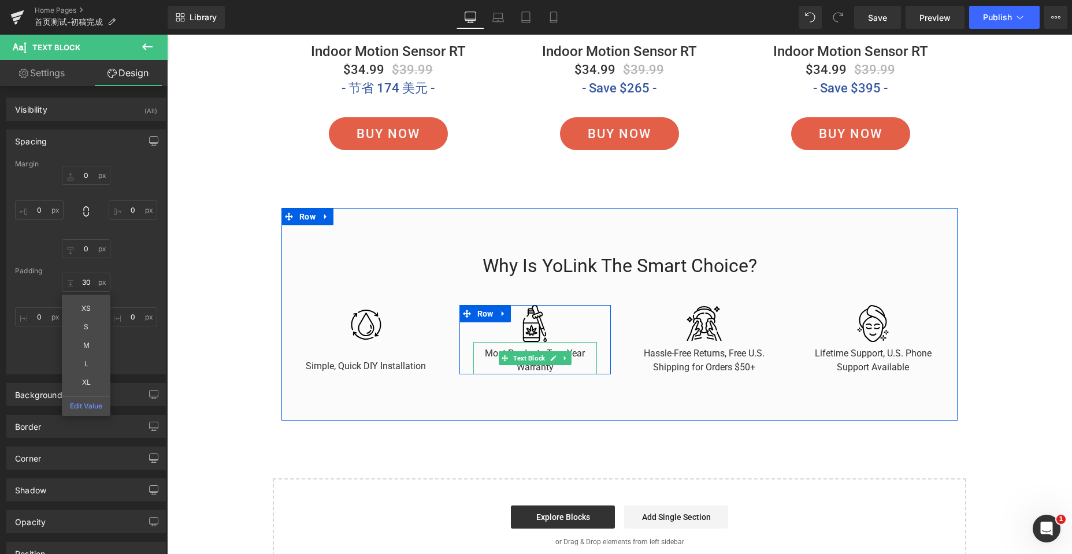
click at [576, 355] on p "Most Products Two Year Warranty" at bounding box center [535, 361] width 124 height 28
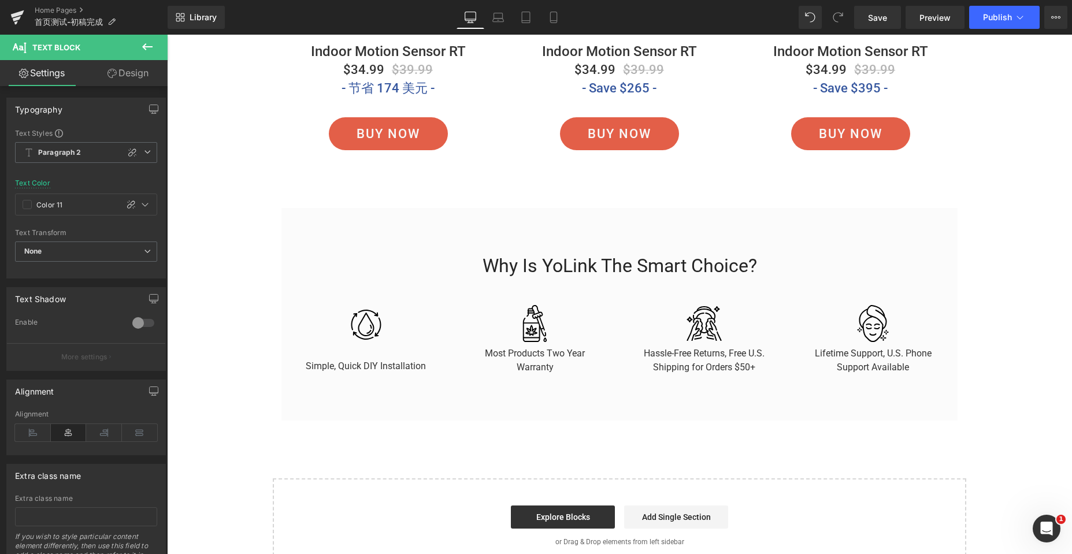
click at [134, 68] on link "Design" at bounding box center [128, 73] width 84 height 26
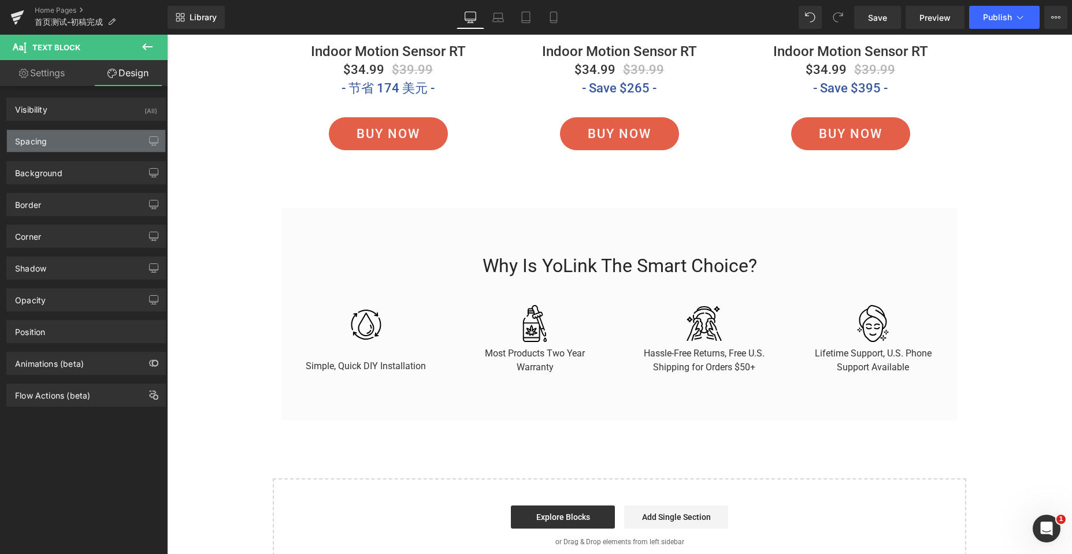
click at [76, 147] on div "Spacing" at bounding box center [86, 141] width 158 height 22
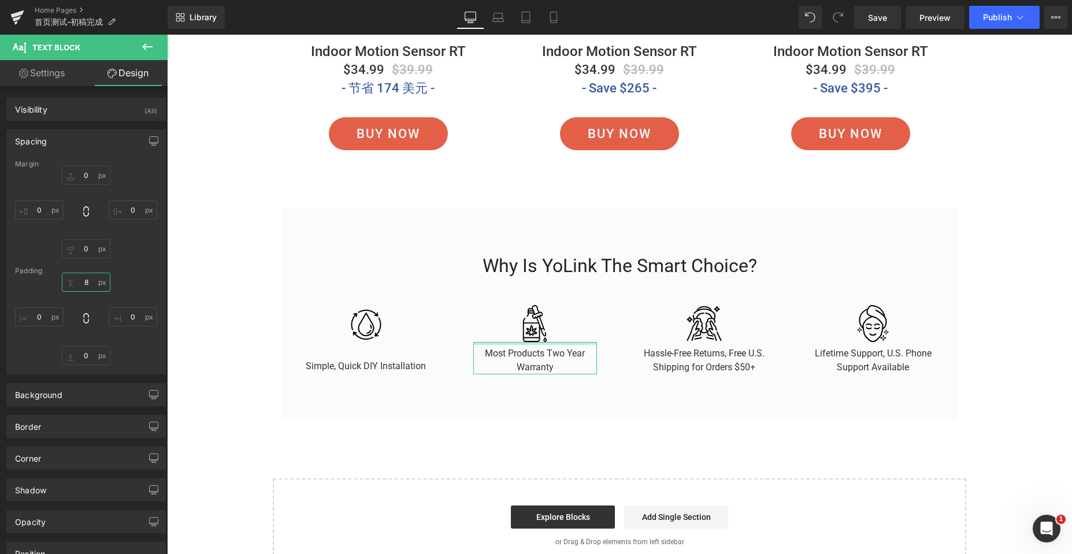
click at [87, 283] on input "8" at bounding box center [86, 282] width 49 height 19
click at [88, 278] on input "8" at bounding box center [86, 282] width 49 height 19
type input "30"
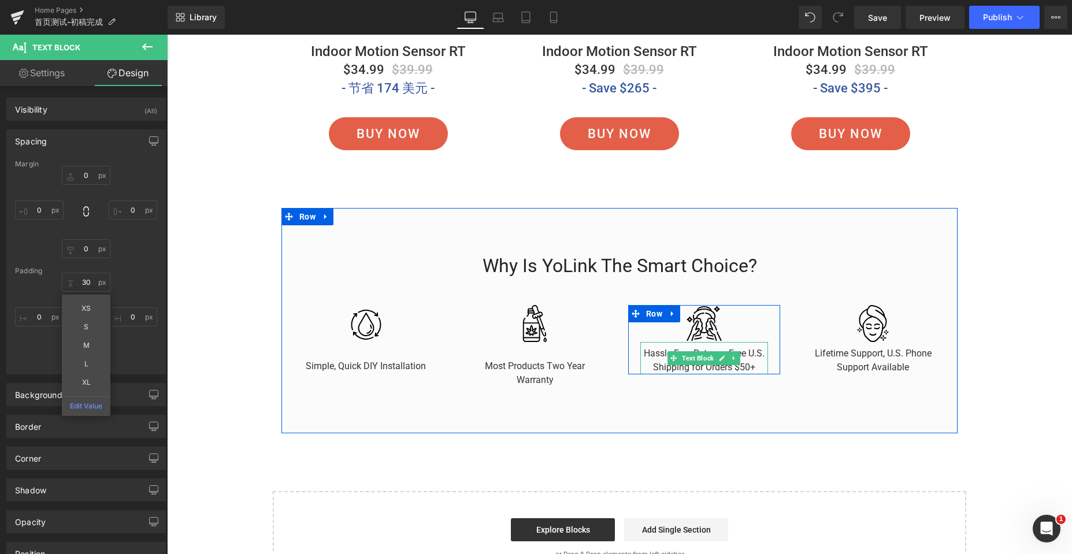
click at [649, 351] on p "Hassle-Free Returns, Free U.S. Shipping for Orders $50+" at bounding box center [704, 361] width 128 height 28
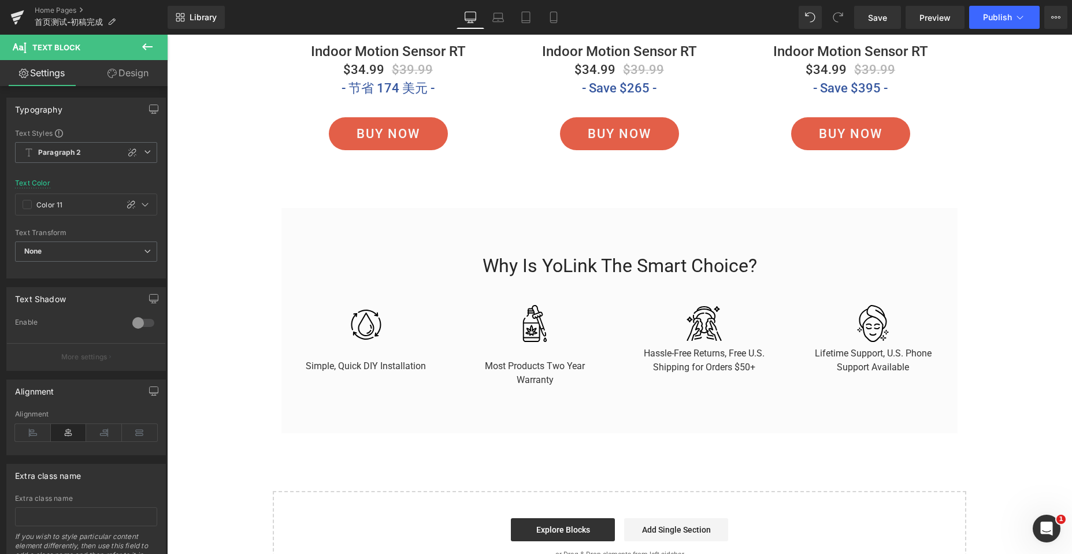
click at [134, 73] on link "Design" at bounding box center [128, 73] width 84 height 26
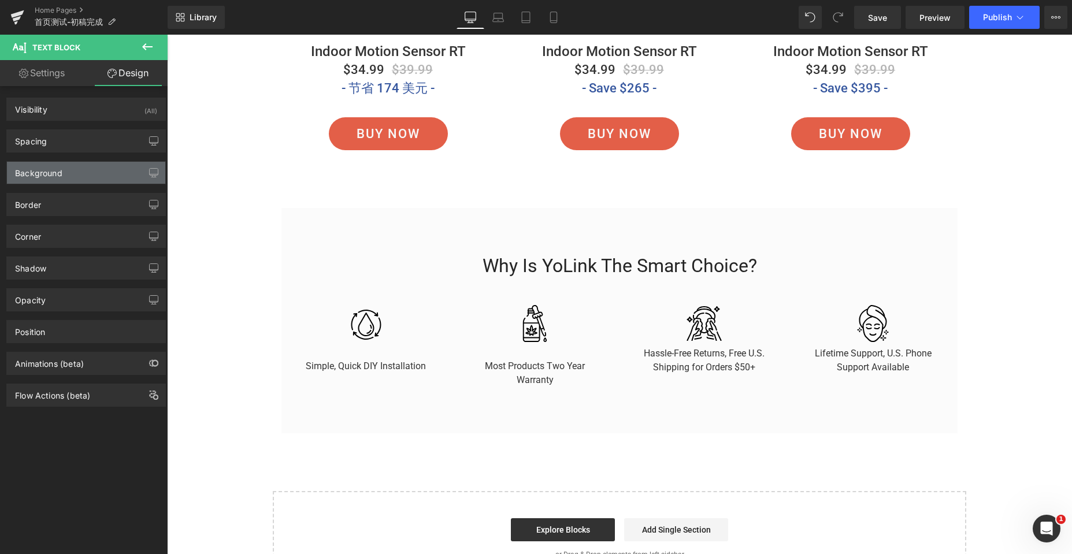
click at [90, 170] on div "Background" at bounding box center [86, 173] width 158 height 22
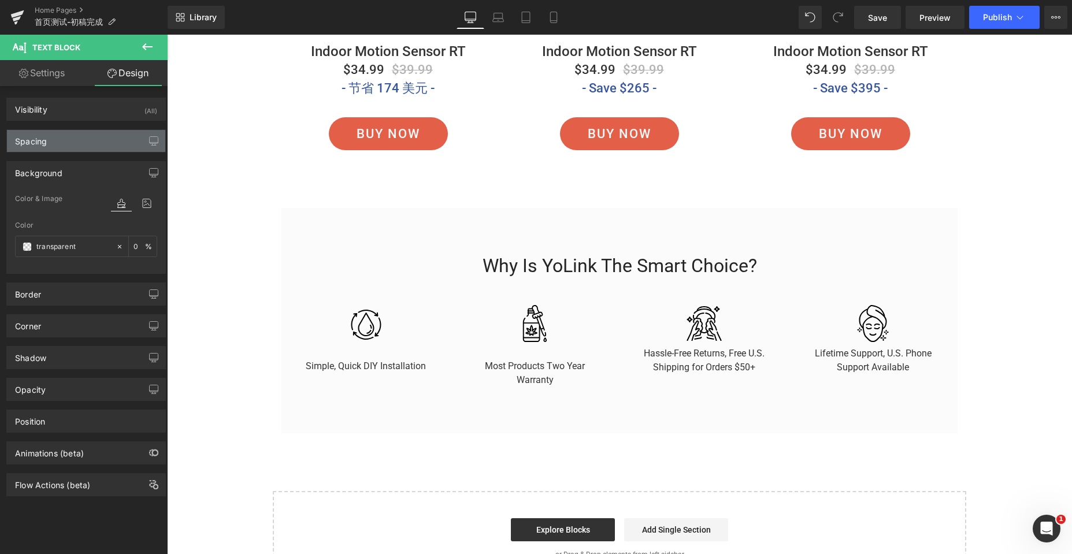
click at [87, 150] on div "Spacing" at bounding box center [86, 141] width 158 height 22
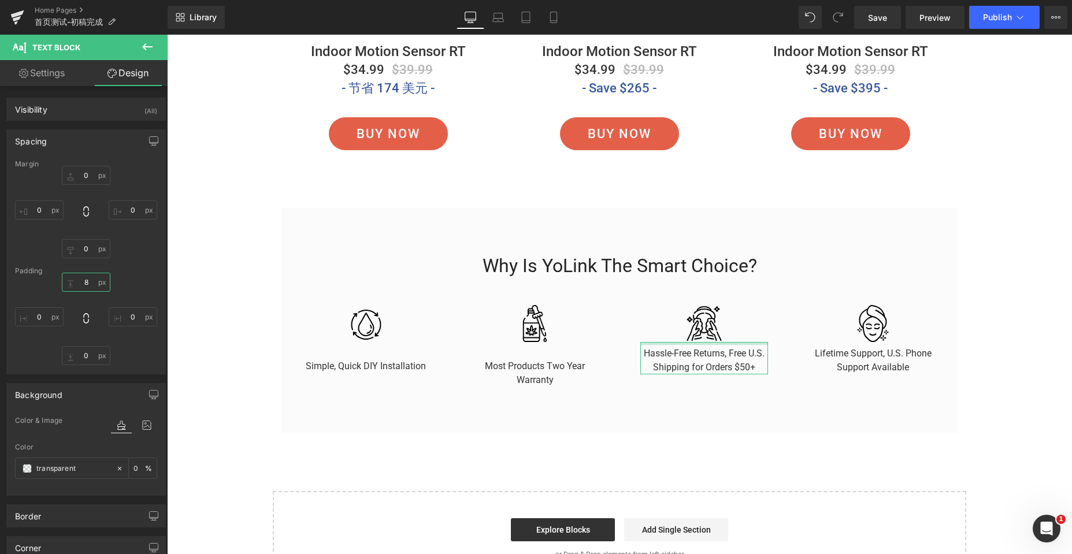
click at [83, 283] on input "8" at bounding box center [86, 282] width 49 height 19
type input "30"
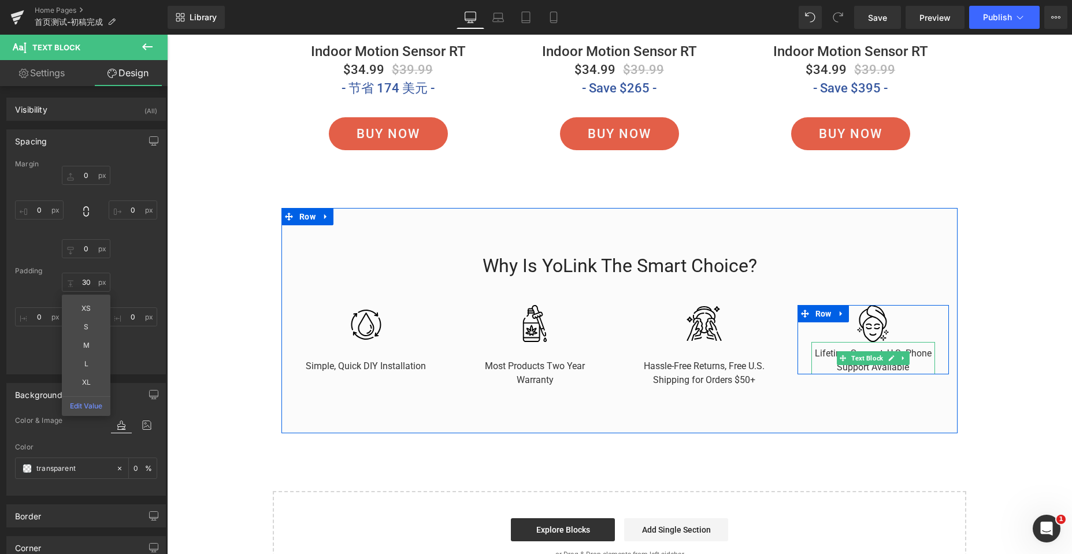
click at [816, 351] on p "Lifetime Support, U.S. Phone Support Available" at bounding box center [873, 361] width 124 height 28
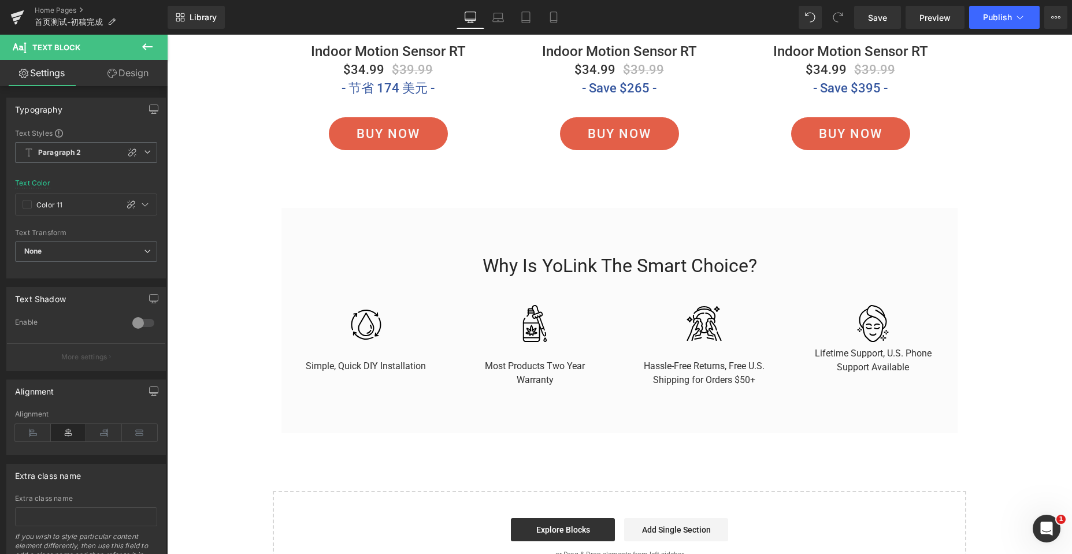
click at [137, 65] on link "Design" at bounding box center [128, 73] width 84 height 26
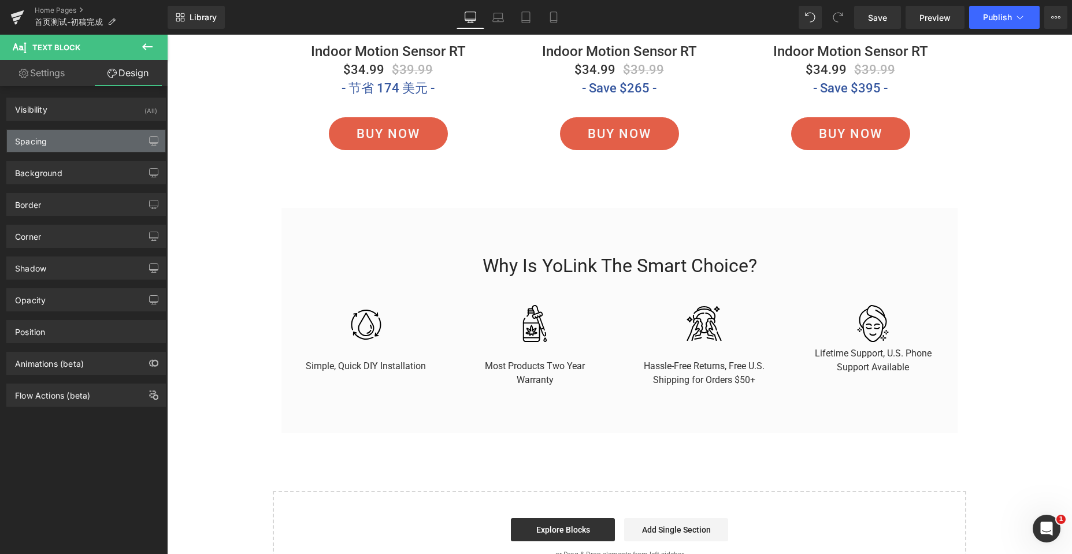
click at [75, 144] on div "Spacing" at bounding box center [86, 141] width 158 height 22
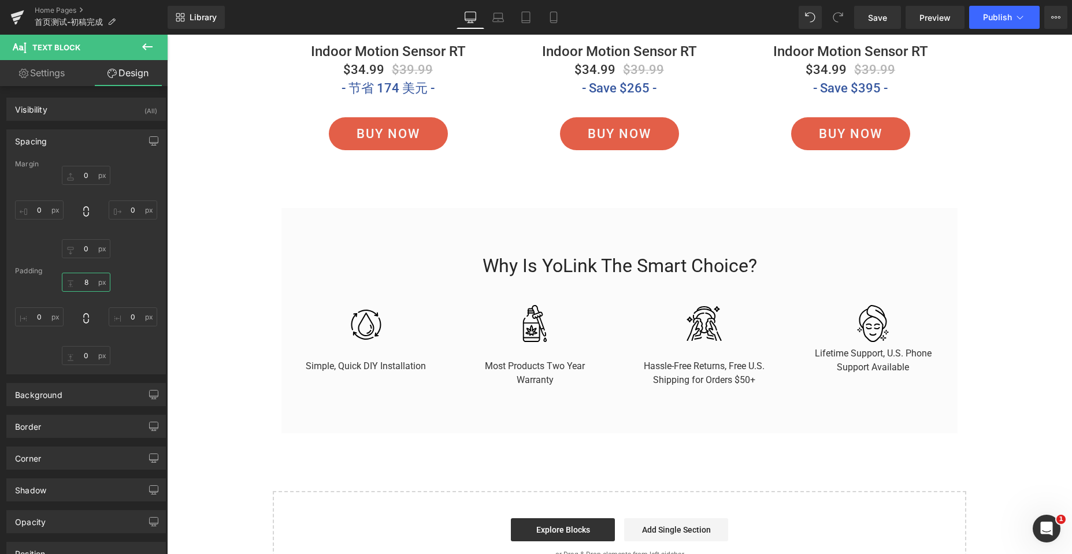
click at [87, 285] on input "8" at bounding box center [86, 282] width 49 height 19
type input "30"
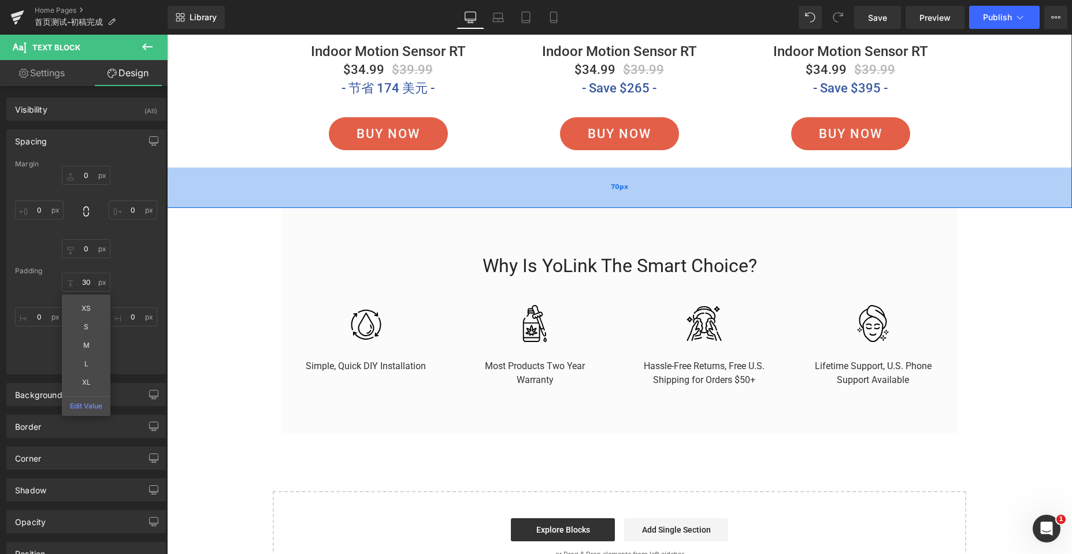
click at [210, 170] on div "70px" at bounding box center [619, 188] width 905 height 40
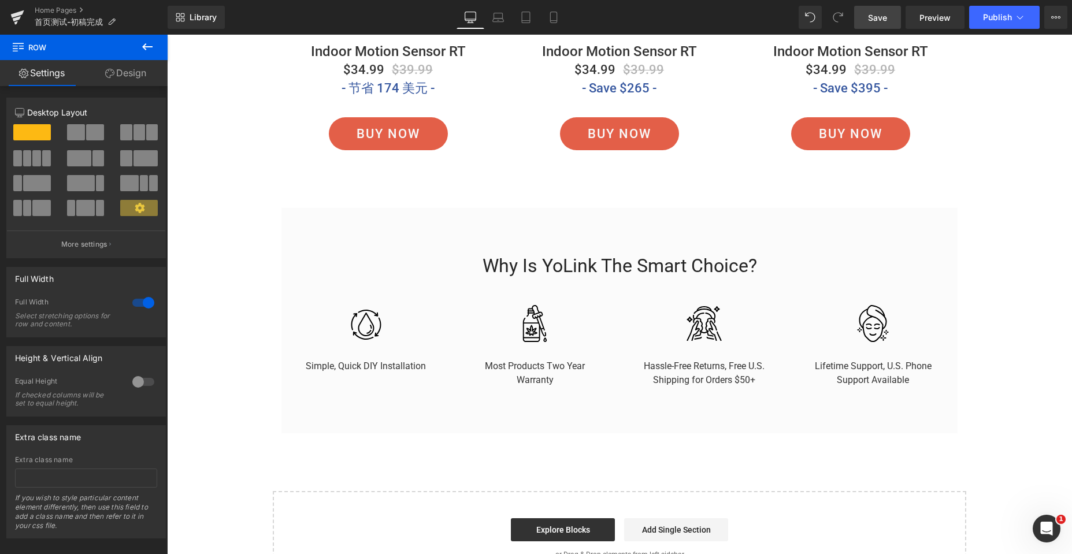
click at [877, 18] on span "Save" at bounding box center [877, 18] width 19 height 12
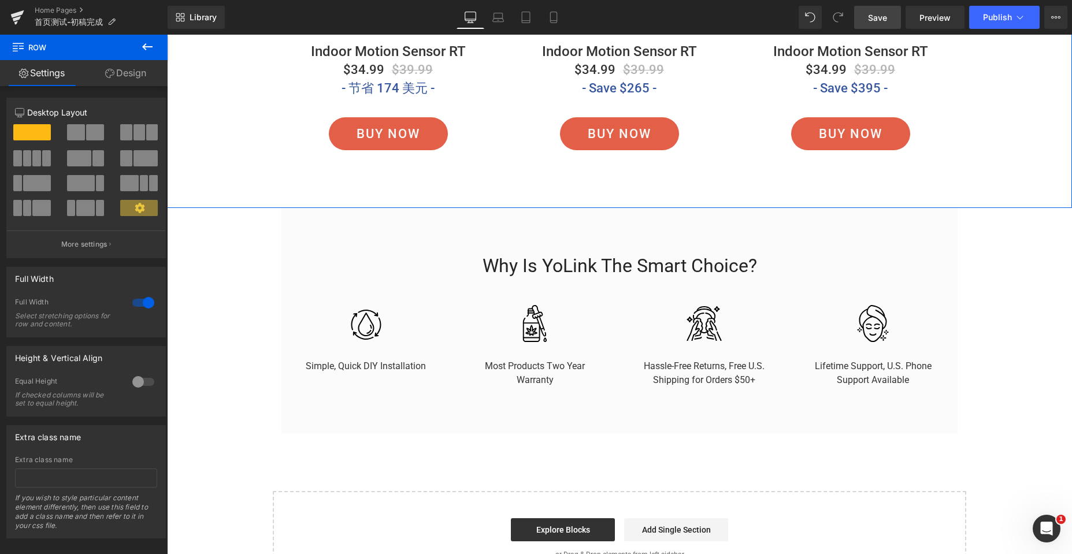
click at [128, 75] on link "Design" at bounding box center [126, 73] width 84 height 26
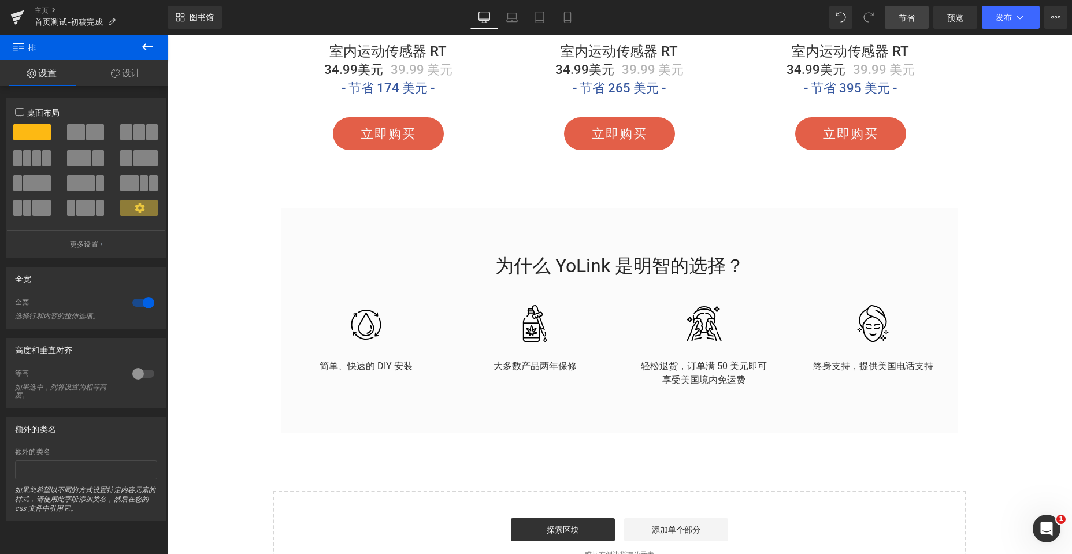
click at [148, 46] on icon at bounding box center [147, 47] width 14 height 14
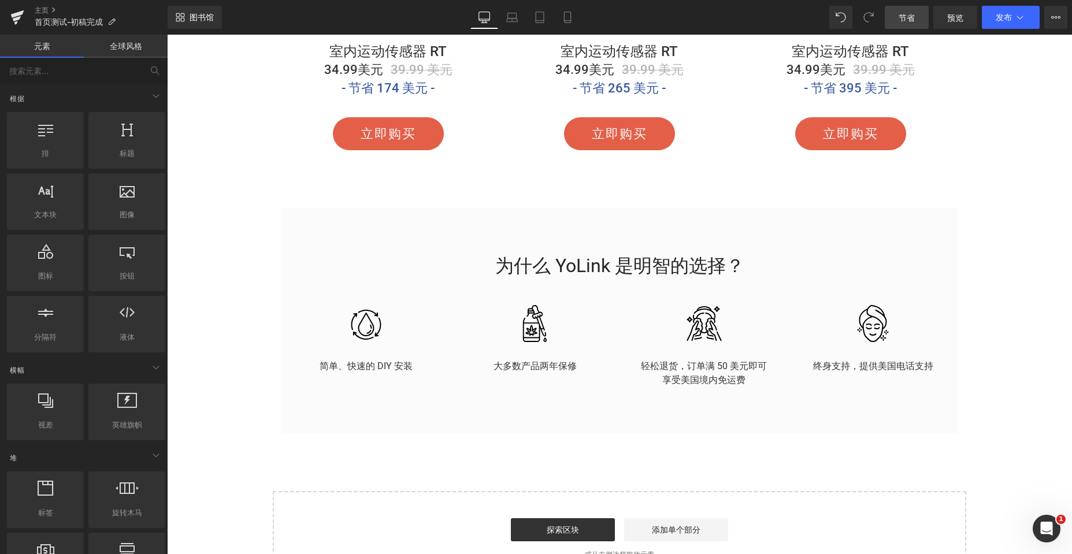
click at [130, 49] on font "全球风格" at bounding box center [126, 46] width 32 height 10
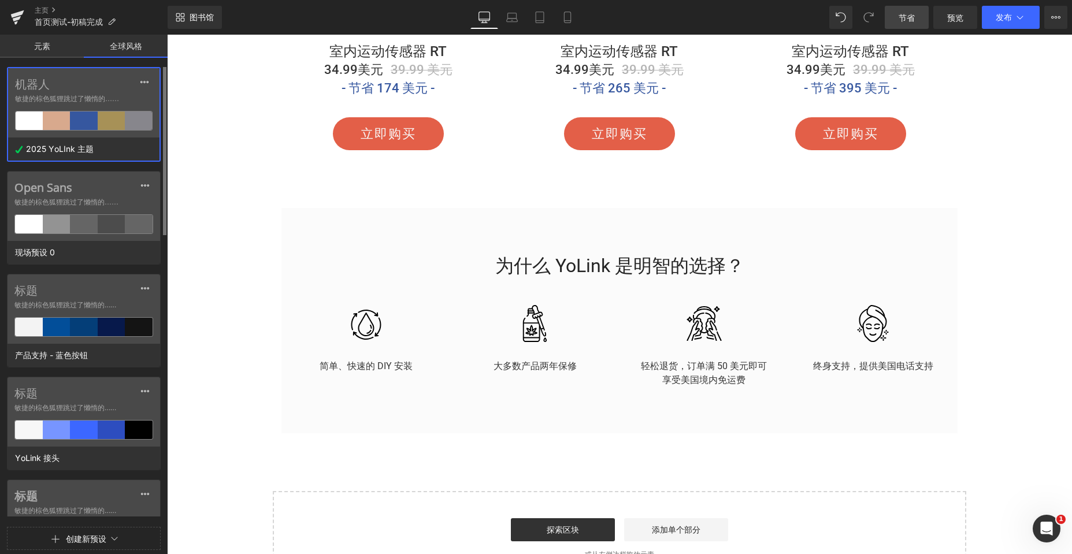
click at [68, 81] on label "机器人" at bounding box center [84, 84] width 138 height 14
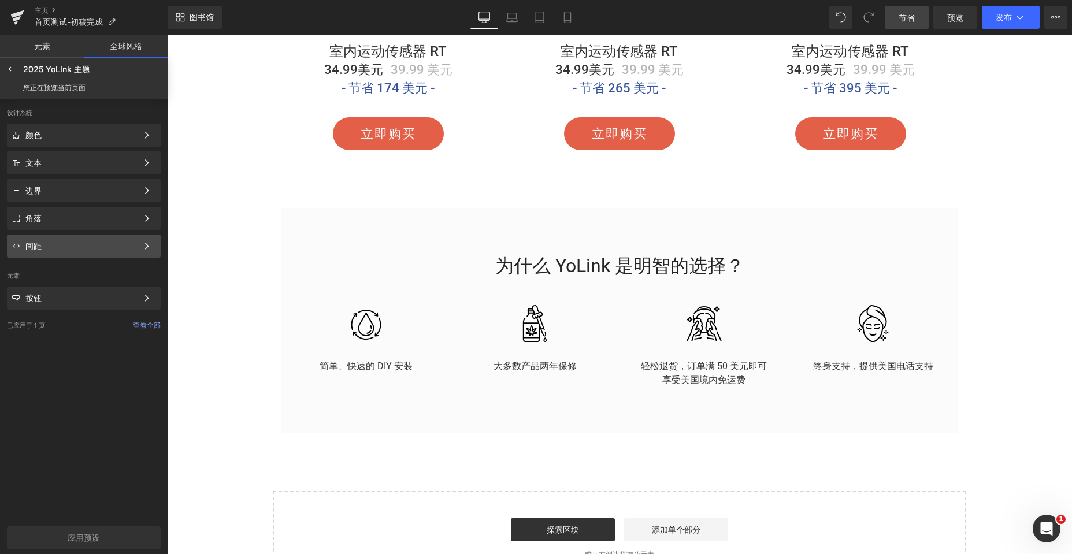
click at [45, 247] on div "间距" at bounding box center [81, 246] width 112 height 9
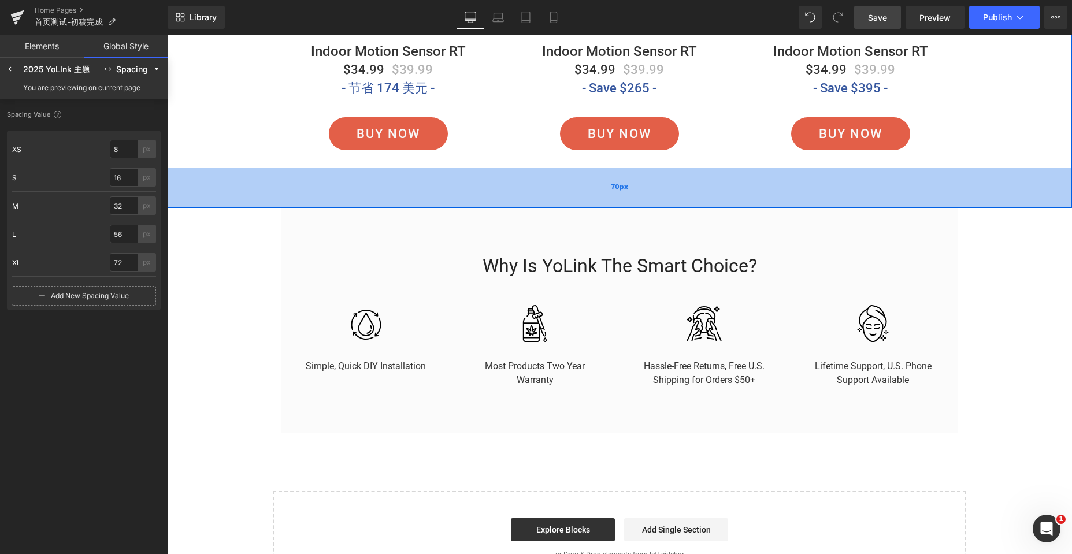
drag, startPoint x: 252, startPoint y: 184, endPoint x: 202, endPoint y: 183, distance: 49.7
click at [252, 184] on div "70px" at bounding box center [619, 188] width 905 height 40
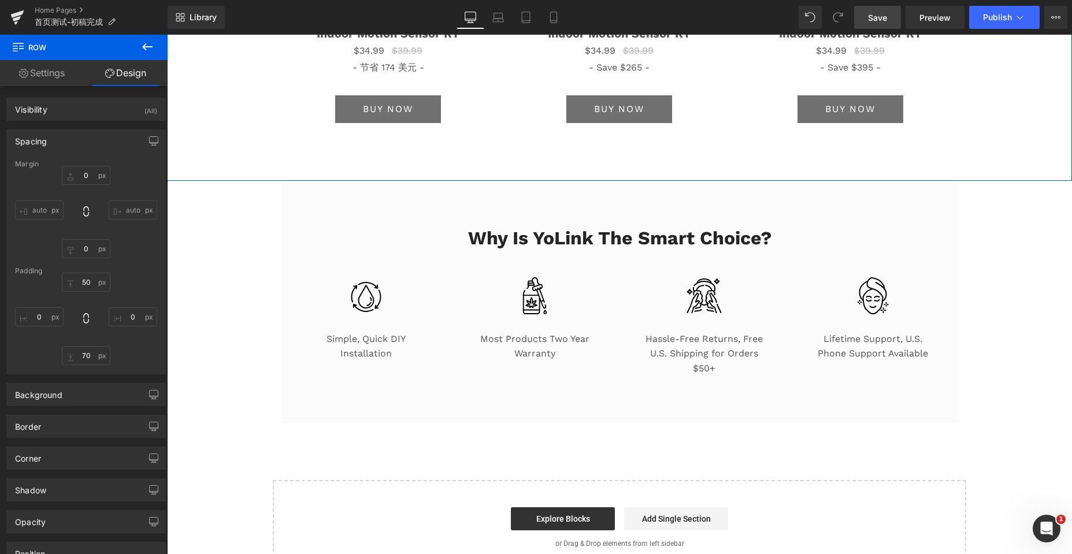
click at [43, 69] on link "Settings" at bounding box center [42, 73] width 84 height 26
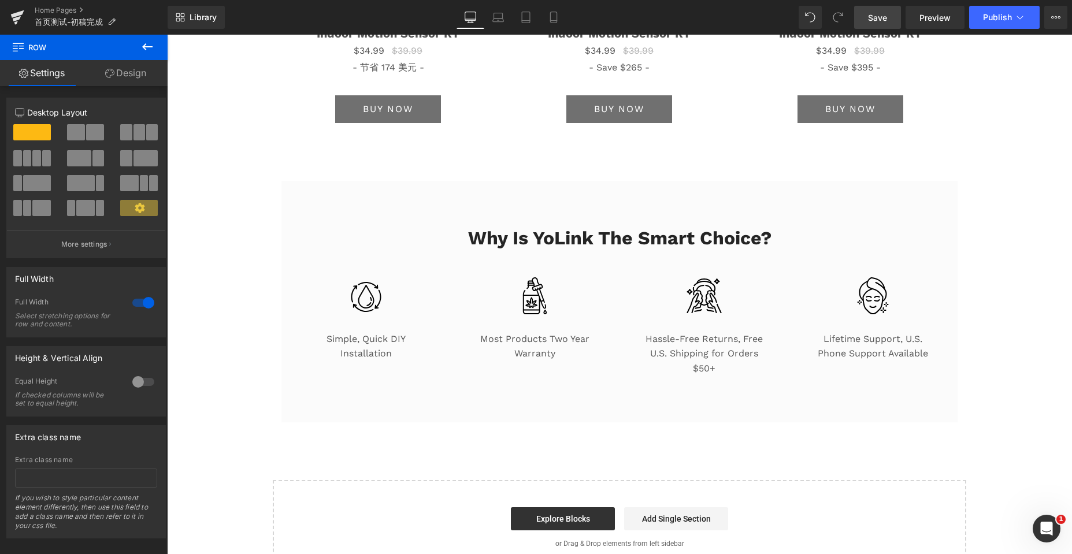
click at [140, 47] on button at bounding box center [147, 47] width 40 height 25
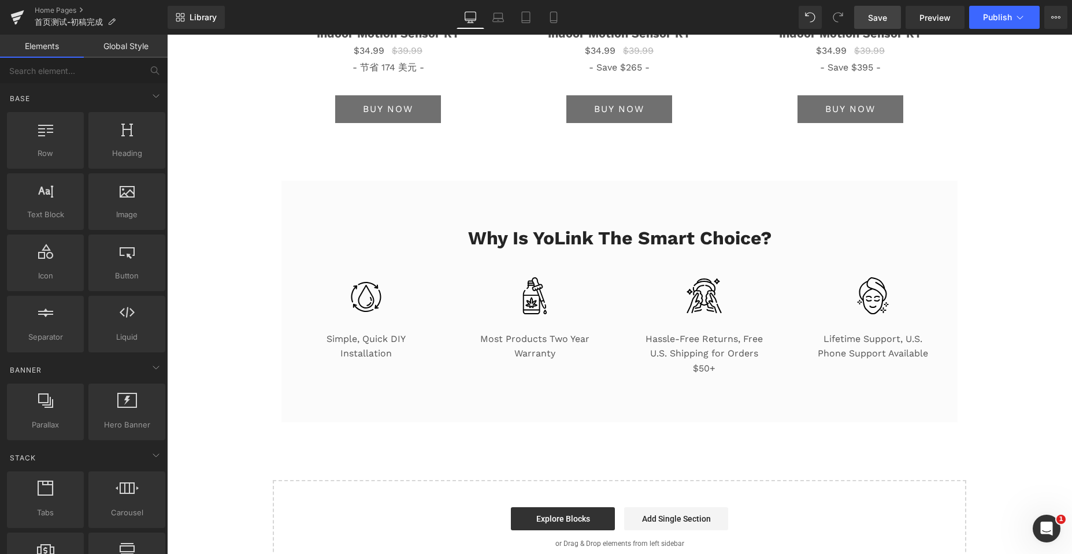
click at [127, 57] on link "Global Style" at bounding box center [126, 46] width 84 height 23
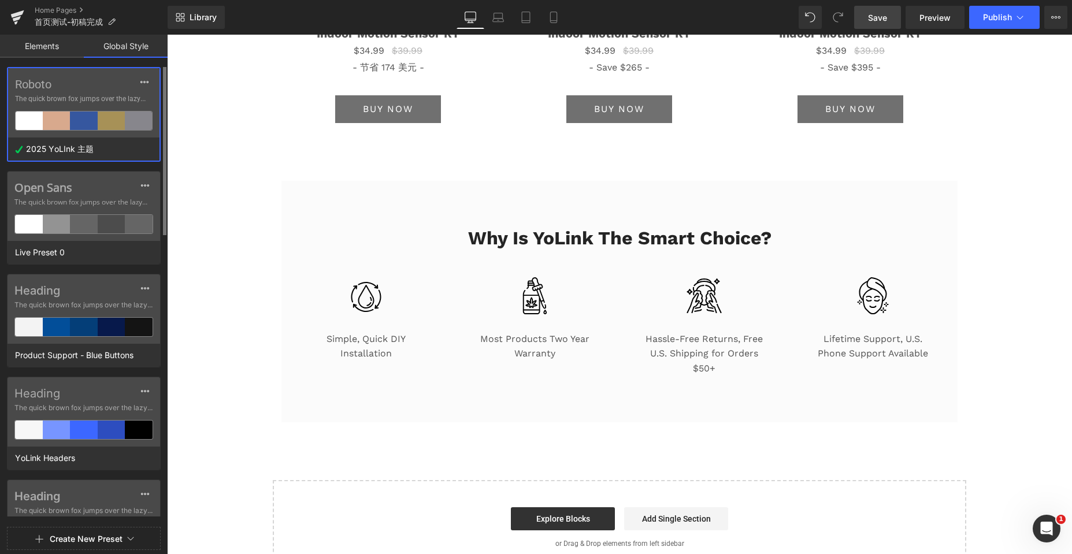
click at [112, 88] on label "Roboto" at bounding box center [84, 84] width 138 height 14
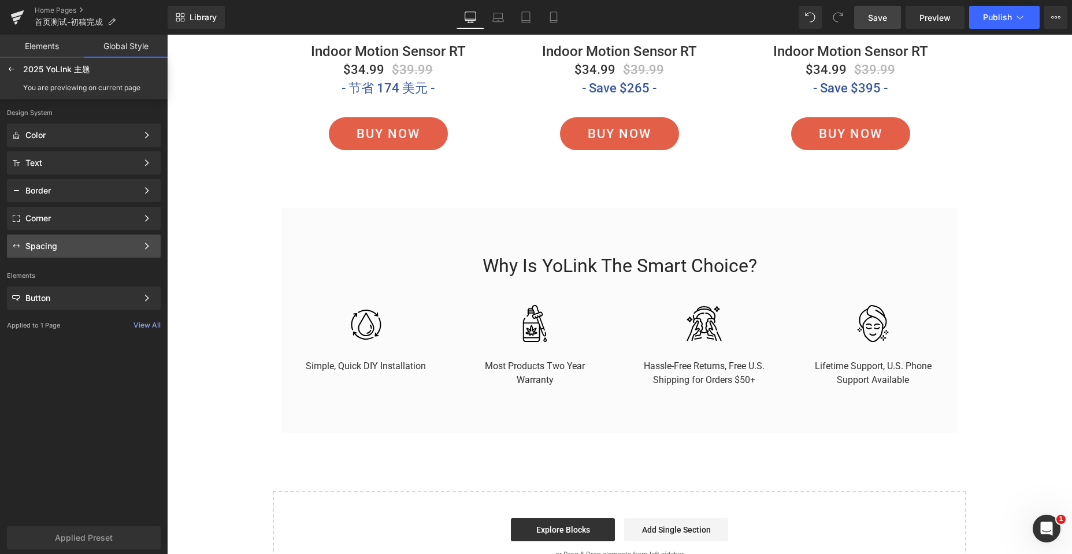
click at [55, 247] on div "Spacing" at bounding box center [81, 246] width 112 height 9
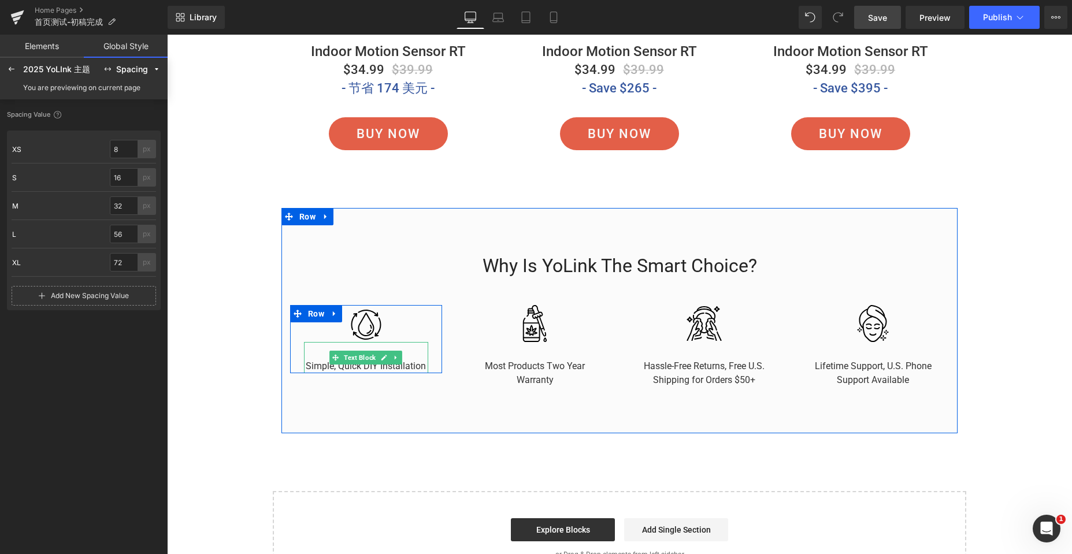
click at [311, 359] on div at bounding box center [366, 350] width 124 height 17
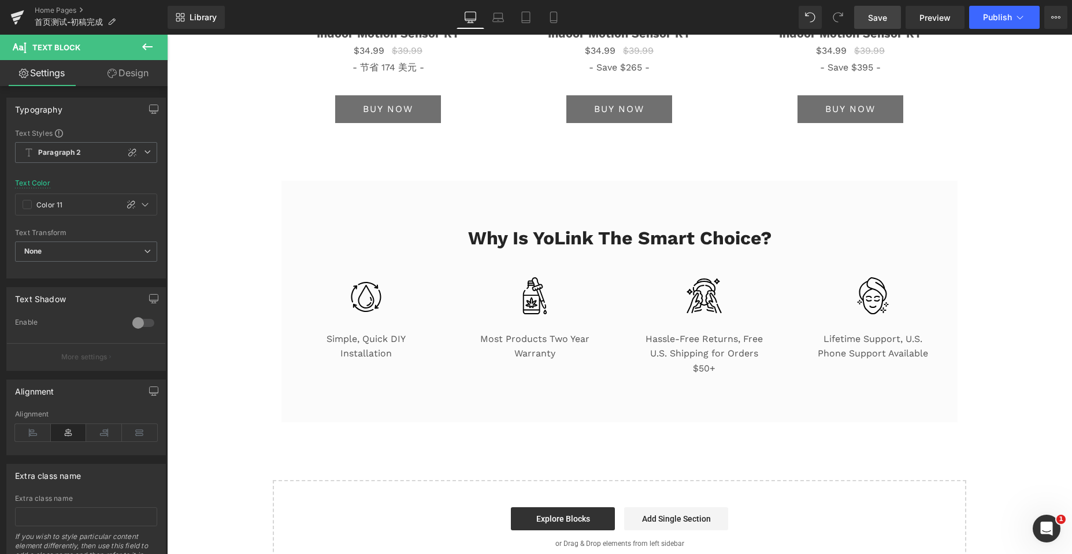
click at [132, 79] on link "Design" at bounding box center [128, 73] width 84 height 26
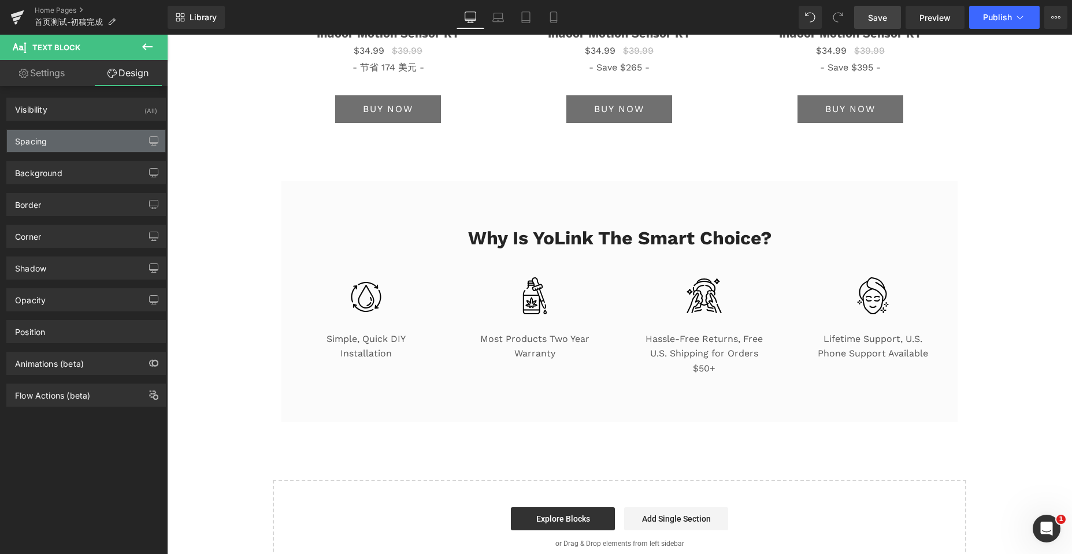
click at [86, 141] on div "Spacing" at bounding box center [86, 141] width 158 height 22
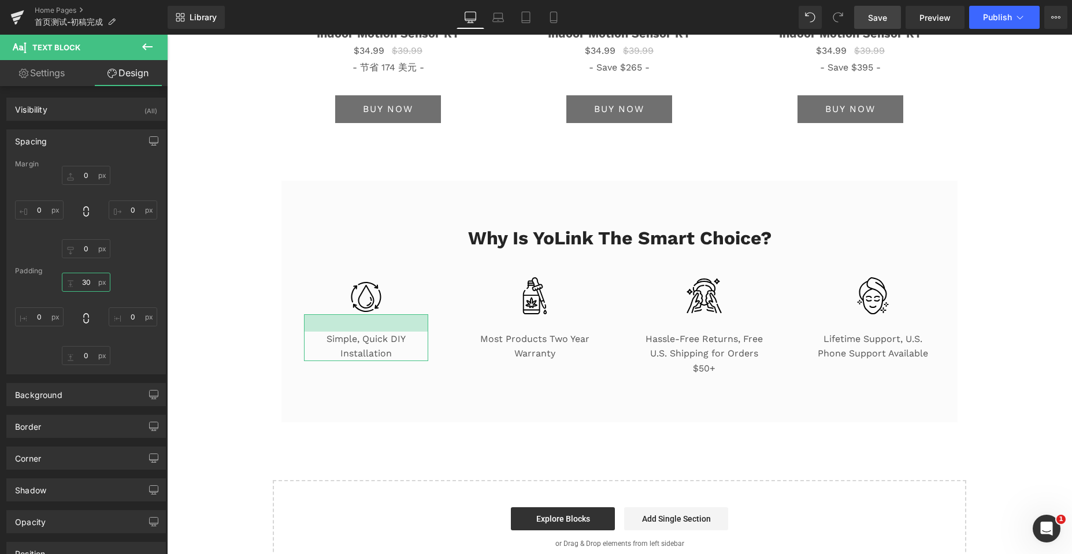
click at [87, 286] on input "30" at bounding box center [86, 282] width 49 height 19
click at [92, 288] on input "S" at bounding box center [86, 282] width 49 height 19
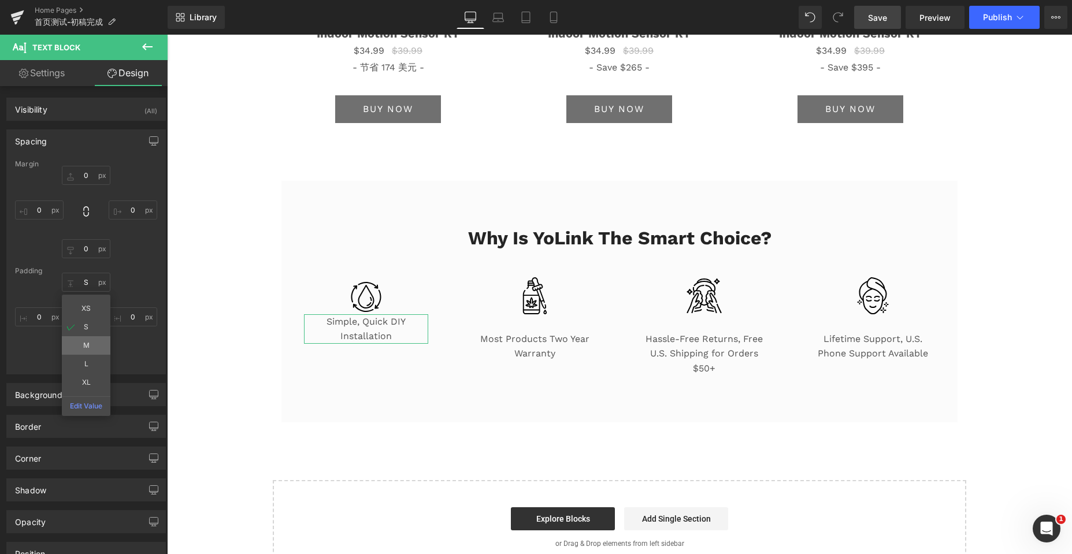
type input "M"
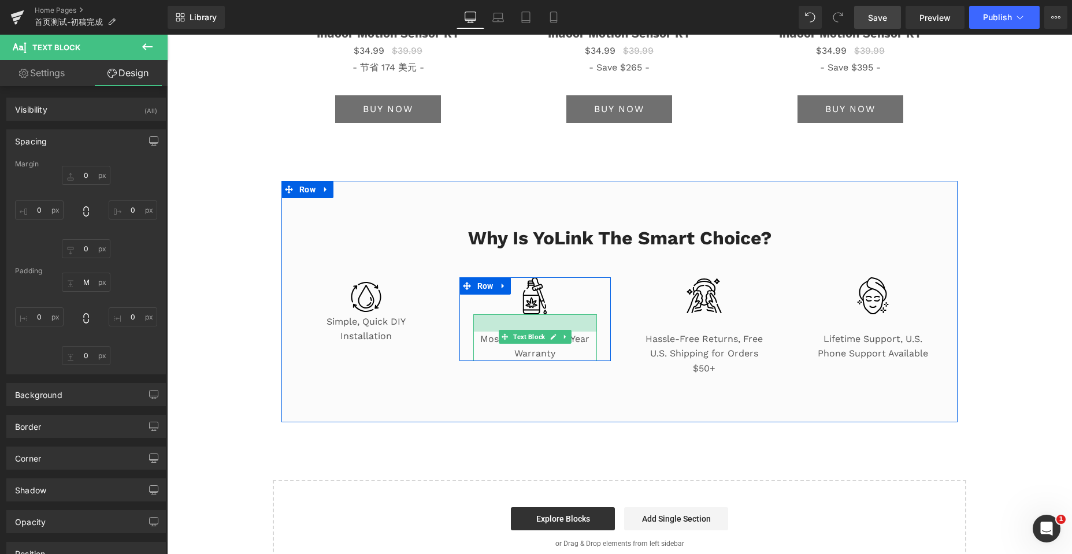
click at [503, 332] on div at bounding box center [535, 322] width 124 height 17
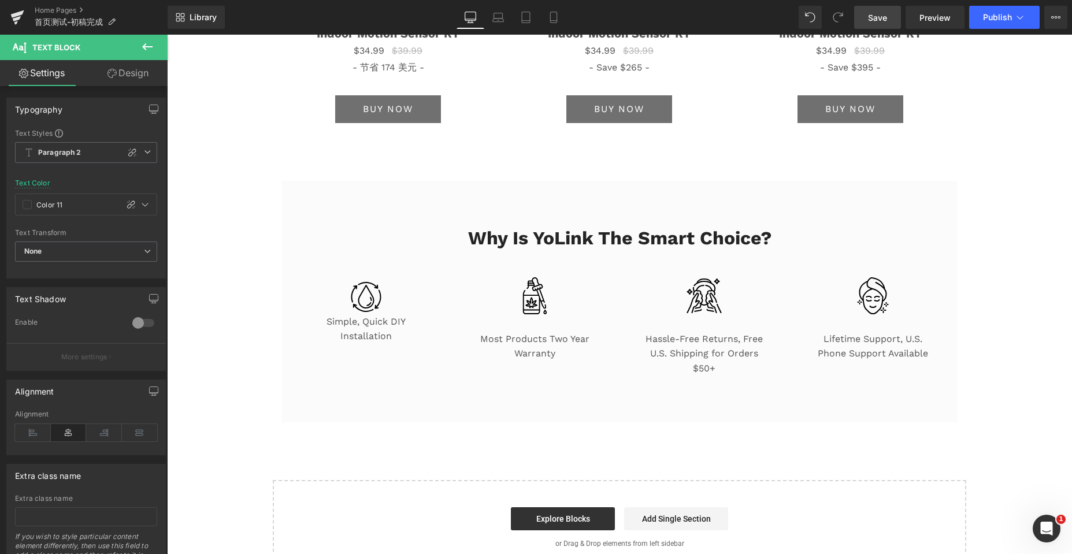
click at [124, 81] on link "Design" at bounding box center [128, 73] width 84 height 26
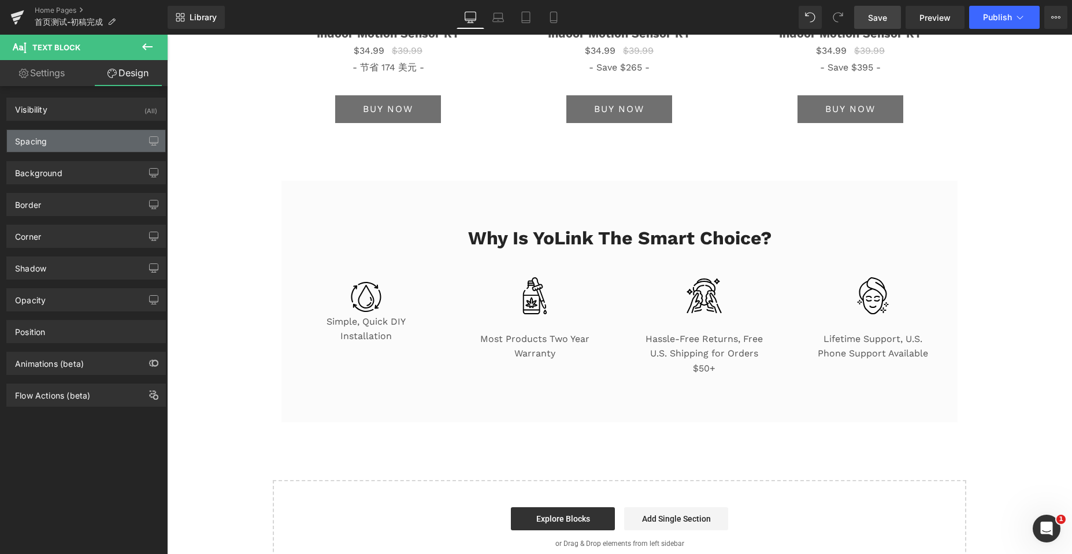
click at [109, 146] on div "Spacing" at bounding box center [86, 141] width 158 height 22
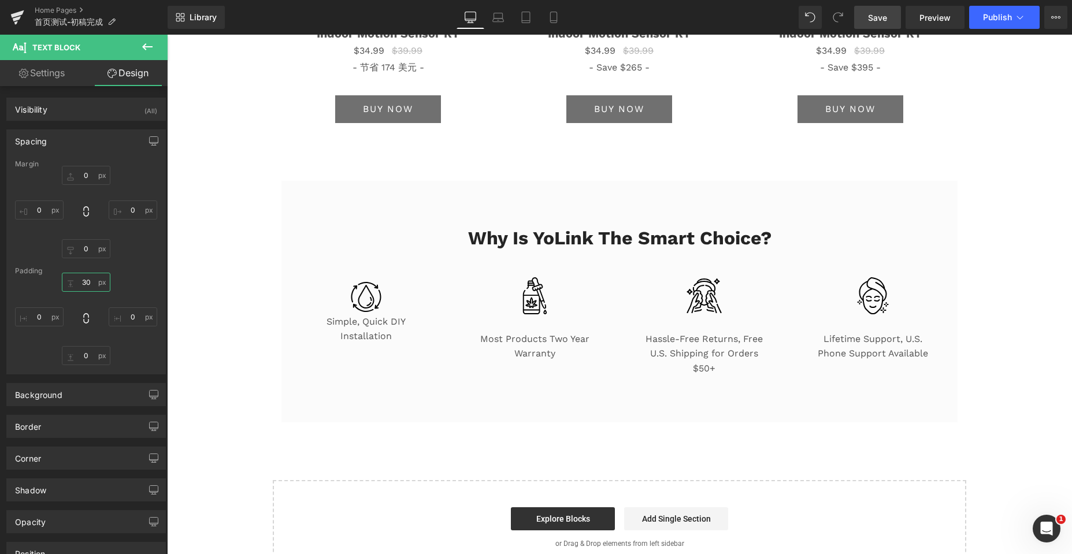
click at [91, 288] on input "30" at bounding box center [86, 282] width 49 height 19
type input "M"
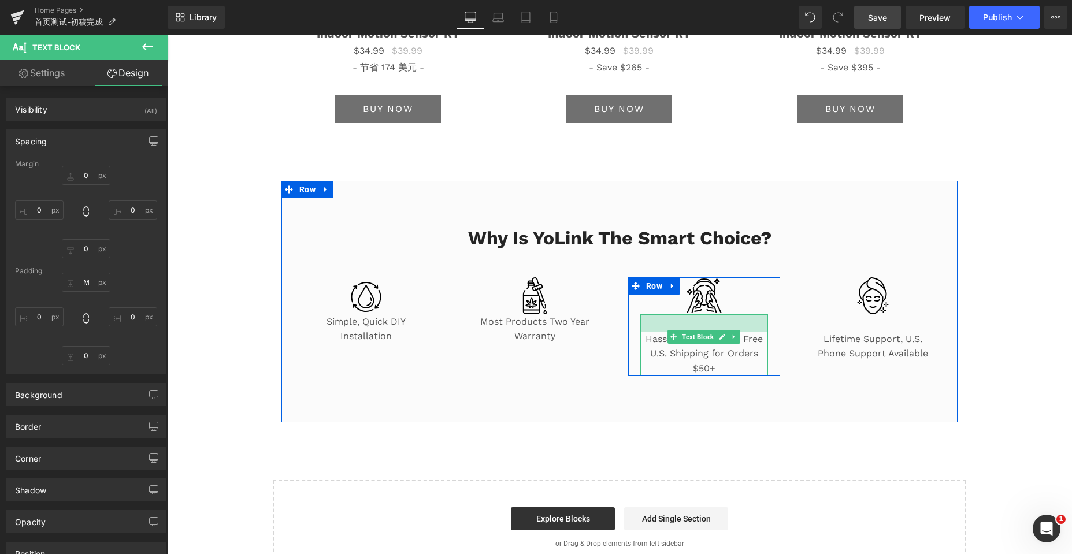
click at [659, 332] on div at bounding box center [704, 322] width 128 height 17
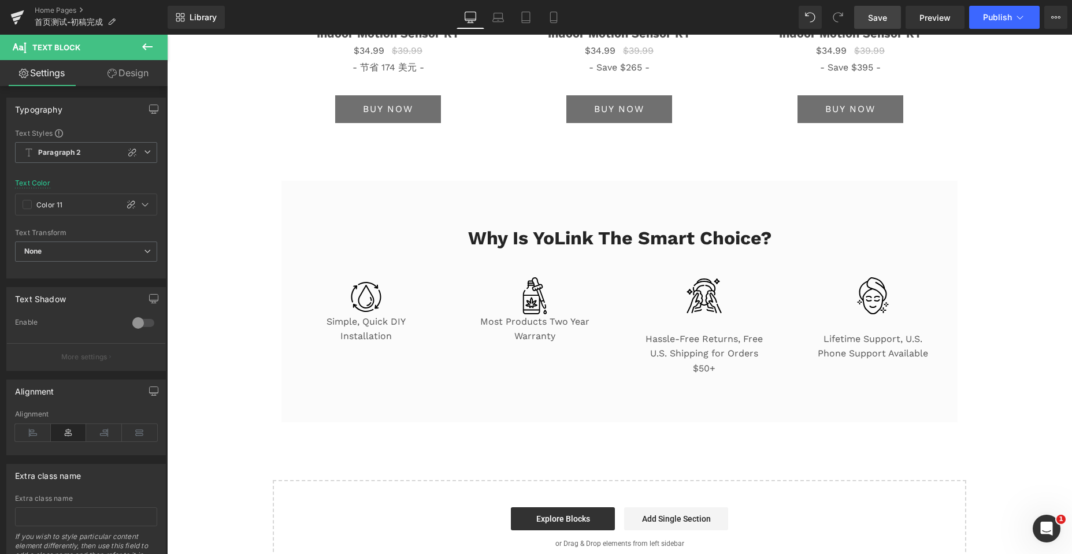
click at [131, 76] on link "Design" at bounding box center [128, 73] width 84 height 26
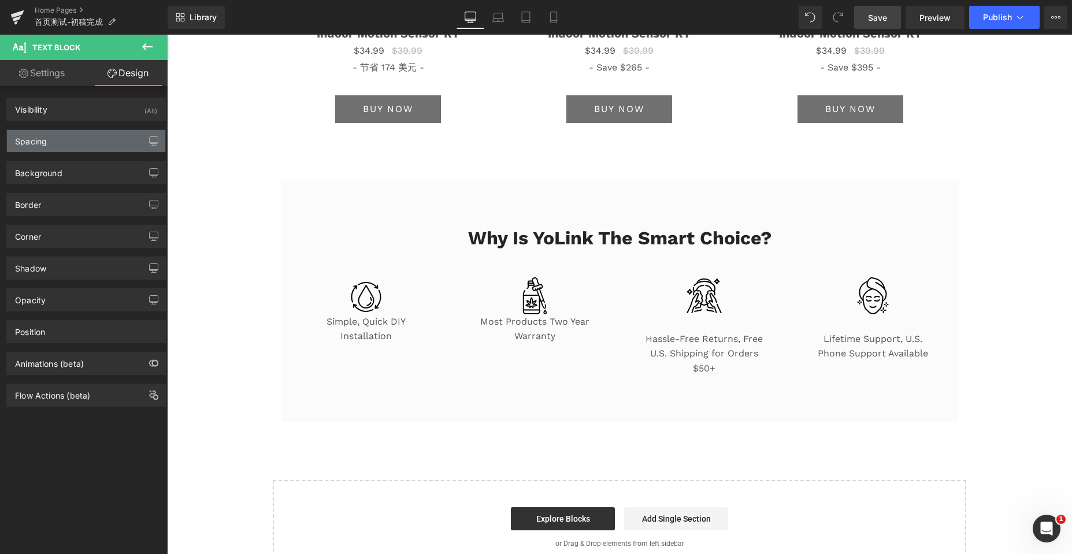
type input "0"
type input "30"
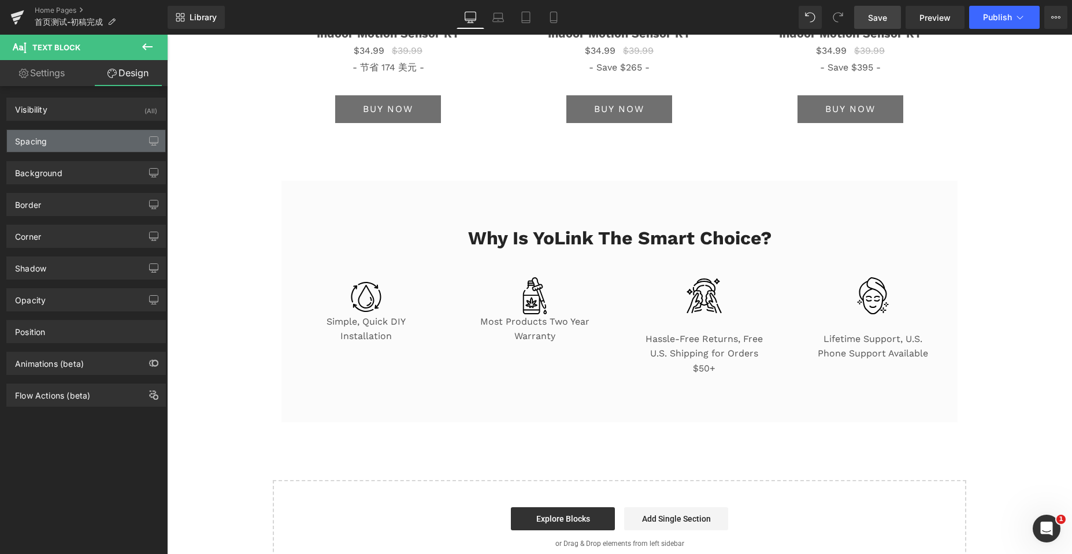
type input "0"
click at [92, 145] on div "Spacing" at bounding box center [86, 141] width 158 height 22
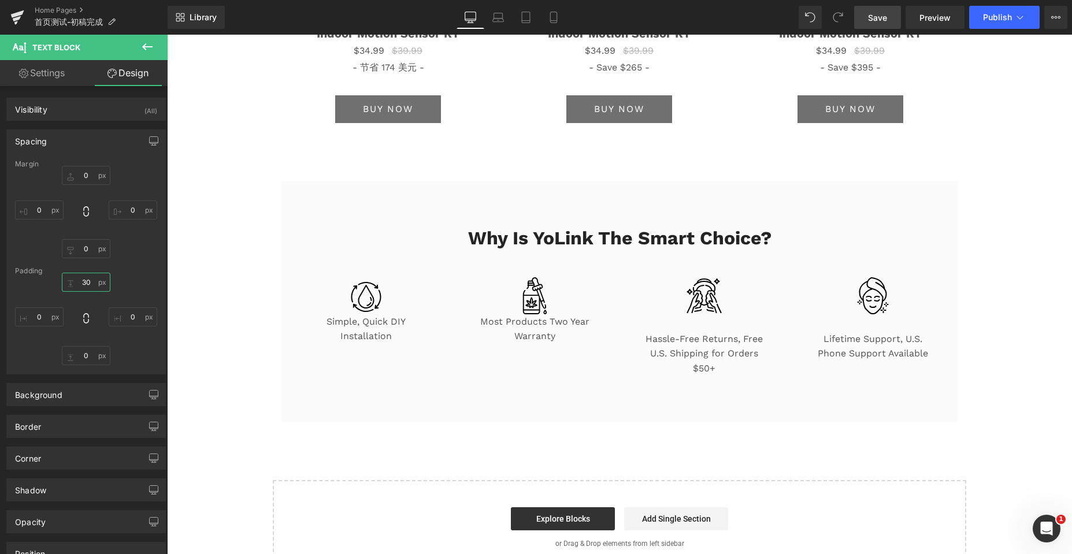
click at [88, 280] on input "30" at bounding box center [86, 282] width 49 height 19
type input "M"
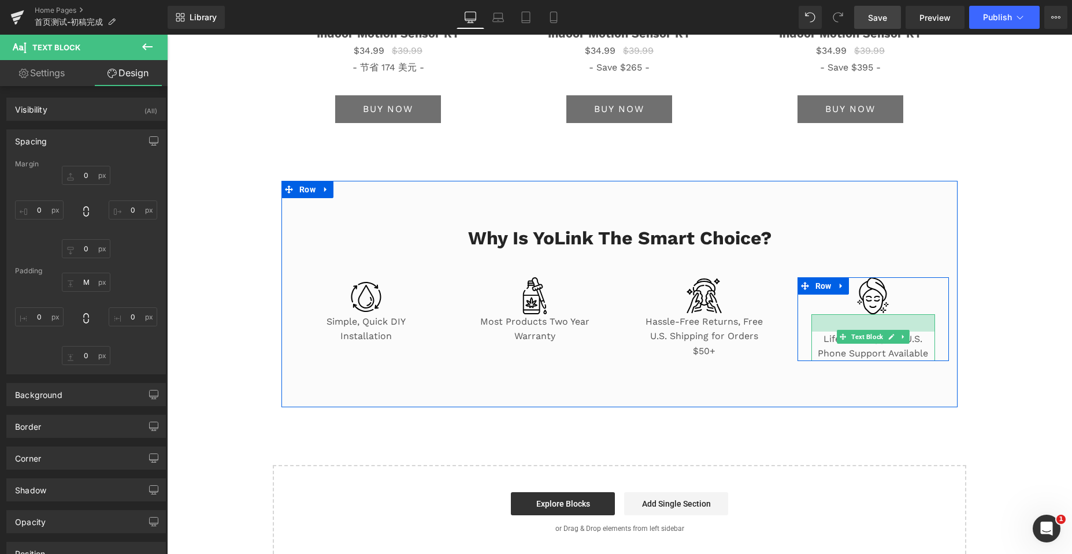
click at [825, 332] on div at bounding box center [873, 322] width 124 height 17
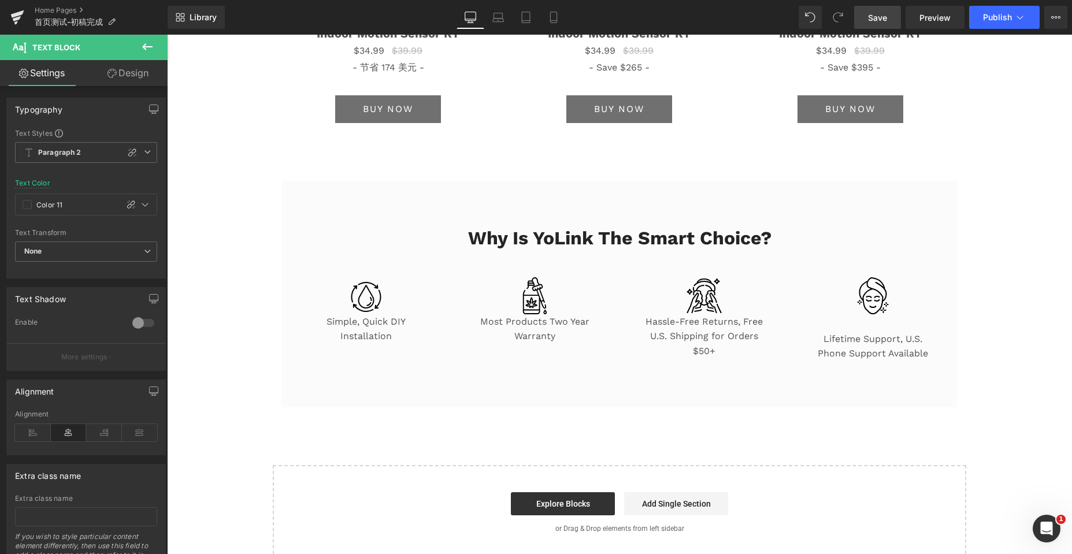
click at [139, 75] on link "Design" at bounding box center [128, 73] width 84 height 26
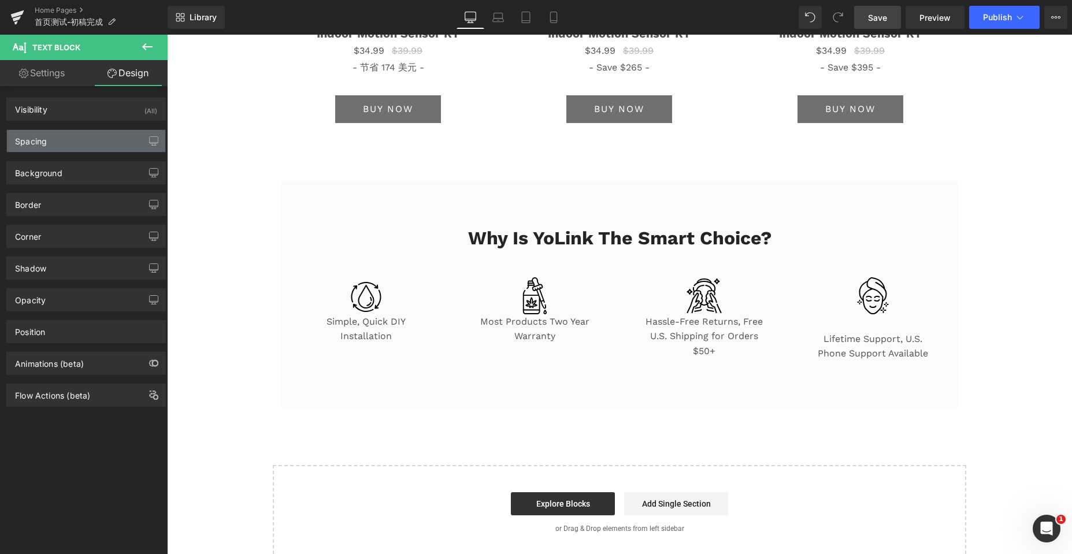
click at [98, 142] on div "Spacing" at bounding box center [86, 141] width 158 height 22
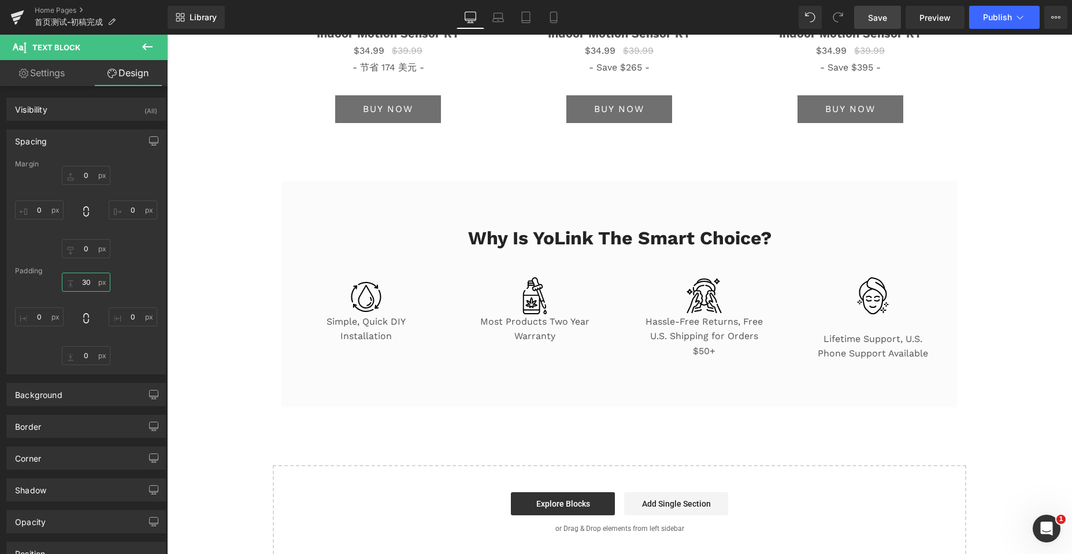
click at [91, 285] on input "30" at bounding box center [86, 282] width 49 height 19
type input "M"
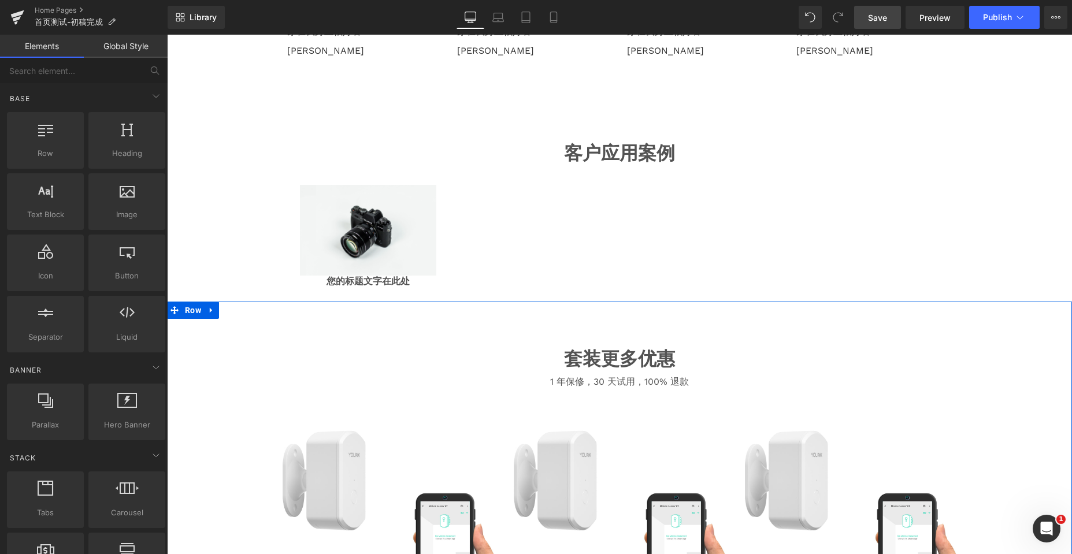
scroll to position [2567, 0]
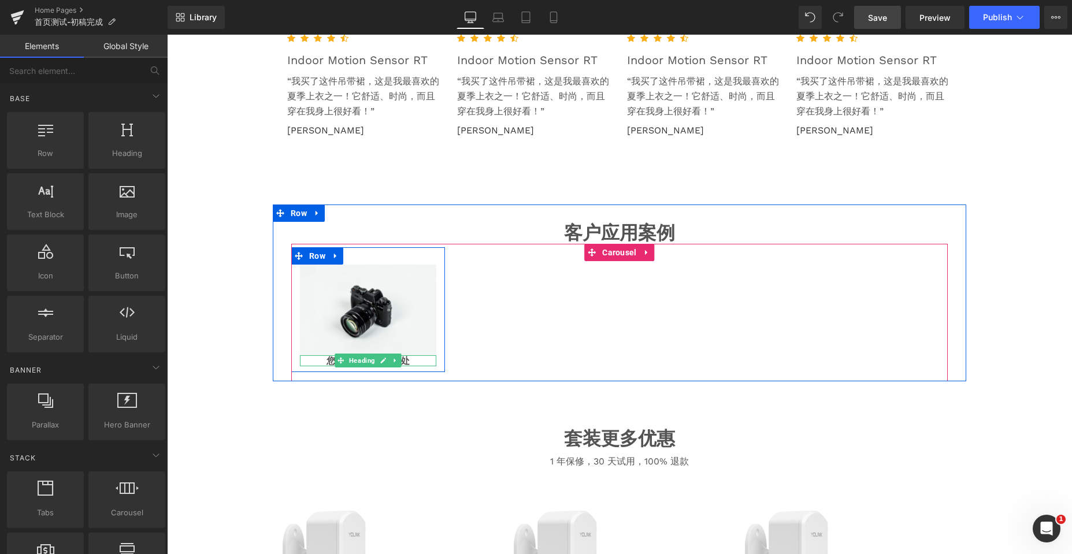
click at [410, 366] on font "您的标题文字在此处" at bounding box center [367, 360] width 83 height 11
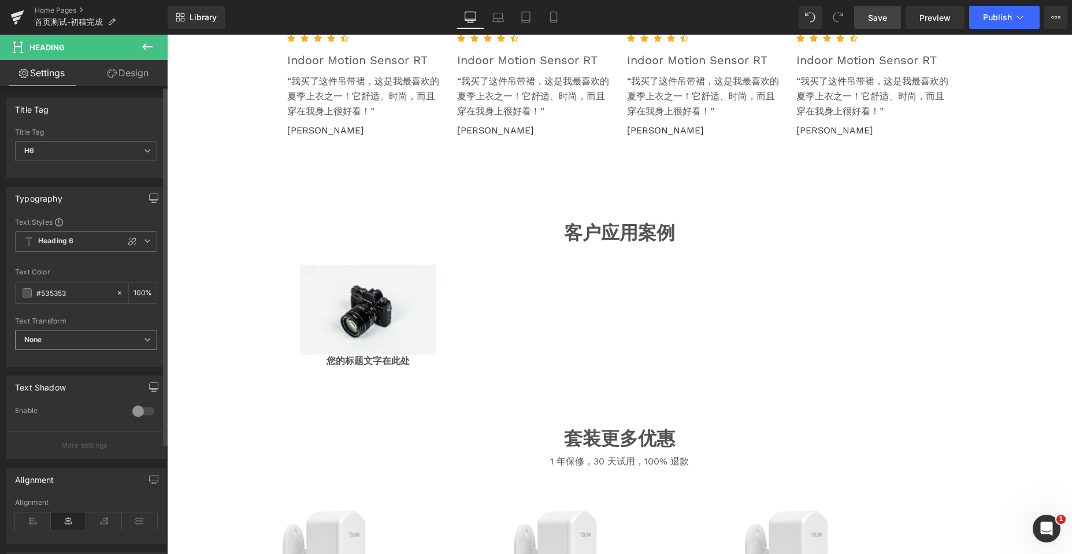
click at [106, 332] on span "None" at bounding box center [86, 340] width 142 height 20
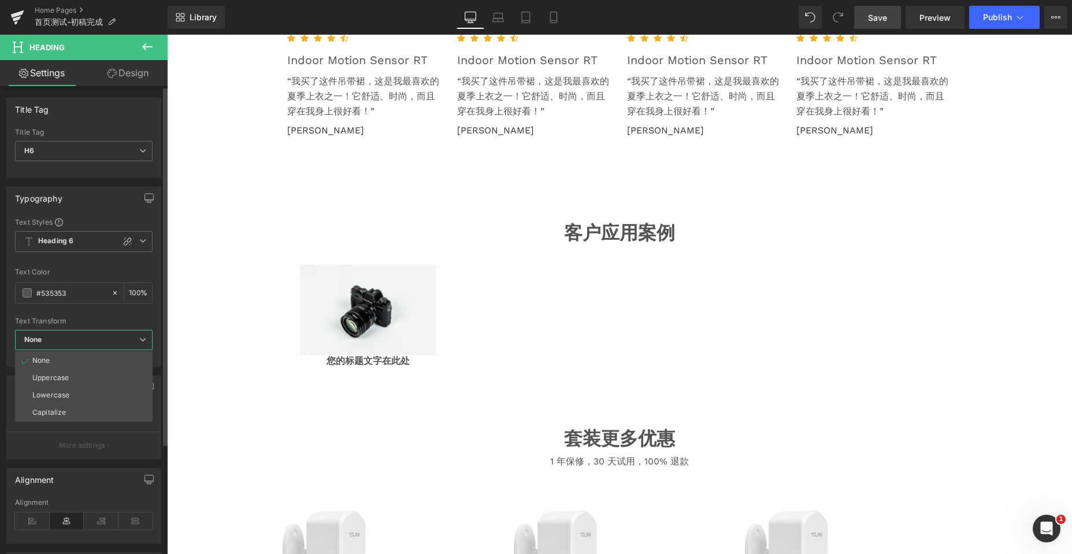
click at [106, 332] on span "None" at bounding box center [84, 340] width 138 height 20
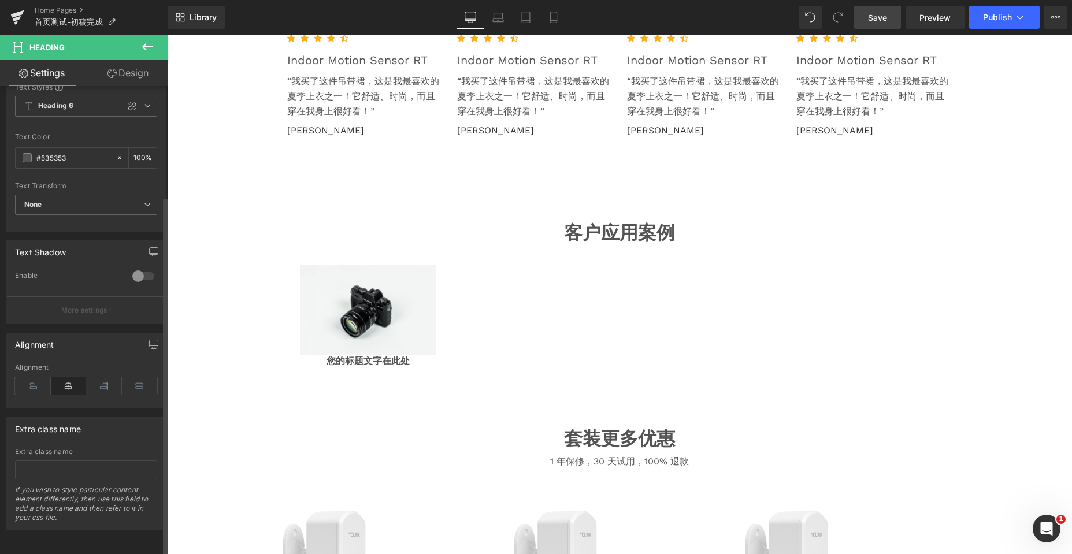
scroll to position [144, 0]
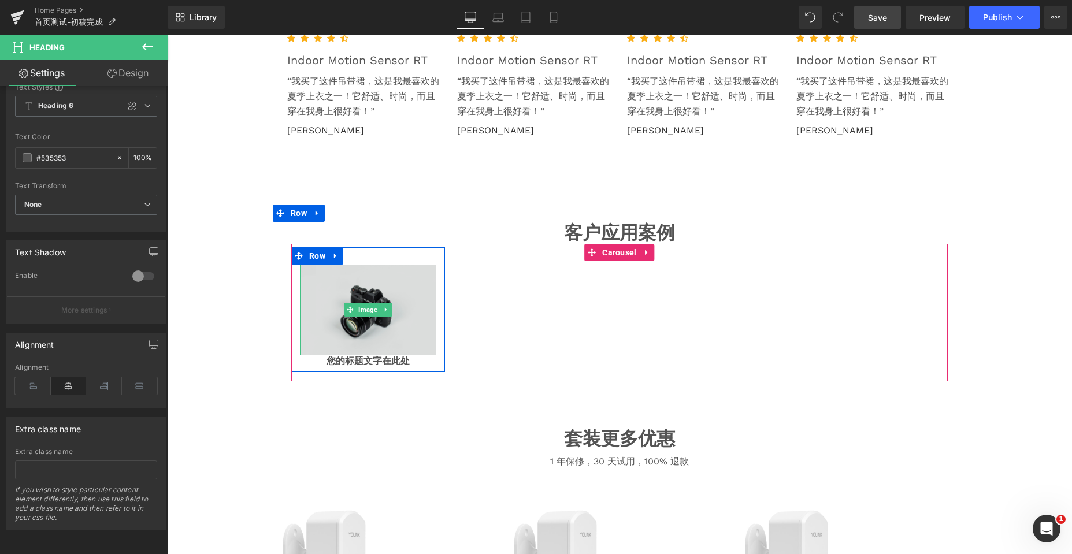
click at [366, 354] on div "Image 您的标题文字在此处 Heading" at bounding box center [368, 316] width 154 height 102
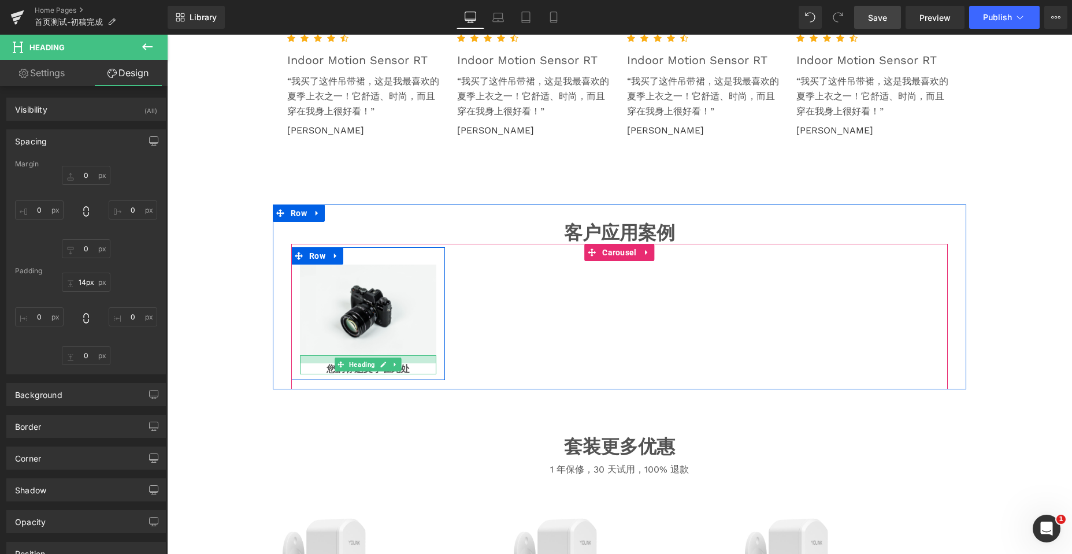
drag, startPoint x: 313, startPoint y: 359, endPoint x: 309, endPoint y: 367, distance: 9.0
click at [309, 367] on div "您的标题文字在此处 Heading" at bounding box center [368, 364] width 136 height 19
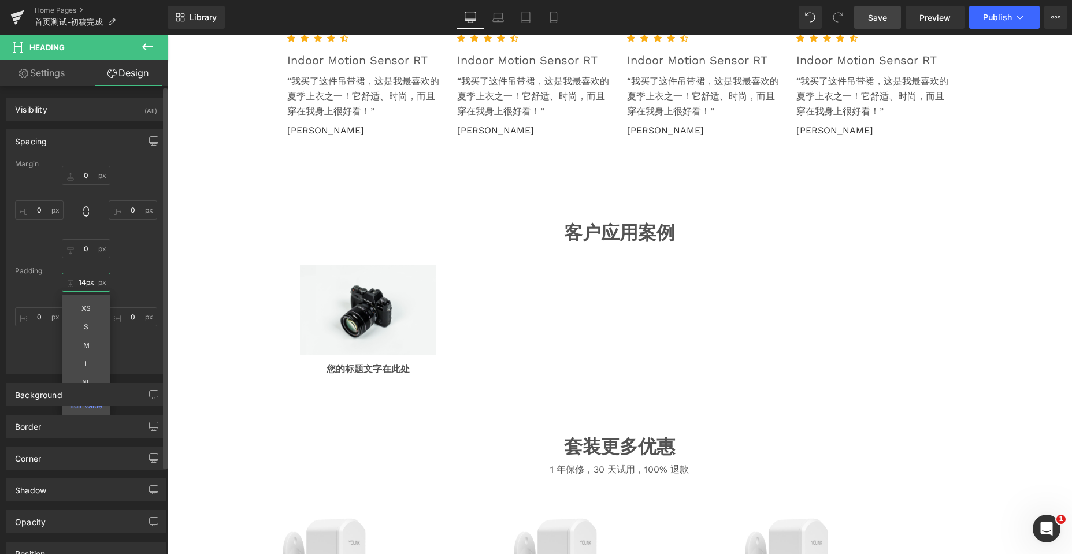
click at [92, 281] on input "14px" at bounding box center [86, 282] width 49 height 19
type input "S"
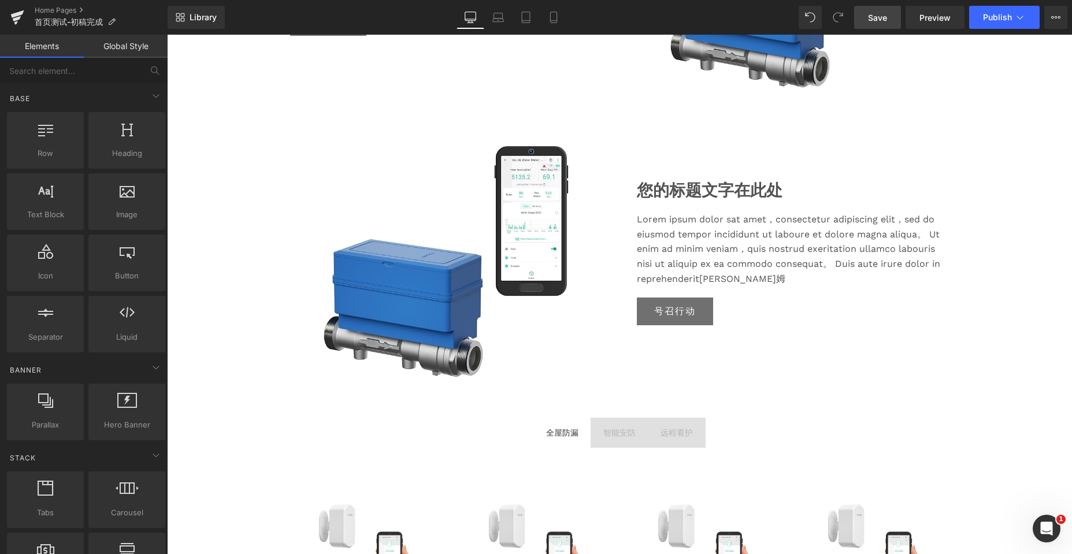
scroll to position [1989, 0]
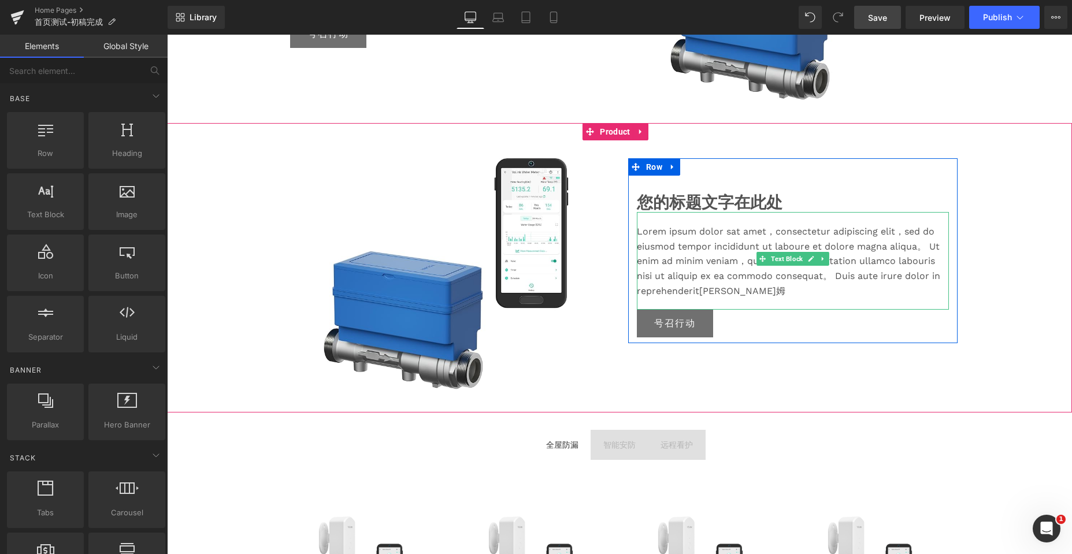
click at [707, 235] on div "Lorem ipsum dolor sat amet，consectetur adipiscing elit，sed do eiusmod tempor in…" at bounding box center [793, 261] width 312 height 98
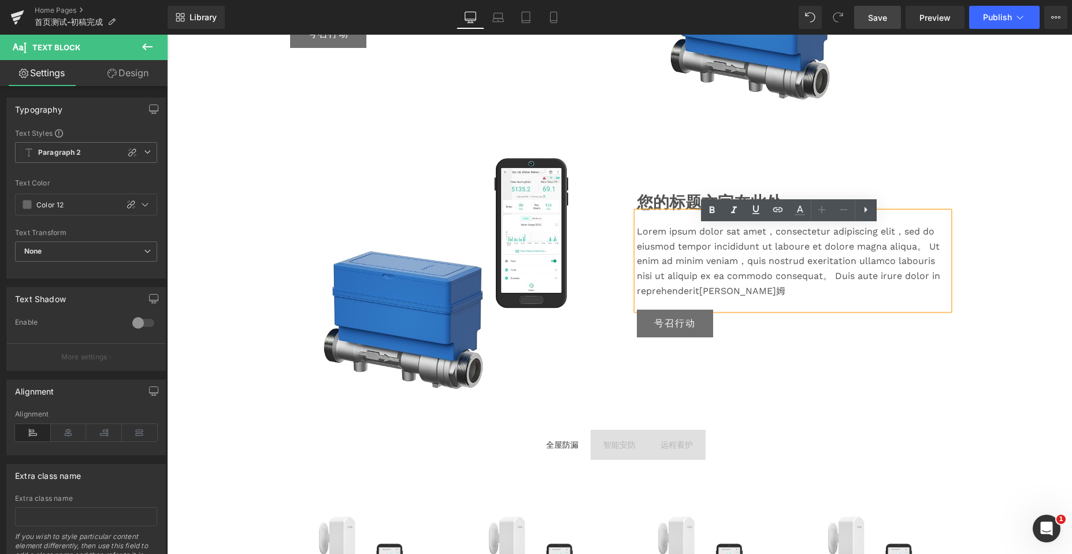
click at [918, 170] on div "您的标题文字在此处 Heading Lorem ipsum dolor sat amet，consectetur adipiscing elit，sed do…" at bounding box center [792, 250] width 329 height 185
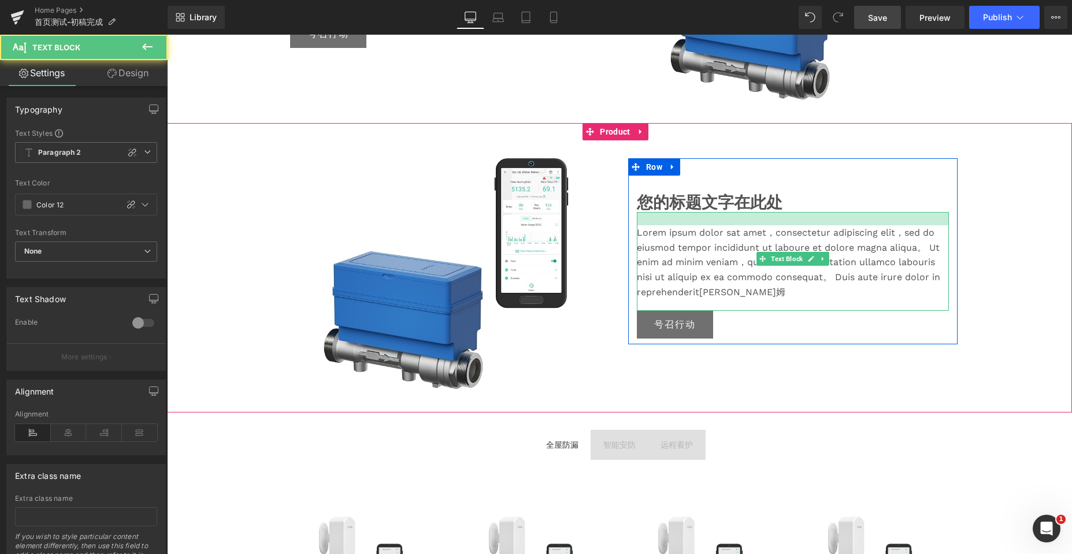
click at [799, 225] on div at bounding box center [793, 218] width 312 height 13
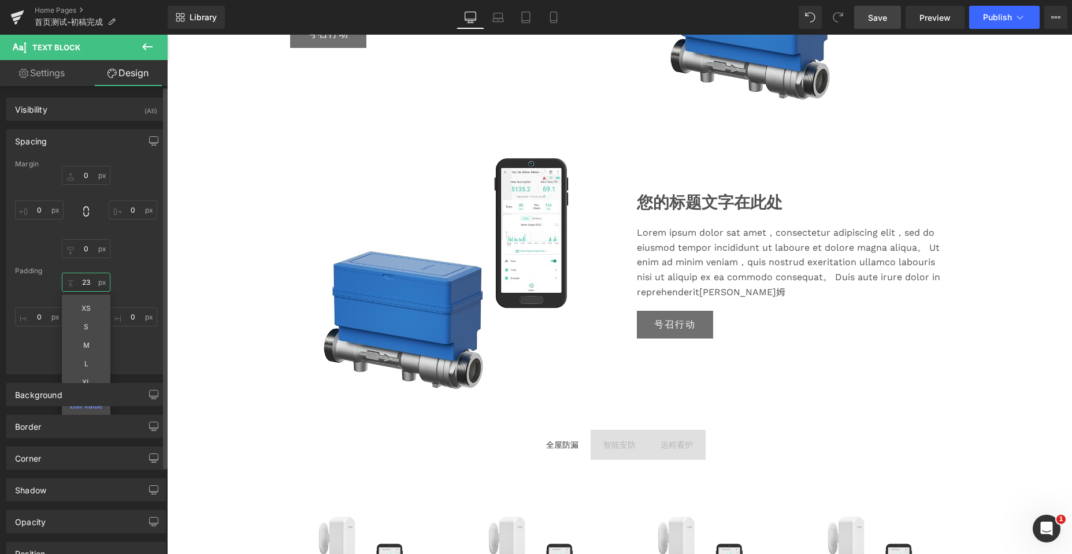
click at [94, 282] on input "23" at bounding box center [86, 282] width 49 height 19
type input "S"
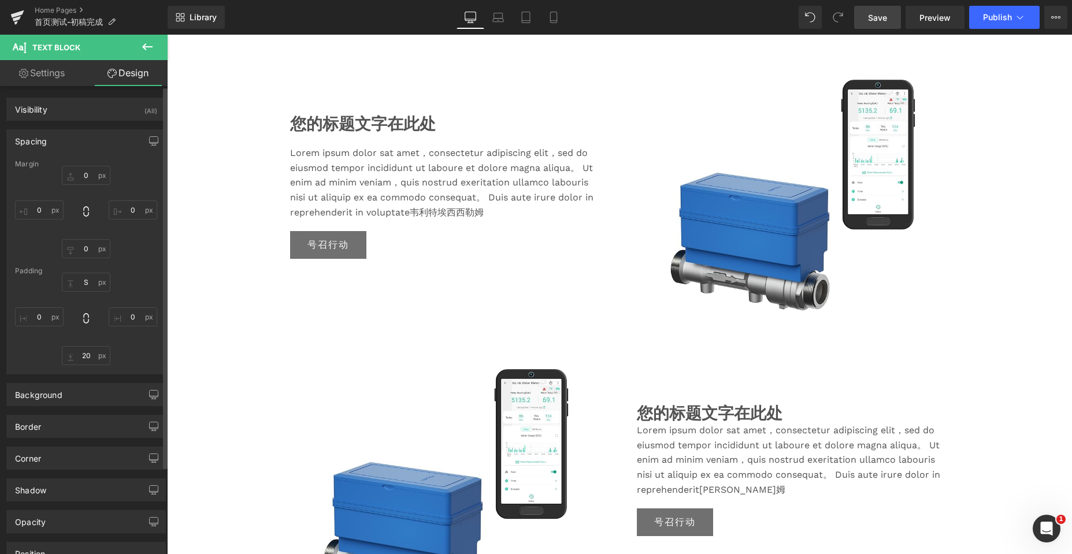
scroll to position [1758, 0]
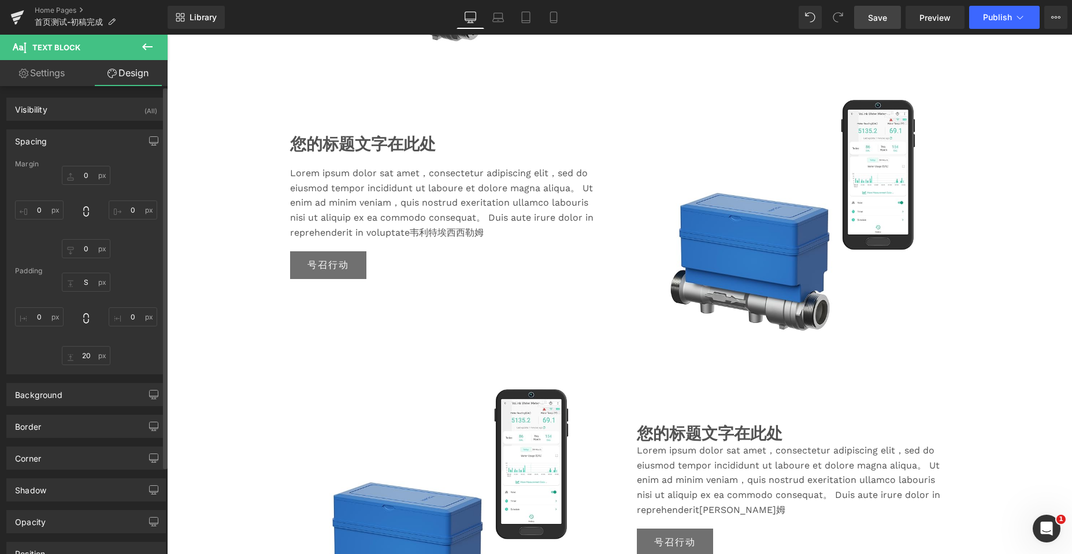
click at [414, 191] on font "Lorem ipsum dolor sat amet，consectetur adipiscing elit，sed do eiusmod tempor in…" at bounding box center [441, 203] width 303 height 70
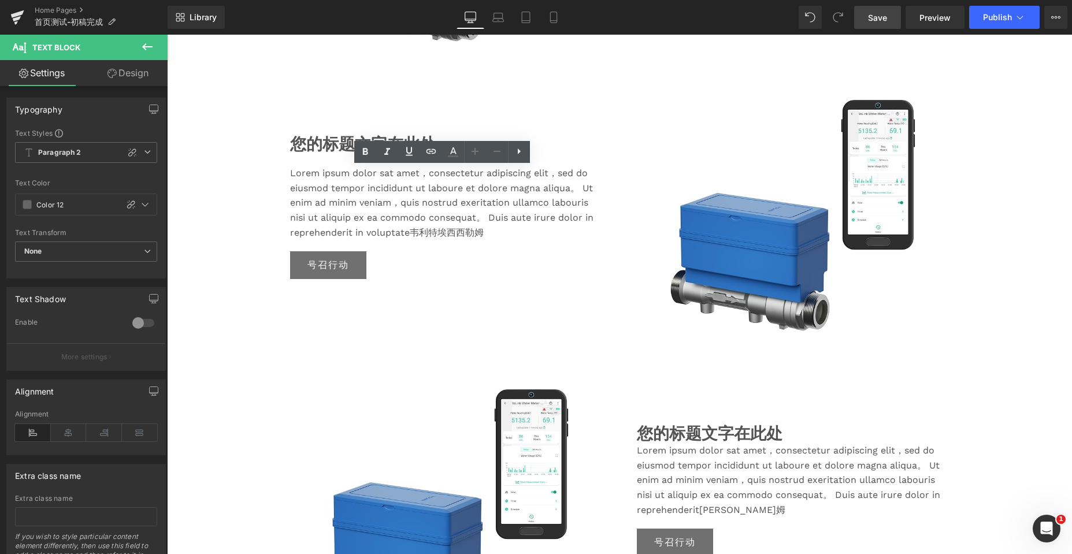
click at [135, 69] on link "Design" at bounding box center [128, 73] width 84 height 26
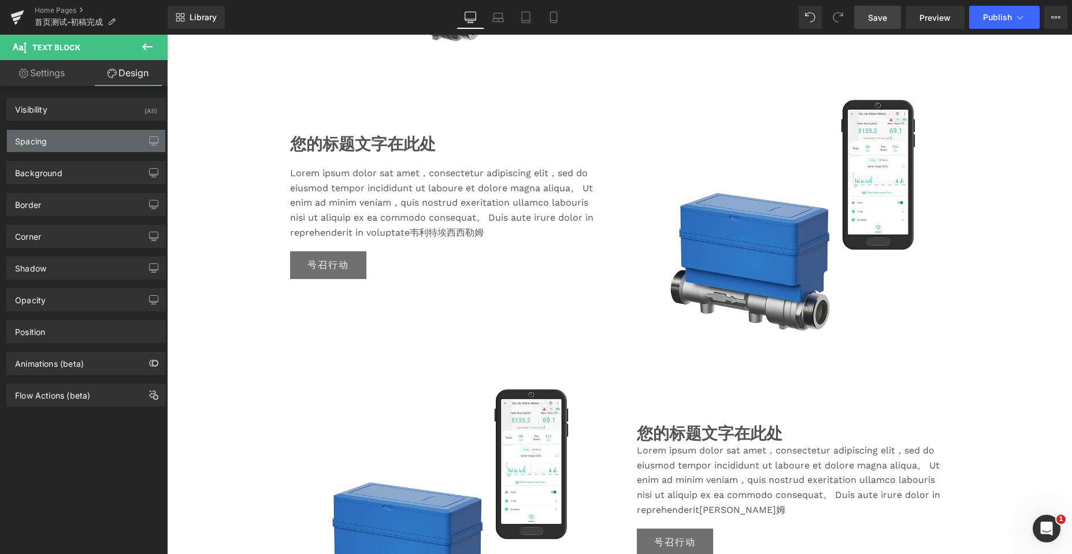
click at [73, 148] on div "Spacing" at bounding box center [86, 141] width 158 height 22
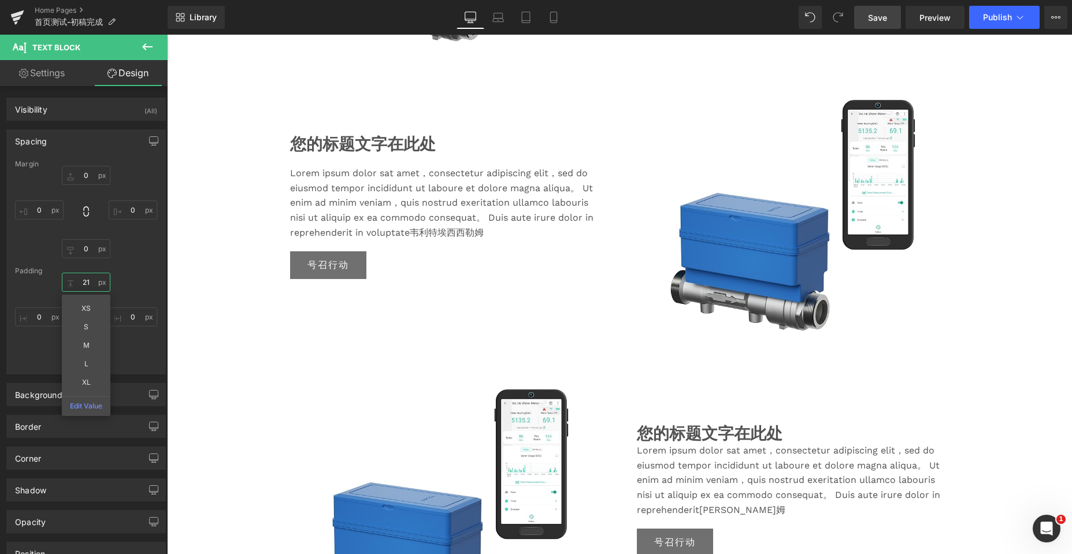
click at [93, 283] on input "21" at bounding box center [86, 282] width 49 height 19
type input "S"
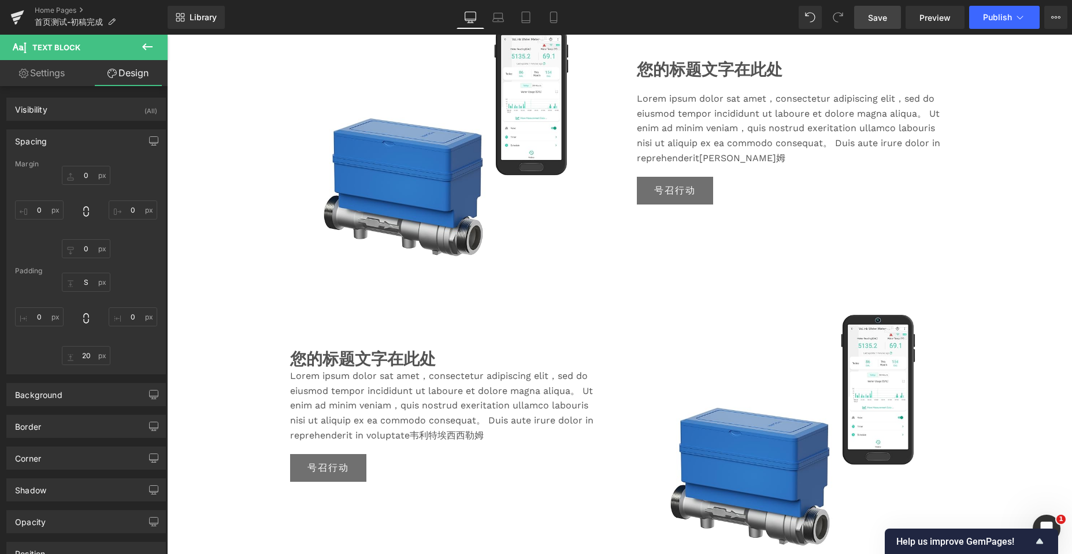
scroll to position [1469, 0]
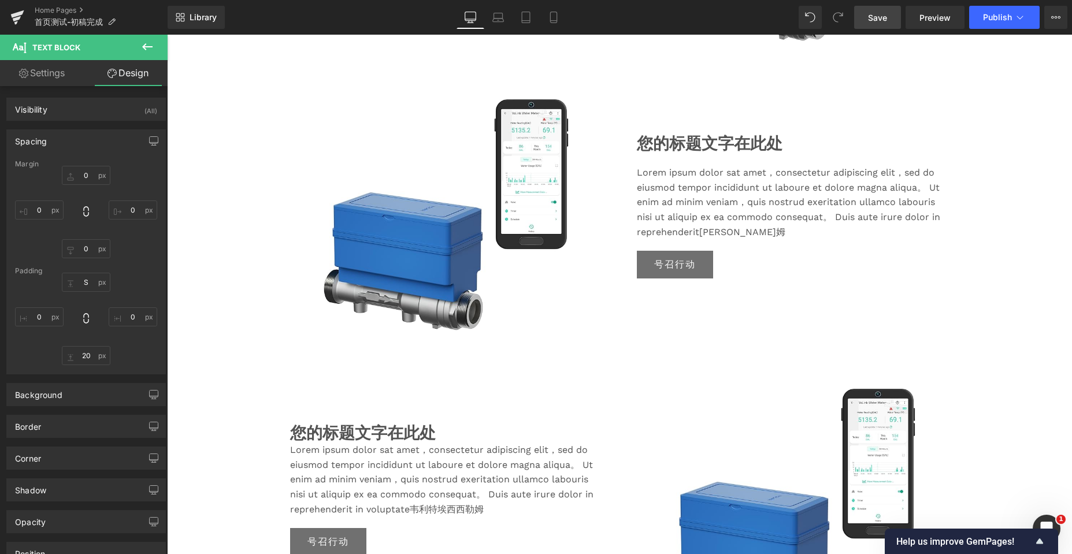
click at [715, 190] on font "Lorem ipsum dolor sat amet，consectetur adipiscing elit，sed do eiusmod tempor in…" at bounding box center [788, 202] width 303 height 70
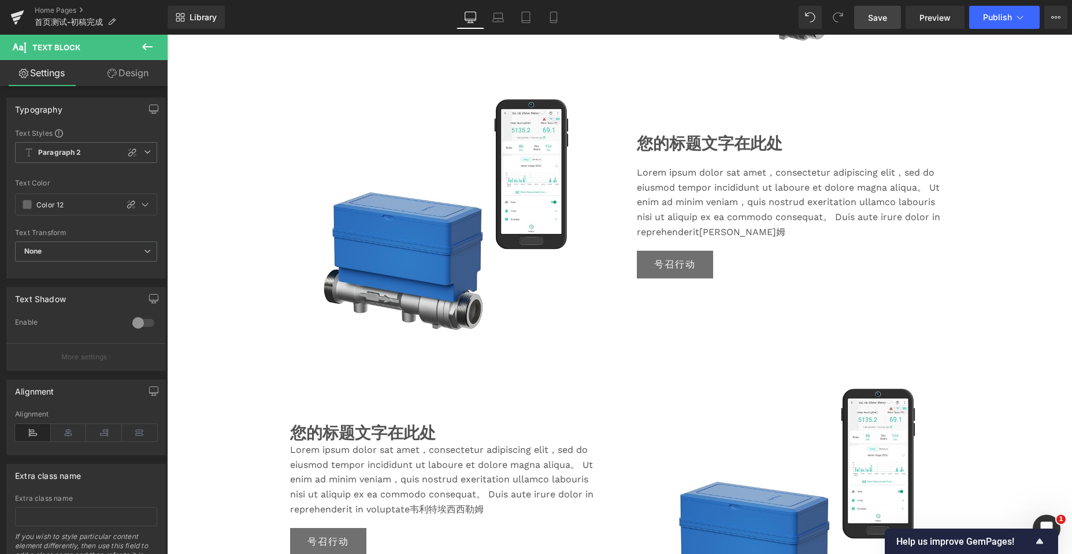
click at [132, 79] on link "Design" at bounding box center [128, 73] width 84 height 26
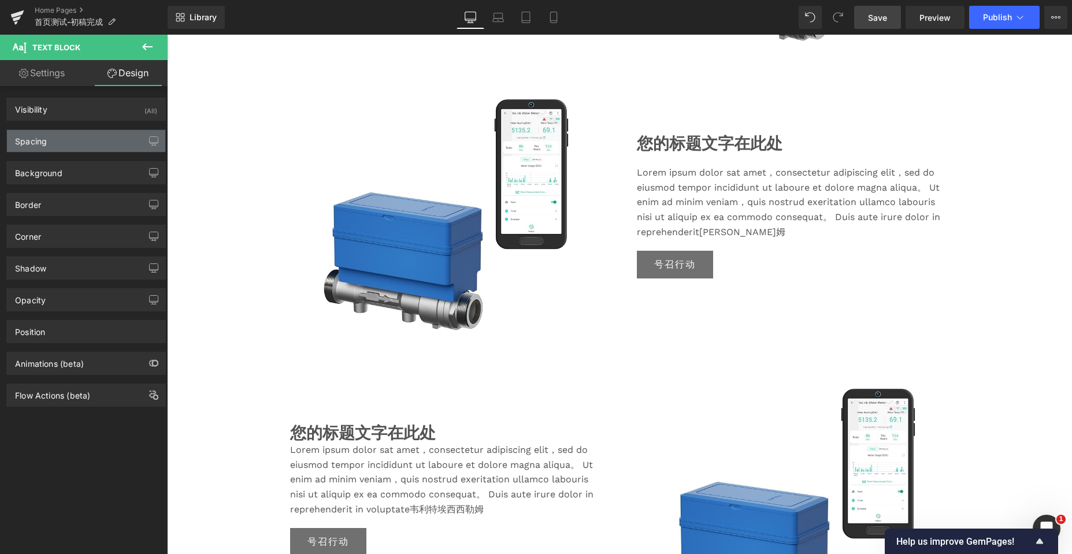
click at [70, 150] on div "Spacing" at bounding box center [86, 141] width 158 height 22
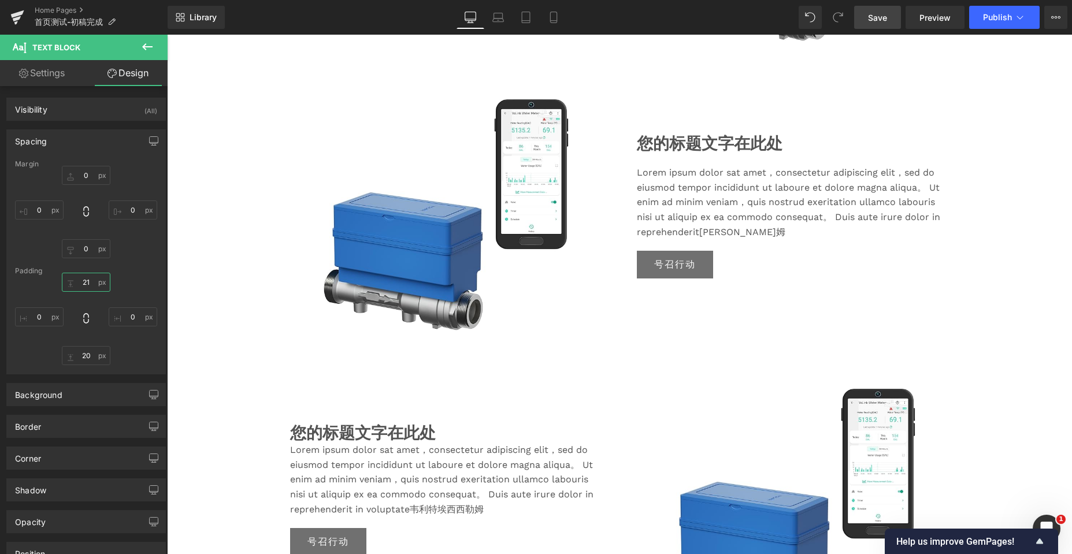
click at [88, 288] on input "21" at bounding box center [86, 282] width 49 height 19
type input "S"
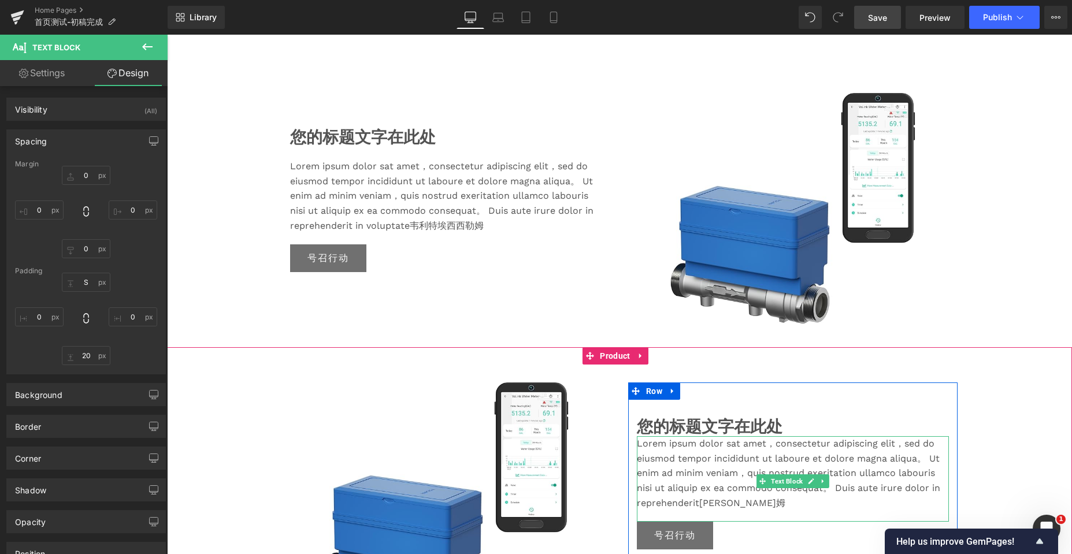
scroll to position [1180, 0]
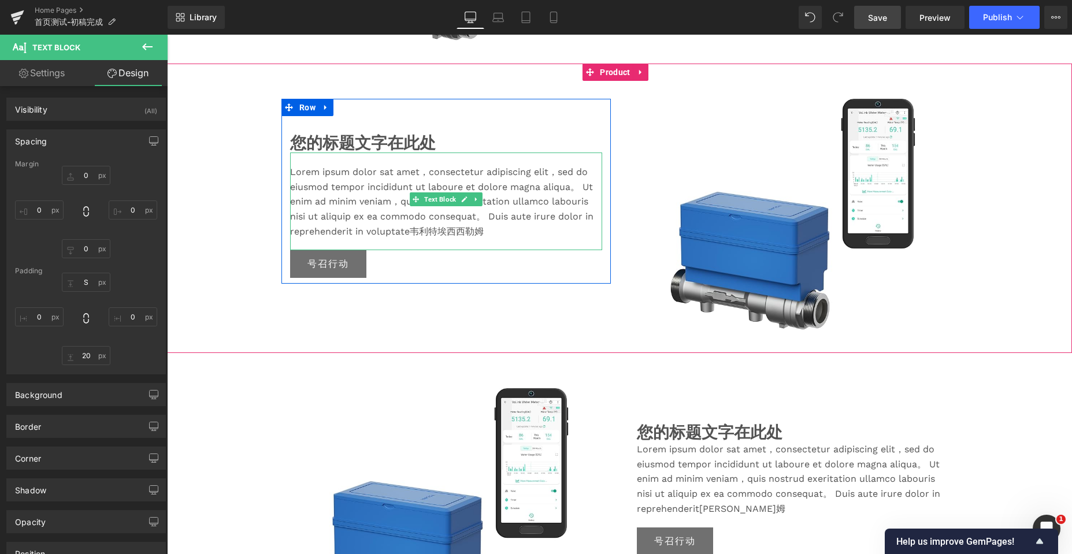
click at [407, 181] on font "Lorem ipsum dolor sat amet，consectetur adipiscing elit，sed do eiusmod tempor in…" at bounding box center [441, 201] width 303 height 70
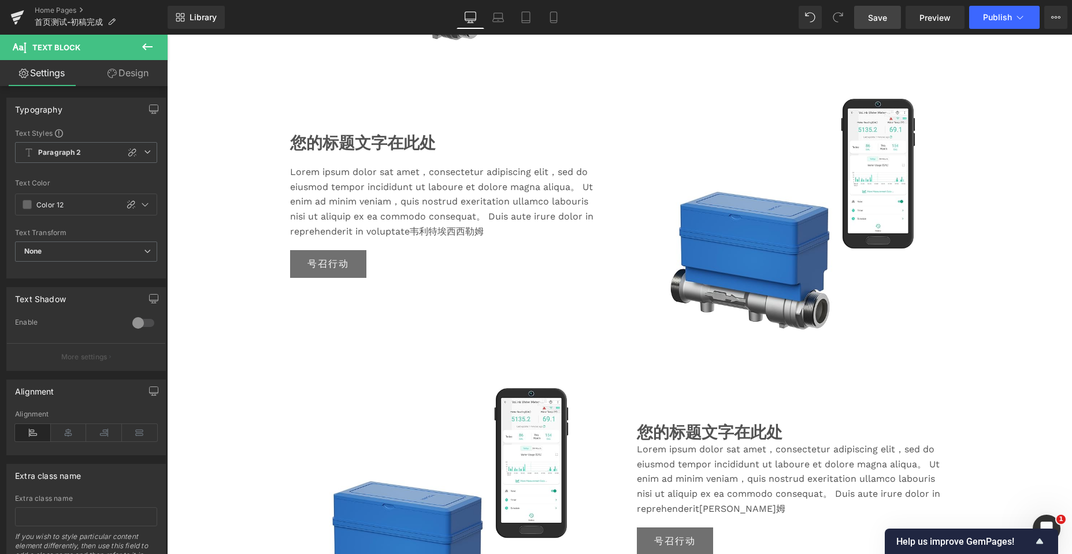
click at [138, 73] on link "Design" at bounding box center [128, 73] width 84 height 26
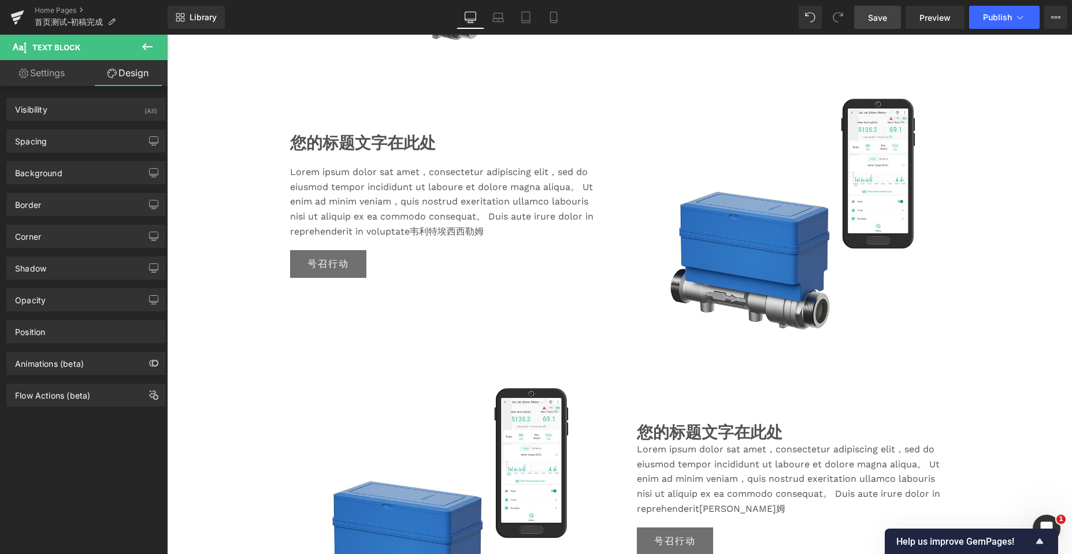
drag, startPoint x: 73, startPoint y: 146, endPoint x: 69, endPoint y: 179, distance: 33.8
click at [73, 146] on div "Spacing" at bounding box center [86, 141] width 158 height 22
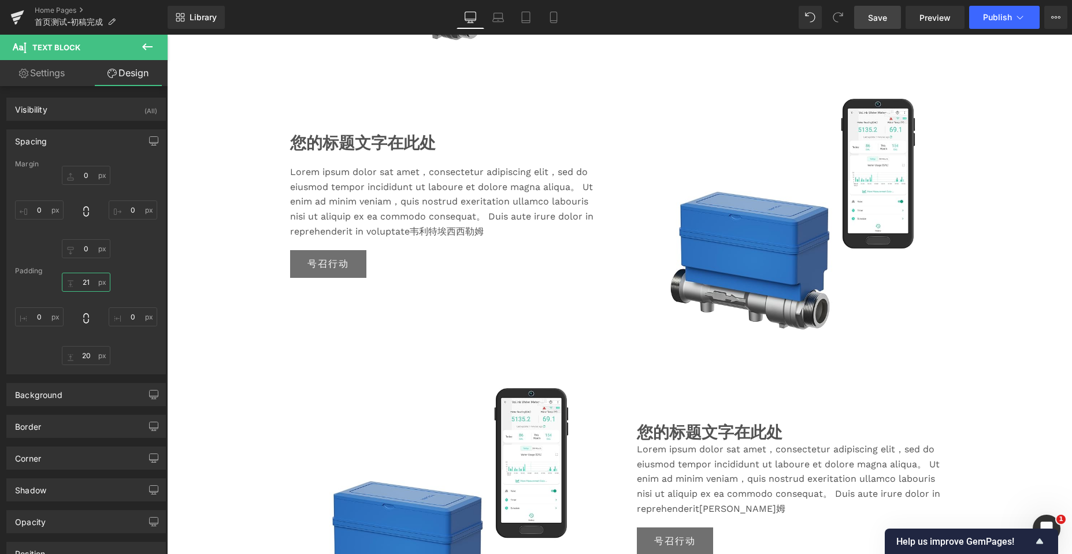
click at [90, 279] on input "21" at bounding box center [86, 282] width 49 height 19
type input "S"
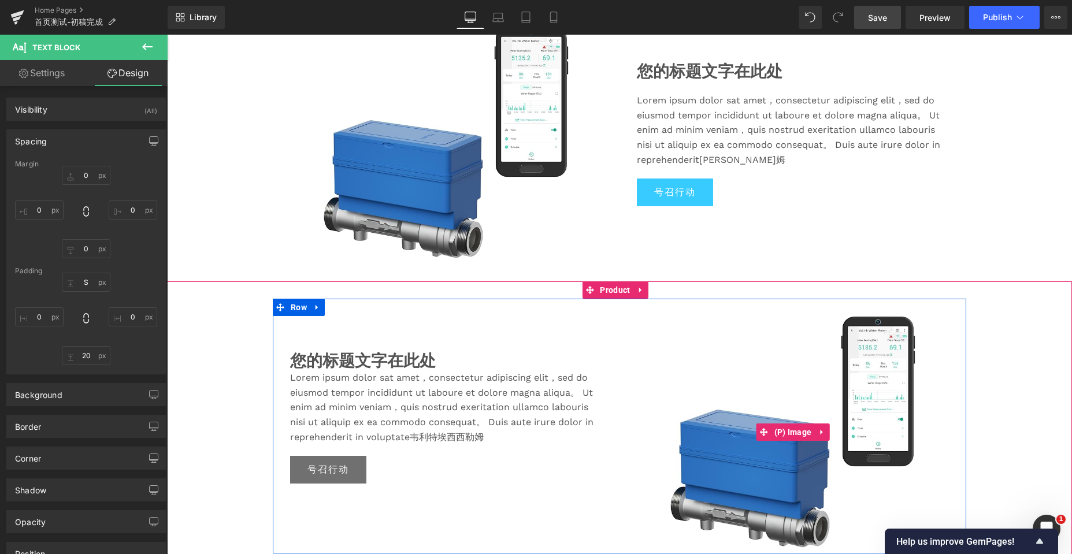
scroll to position [949, 0]
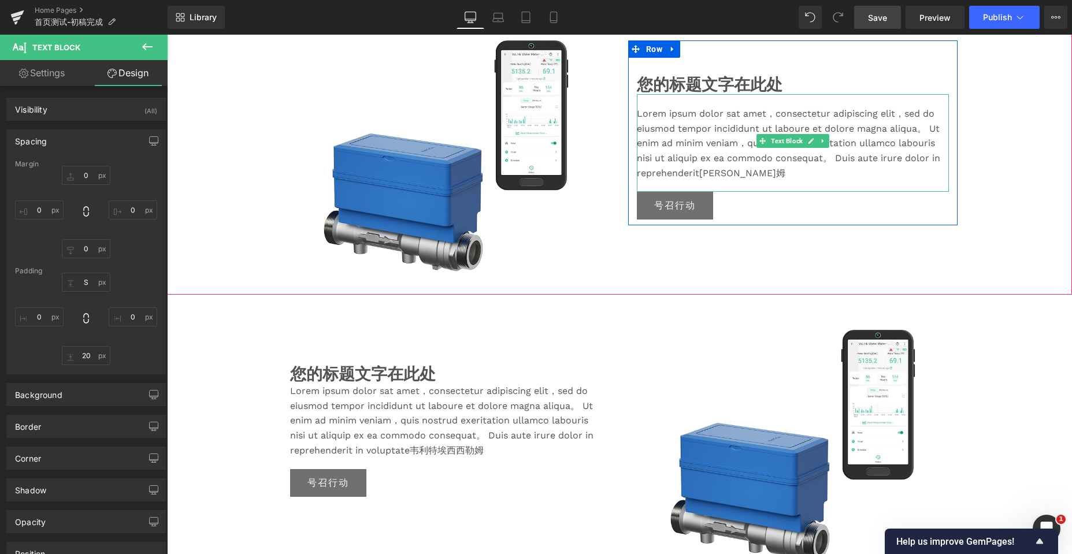
click at [685, 135] on font "Lorem ipsum dolor sat amet，consectetur adipiscing elit，sed do eiusmod tempor in…" at bounding box center [788, 143] width 303 height 70
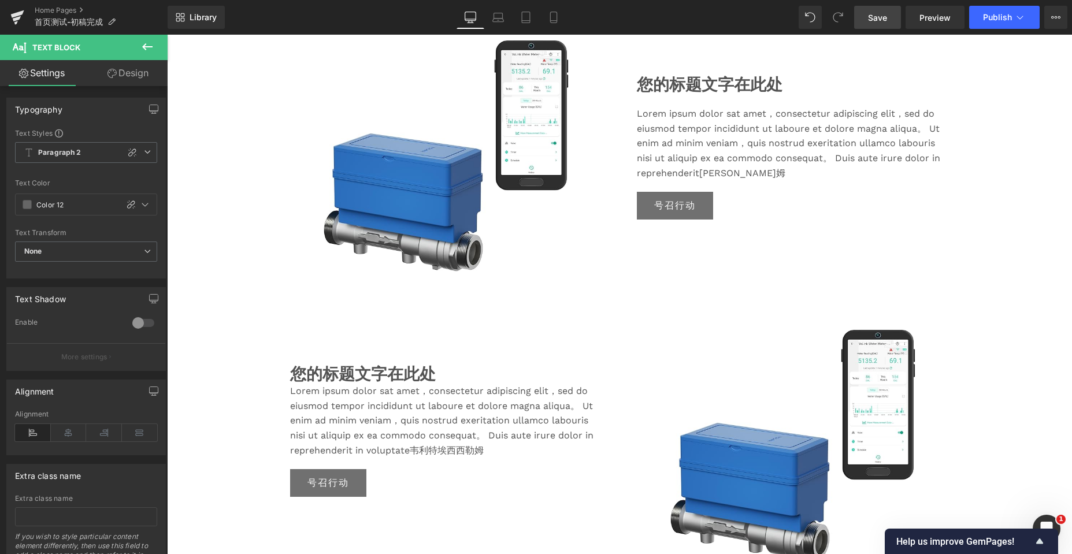
click at [121, 71] on link "Design" at bounding box center [128, 73] width 84 height 26
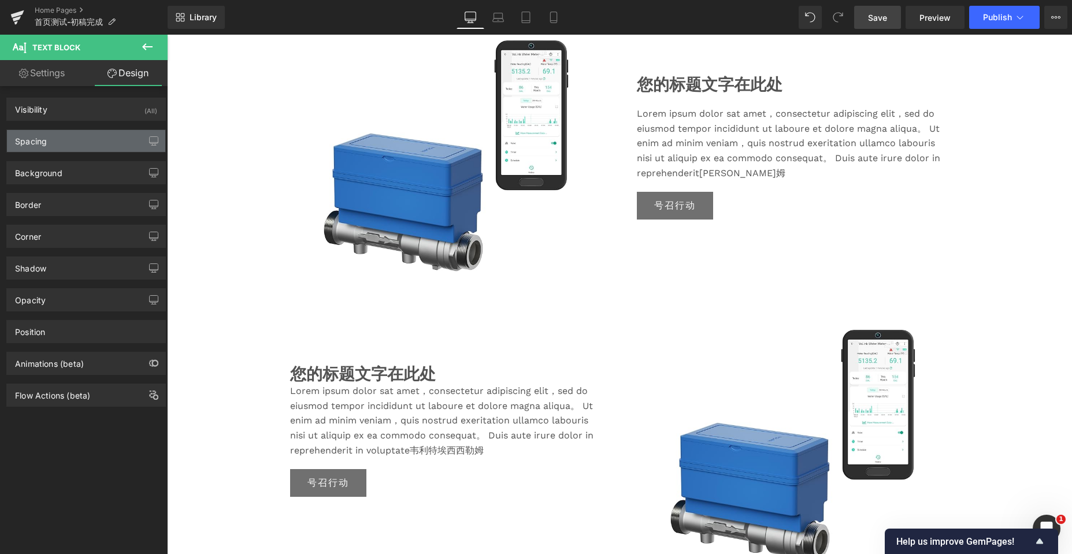
click at [79, 143] on div "Spacing" at bounding box center [86, 141] width 158 height 22
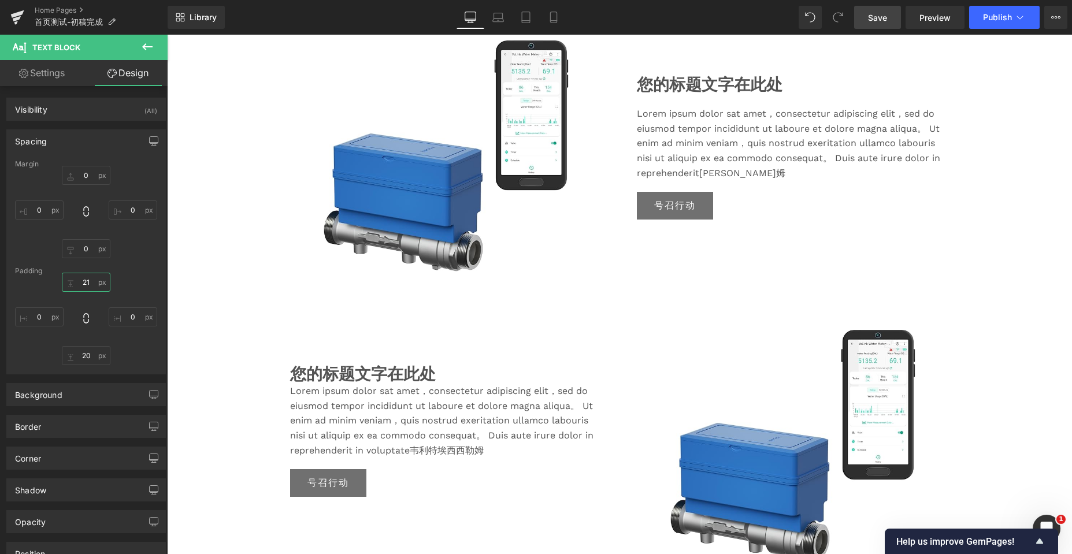
click at [92, 284] on input "21" at bounding box center [86, 282] width 49 height 19
type input "S"
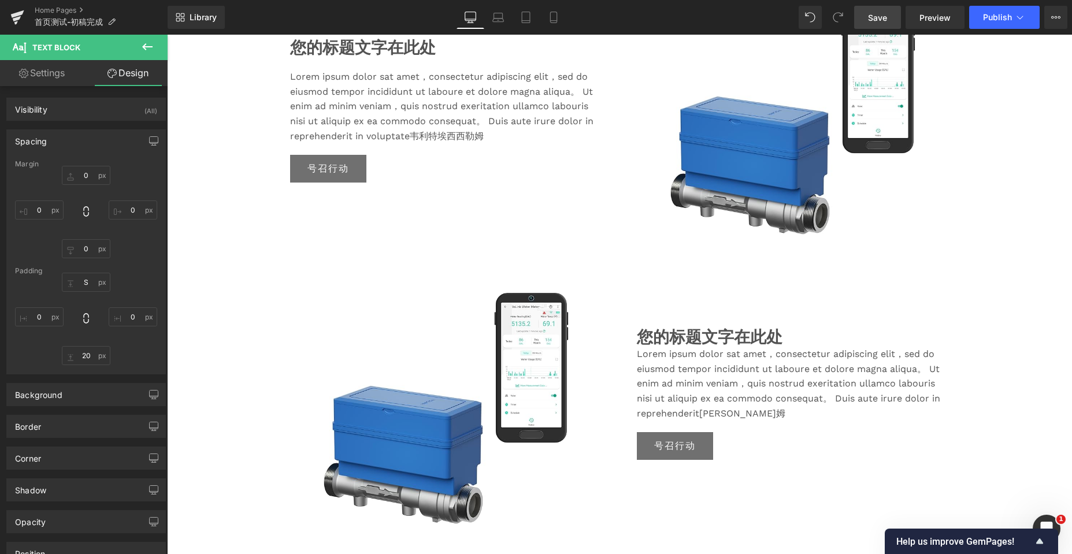
scroll to position [602, 0]
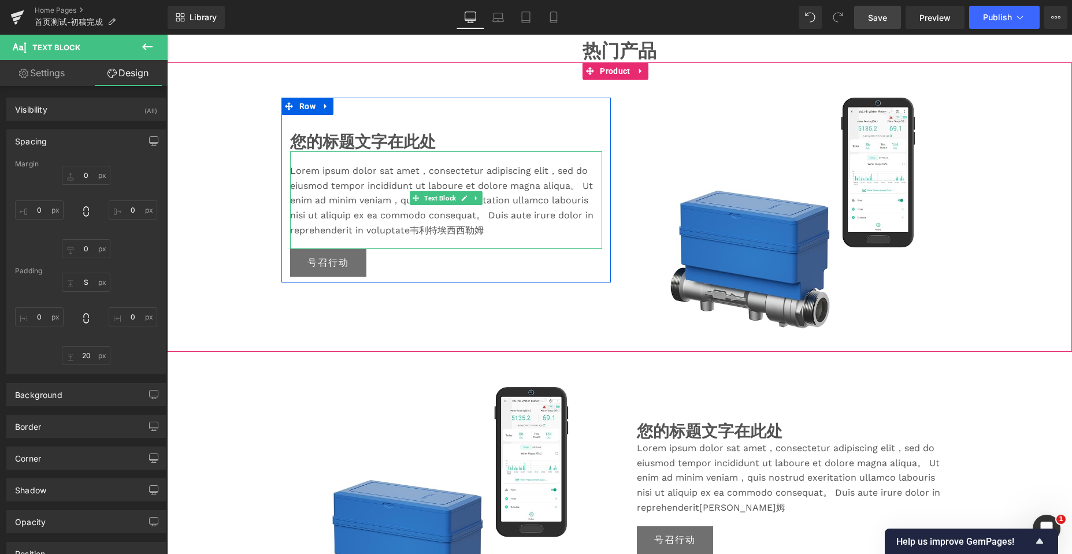
click at [443, 199] on font "Lorem ipsum dolor sat amet，consectetur adipiscing elit，sed do eiusmod tempor in…" at bounding box center [441, 200] width 303 height 70
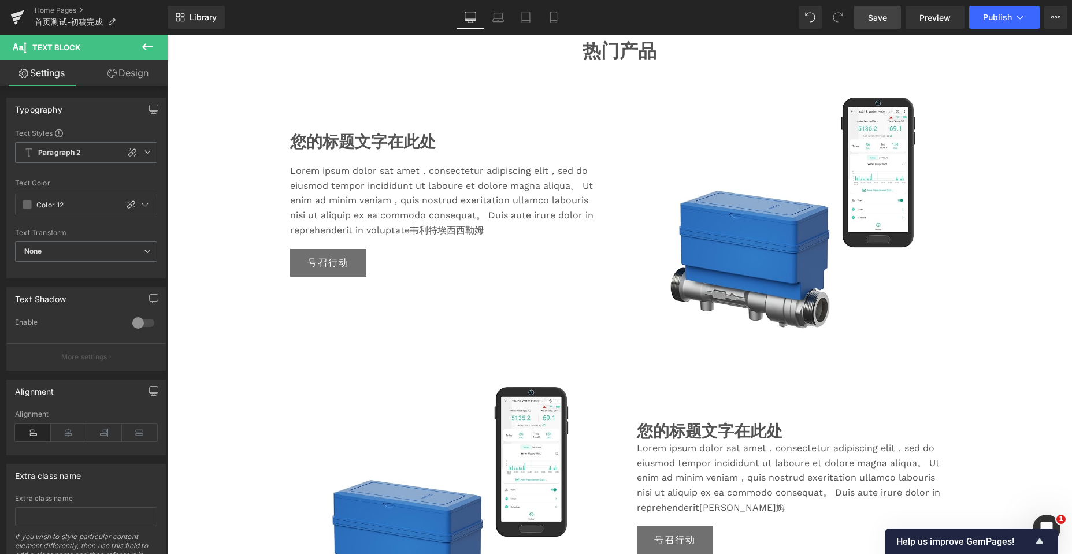
drag, startPoint x: 136, startPoint y: 73, endPoint x: 95, endPoint y: 200, distance: 133.7
click at [136, 73] on link "Design" at bounding box center [128, 73] width 84 height 26
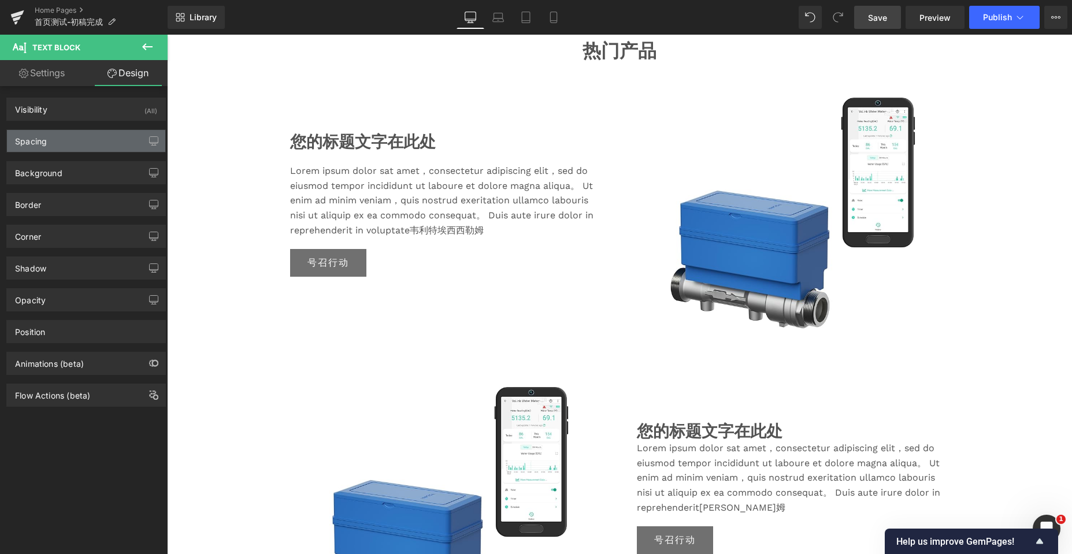
click at [69, 139] on div "Spacing" at bounding box center [86, 141] width 158 height 22
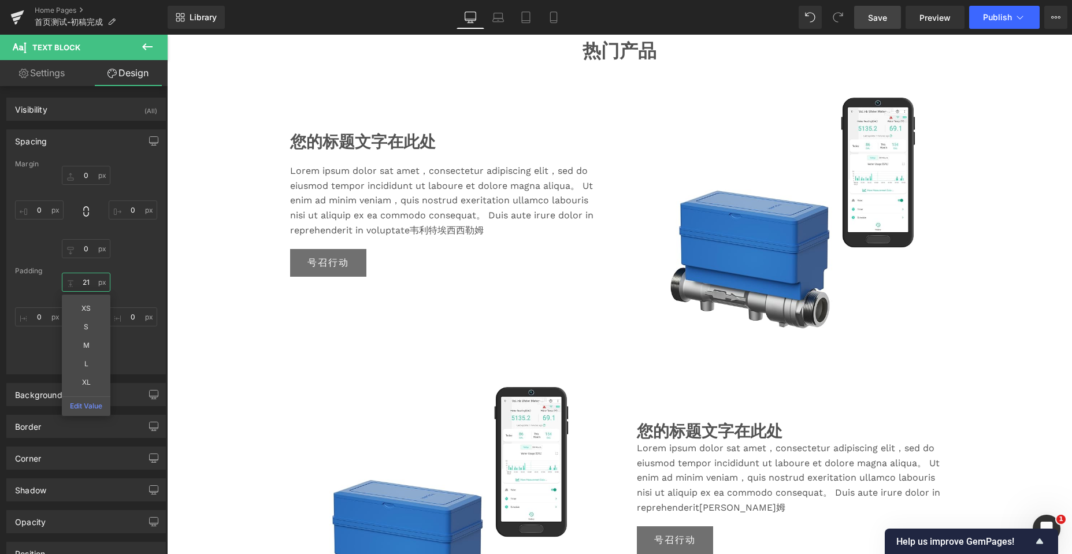
click at [85, 276] on input "21" at bounding box center [86, 282] width 49 height 19
type input "S"
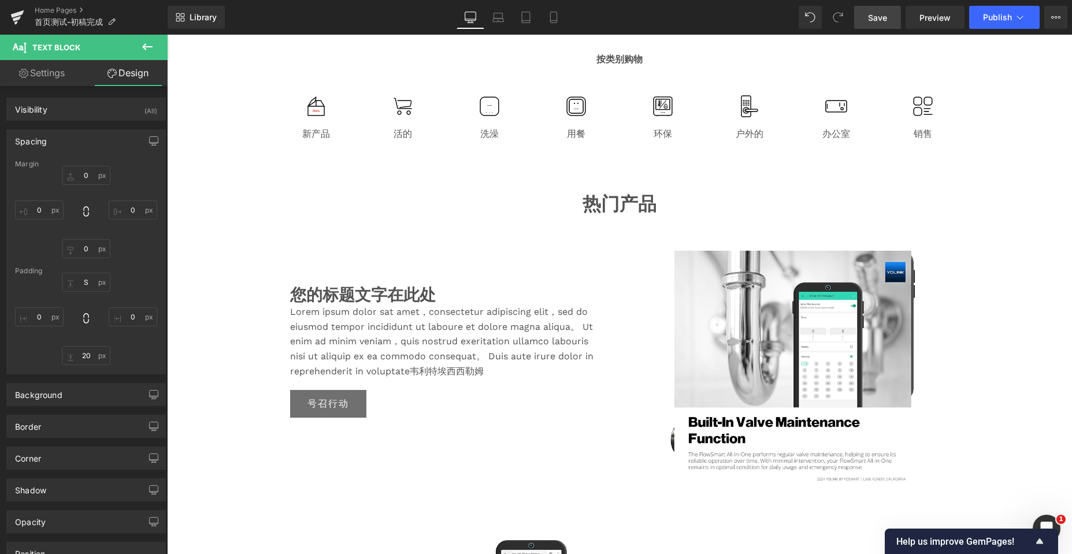
scroll to position [429, 0]
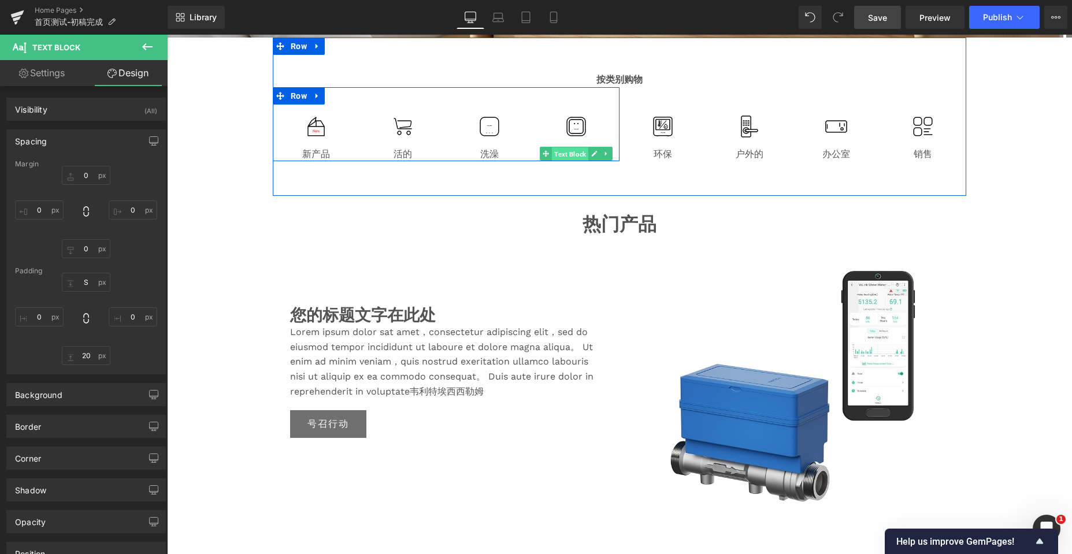
click at [572, 151] on span "Text Block" at bounding box center [570, 154] width 36 height 14
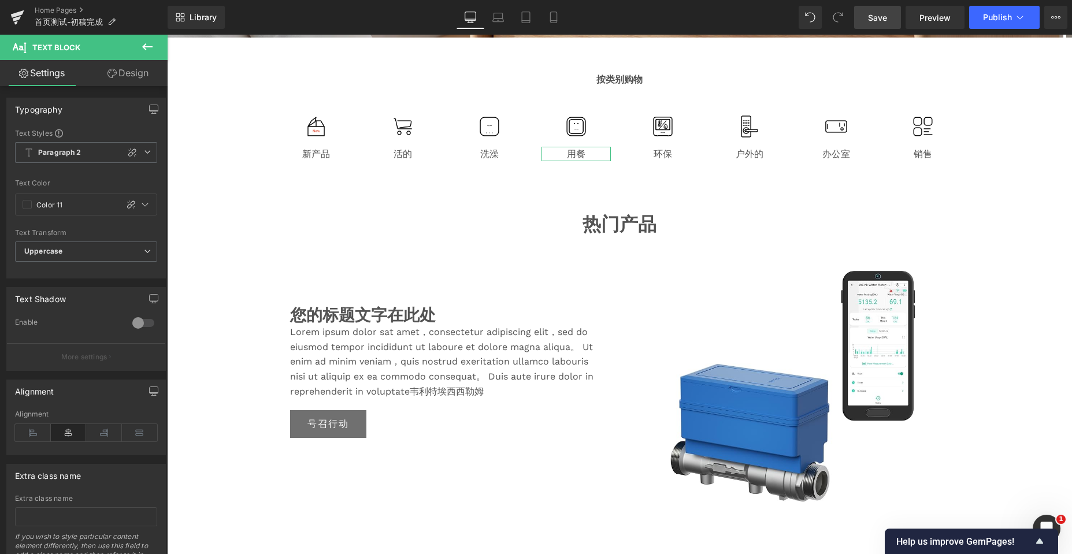
click at [129, 81] on link "Design" at bounding box center [128, 73] width 84 height 26
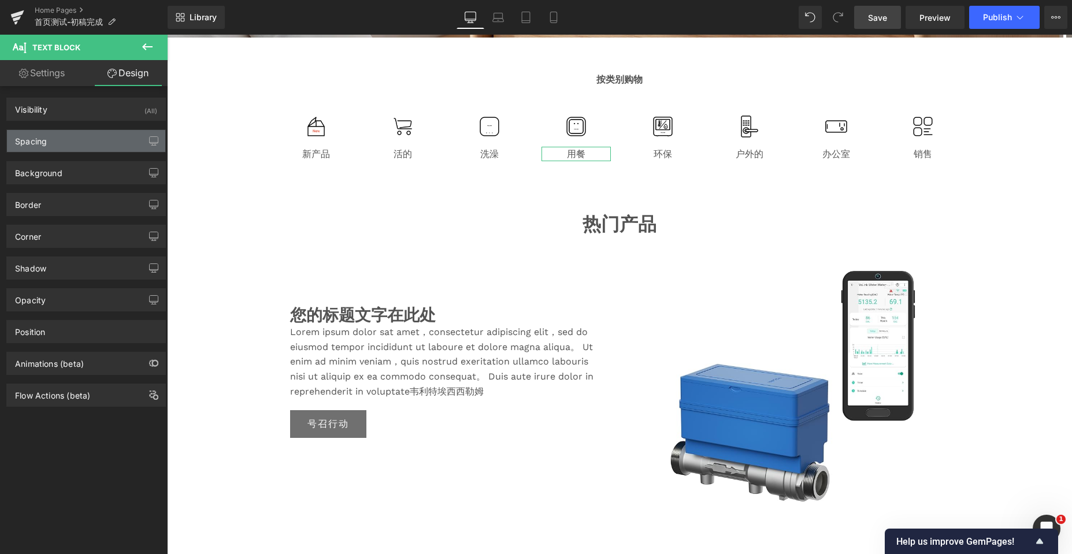
click at [70, 144] on div "Spacing" at bounding box center [86, 141] width 158 height 22
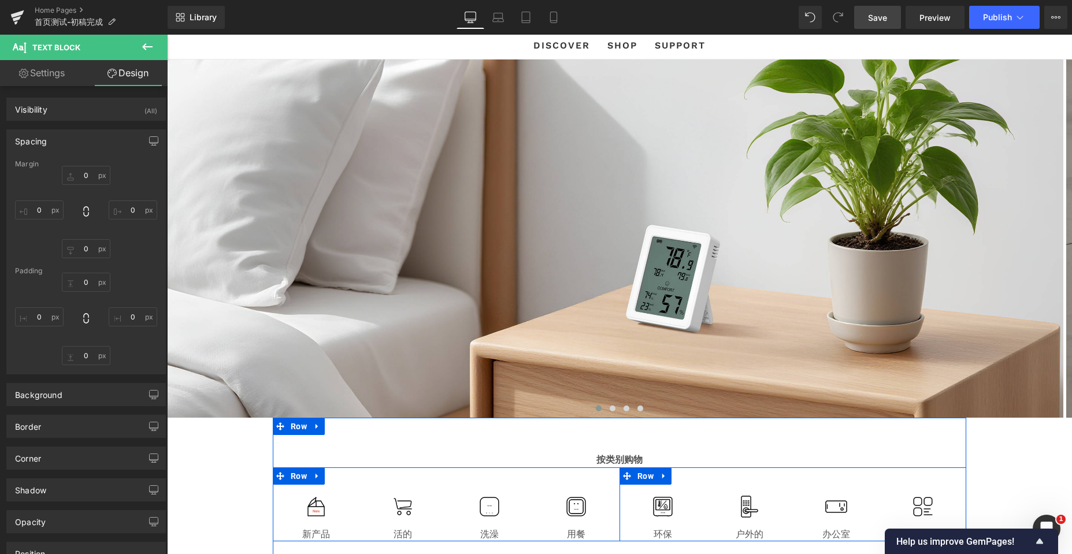
scroll to position [116, 0]
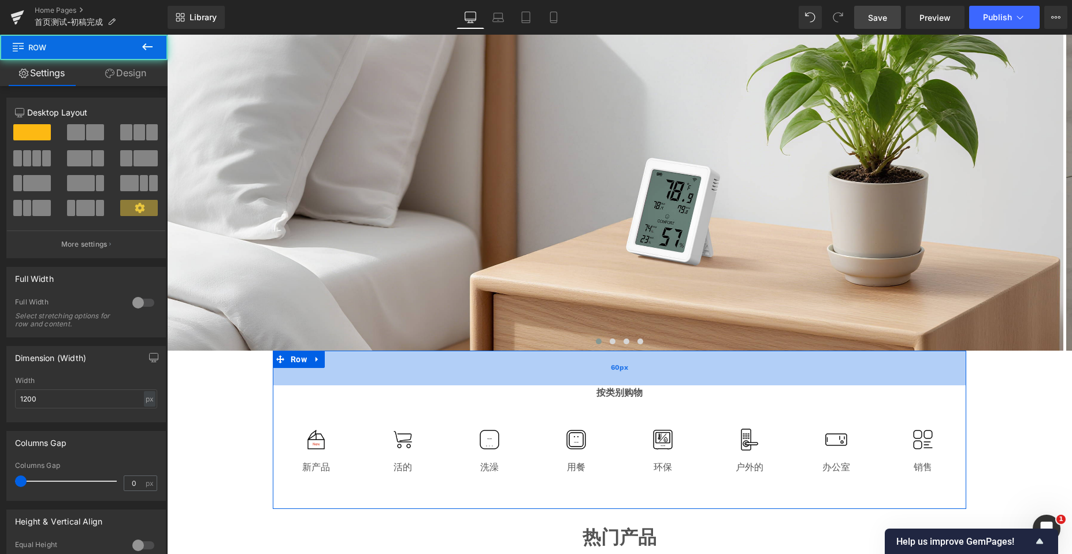
click at [461, 351] on div "60px" at bounding box center [619, 368] width 693 height 35
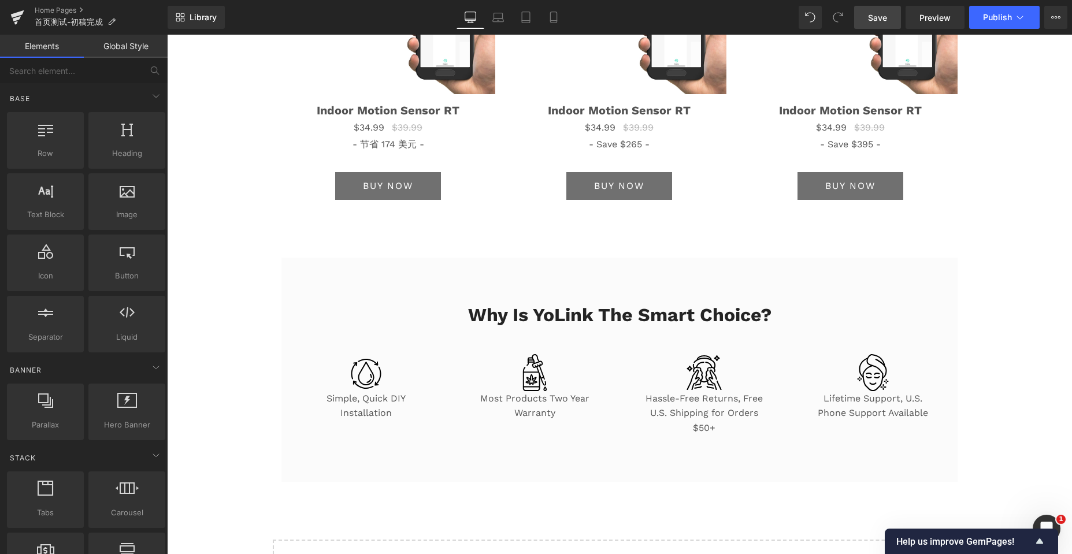
scroll to position [3293, 0]
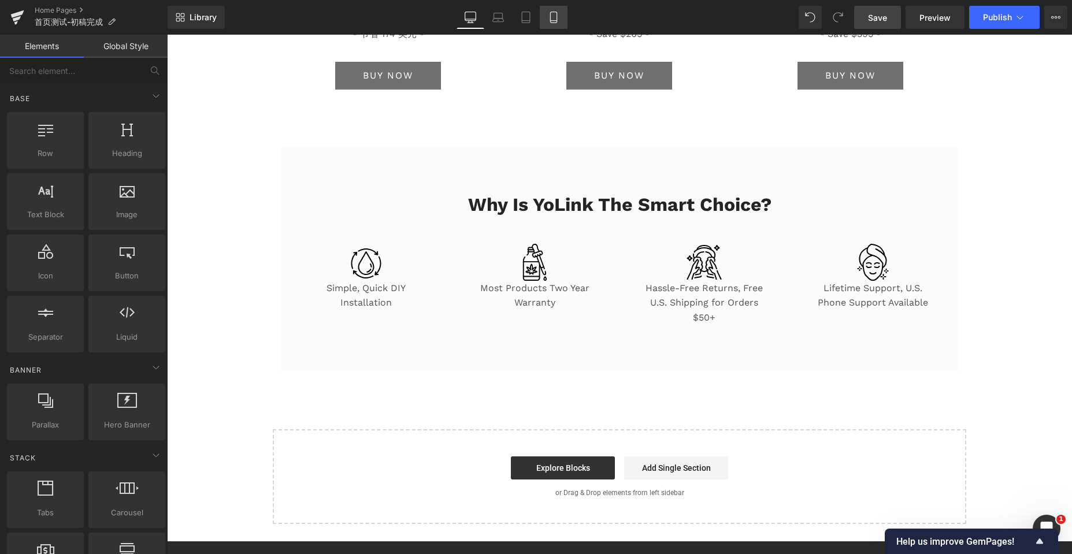
click at [555, 16] on icon at bounding box center [554, 18] width 12 height 12
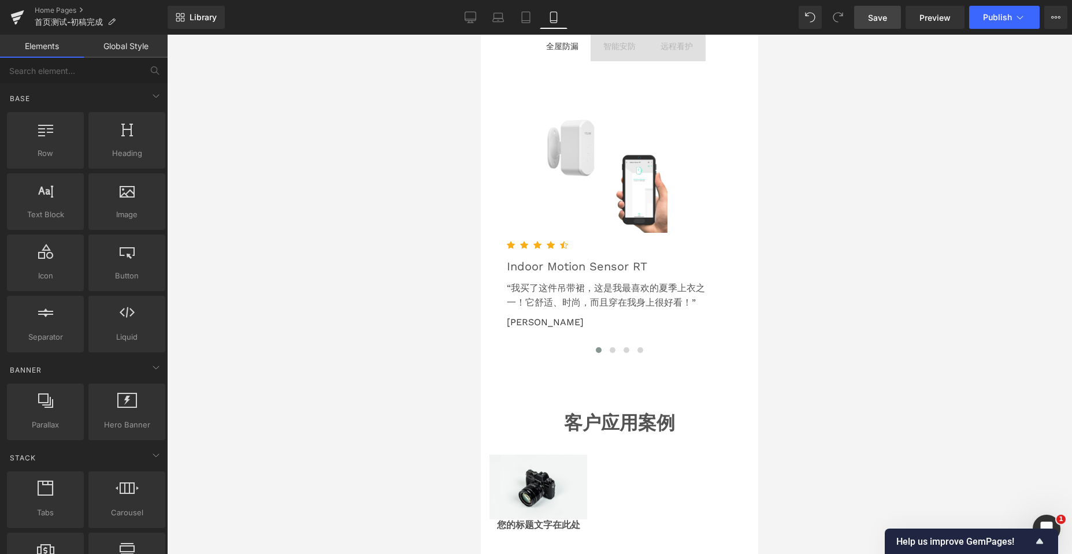
scroll to position [3357, 0]
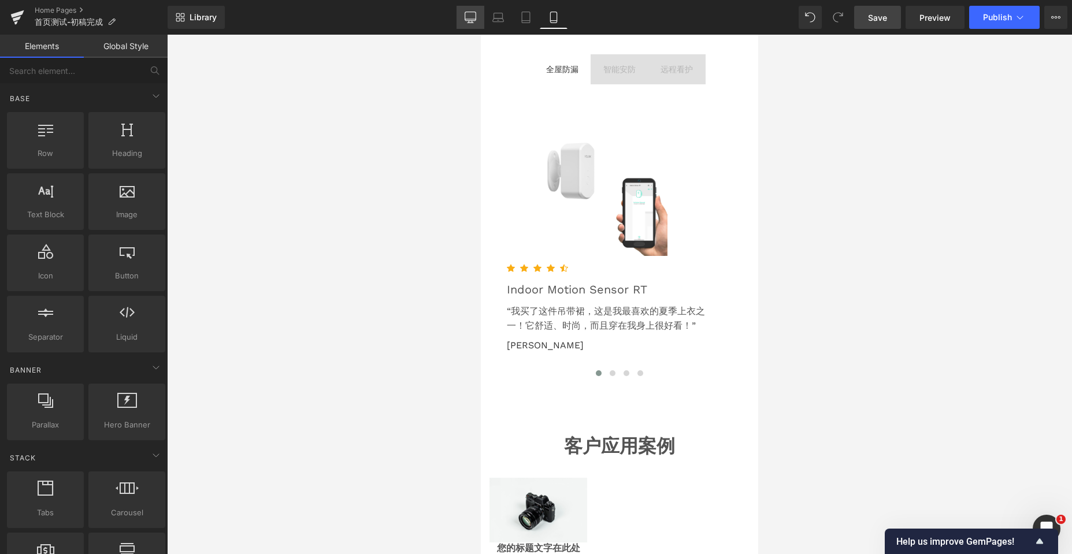
click at [470, 17] on icon at bounding box center [471, 18] width 12 height 12
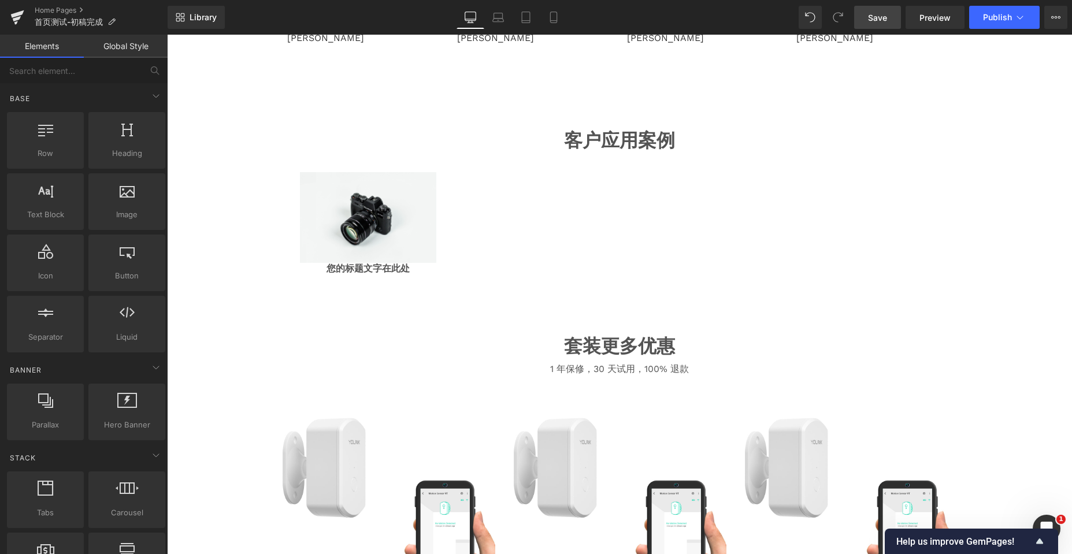
scroll to position [2641, 0]
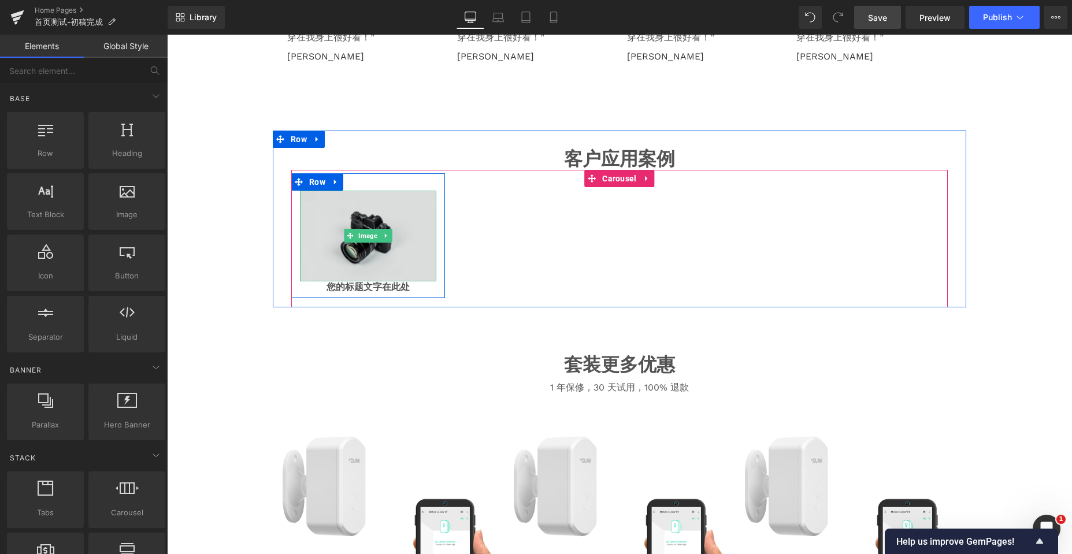
click at [384, 202] on img at bounding box center [368, 236] width 136 height 90
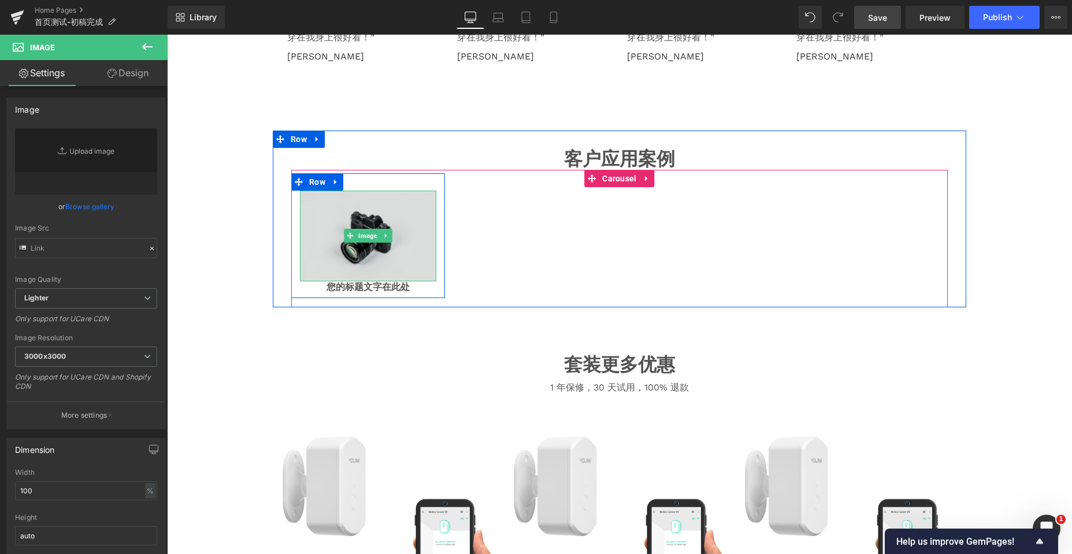
type input "//[DOMAIN_NAME][URL]"
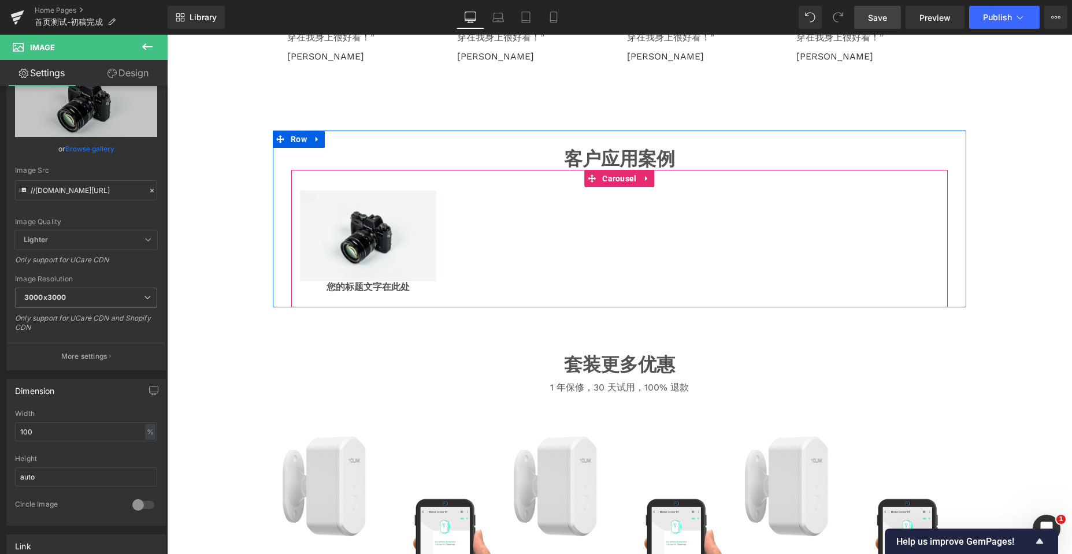
click at [467, 291] on div "Image 您的标题文字在此处 Heading Row" at bounding box center [619, 235] width 656 height 125
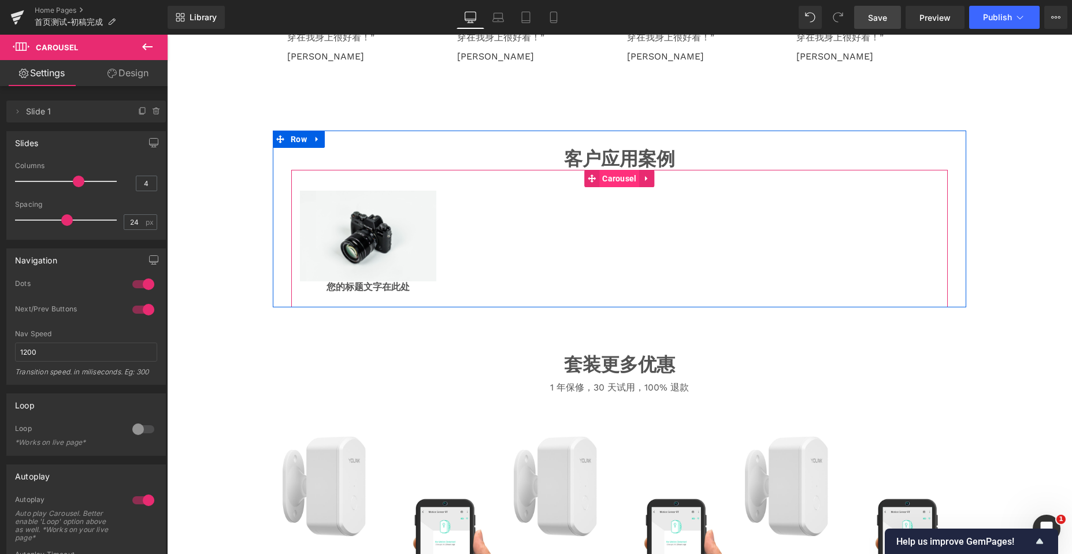
click at [611, 183] on span "Carousel" at bounding box center [619, 178] width 40 height 17
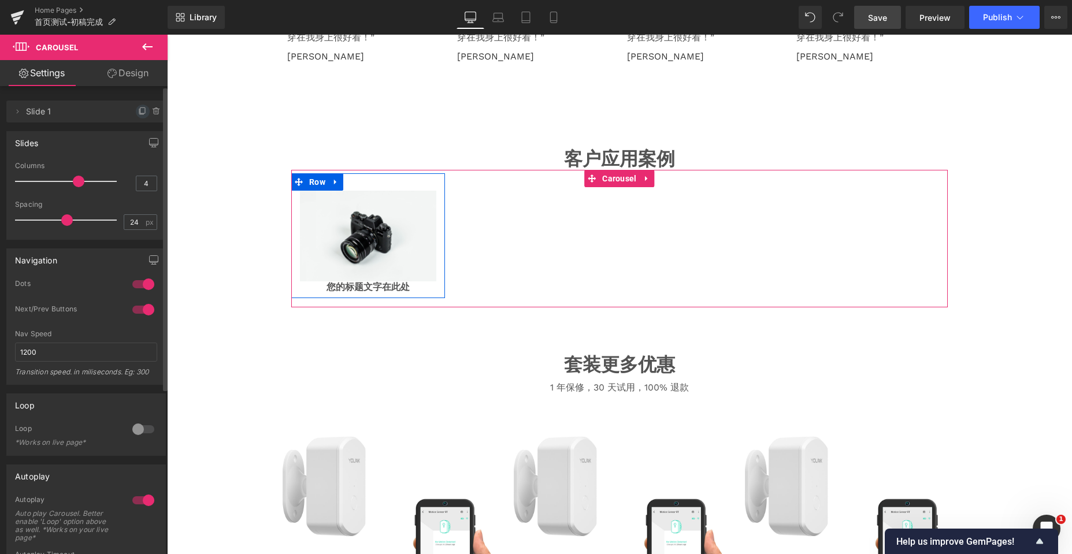
click at [138, 110] on icon at bounding box center [142, 111] width 9 height 9
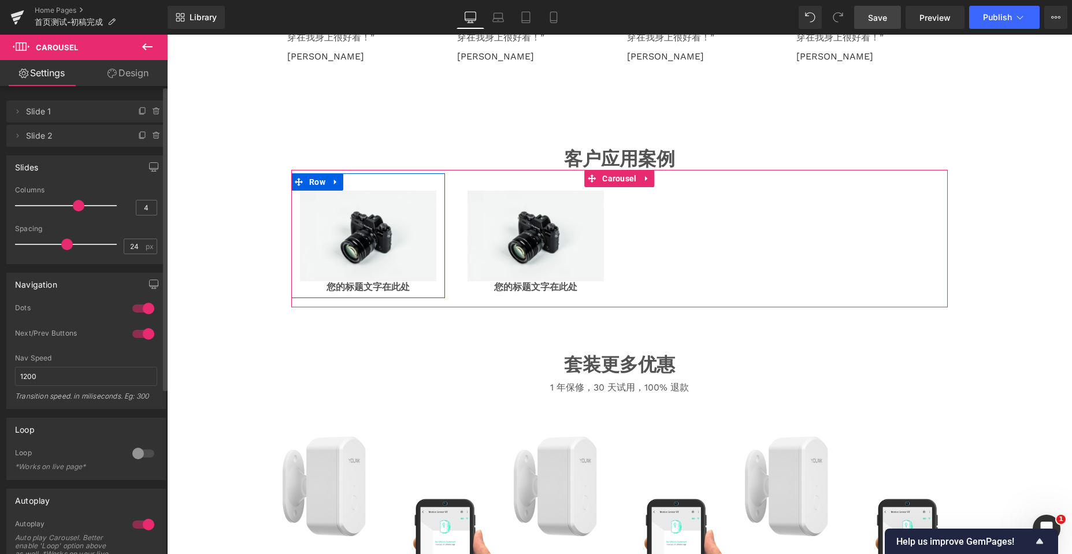
click at [138, 110] on icon at bounding box center [142, 111] width 9 height 9
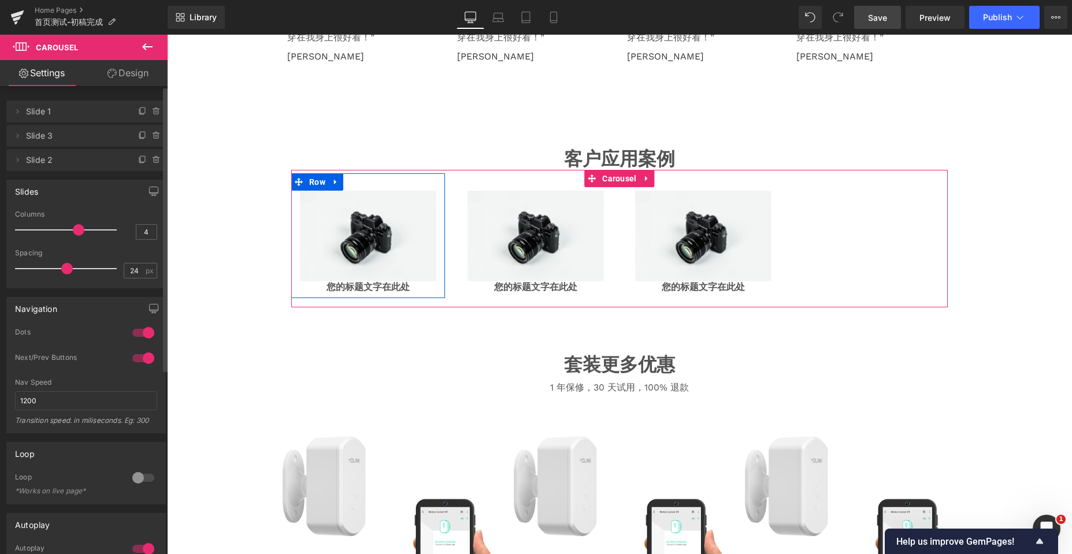
click at [138, 110] on icon at bounding box center [142, 111] width 9 height 9
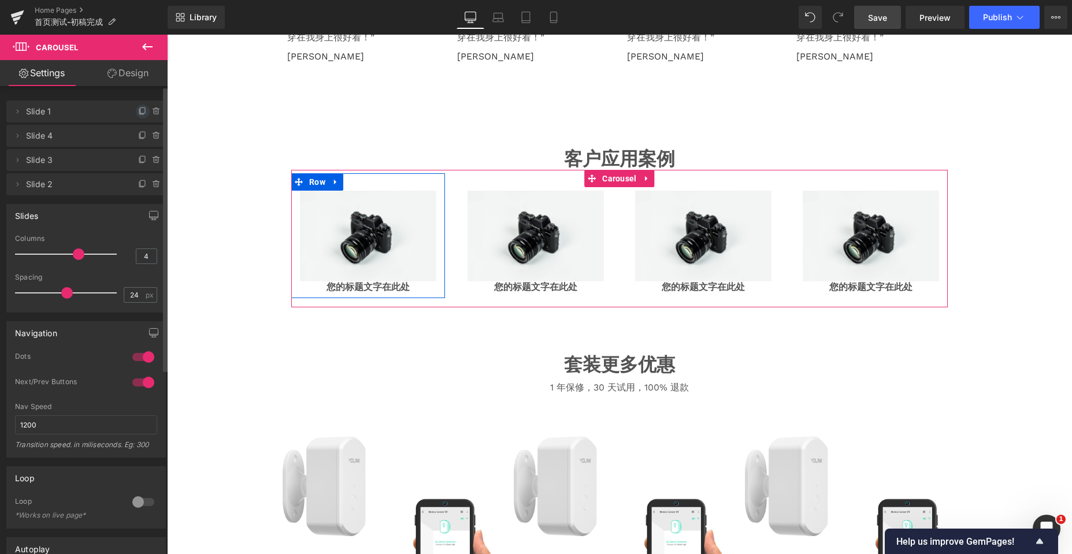
click at [138, 110] on icon at bounding box center [142, 111] width 9 height 9
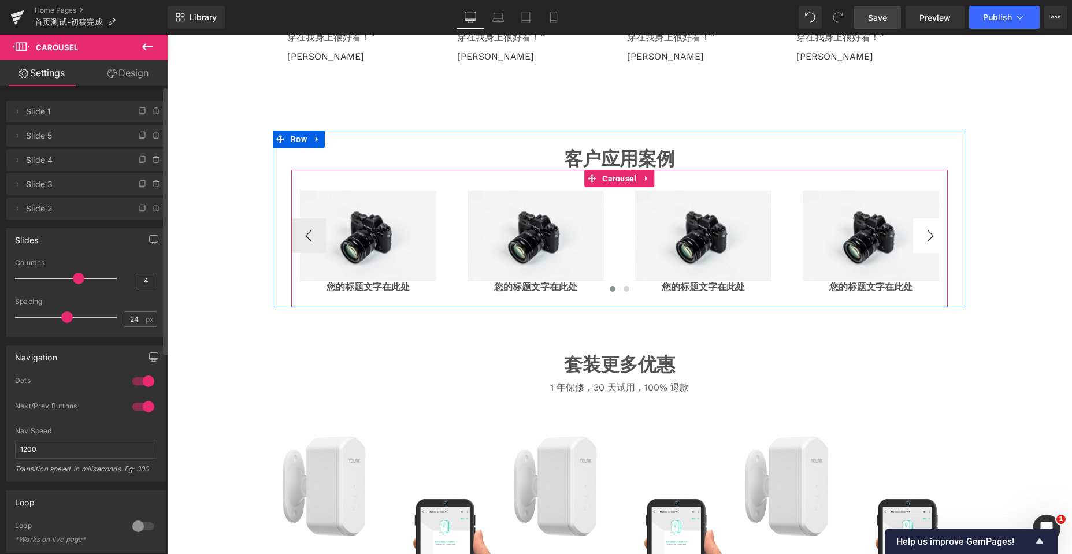
click at [931, 241] on button "›" at bounding box center [930, 235] width 35 height 35
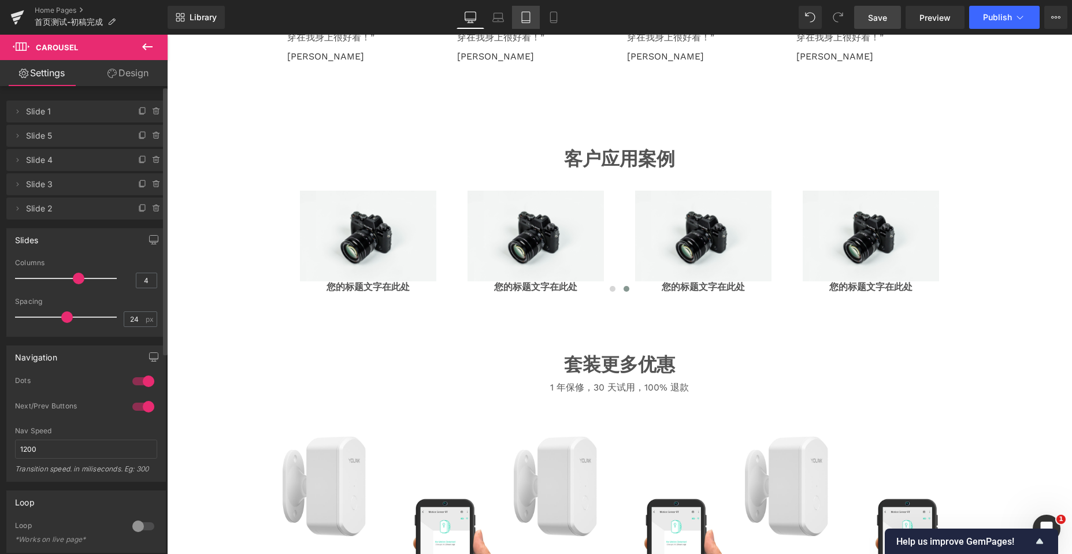
click at [528, 13] on icon at bounding box center [526, 18] width 12 height 12
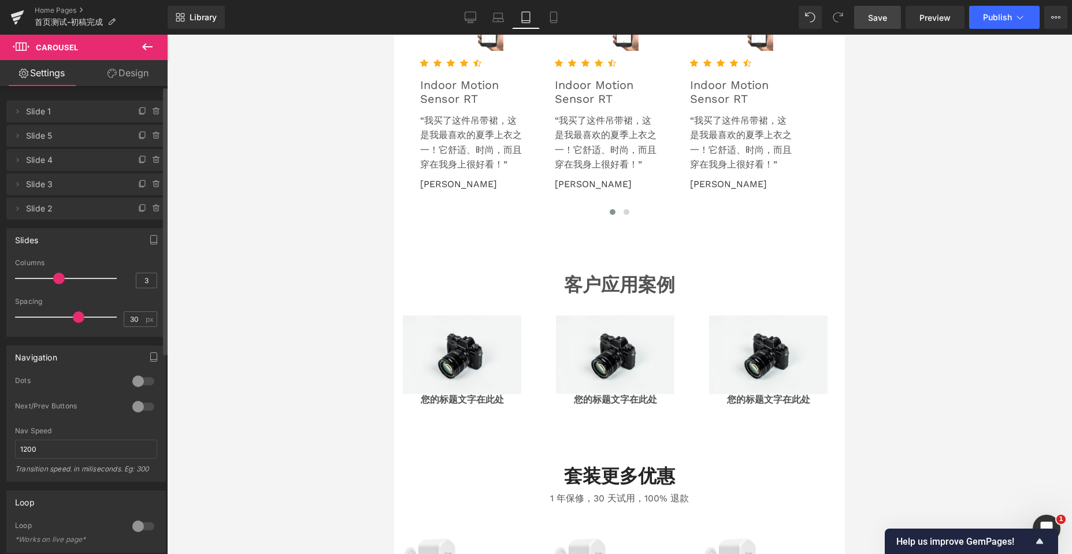
scroll to position [2183, 0]
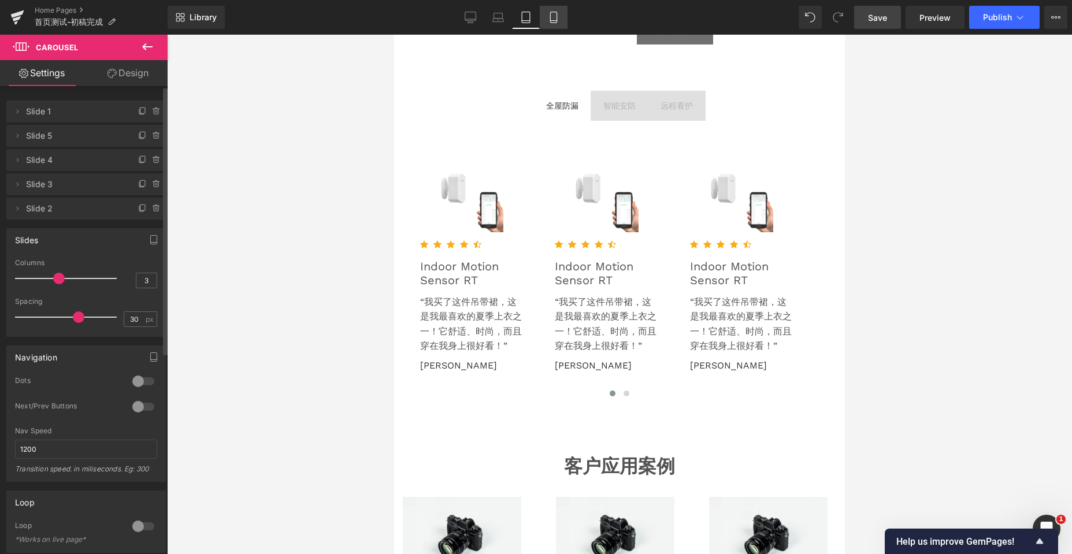
click at [551, 18] on icon at bounding box center [554, 18] width 12 height 12
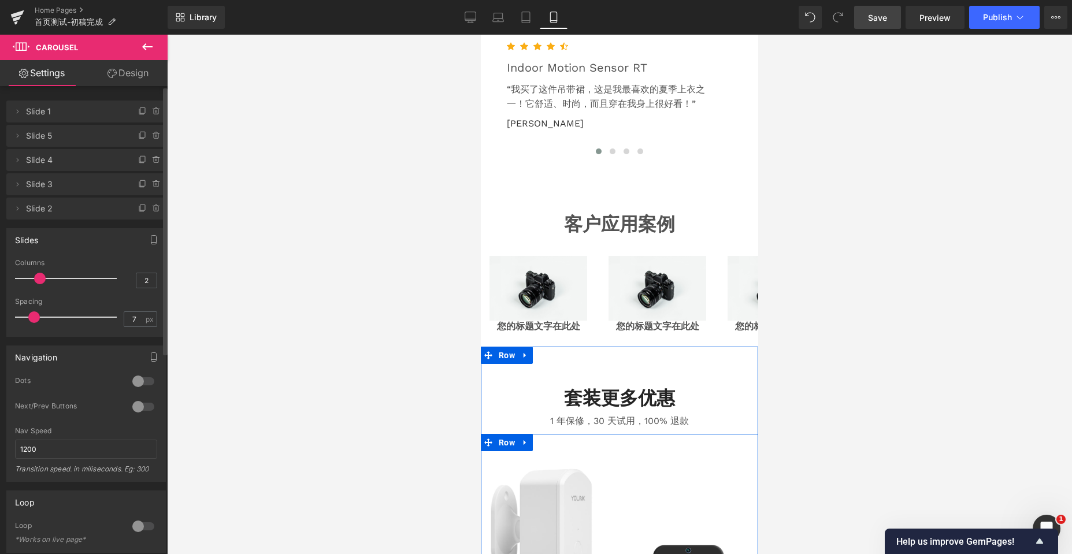
scroll to position [3578, 0]
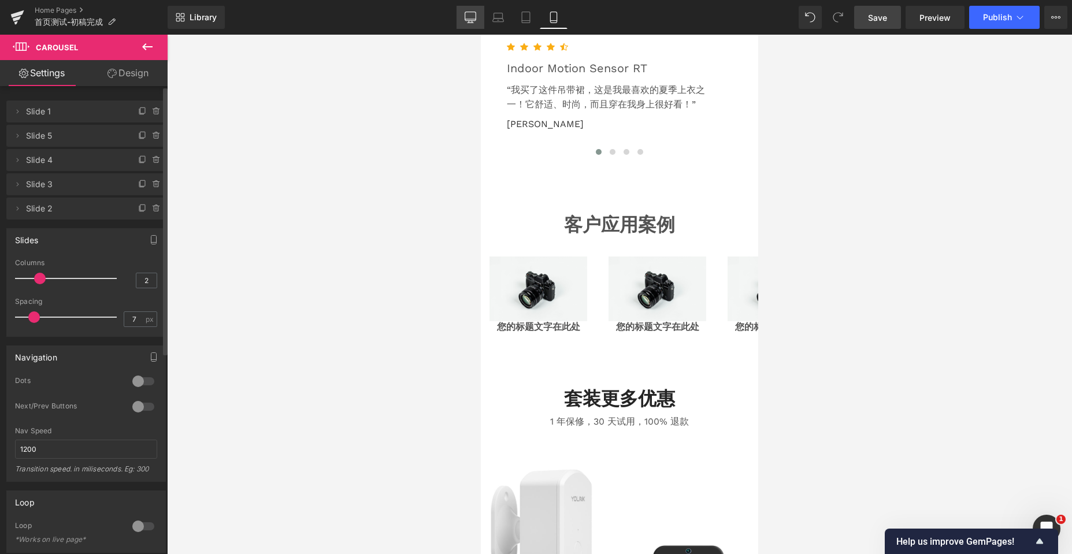
click at [473, 11] on link "Desktop" at bounding box center [470, 17] width 28 height 23
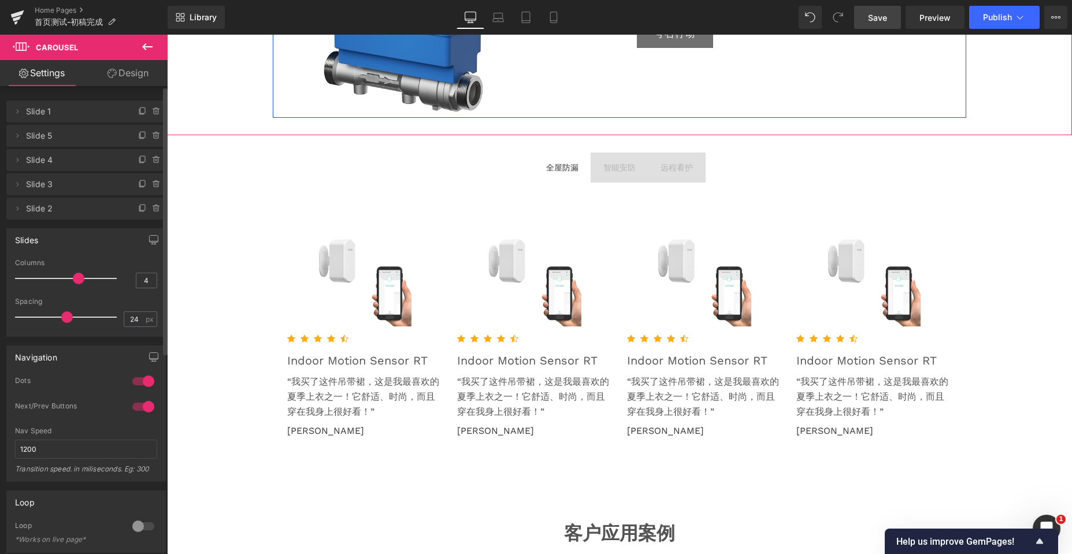
scroll to position [2339, 0]
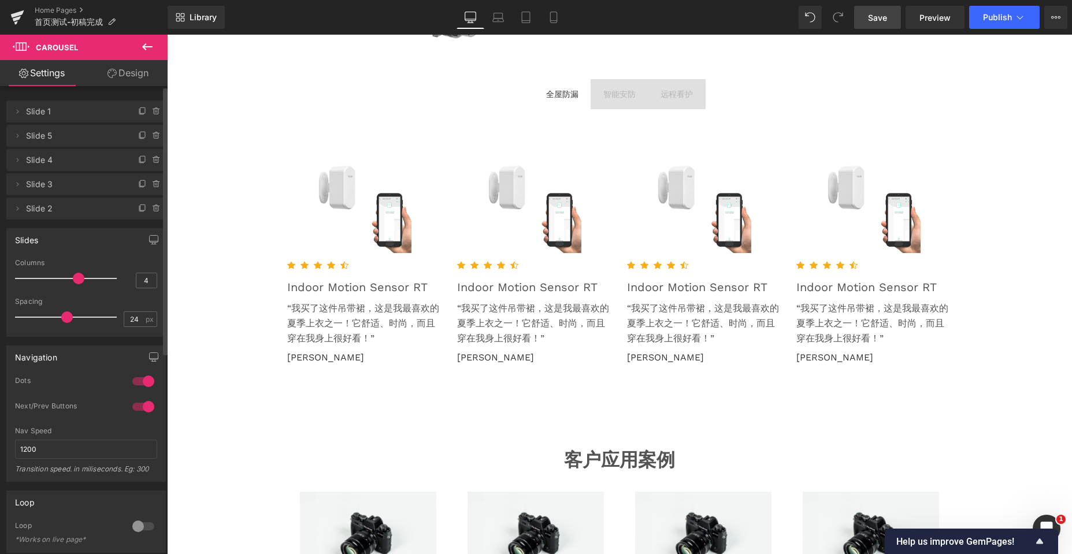
click at [871, 20] on span "Save" at bounding box center [877, 18] width 19 height 12
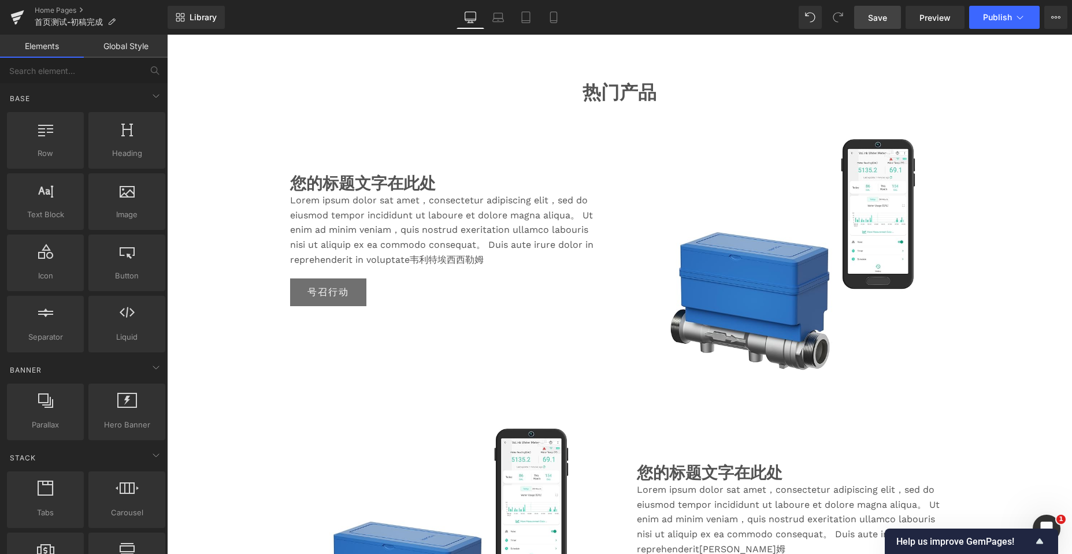
scroll to position [433, 0]
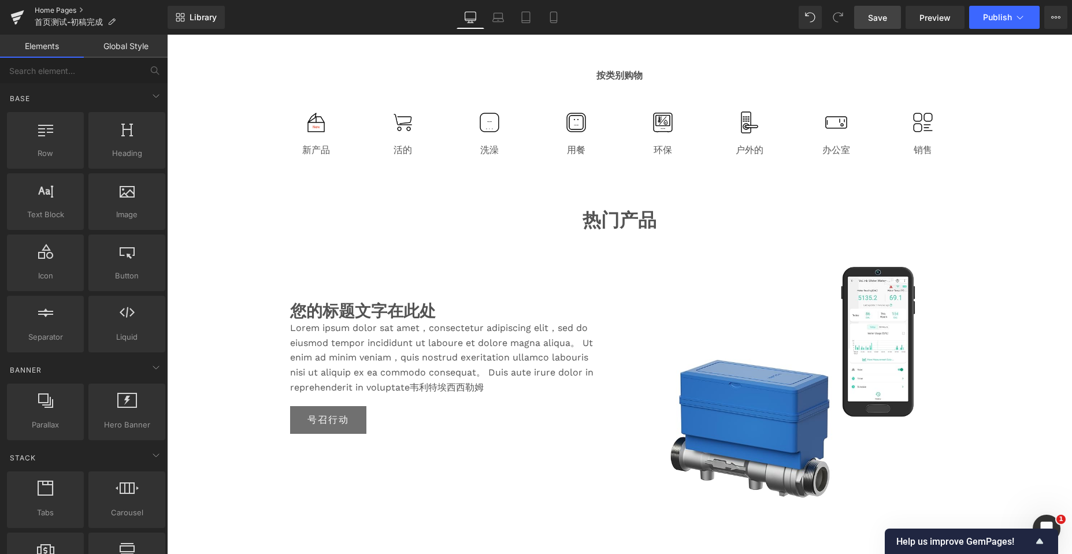
click at [52, 8] on link "Home Pages" at bounding box center [101, 10] width 133 height 9
